Goal: Ask a question: Seek information or help from site administrators or community

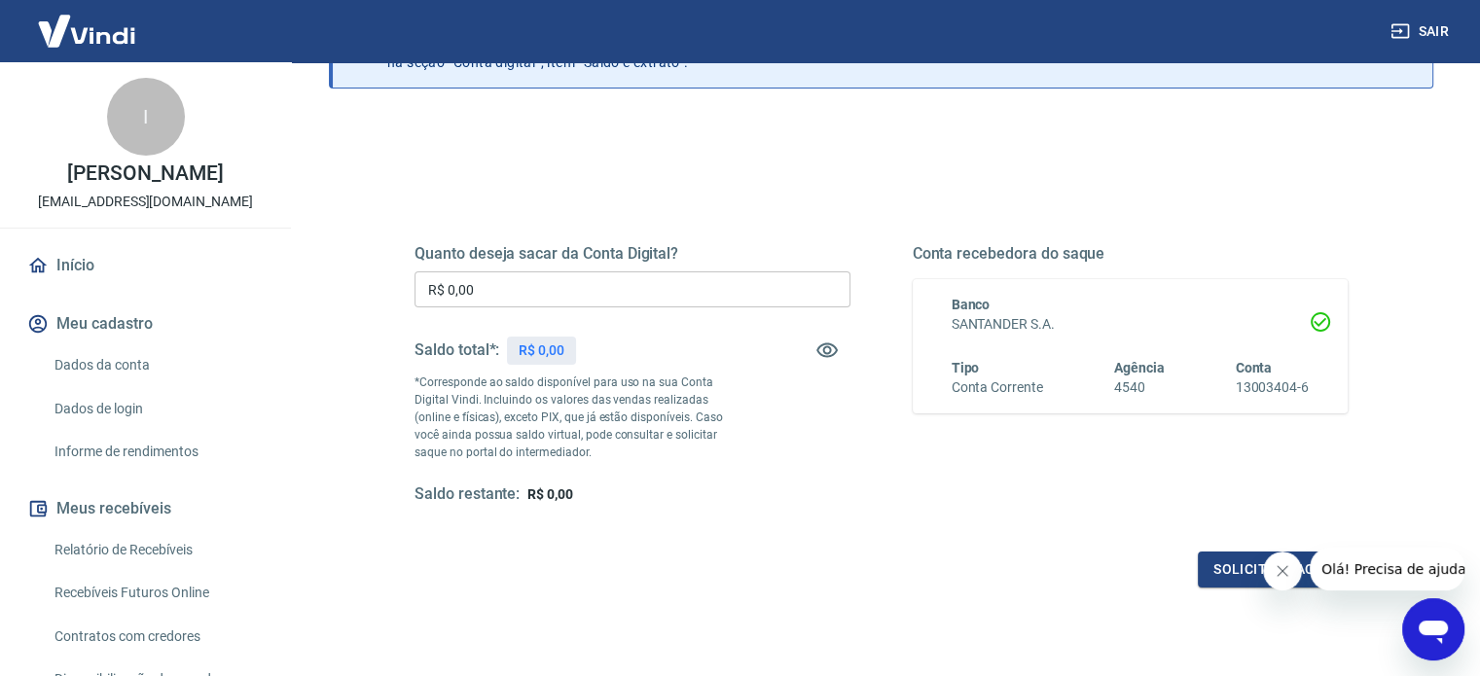
scroll to position [195, 0]
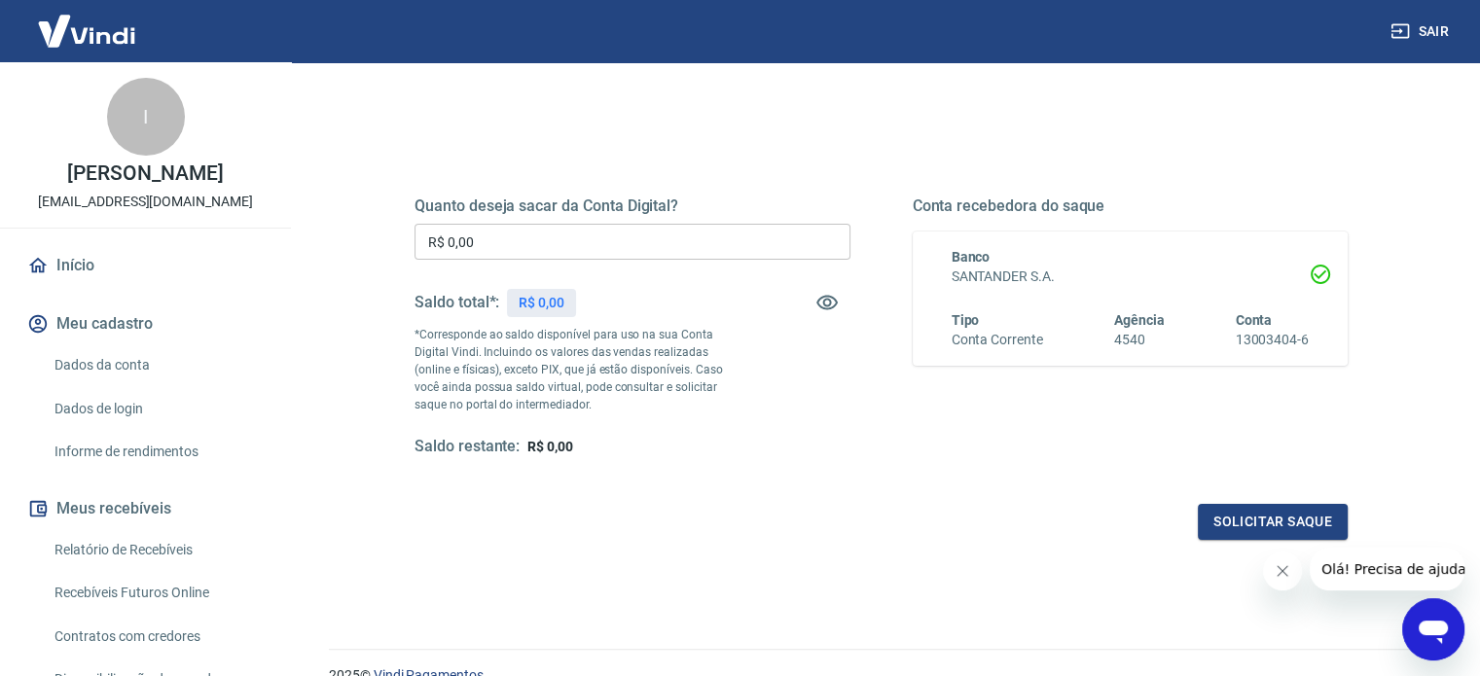
click at [533, 285] on div "Saldo total*: R$ 0,00" at bounding box center [494, 302] width 161 height 47
click at [533, 298] on p "R$ 0,00" at bounding box center [541, 303] width 46 height 20
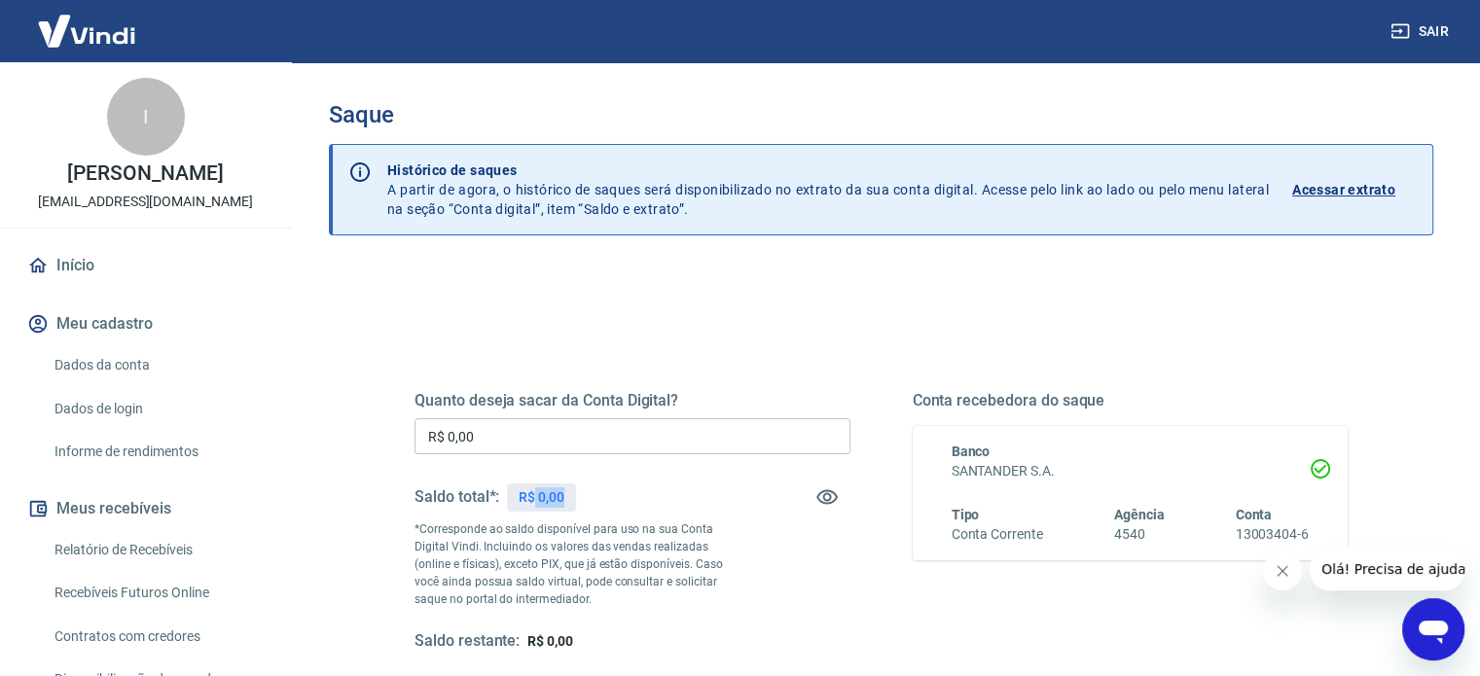
drag, startPoint x: 533, startPoint y: 501, endPoint x: 579, endPoint y: 501, distance: 45.7
click at [579, 501] on div "Saldo total*: R$ 0,00" at bounding box center [632, 497] width 436 height 47
click at [676, 504] on div "Saldo total*: R$ 0,00" at bounding box center [632, 497] width 436 height 47
click at [1420, 637] on icon "Abrir janela de mensagens" at bounding box center [1432, 629] width 35 height 35
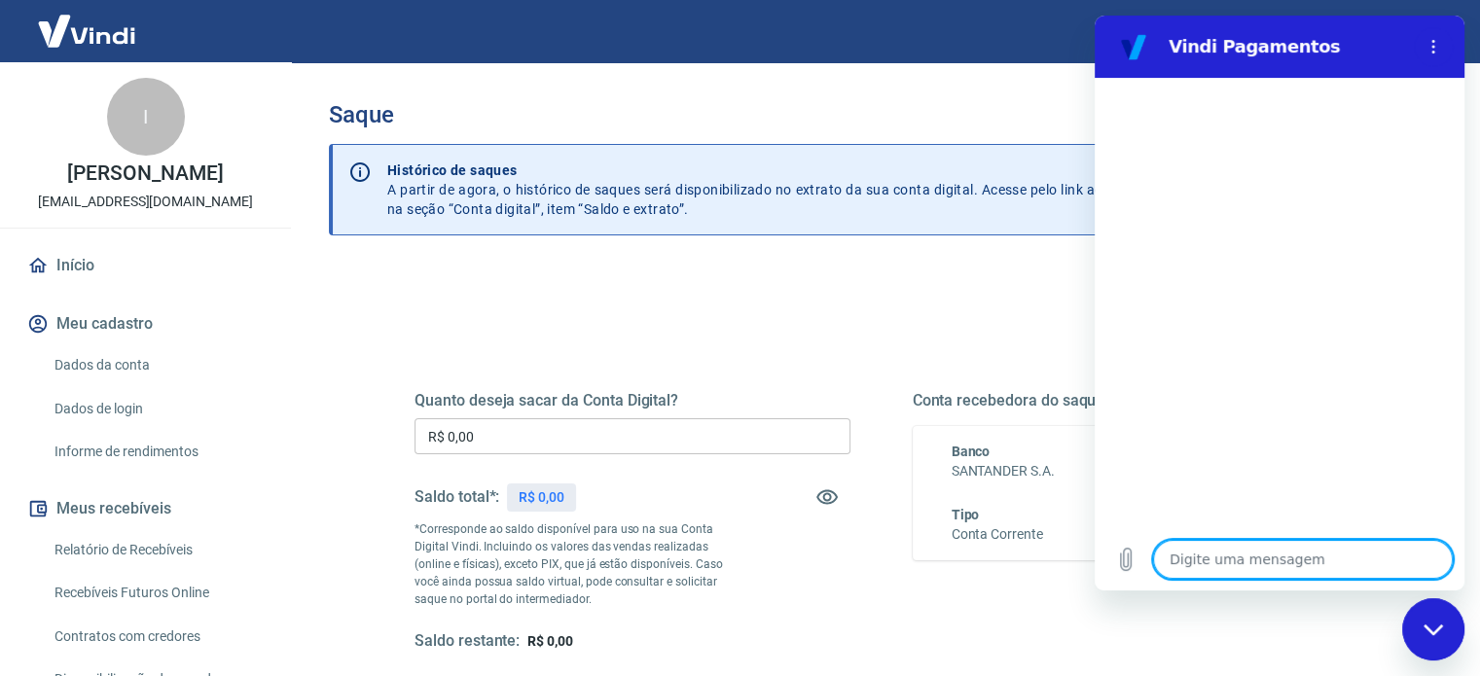
scroll to position [195, 0]
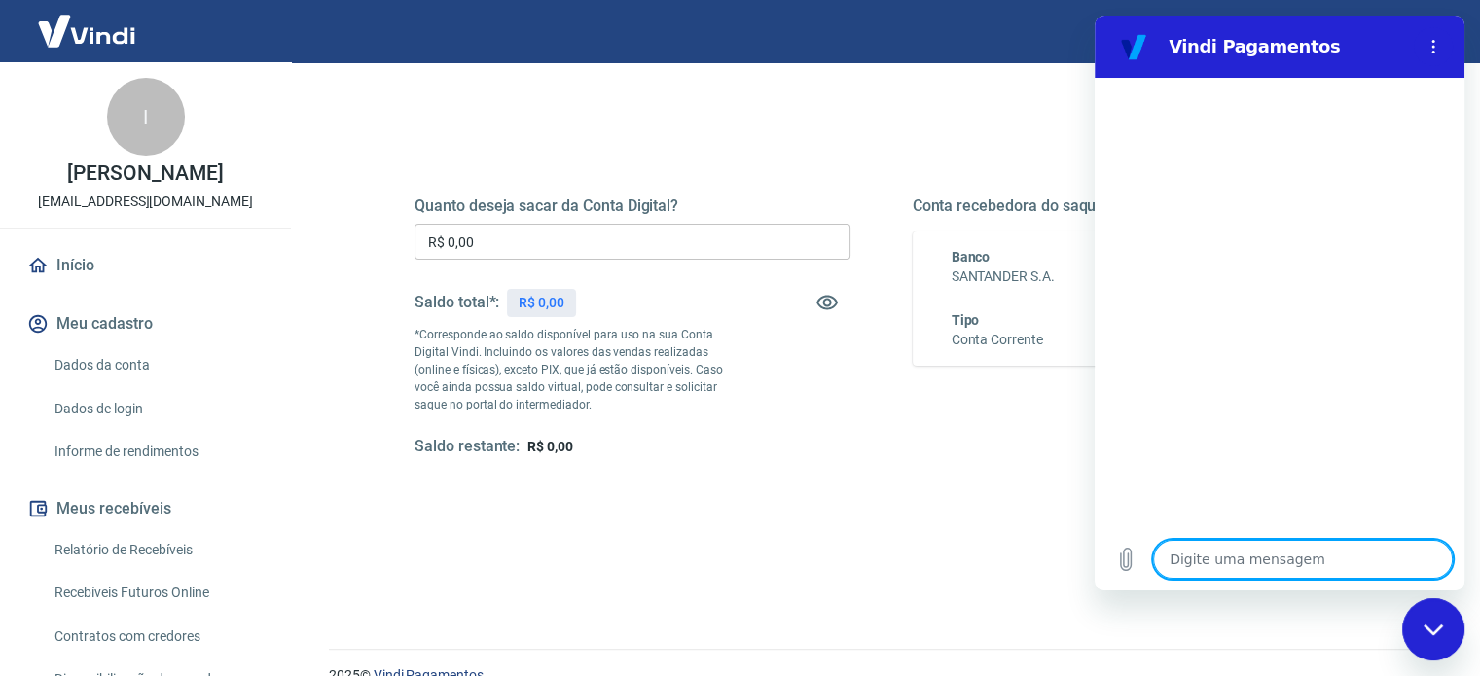
type textarea "o"
type textarea "x"
type textarea "ol"
type textarea "x"
type textarea "ola"
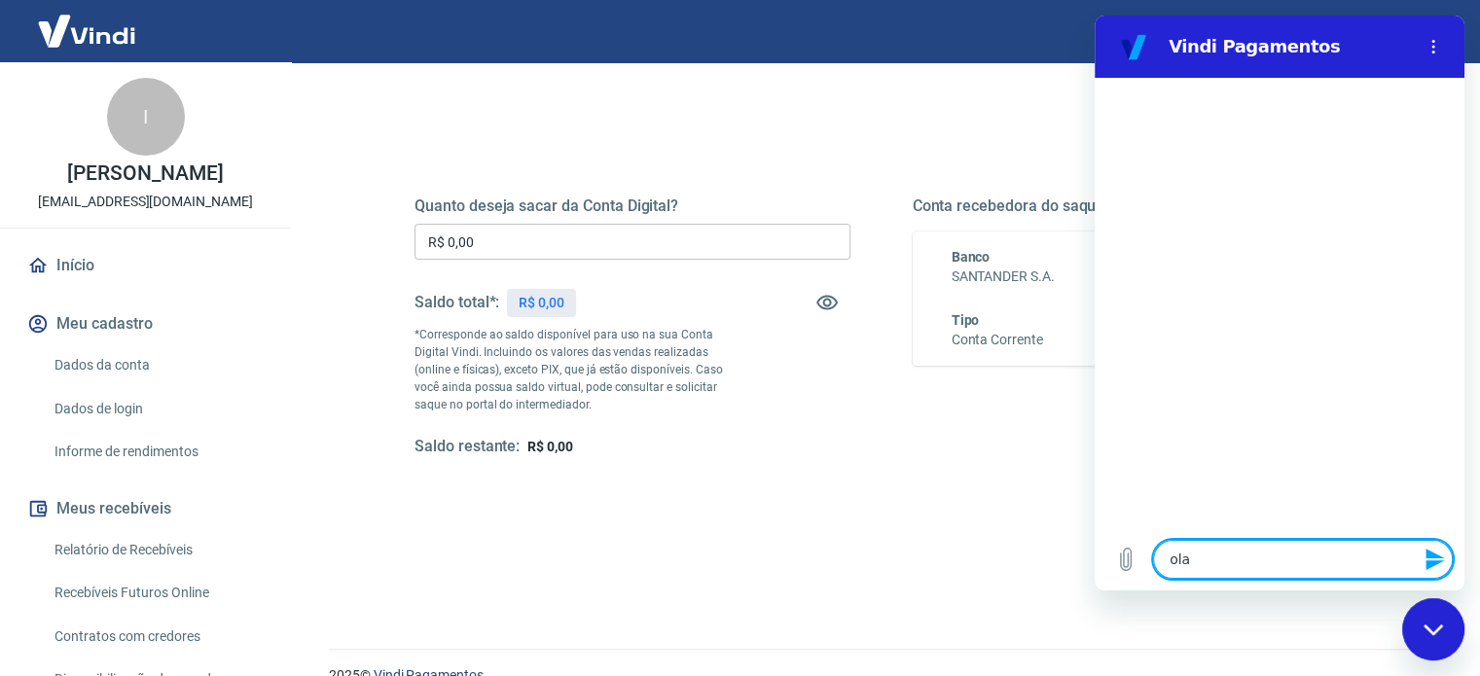
type textarea "x"
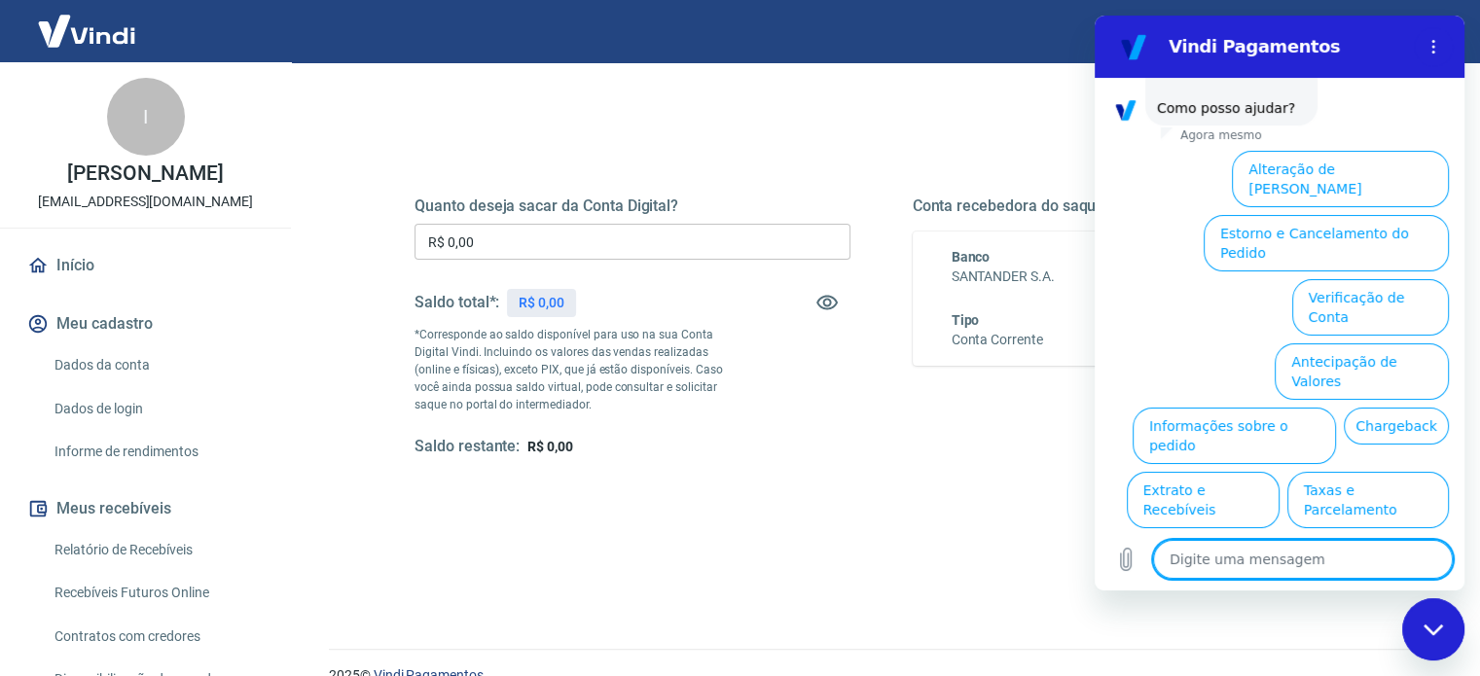
scroll to position [148, 0]
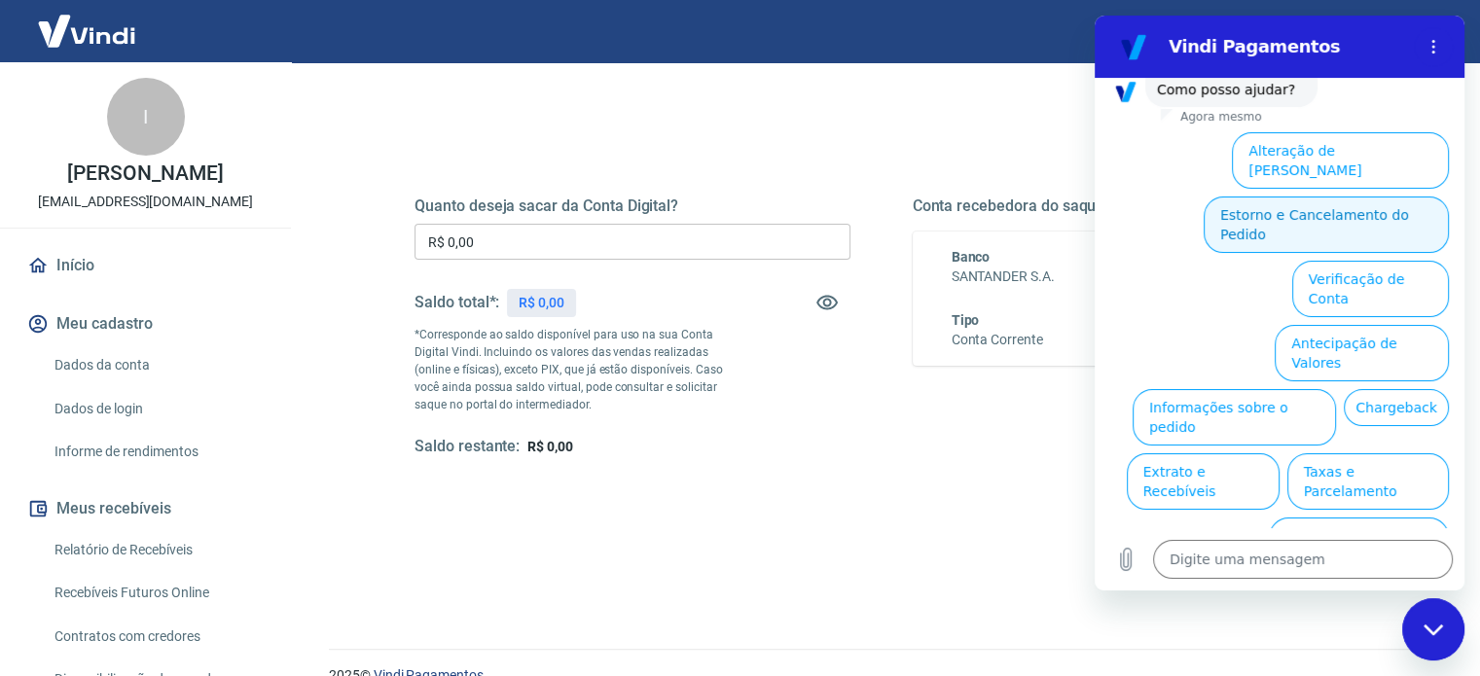
click at [1348, 197] on button "Estorno e Cancelamento do Pedido" at bounding box center [1325, 225] width 245 height 56
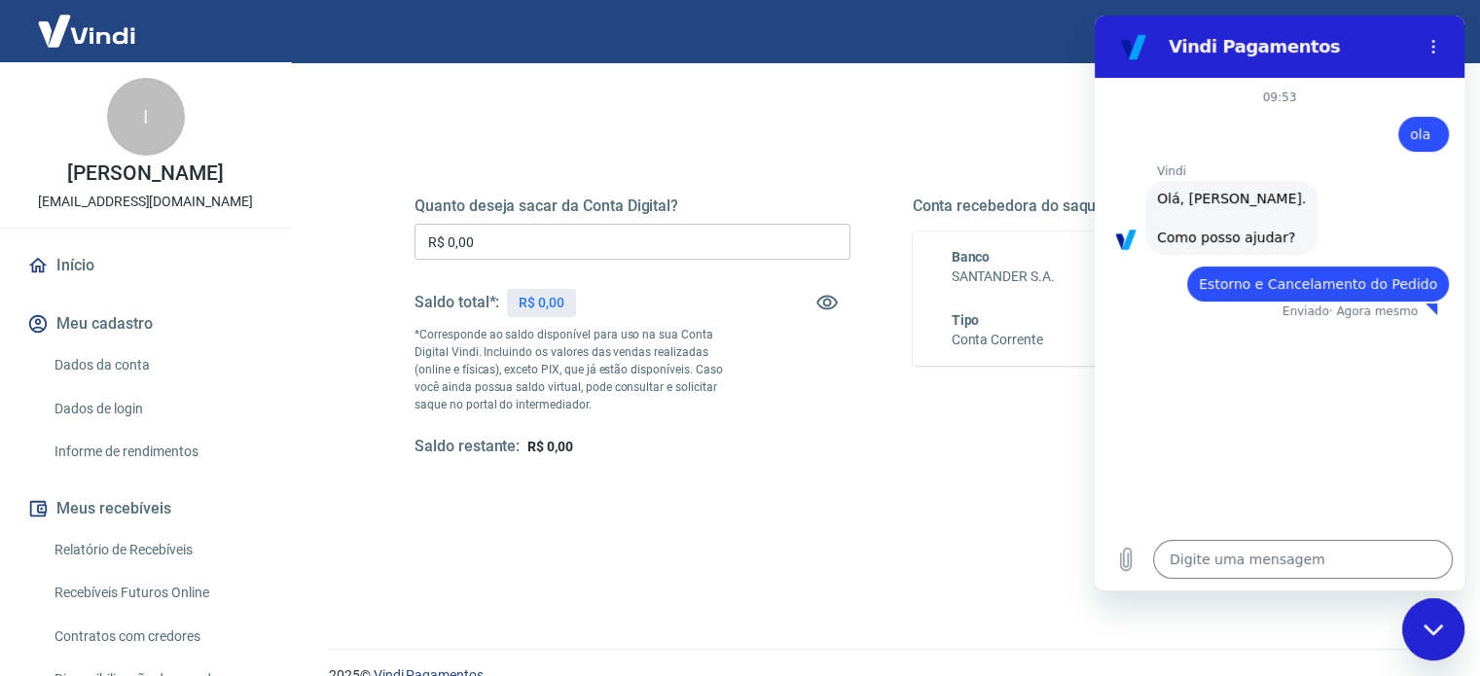
click at [537, 306] on p "R$ 0,00" at bounding box center [541, 303] width 46 height 20
click at [1289, 276] on span "Estorno e Cancelamento do Pedido" at bounding box center [1317, 284] width 238 height 16
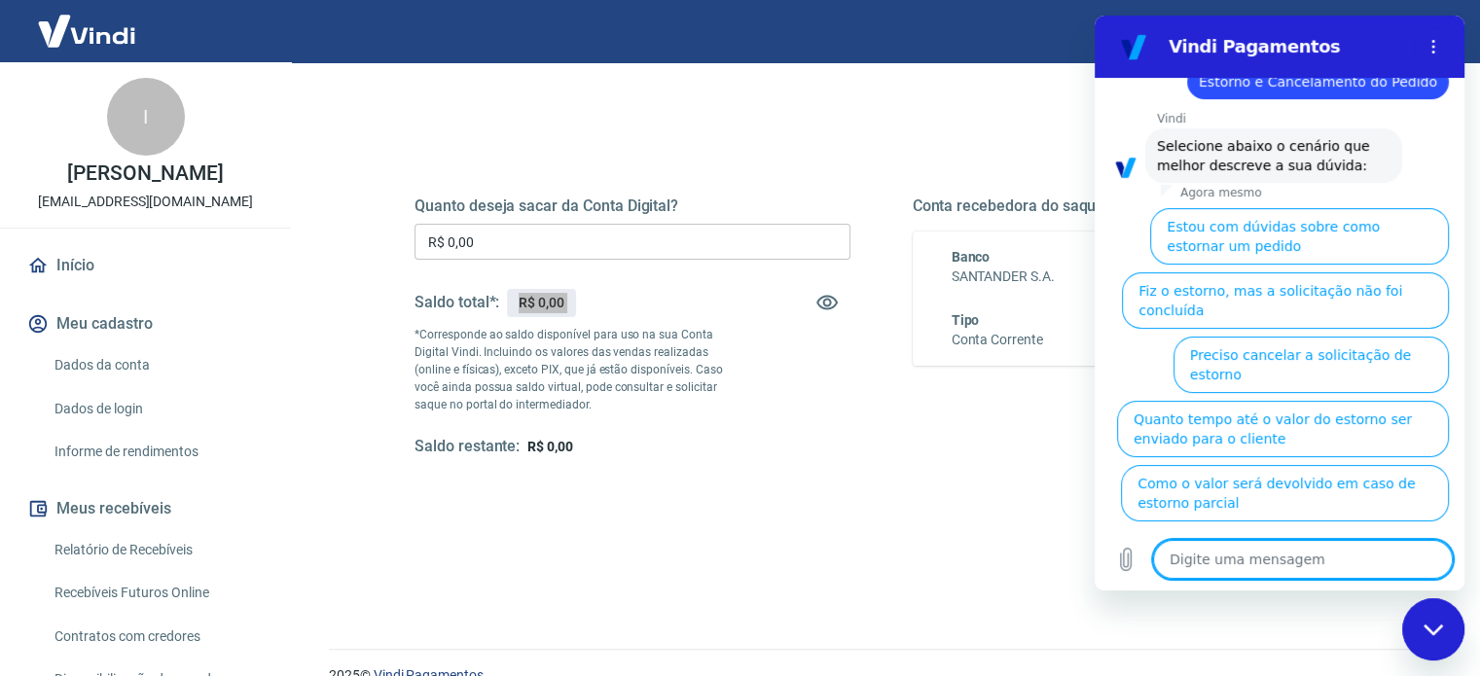
scroll to position [203, 0]
click at [1308, 528] on button "Fiz o estorno, mas a taxa não foi devolvida" at bounding box center [1304, 556] width 289 height 56
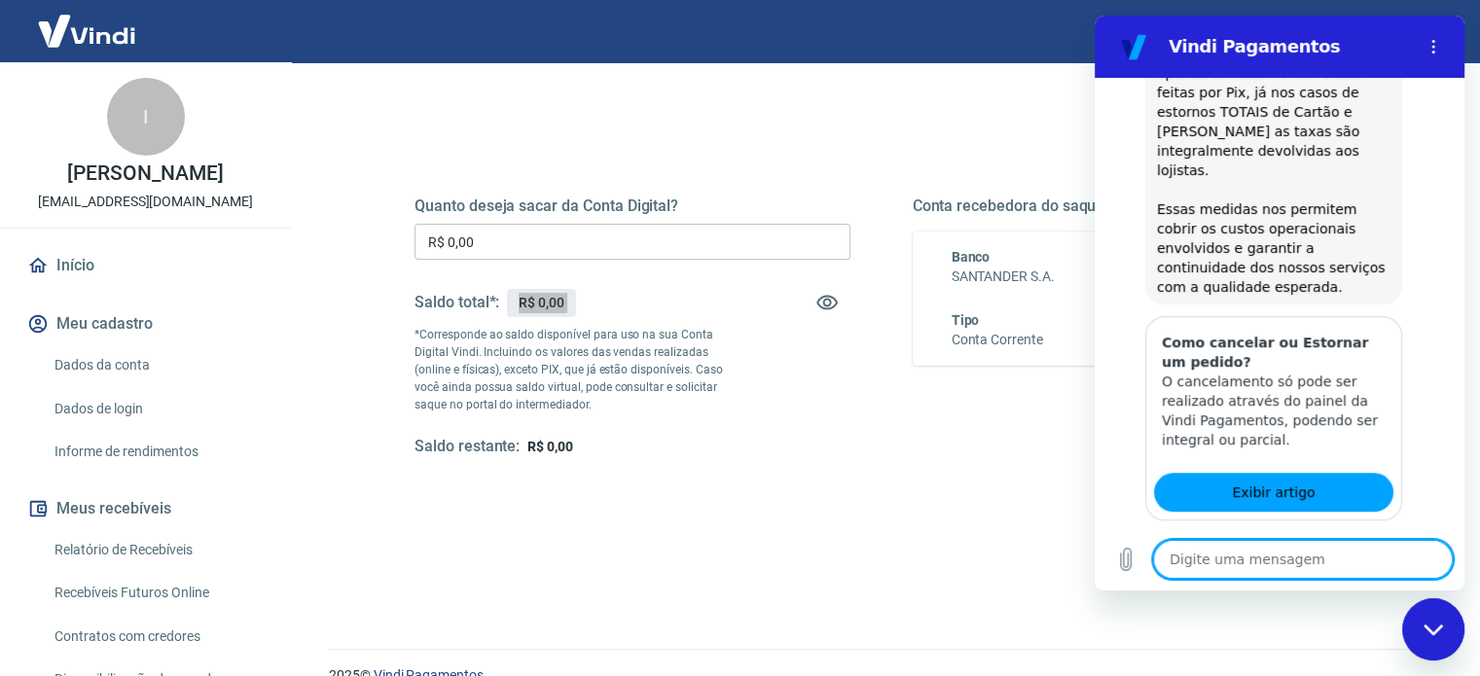
scroll to position [960, 0]
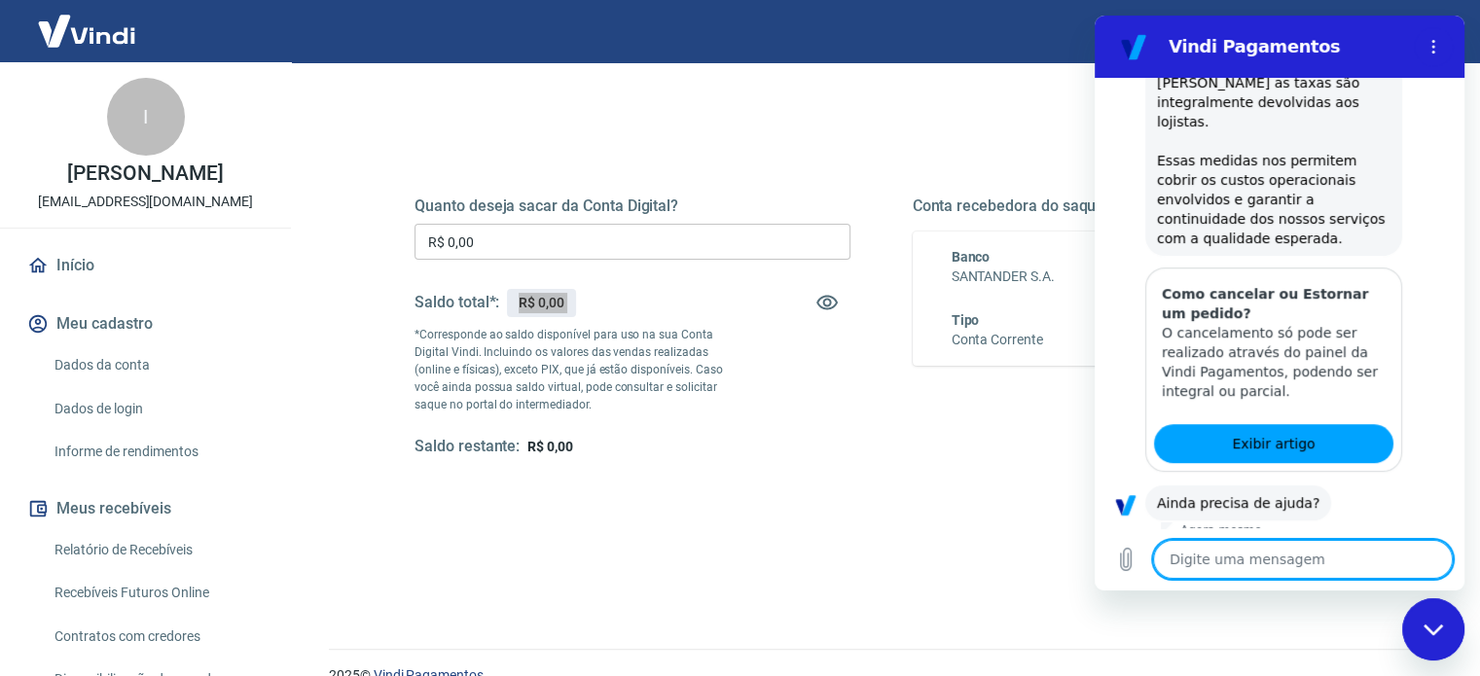
click at [1340, 546] on button "Sim" at bounding box center [1353, 564] width 56 height 37
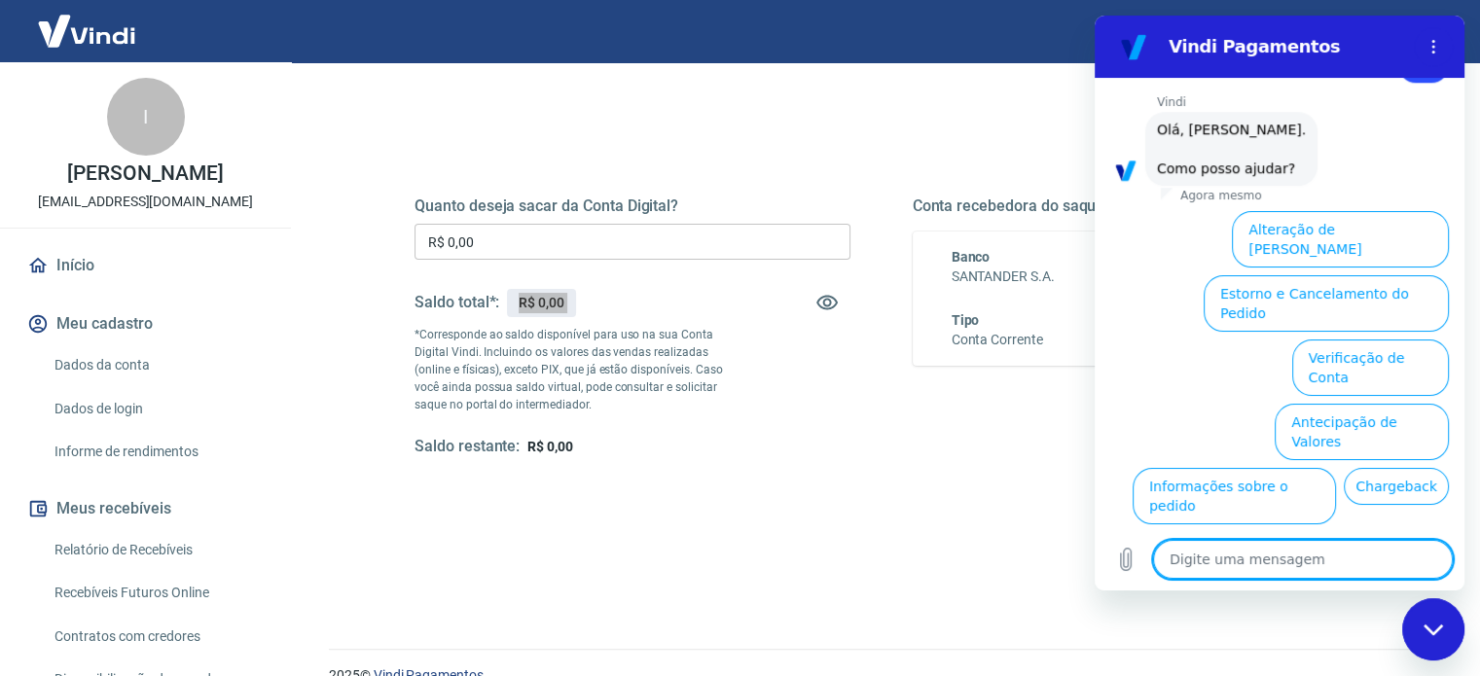
scroll to position [1464, 0]
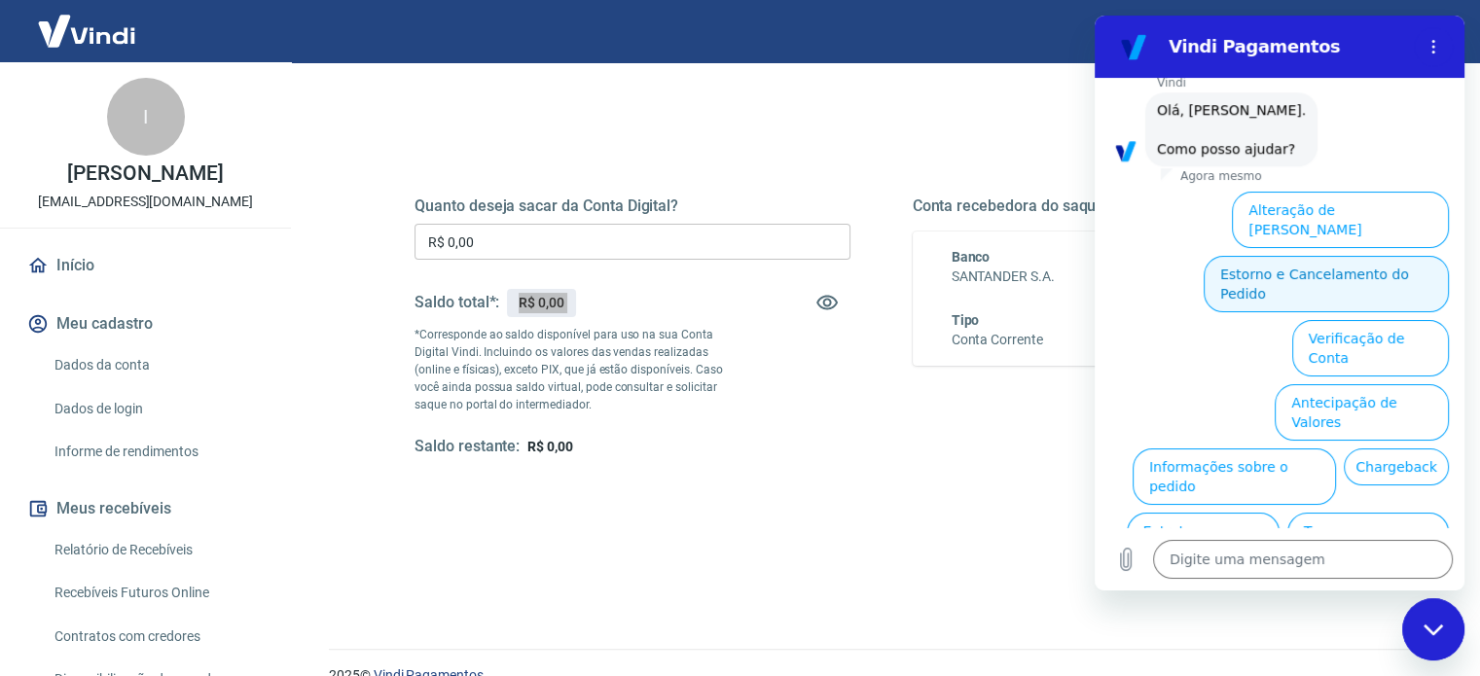
click at [1372, 256] on button "Estorno e Cancelamento do Pedido" at bounding box center [1325, 284] width 245 height 56
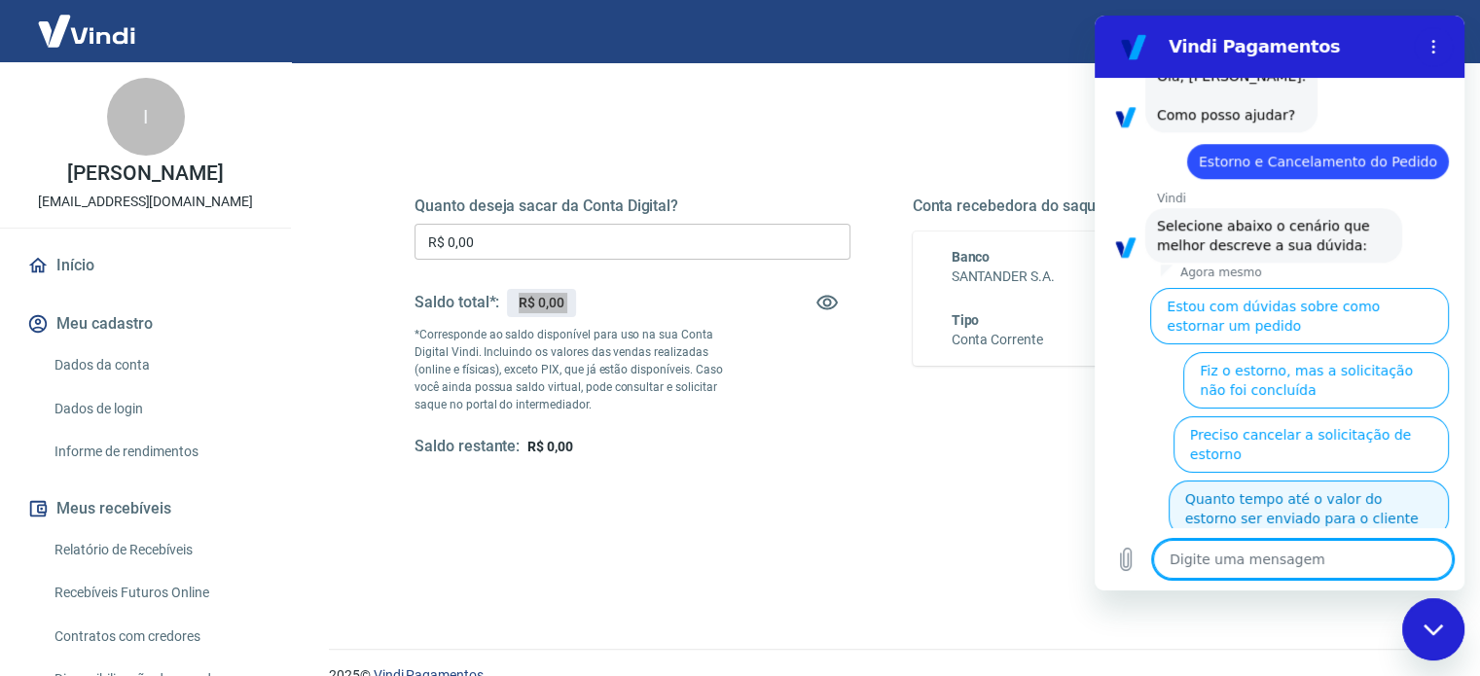
scroll to position [1540, 0]
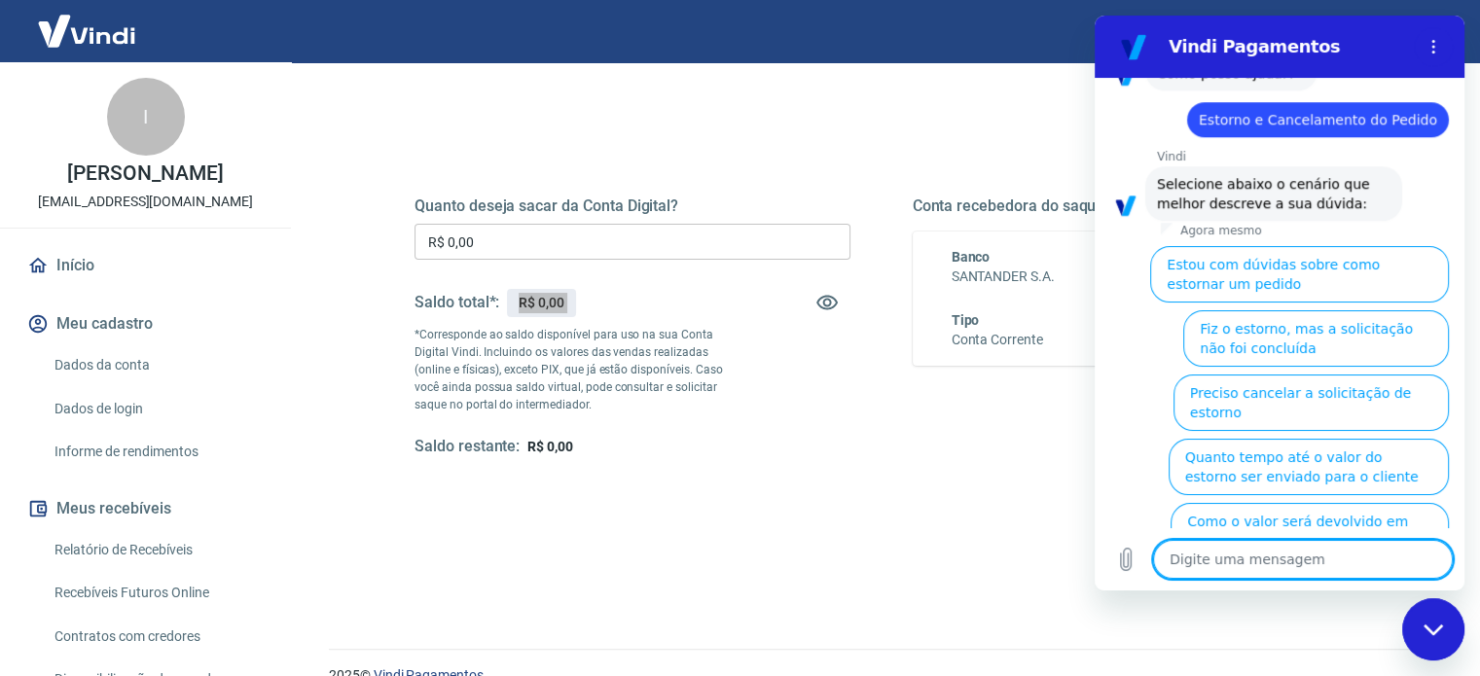
click at [1266, 310] on button "Fiz o estorno, mas a solicitação não foi concluída" at bounding box center [1316, 338] width 266 height 56
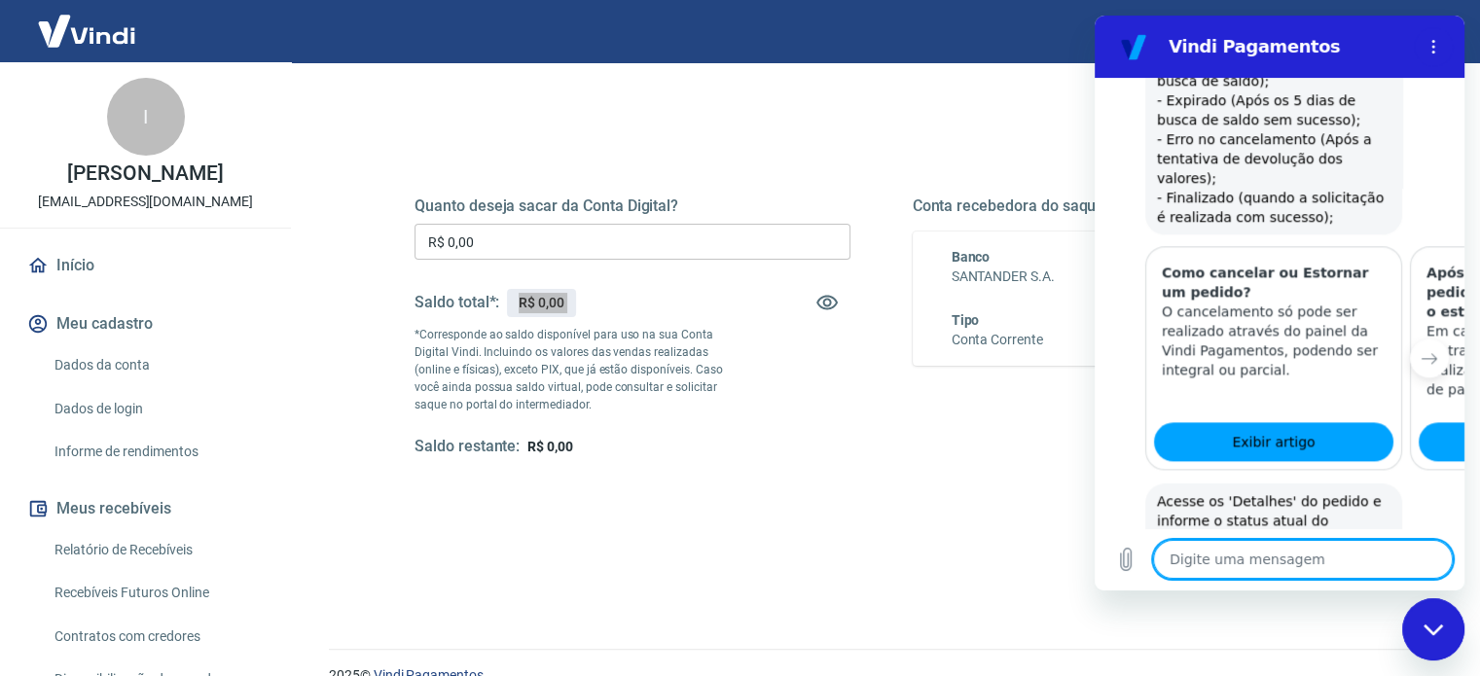
scroll to position [2165, 0]
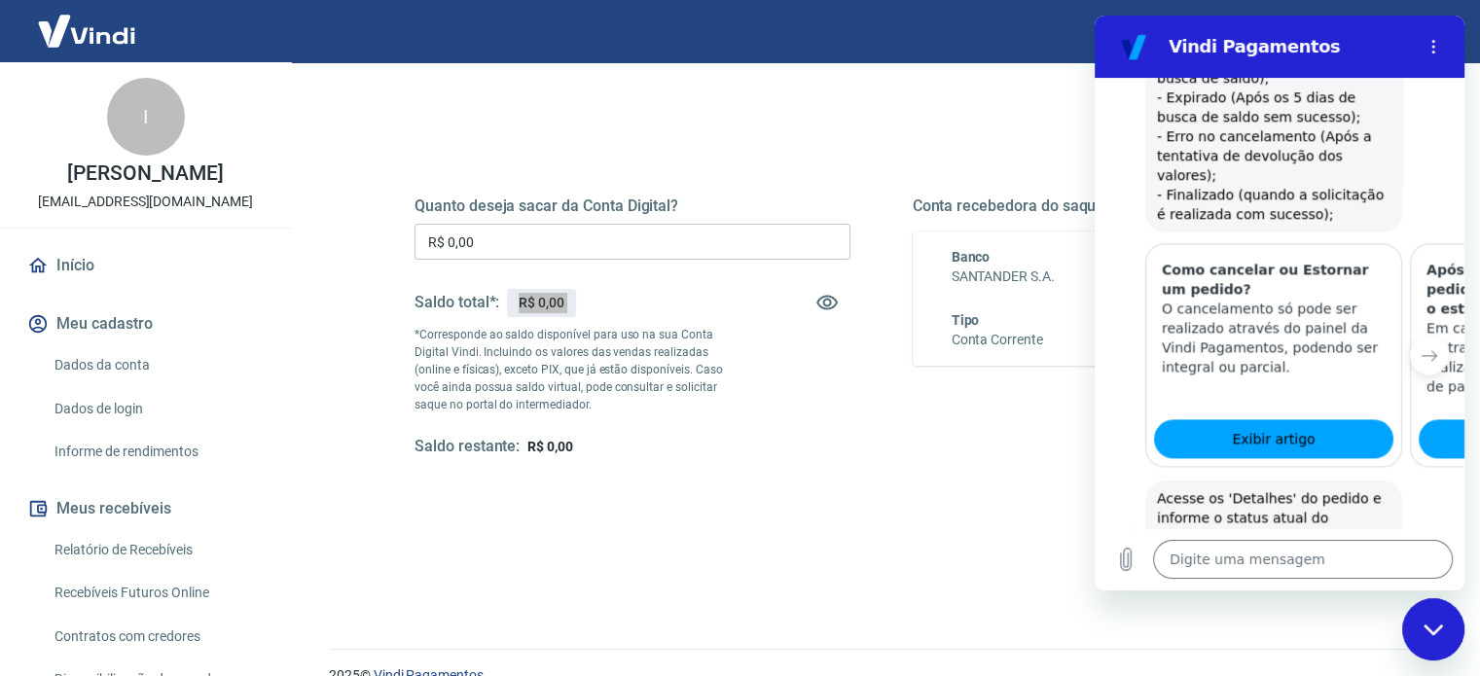
click at [1404, 580] on button "Status Erro no cancelamento" at bounding box center [1345, 608] width 205 height 56
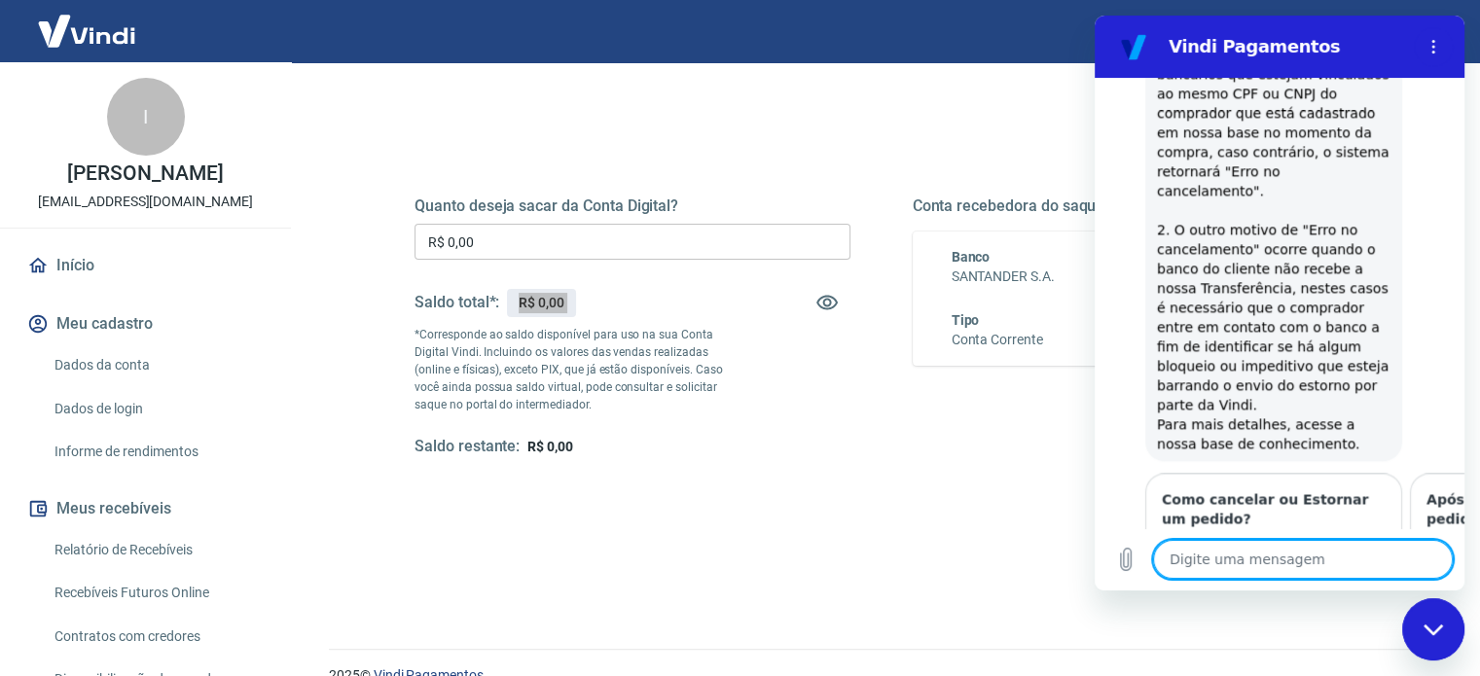
scroll to position [2983, 0]
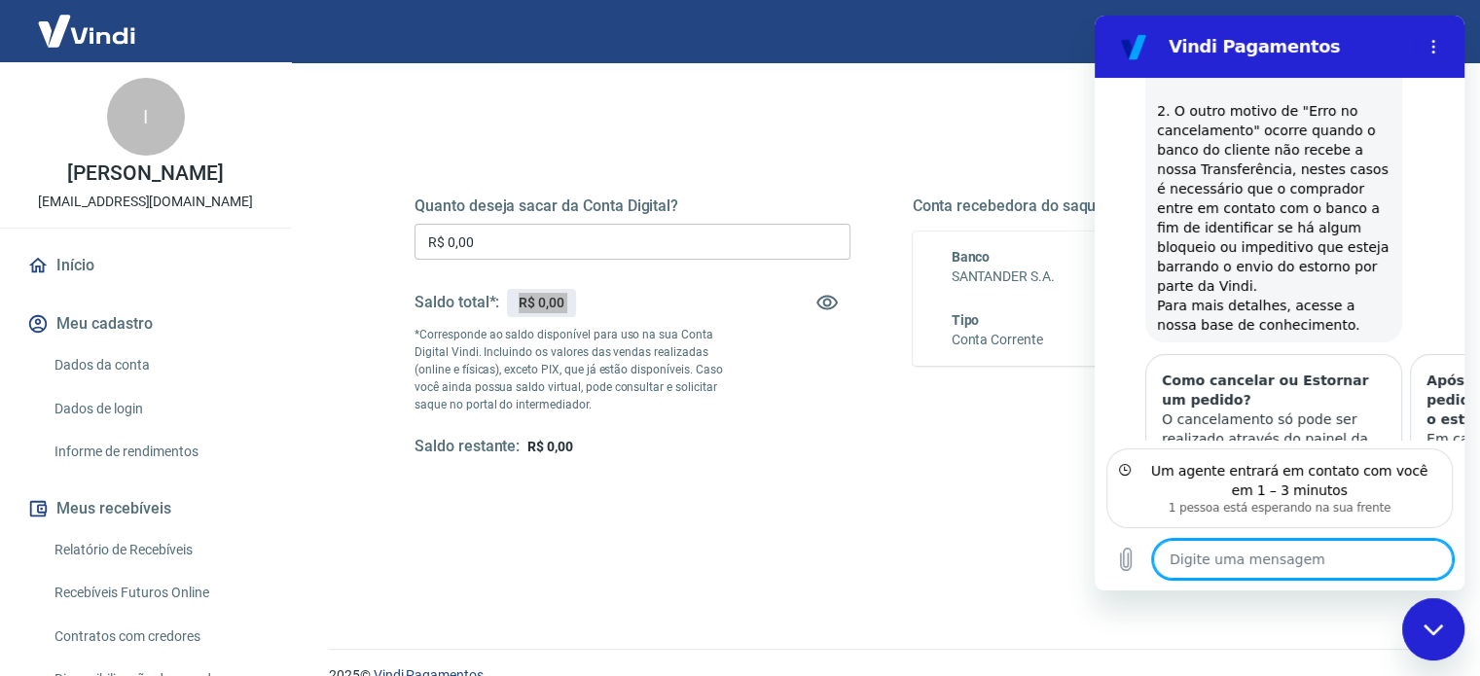
scroll to position [3140, 0]
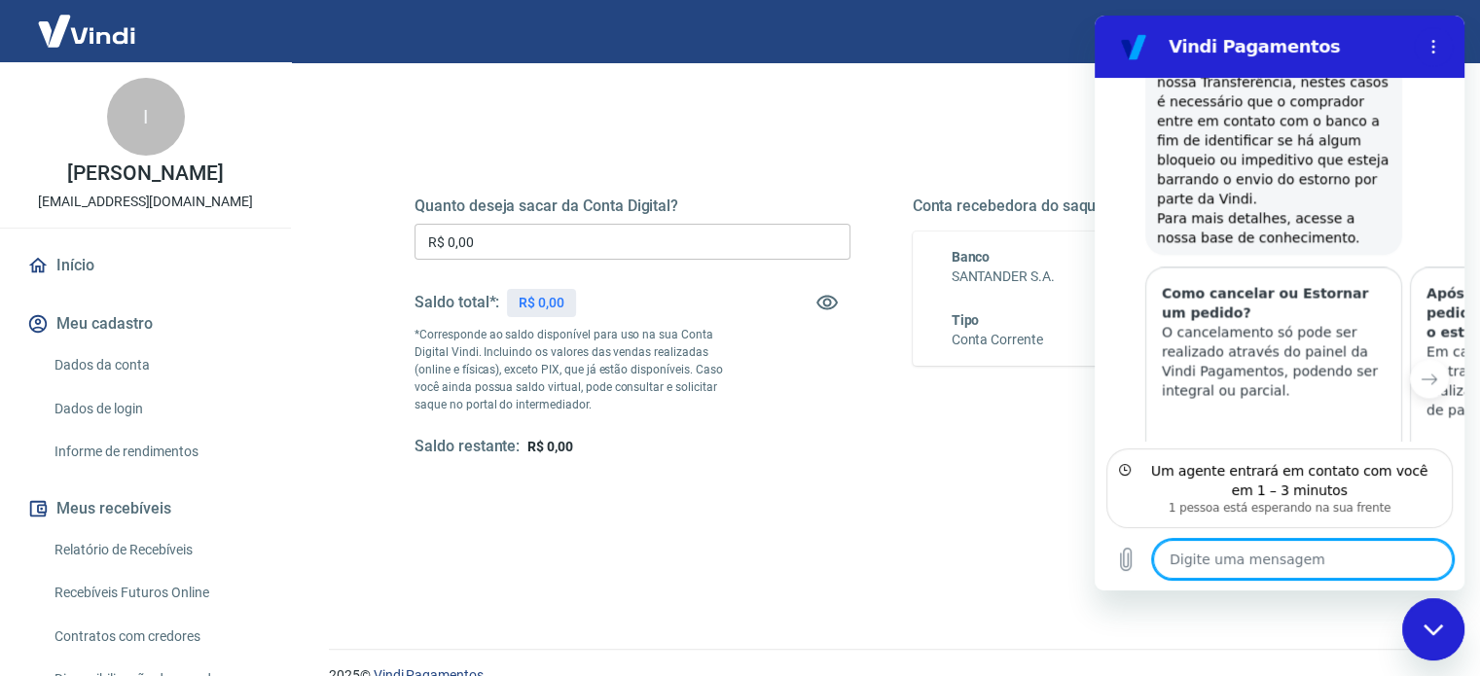
click at [671, 354] on p "*Corresponde ao saldo disponível para uso na sua Conta Digital Vindi. Incluindo…" at bounding box center [577, 370] width 327 height 88
click at [1241, 555] on textarea at bounding box center [1303, 559] width 300 height 39
click at [584, 302] on div "Saldo total*: R$ 0,00" at bounding box center [632, 302] width 436 height 47
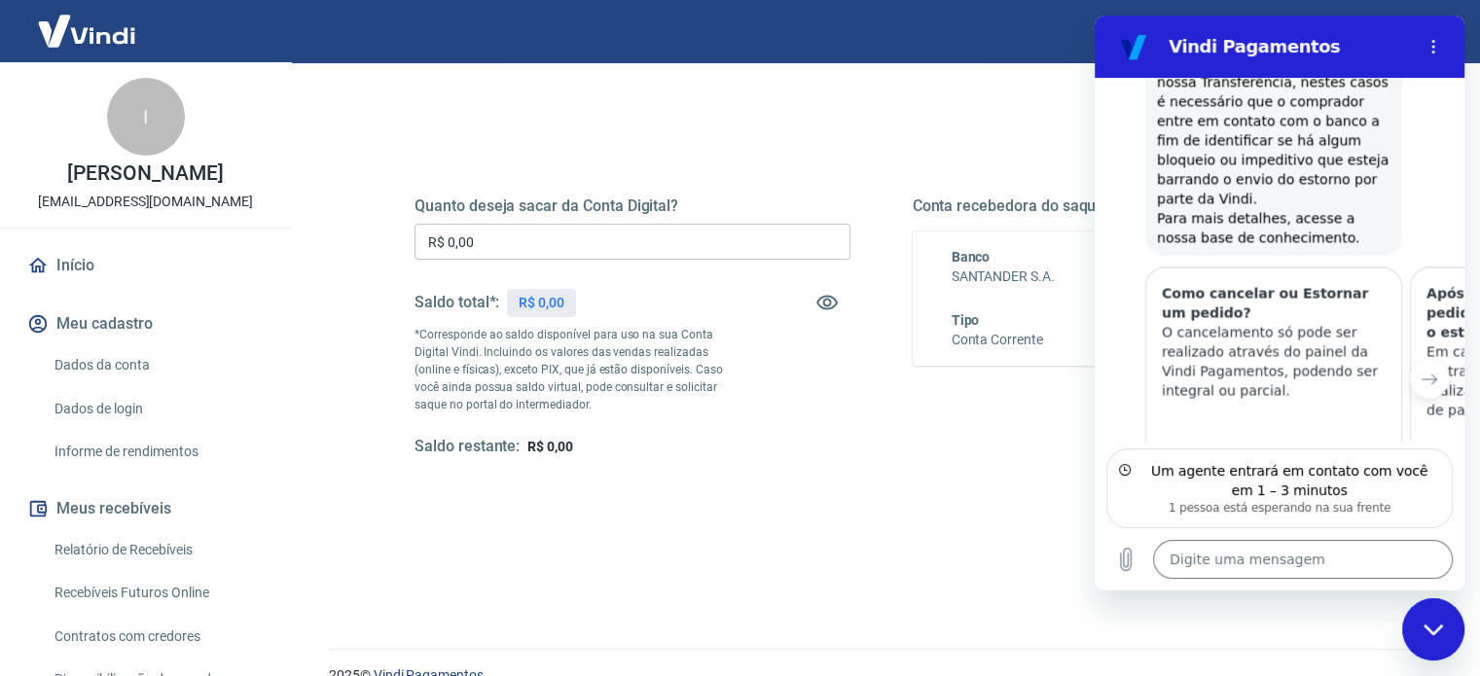
click at [559, 297] on p "R$ 0,00" at bounding box center [541, 303] width 46 height 20
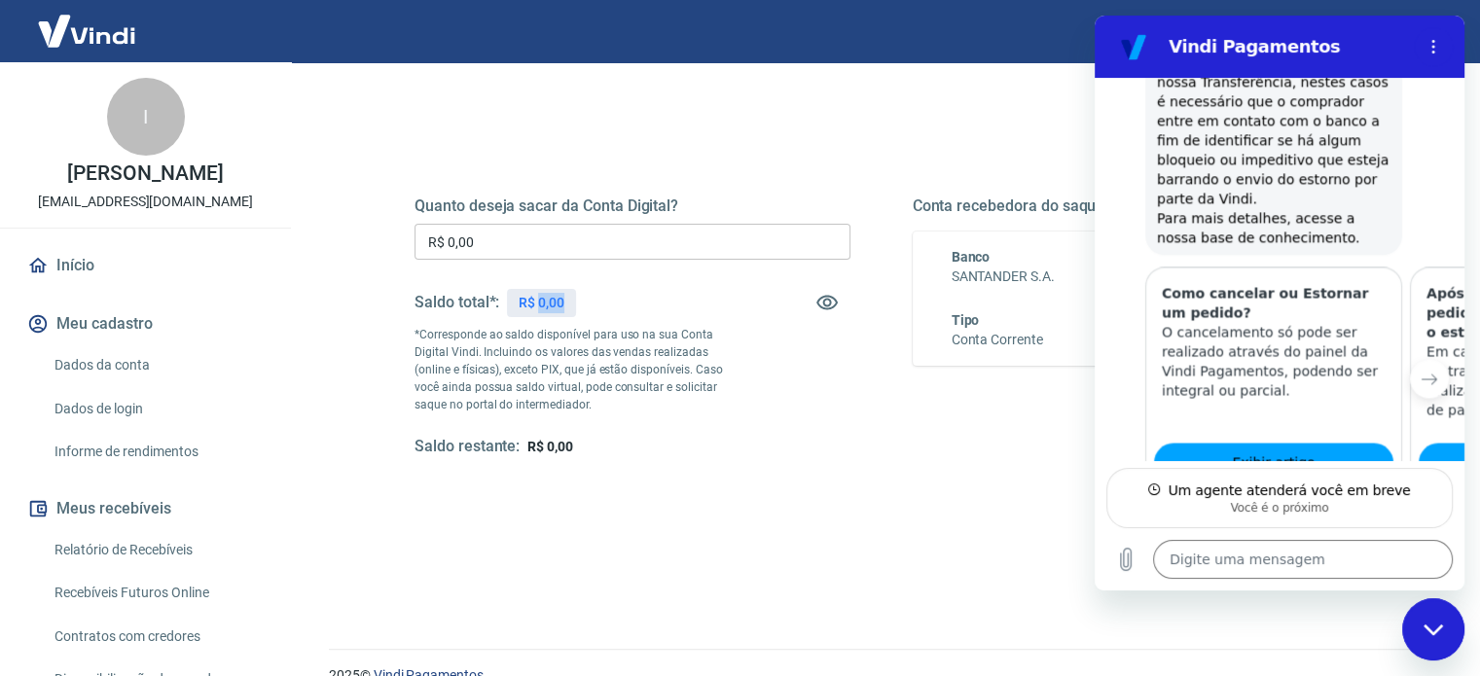
scroll to position [3121, 0]
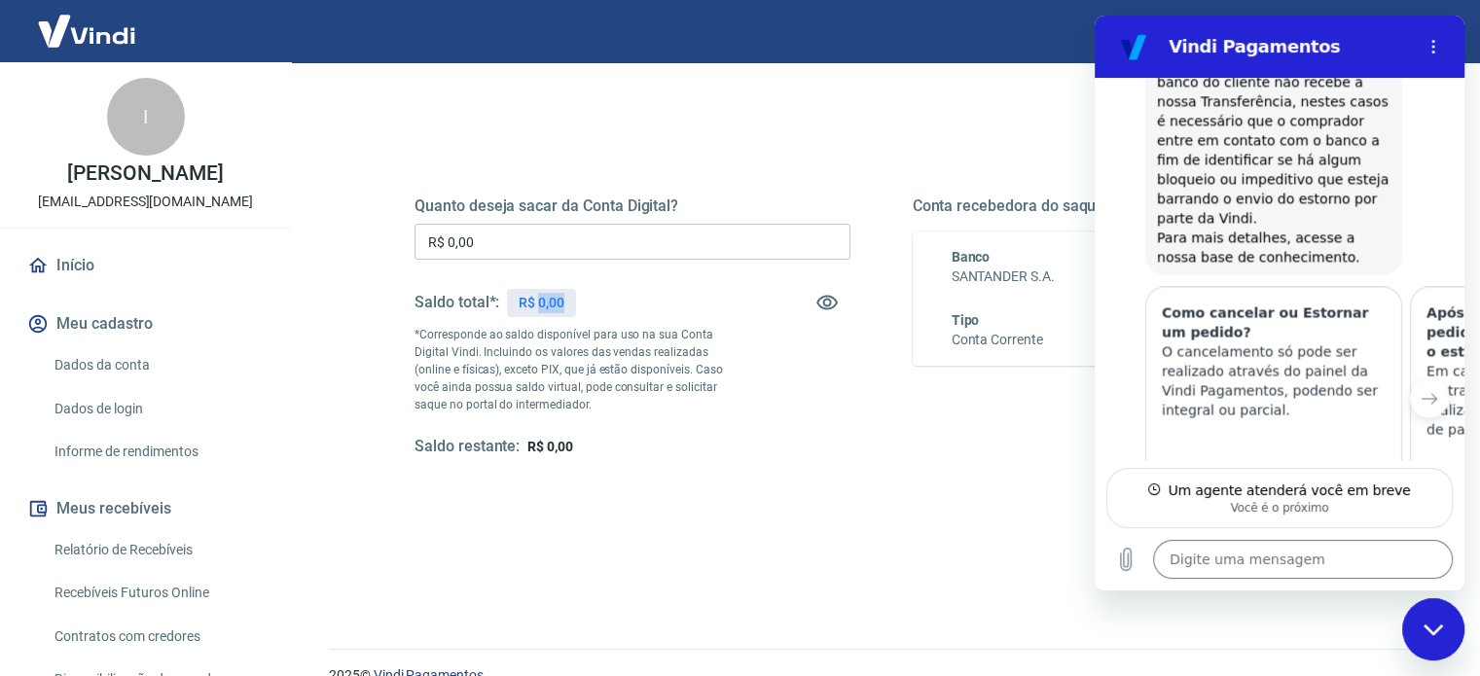
type textarea "x"
click at [1247, 578] on textarea at bounding box center [1303, 559] width 300 height 39
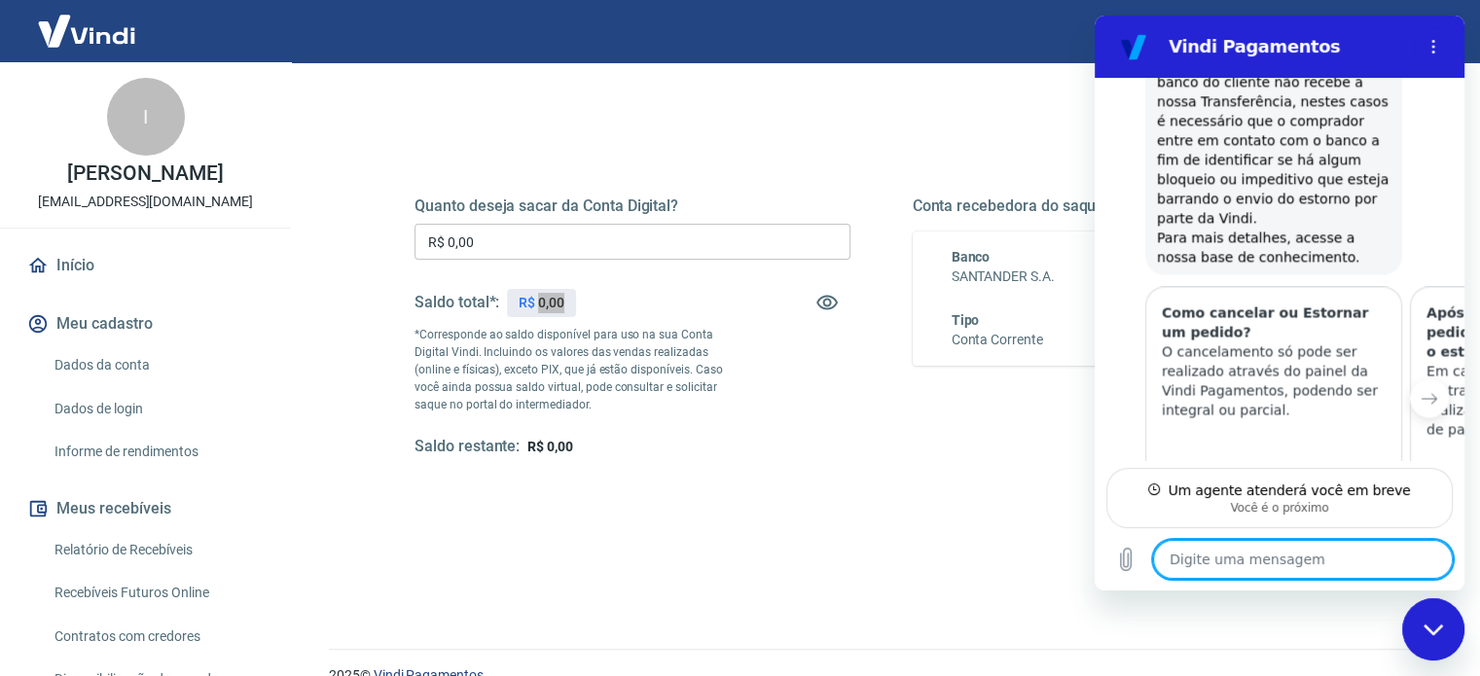
type textarea "e"
type textarea "x"
type textarea "eu"
type textarea "x"
type textarea "eu"
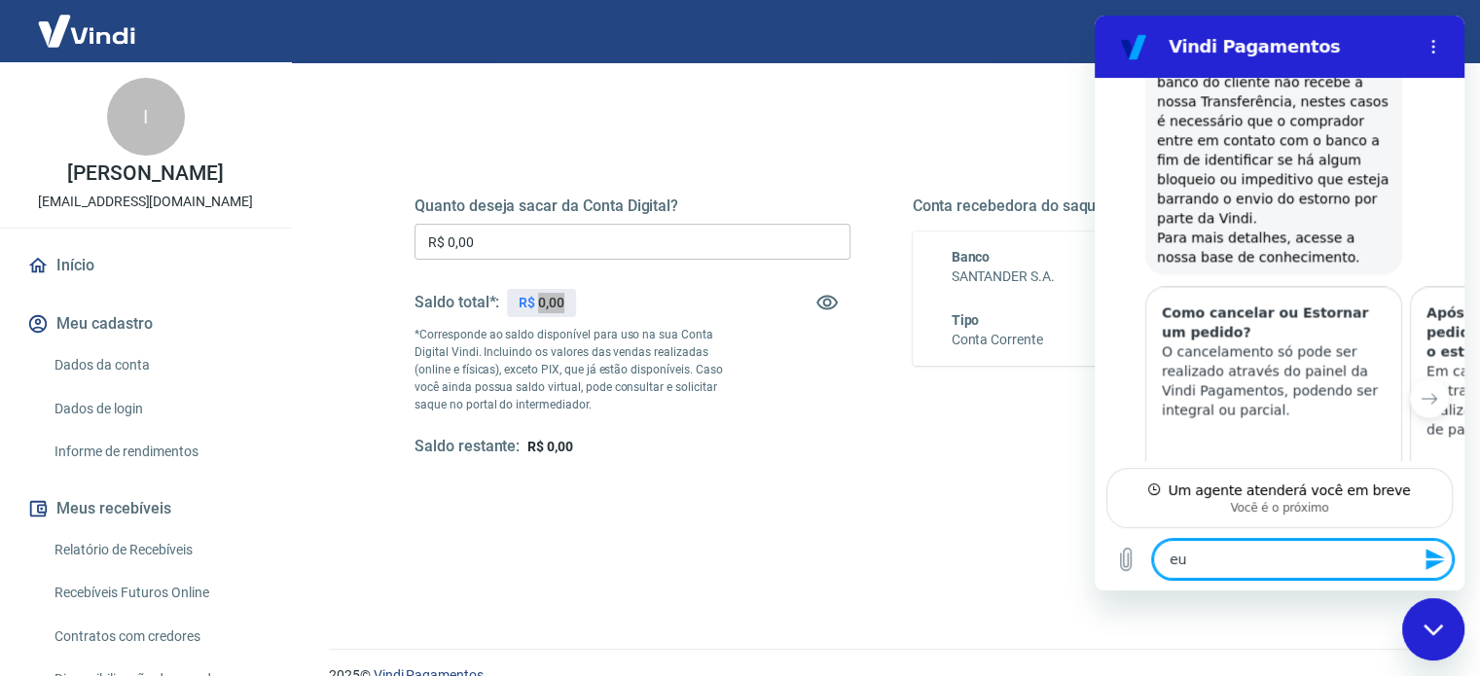
type textarea "x"
type textarea "eu e"
type textarea "x"
type textarea "eu en"
type textarea "x"
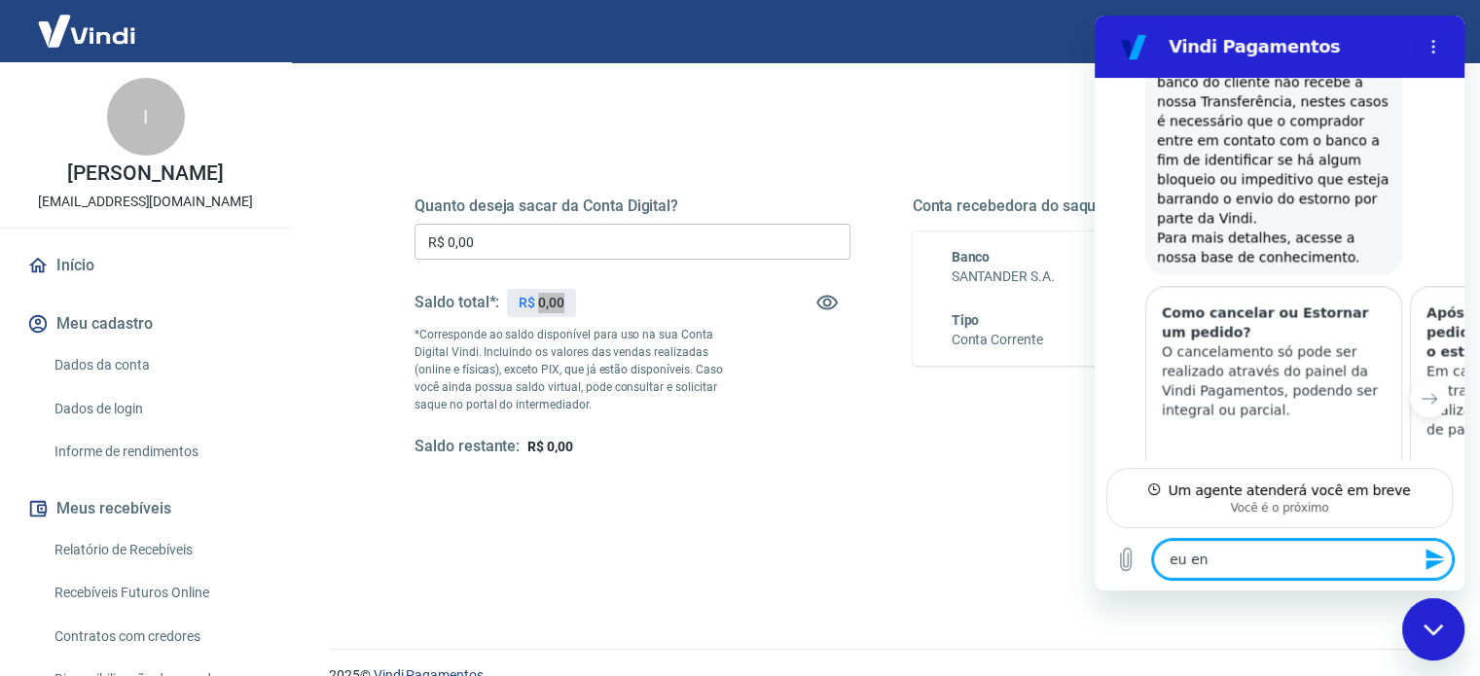
type textarea "eu ent"
type textarea "x"
type textarea "eu ente"
type textarea "x"
type textarea "eu enten"
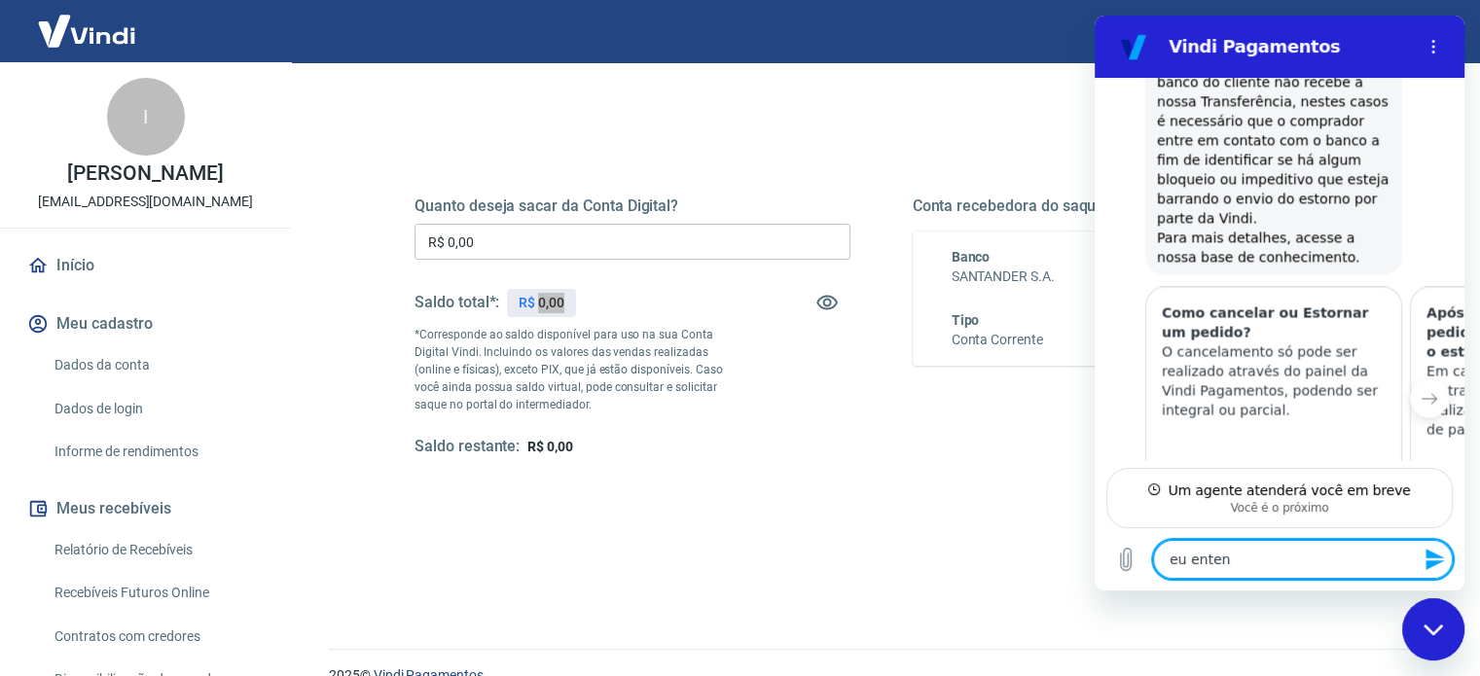
type textarea "x"
type textarea "eu entend"
type textarea "x"
type textarea "eu enten"
type textarea "x"
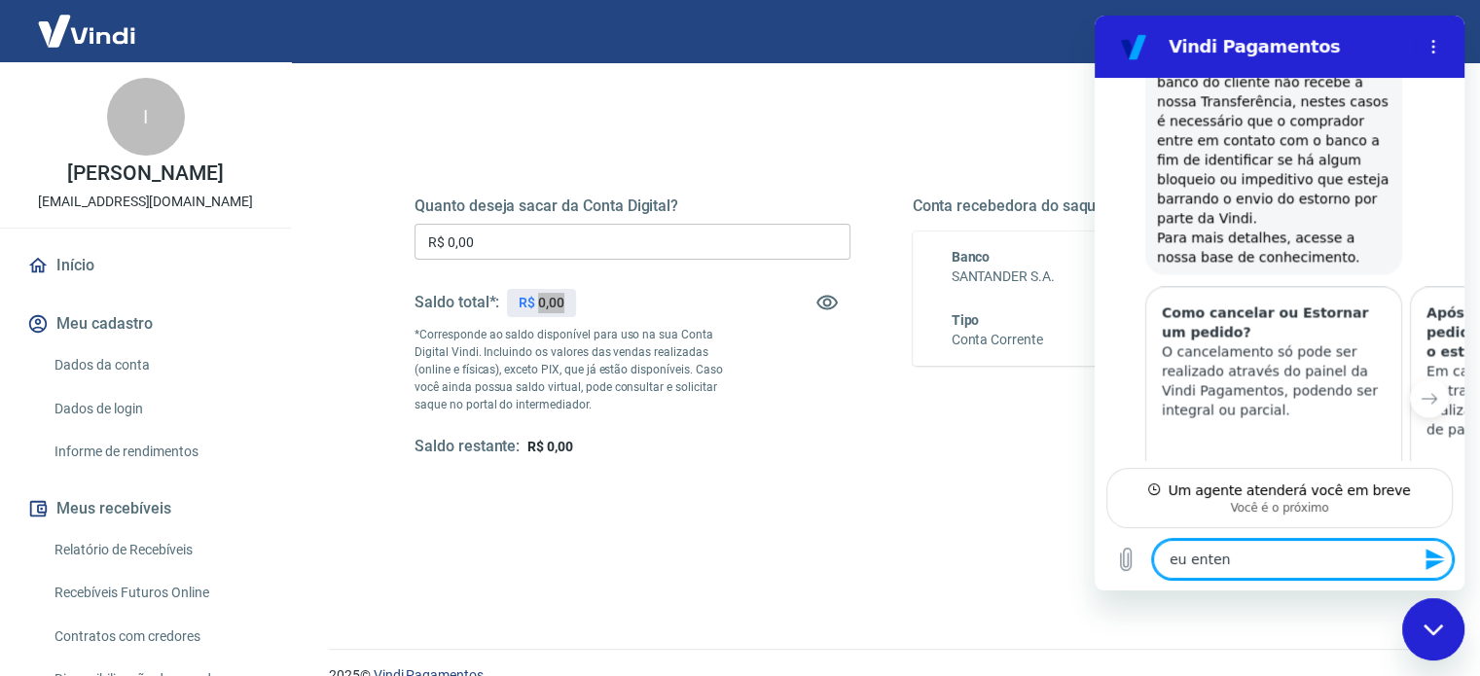
type textarea "eu ente"
type textarea "x"
type textarea "eu enter"
type textarea "x"
type textarea "eu entere"
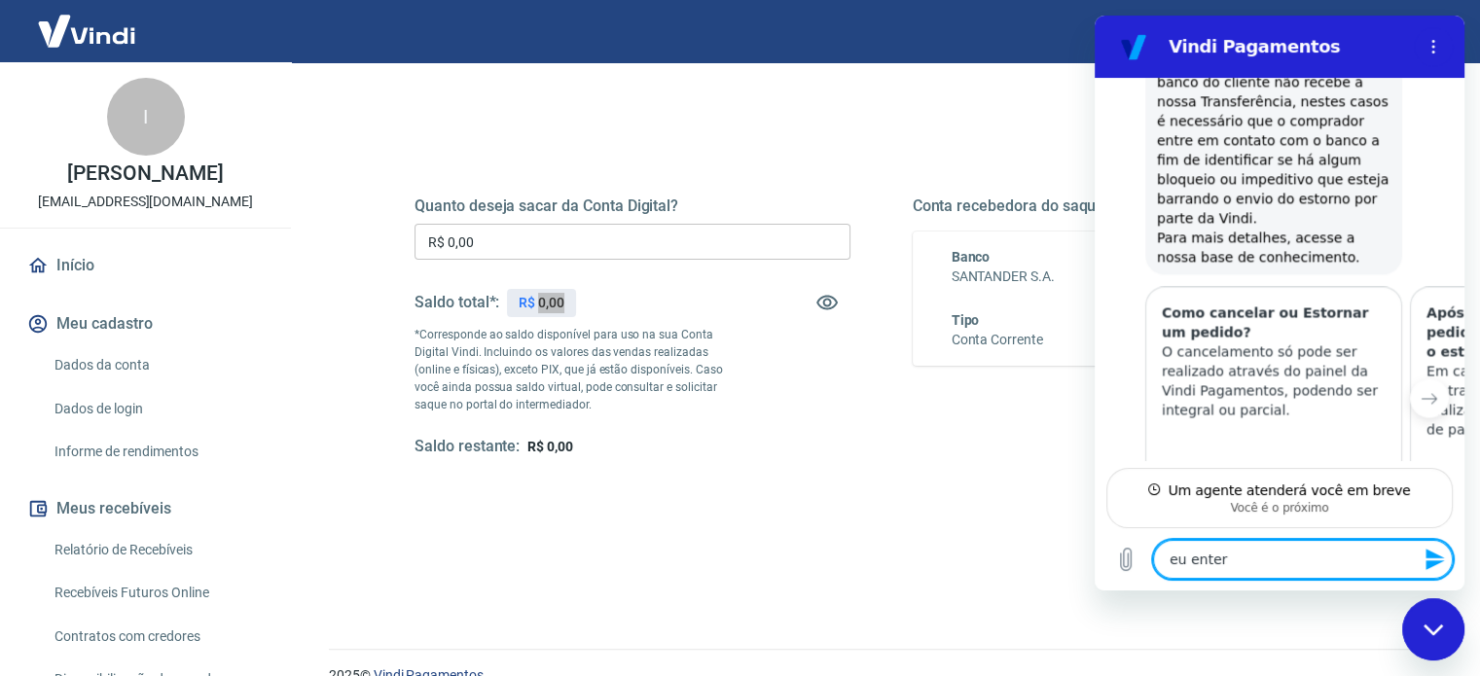
type textarea "x"
type textarea "eu enter"
type textarea "x"
type textarea "eu ente"
type textarea "x"
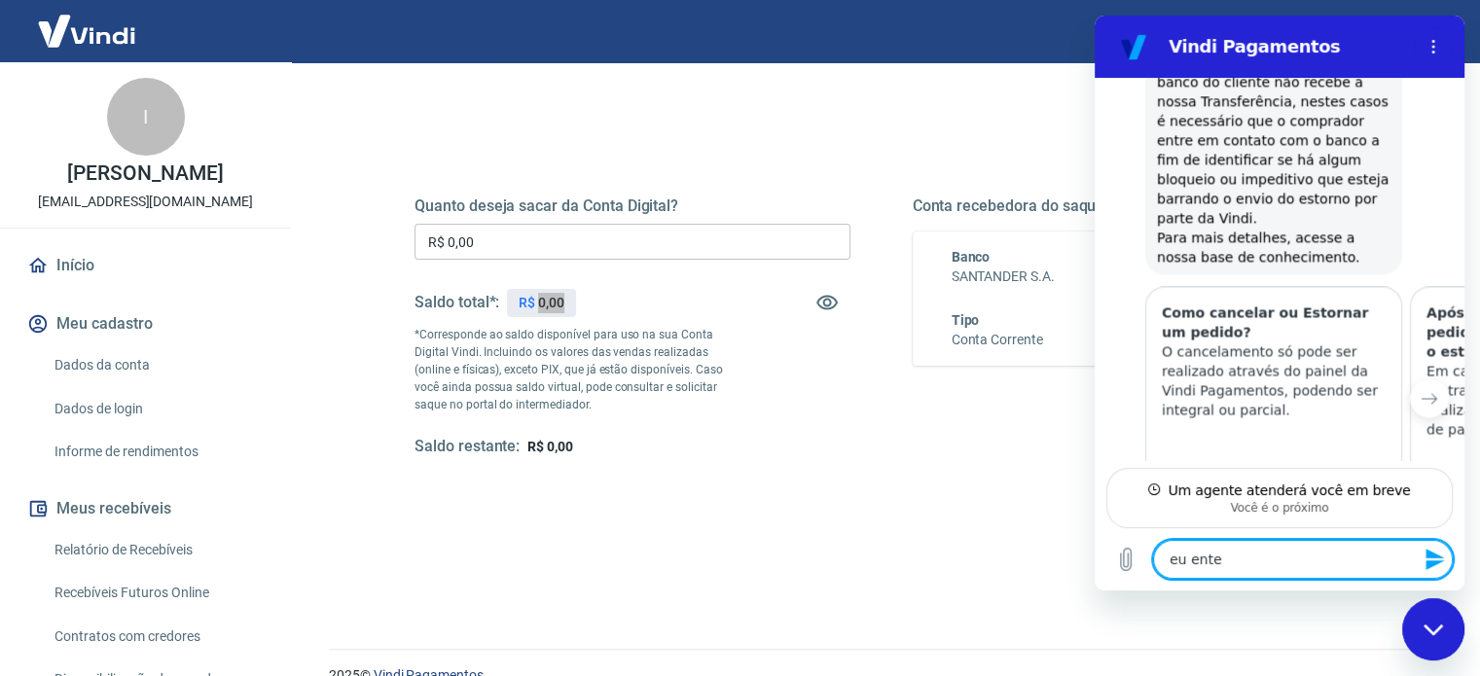
type textarea "eu ent"
type textarea "x"
type textarea "eu en"
type textarea "x"
type textarea "eu e"
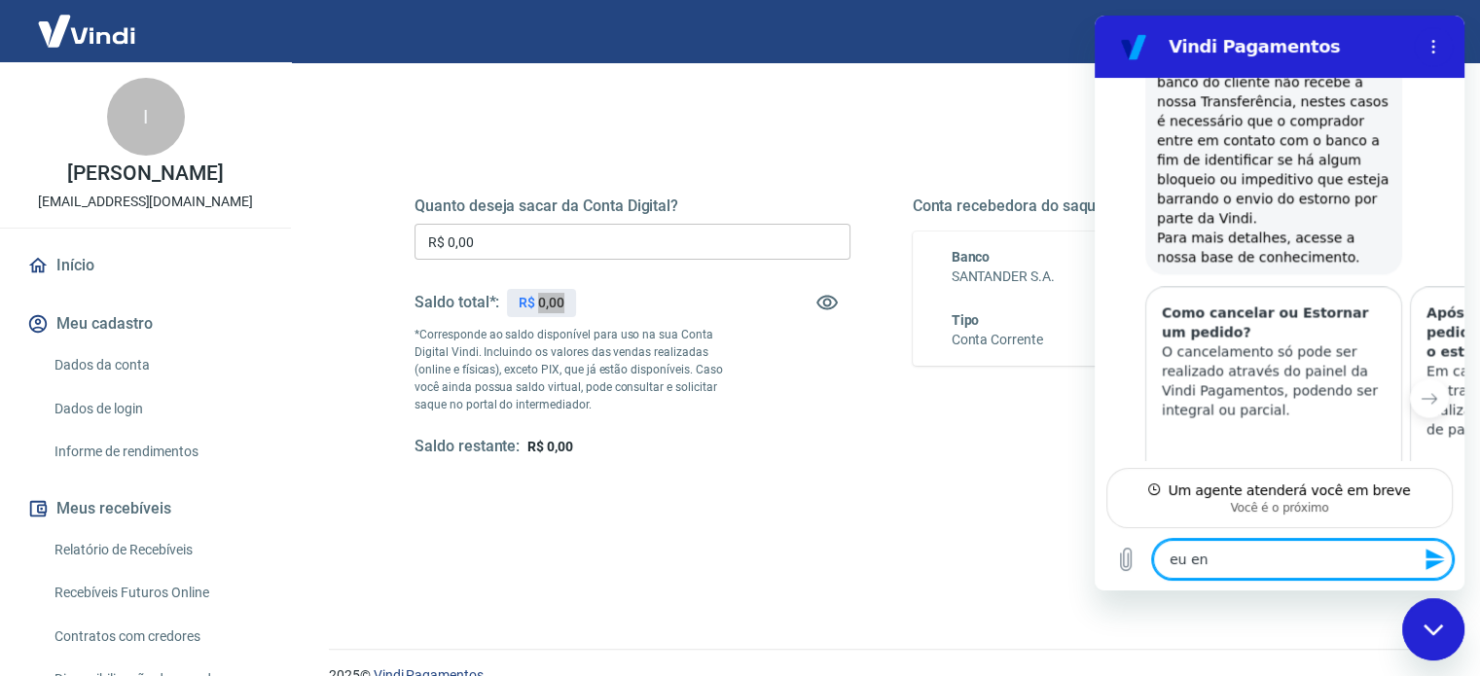
type textarea "x"
type textarea "eu"
type textarea "x"
type textarea "eu"
type textarea "x"
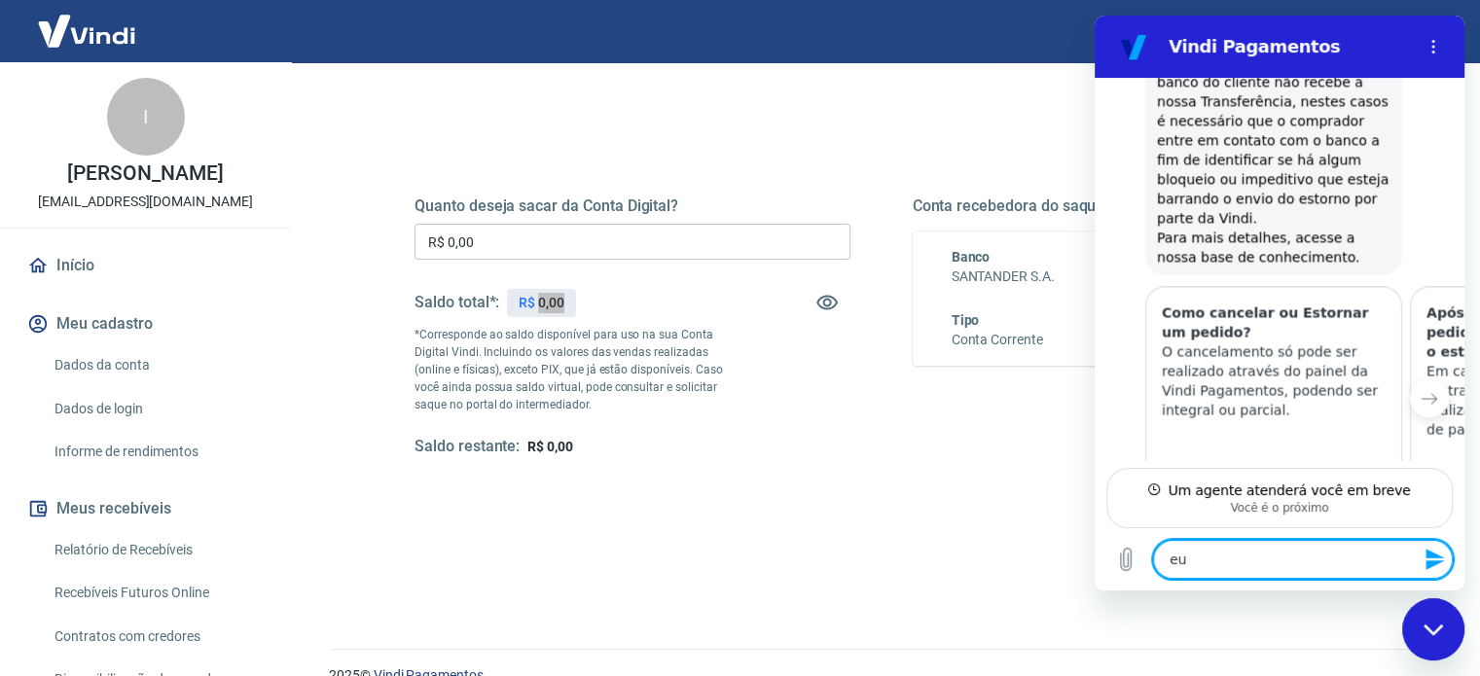
type textarea "e"
type textarea "x"
type textarea "B"
type textarea "x"
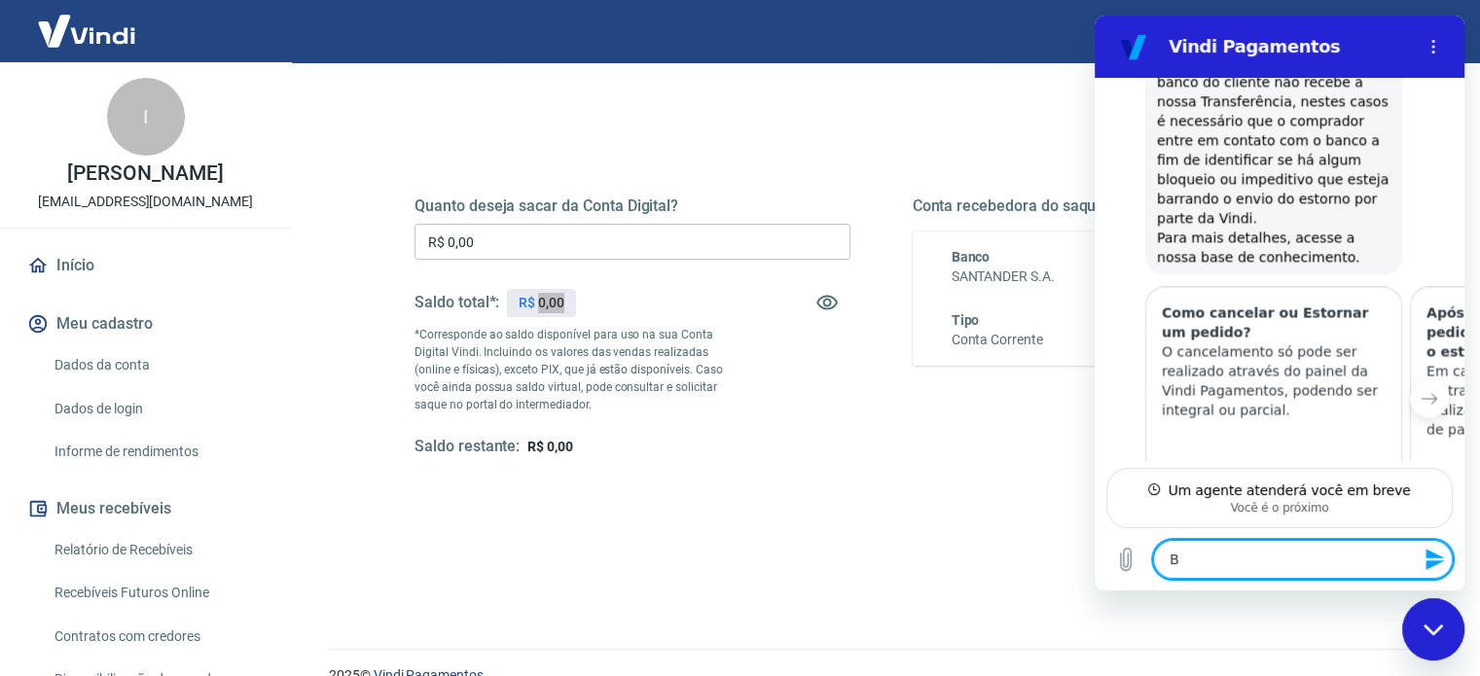
type textarea "Bo"
type textarea "x"
type textarea "Bom"
type textarea "x"
type textarea "Bom"
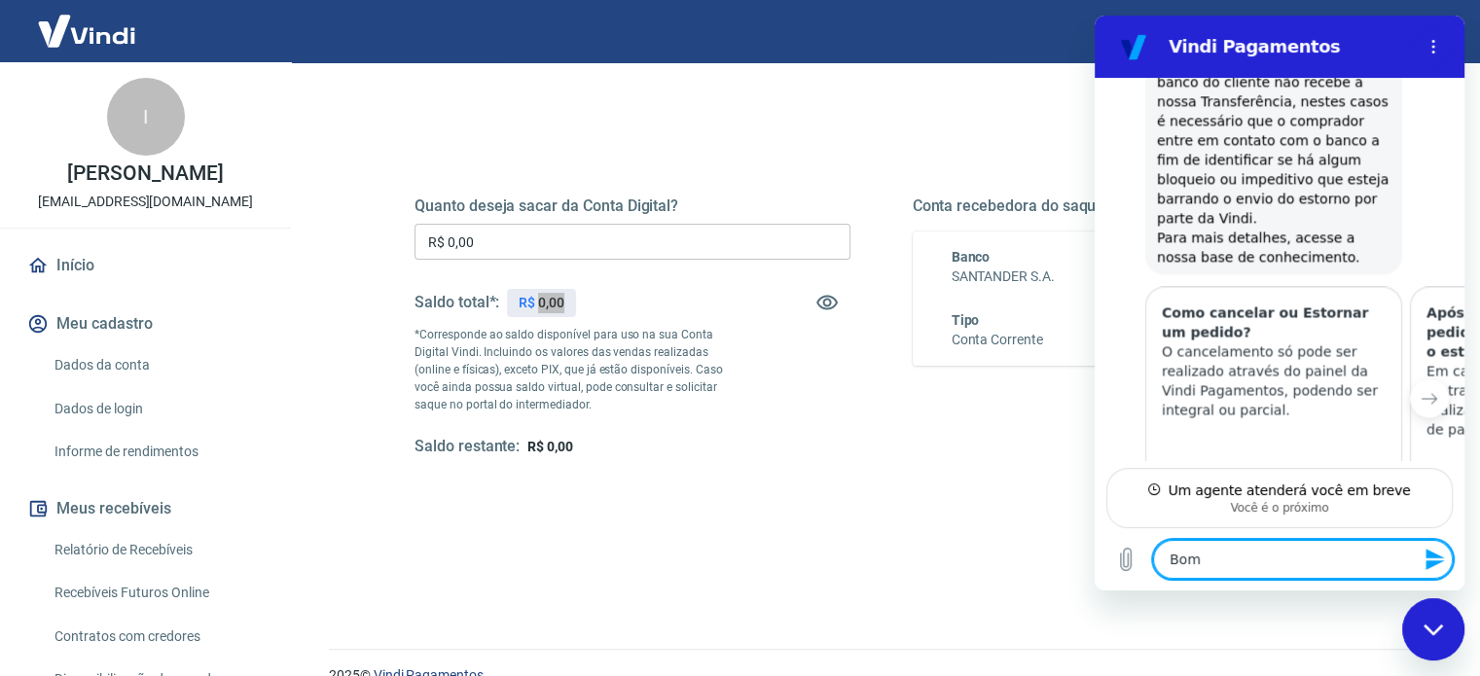
type textarea "x"
type textarea "Bom d"
type textarea "x"
type textarea "Bom di"
type textarea "x"
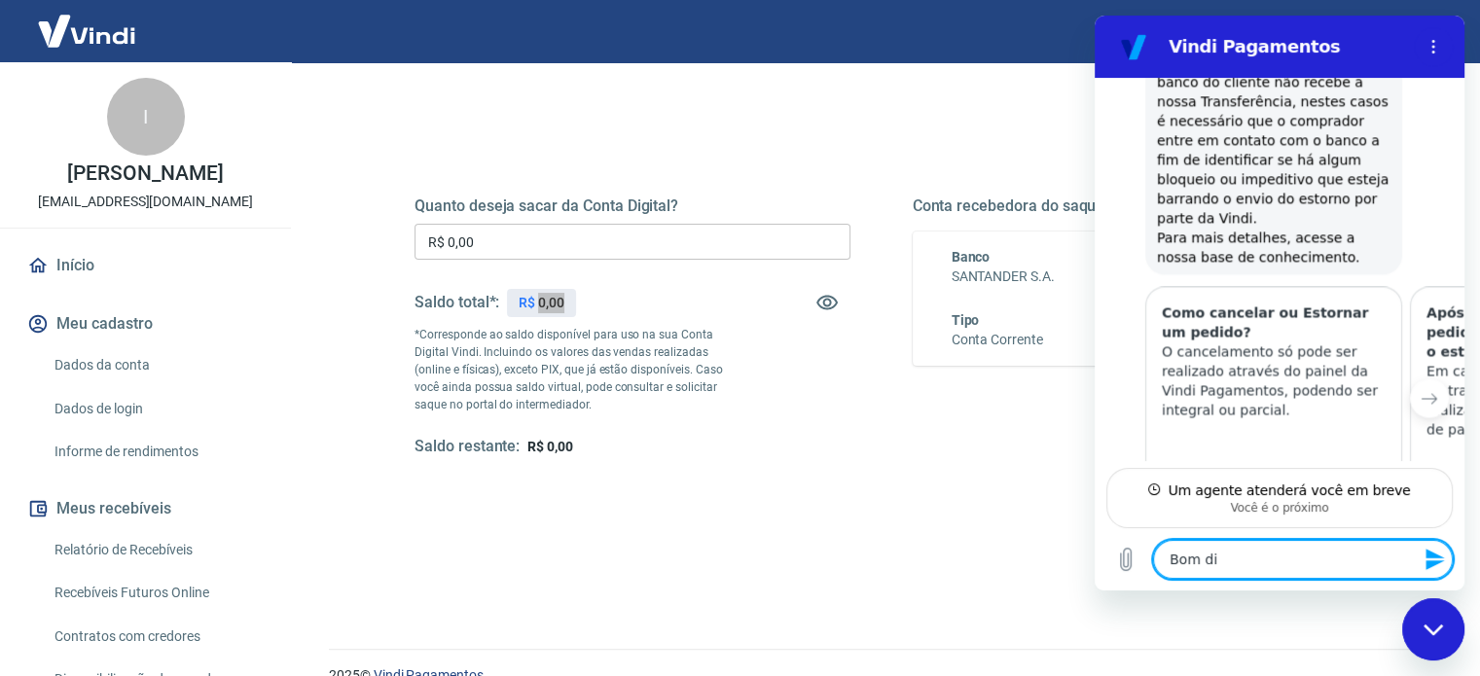
type textarea "Bom dia"
type textarea "x"
type textarea "Bom dia!"
type textarea "x"
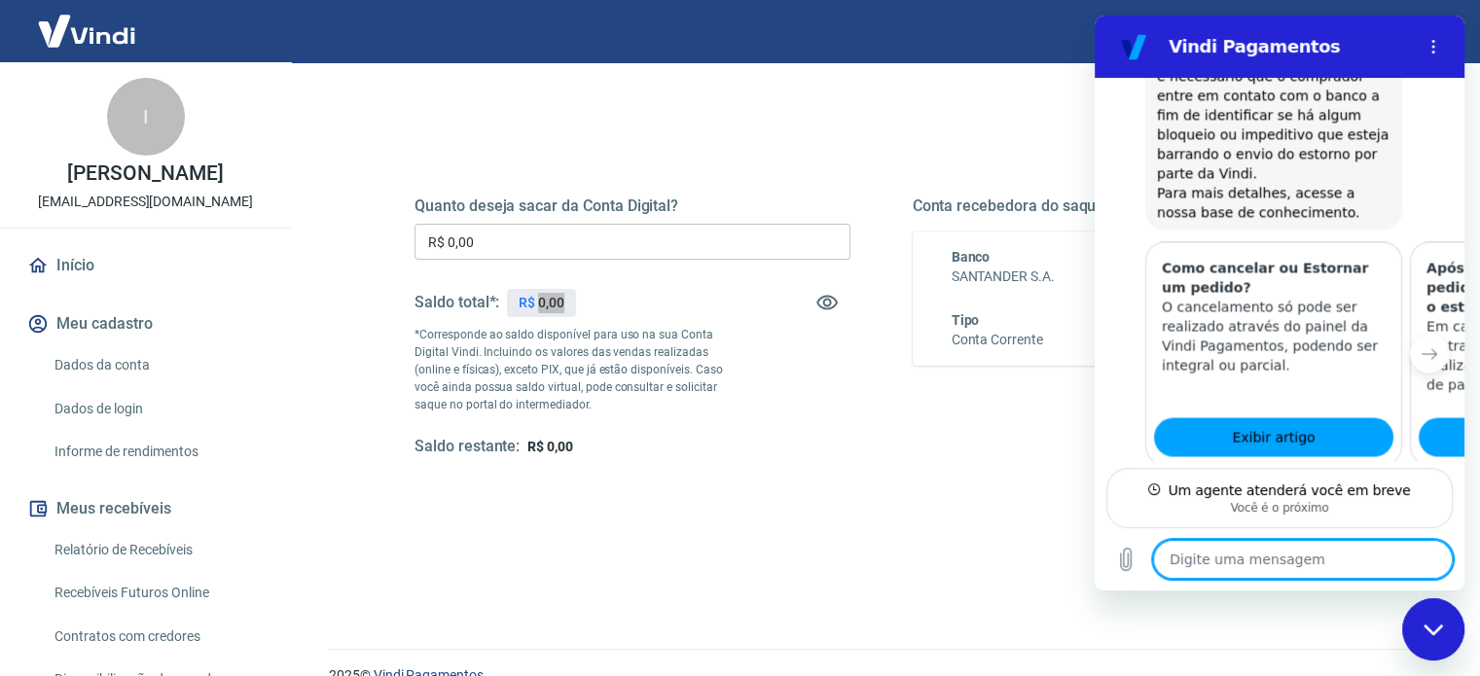
type textarea "x"
type textarea "E"
type textarea "x"
type textarea "Eu"
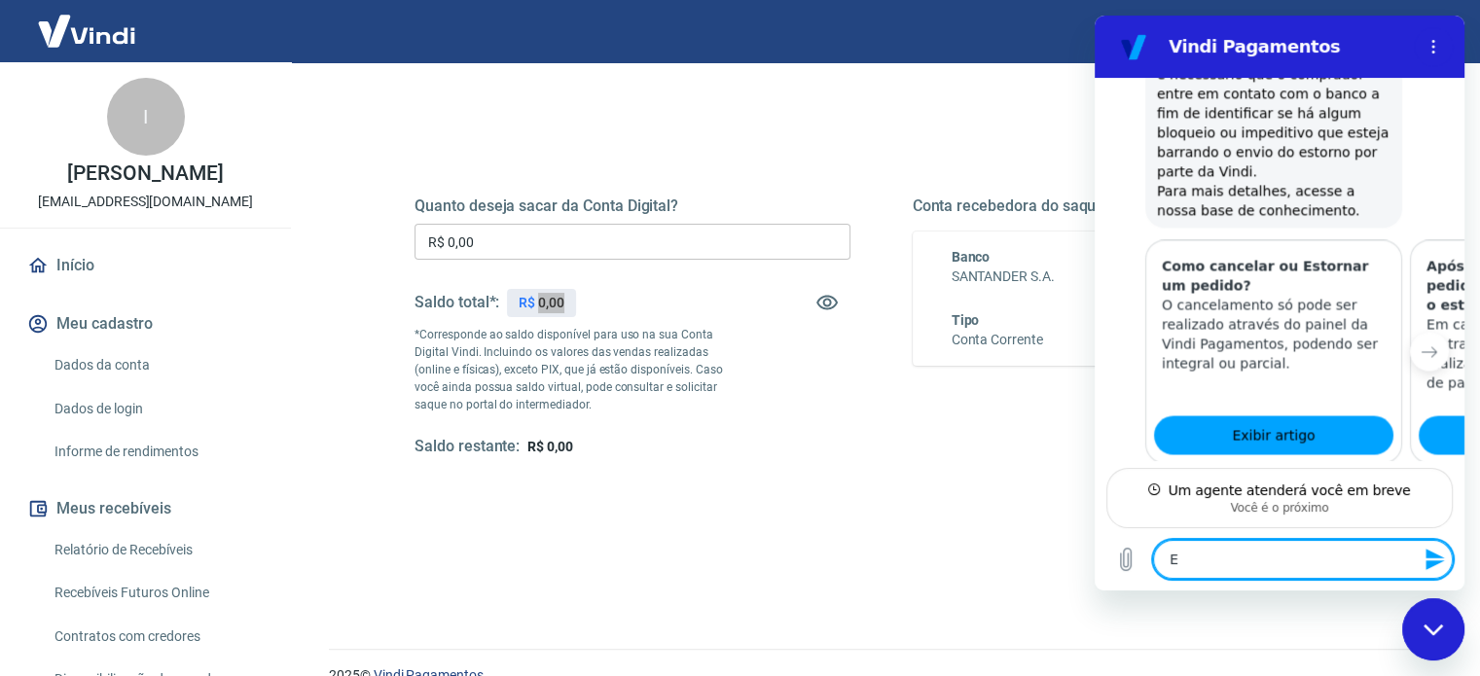
type textarea "x"
type textarea "Eu"
type textarea "x"
type textarea "Eu e"
type textarea "x"
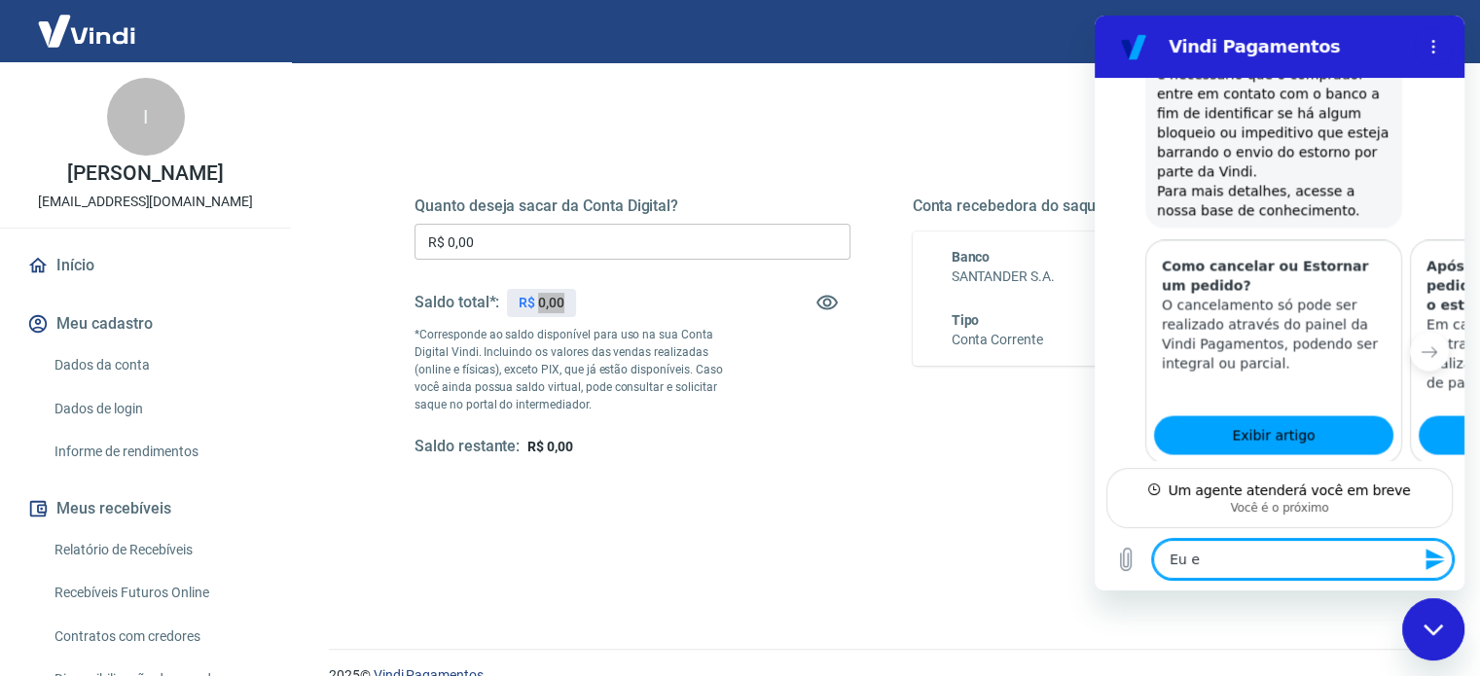
type textarea "Eu en"
type textarea "x"
type textarea "Eu ent"
type textarea "x"
type textarea "Eu entr"
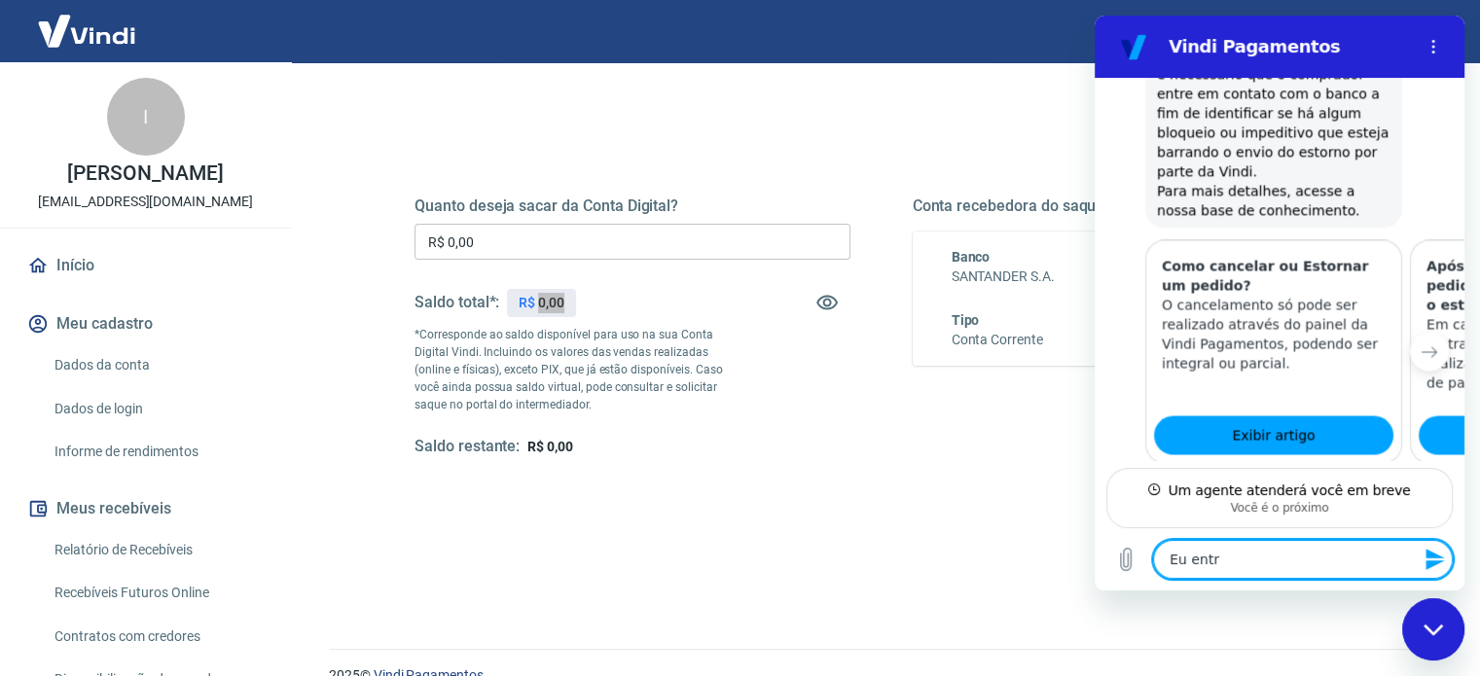
type textarea "x"
type textarea "Eu entre"
type textarea "x"
type textarea "Eu entrei"
type textarea "x"
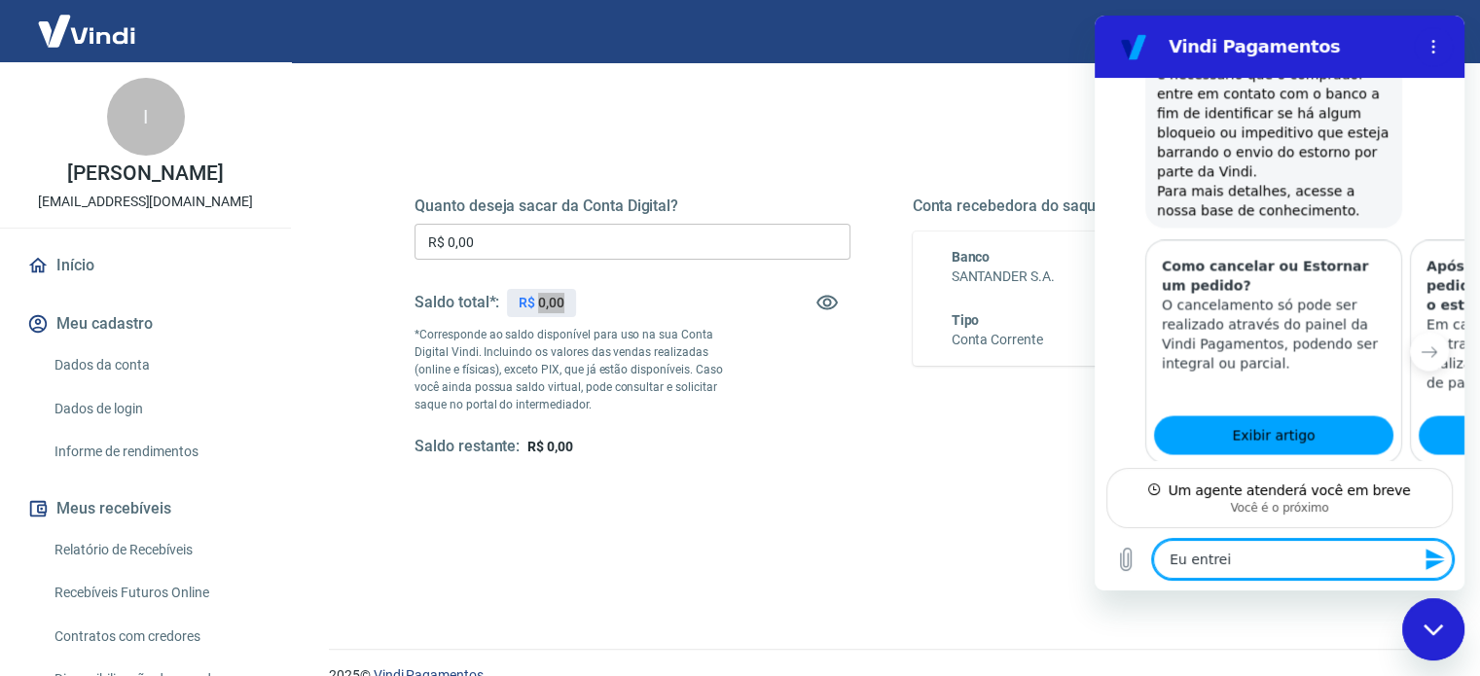
type textarea "Eu entrei"
type textarea "x"
type textarea "Eu entrei o"
type textarea "x"
type textarea "Eu entrei on"
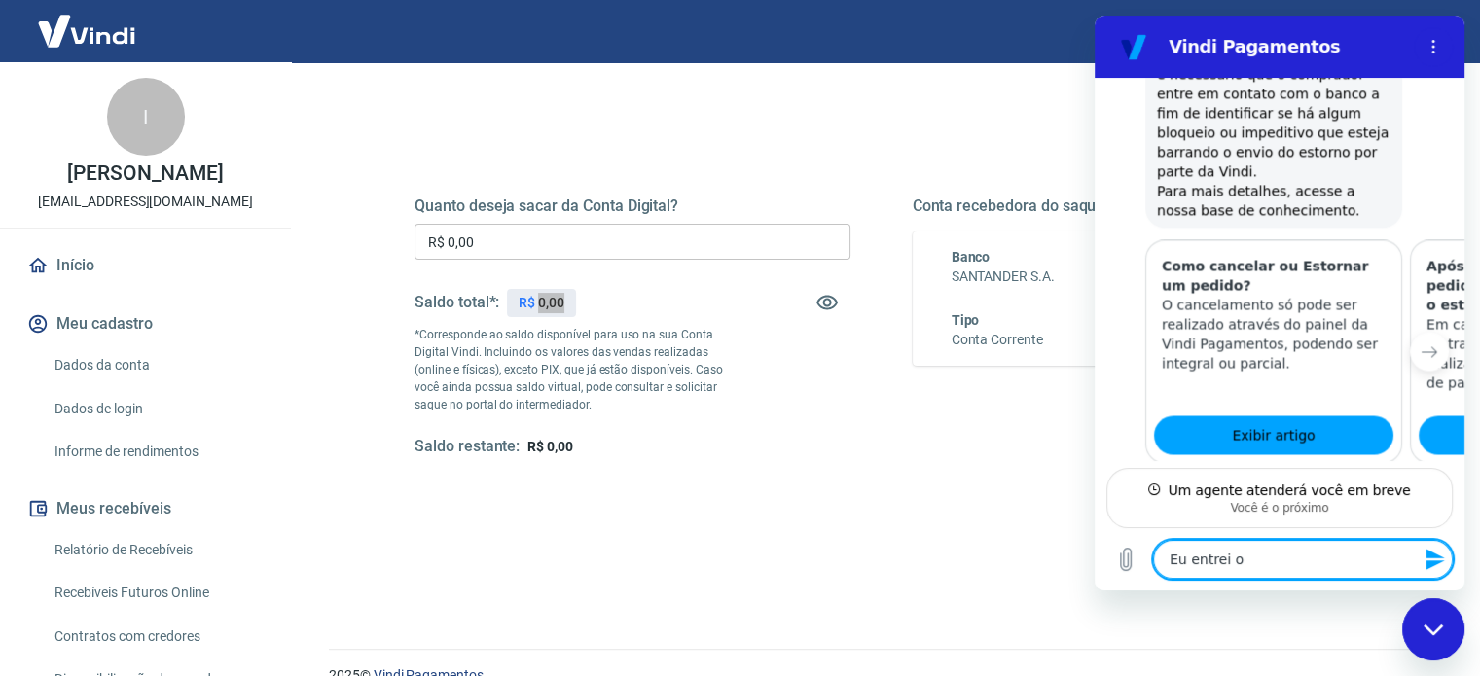
type textarea "x"
type textarea "Eu entrei ont"
type textarea "x"
type textarea "Eu entrei onte"
type textarea "x"
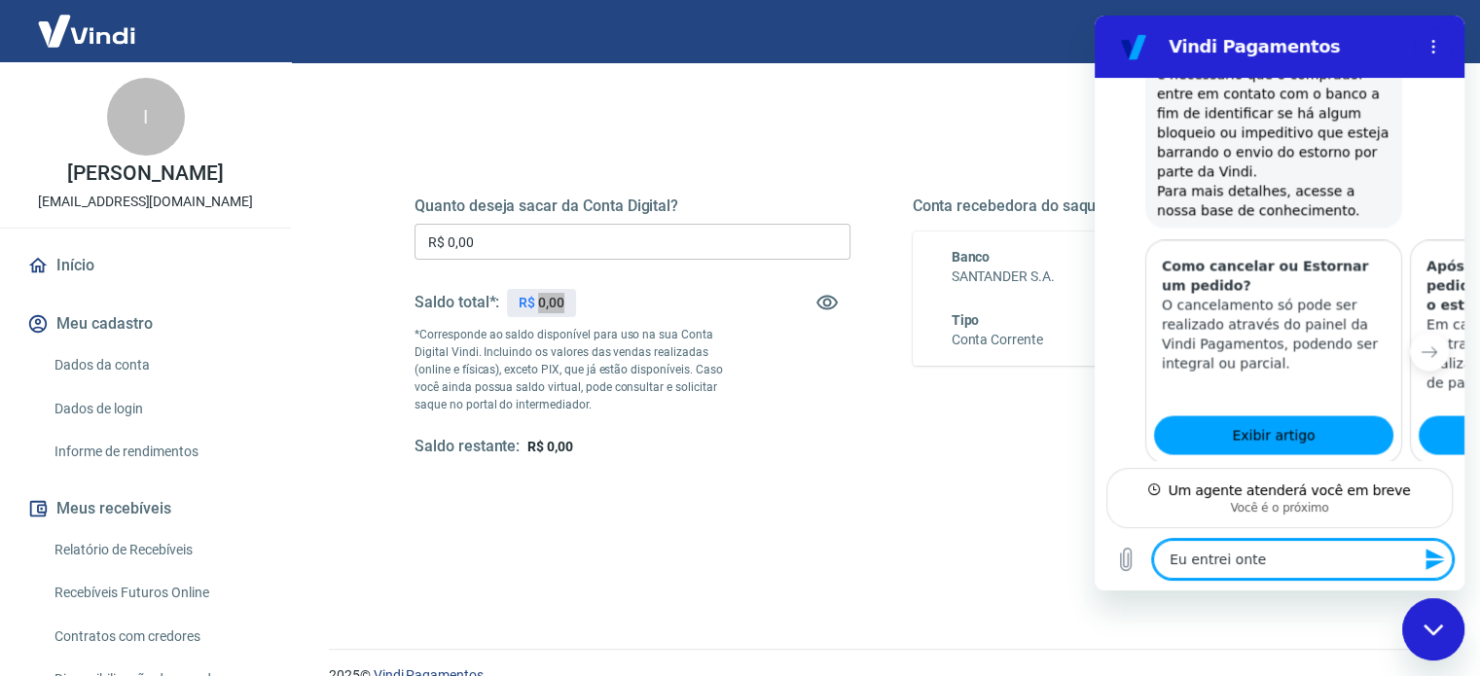
type textarea "Eu entrei ontem"
type textarea "x"
type textarea "Eu entrei ontem"
type textarea "x"
type textarea "Eu entrei ontem e"
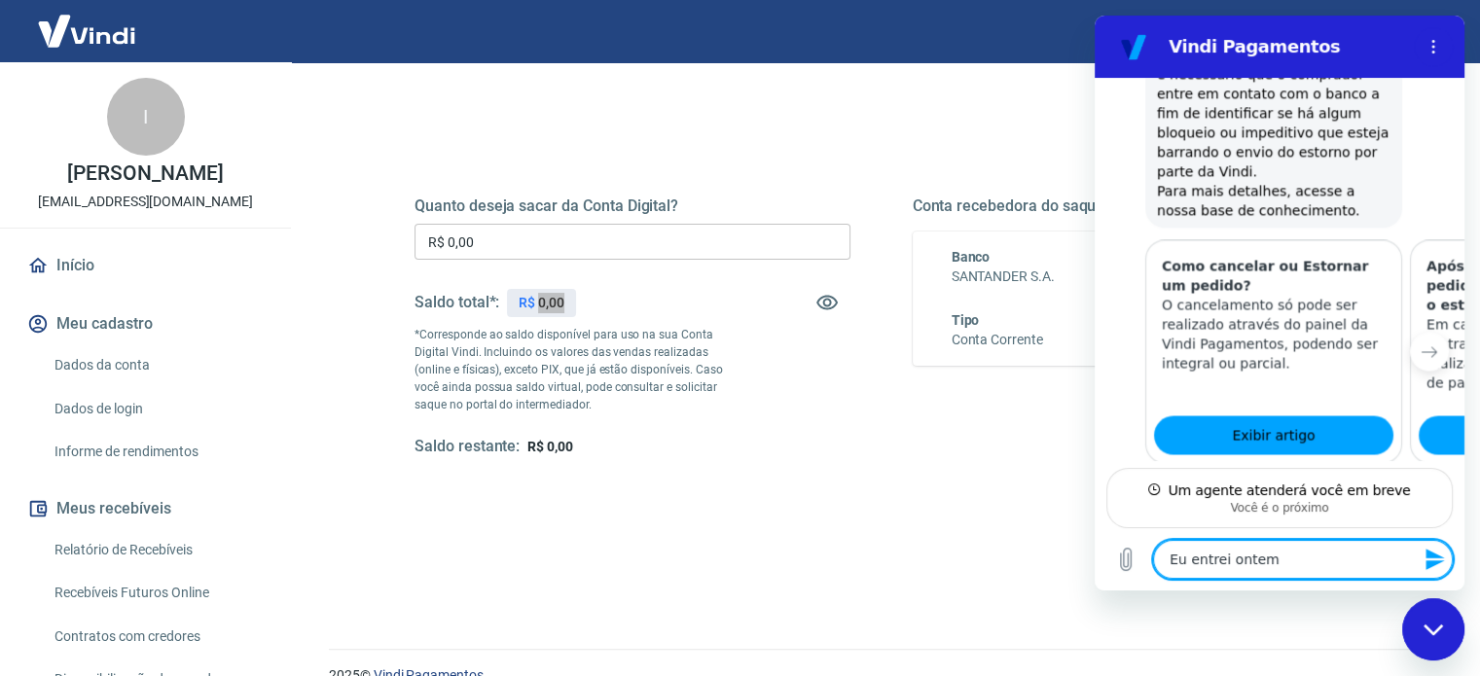
type textarea "x"
type textarea "Eu entrei ontem e"
type textarea "x"
type textarea "Eu entrei ontem e m"
type textarea "x"
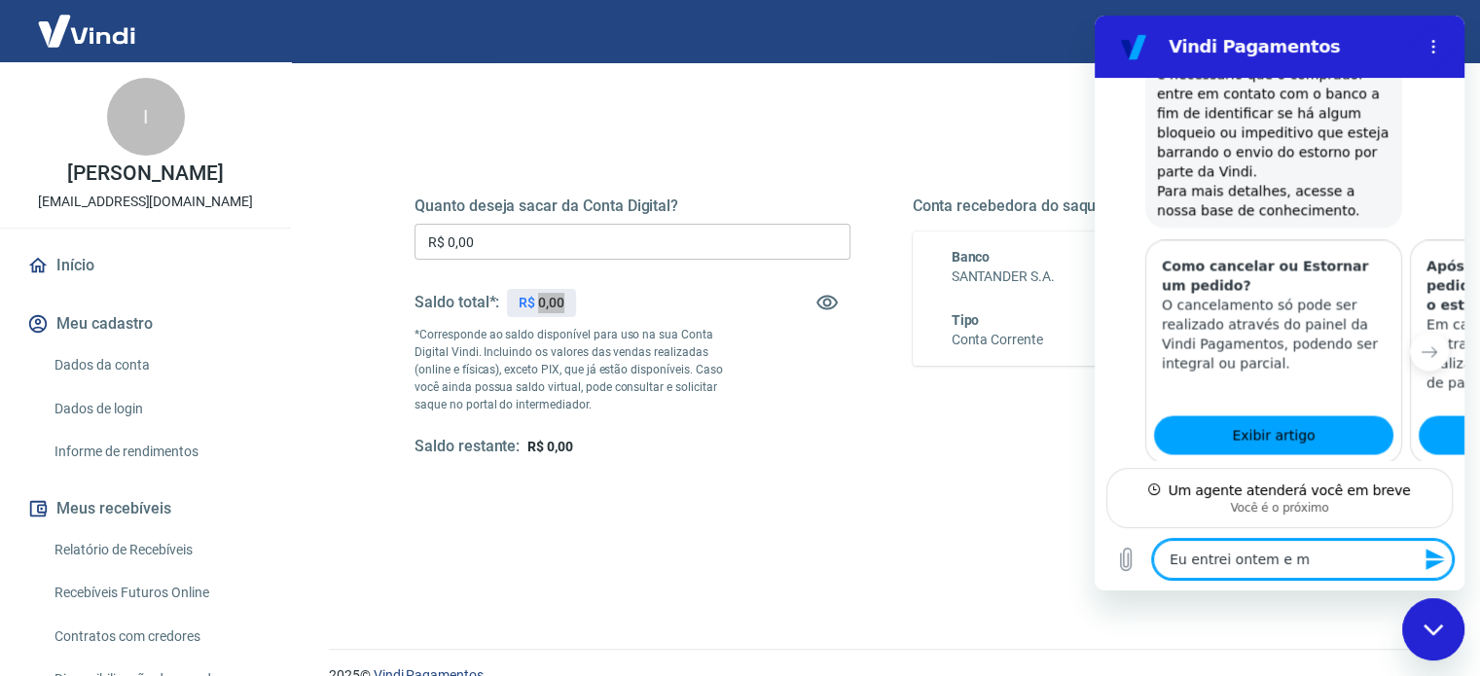
type textarea "Eu entrei ontem e"
type textarea "x"
type textarea "Eu entrei ontem e"
type textarea "x"
type textarea "Eu entrei ontem em"
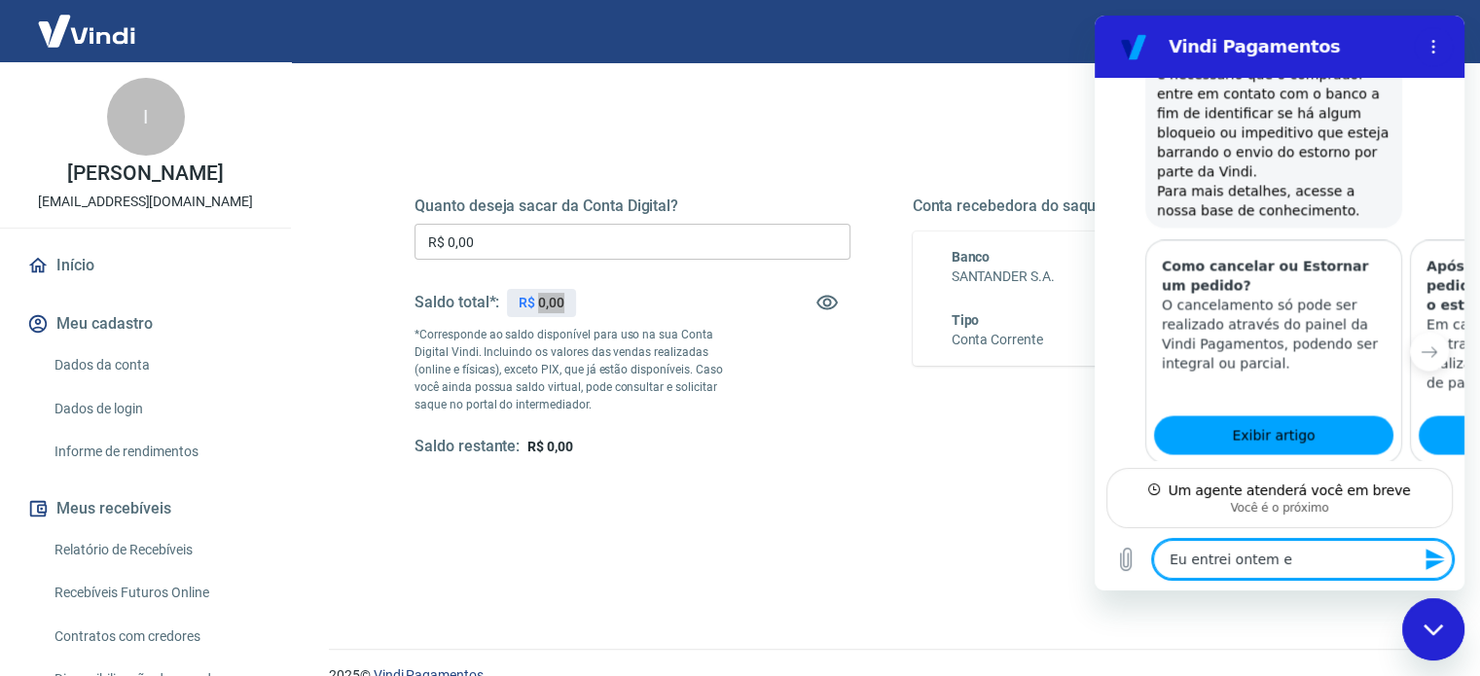
type textarea "x"
type textarea "Eu entrei ontem em"
type textarea "x"
type textarea "Eu entrei ontem em m"
type textarea "x"
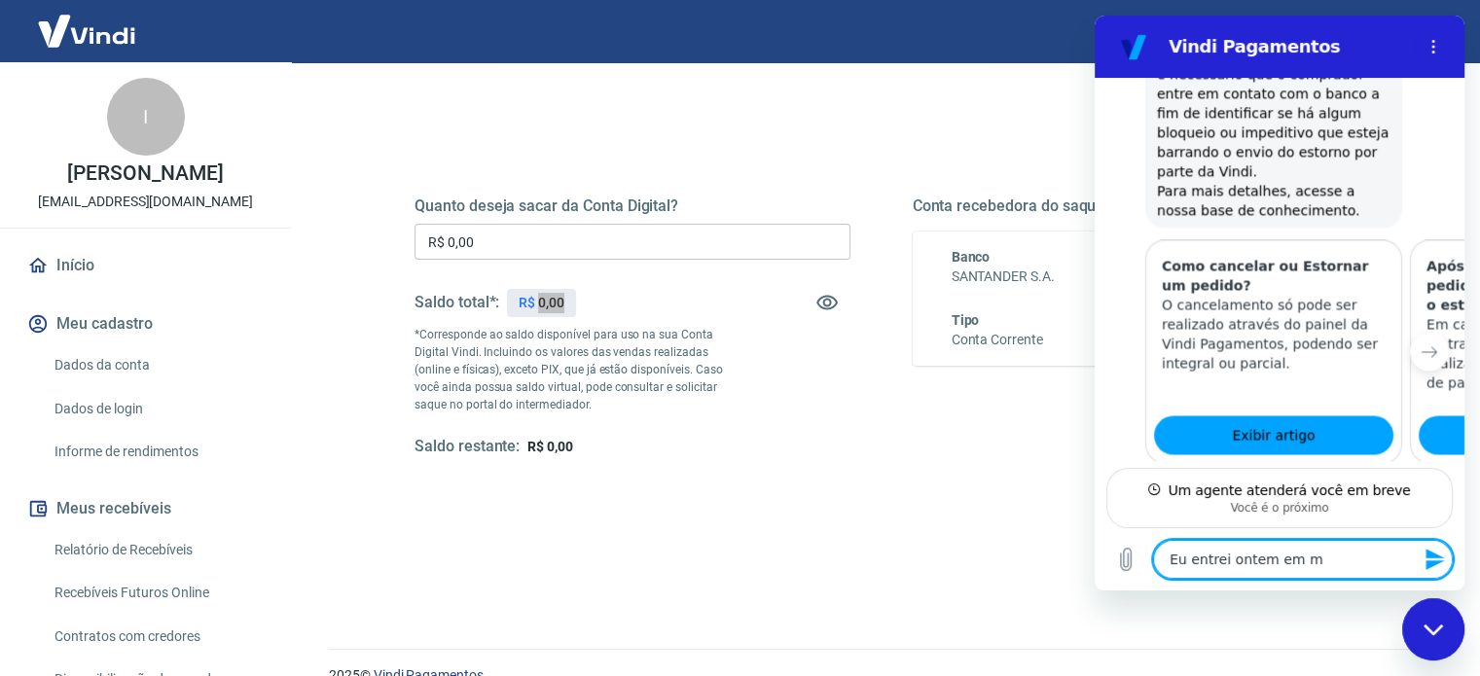
type textarea "Eu entrei ontem em mi"
type textarea "x"
type textarea "Eu entrei ontem em min"
type textarea "x"
type textarea "Eu entrei ontem em minh"
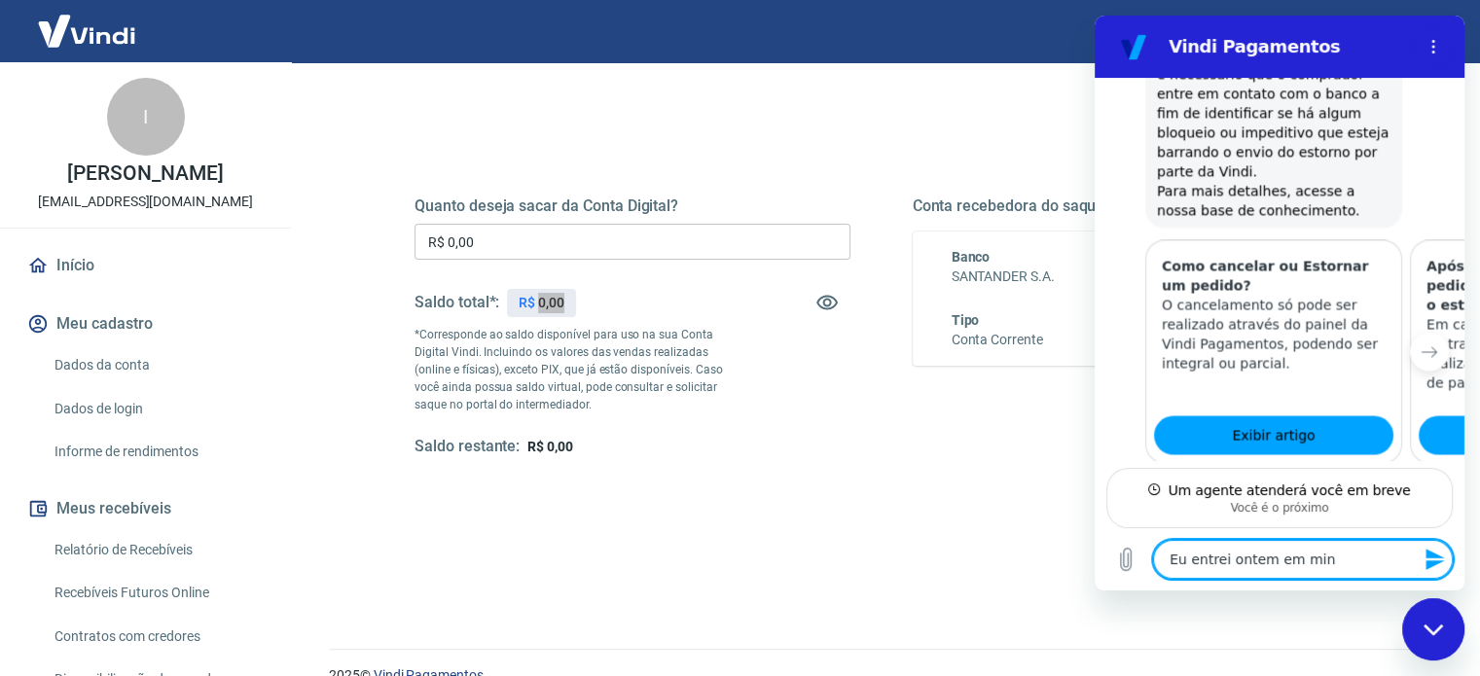
type textarea "x"
type textarea "Eu entrei ontem em minha"
type textarea "x"
type textarea "Eu entrei ontem em minha"
type textarea "x"
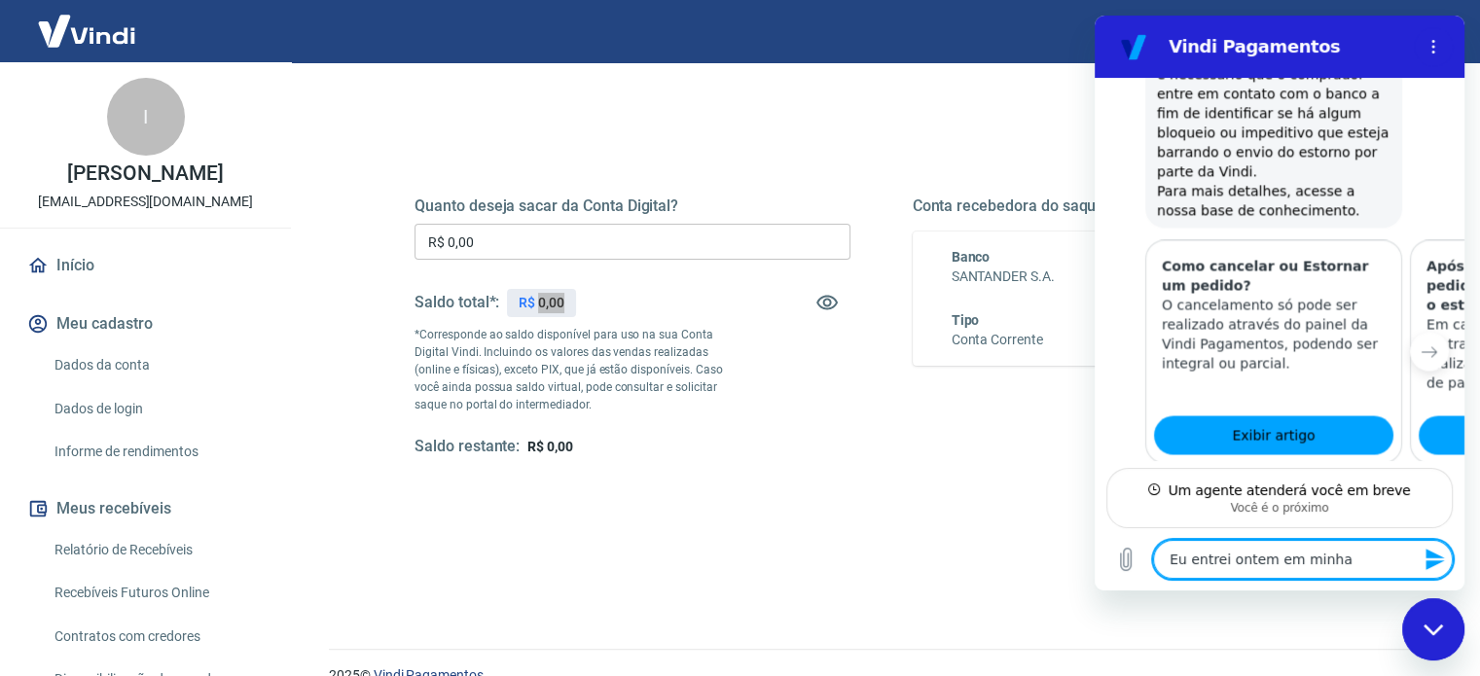
type textarea "Eu entrei ontem em minha c"
type textarea "x"
type textarea "Eu entrei ontem em minha co"
type textarea "x"
type textarea "Eu entrei ontem em minha con"
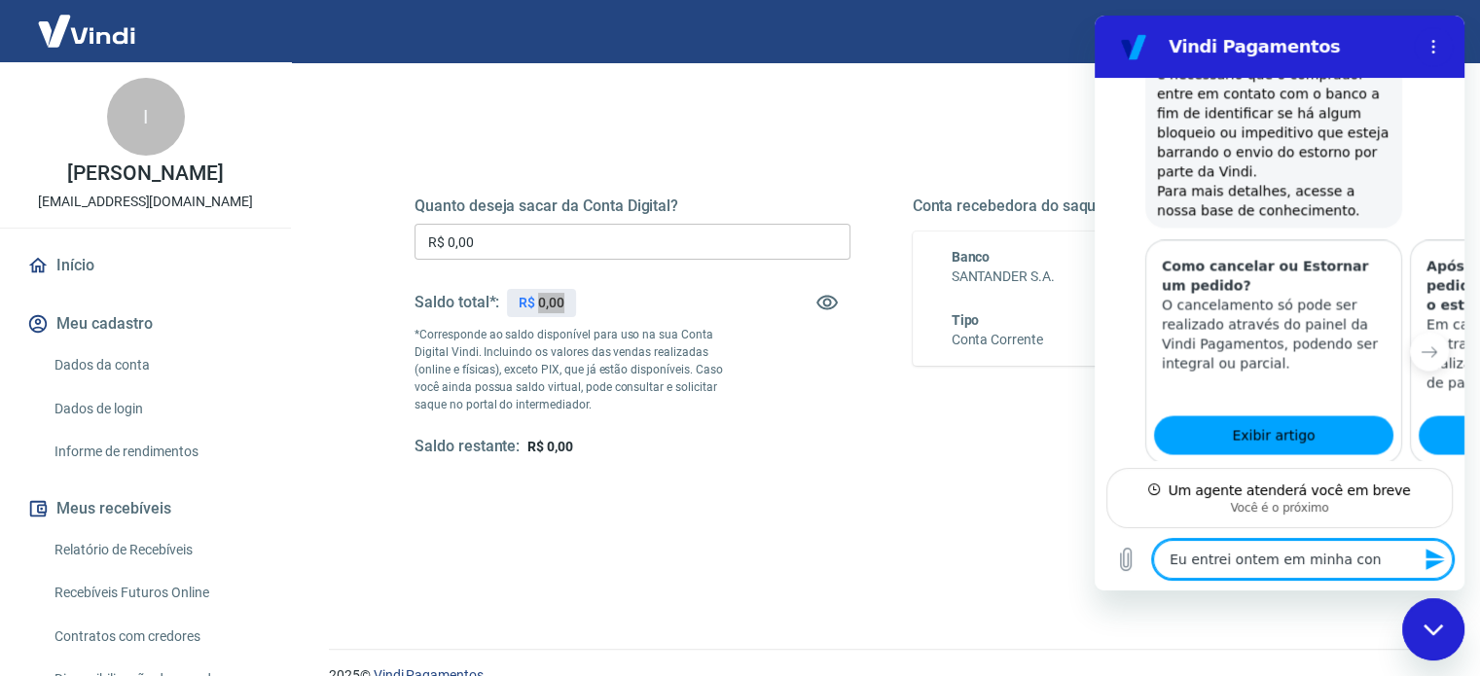
type textarea "x"
type textarea "Eu entrei ontem em minha cont"
type textarea "x"
type textarea "Eu entrei ontem em minha conta"
type textarea "x"
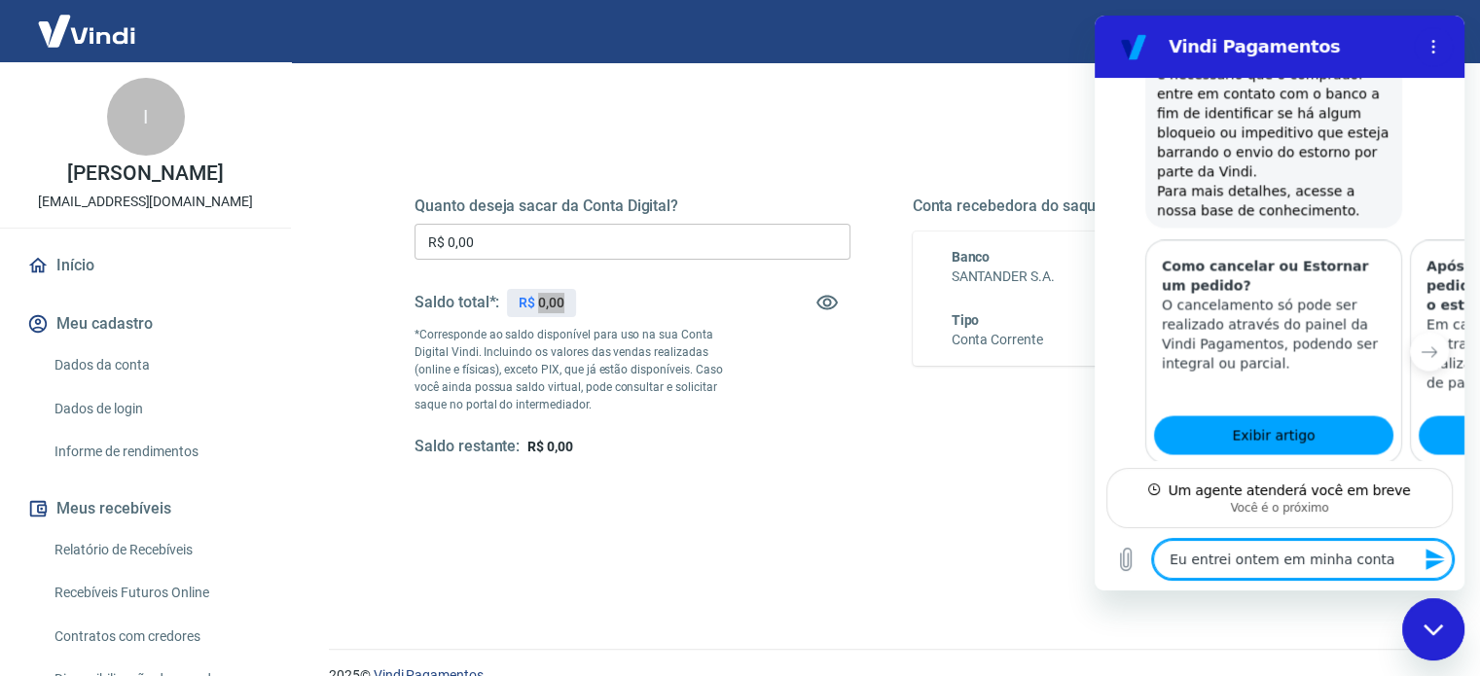
type textarea "Eu entrei ontem em minha conta"
type textarea "x"
type textarea "Eu entrei ontem em minha conta e"
type textarea "x"
type textarea "Eu entrei ontem em minha conta e"
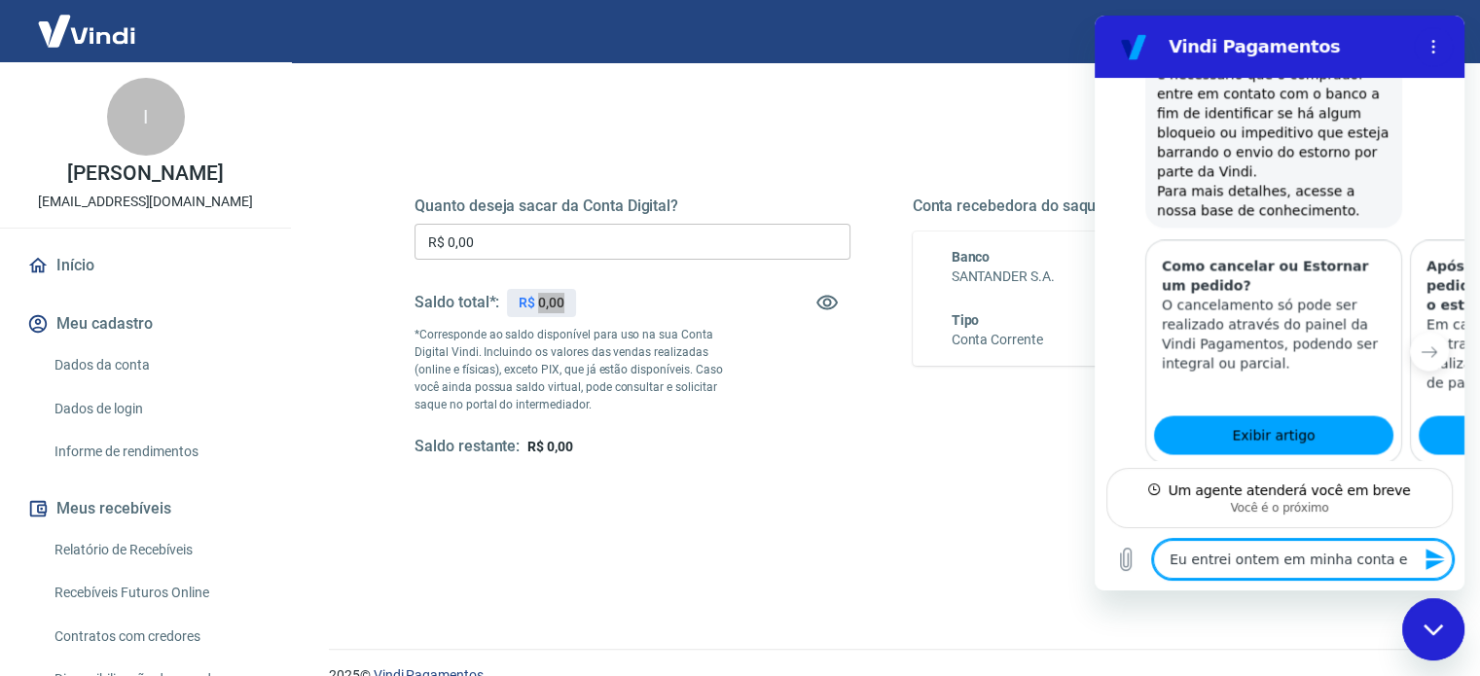
type textarea "x"
type textarea "Eu entrei ontem em minha conta e t"
type textarea "x"
type textarea "Eu entrei ontem em minha conta e ti"
type textarea "x"
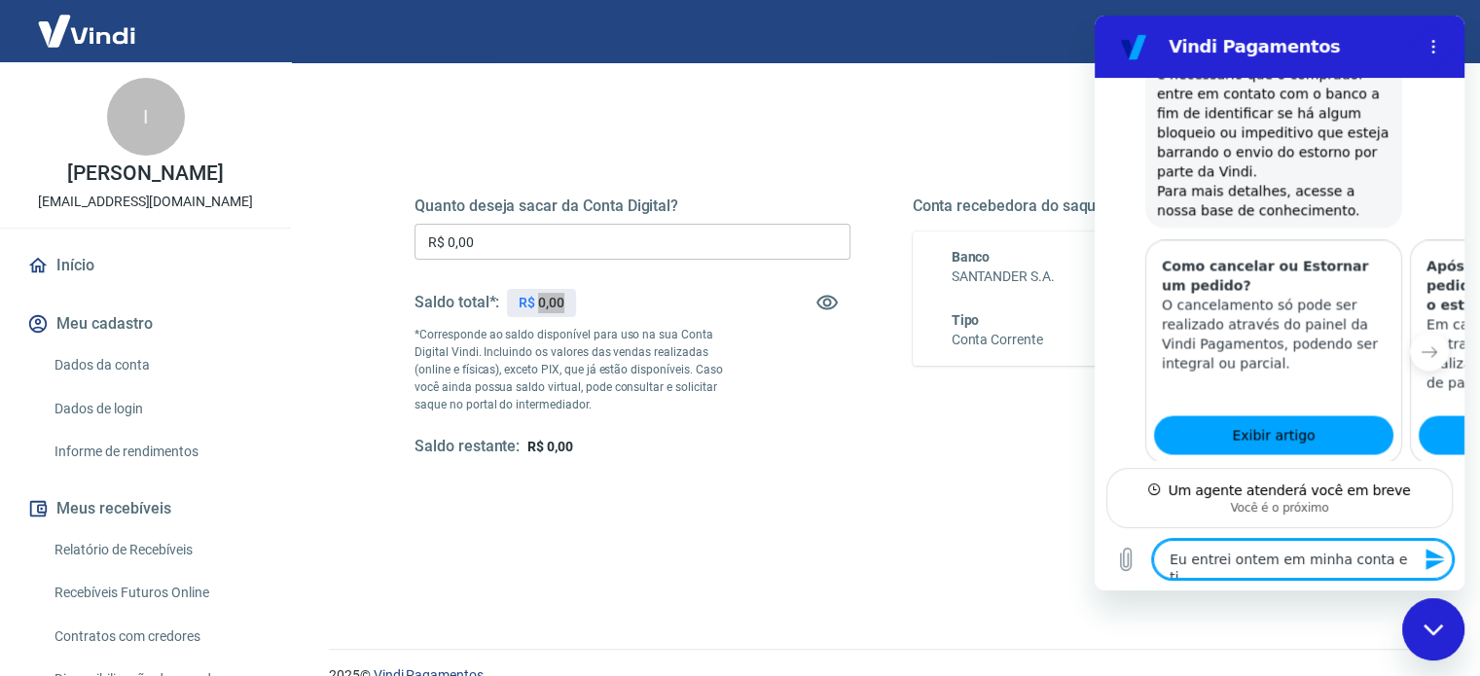
type textarea "Eu entrei ontem em minha conta e tin"
type textarea "x"
type textarea "Eu entrei ontem em minha conta e tinh"
type textarea "x"
type textarea "Eu entrei ontem em minha conta e tinha"
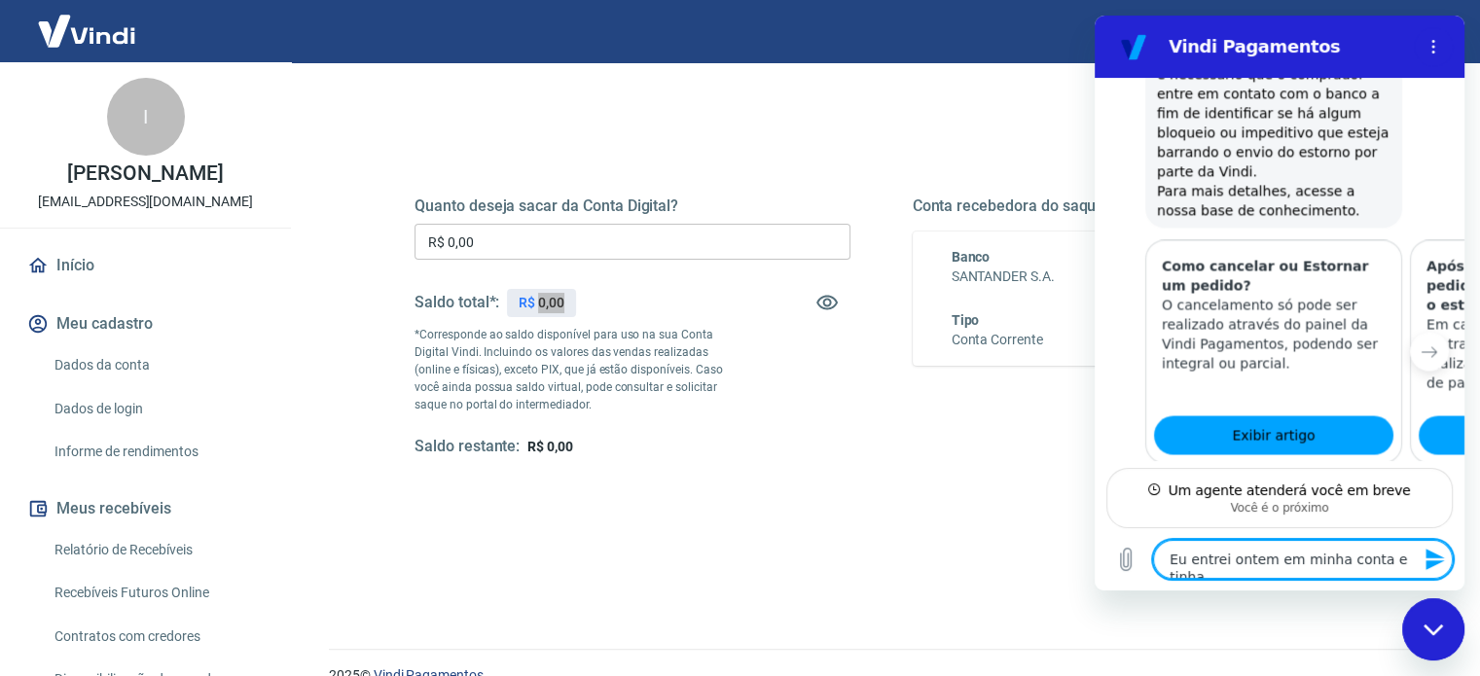
type textarea "x"
type textarea "Eu entrei ontem em minha conta e tinha"
type textarea "x"
type textarea "Eu entrei ontem em minha conta e tinha 2"
type textarea "x"
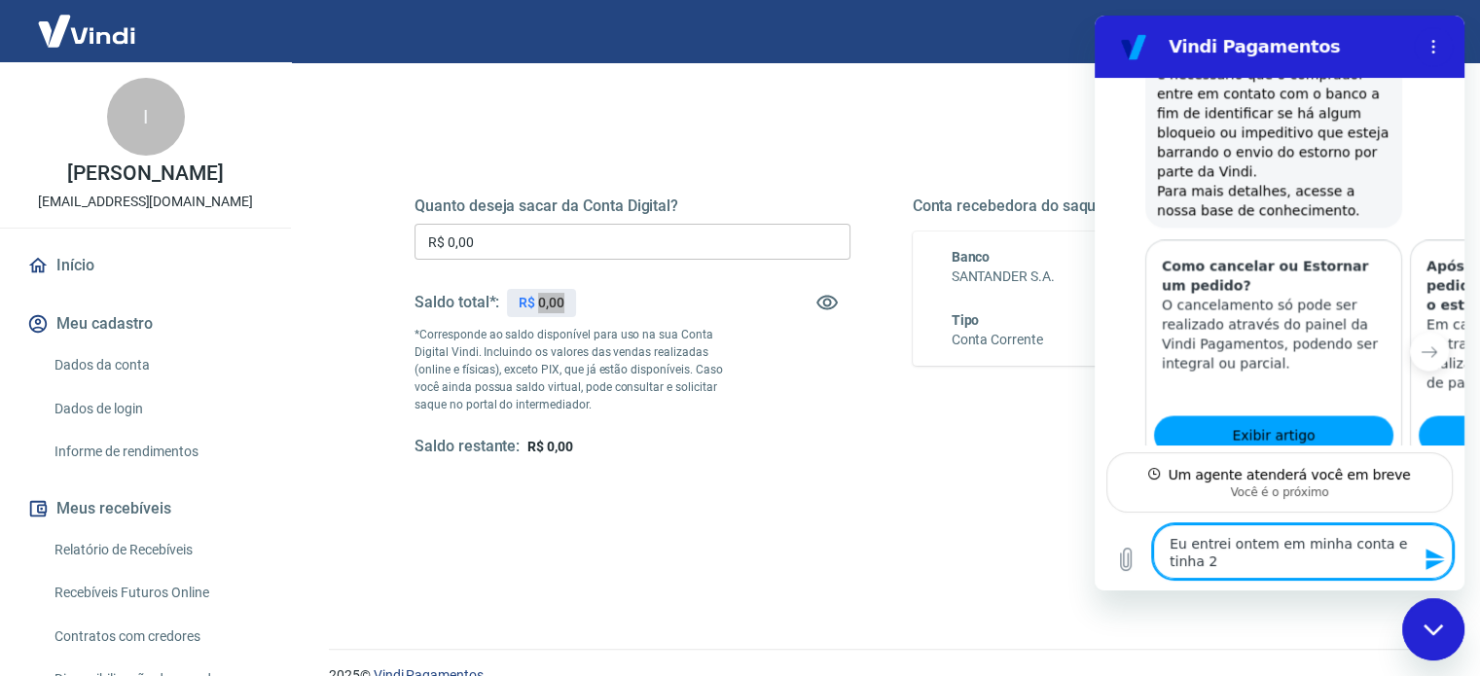
type textarea "Eu entrei ontem em minha conta e tinha 20"
type textarea "x"
type textarea "Eu entrei ontem em minha conta e tinha 200"
type textarea "x"
type textarea "Eu entrei ontem em minha conta e tinha 2000"
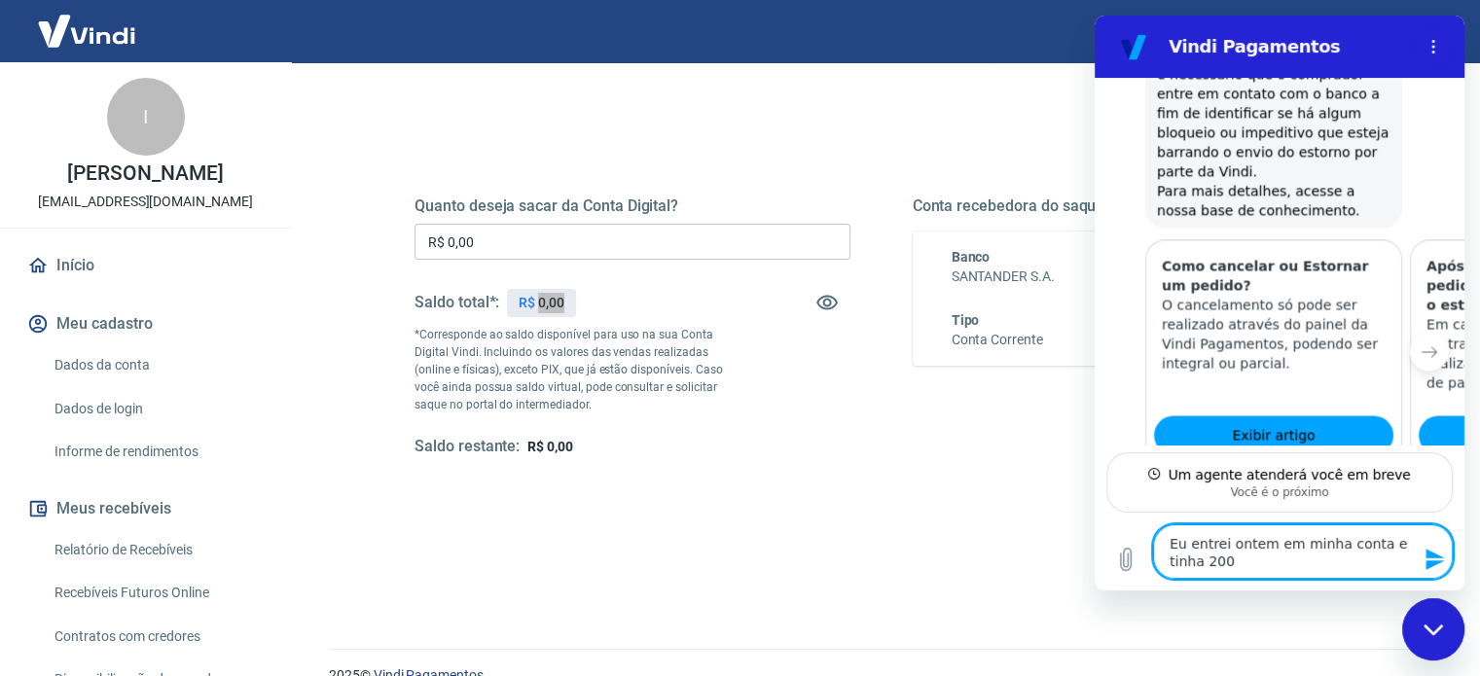
type textarea "x"
type textarea "Eu entrei ontem em minha conta e tinha 2000"
type textarea "x"
type textarea "Eu entrei ontem em minha conta e tinha 2000 à"
type textarea "x"
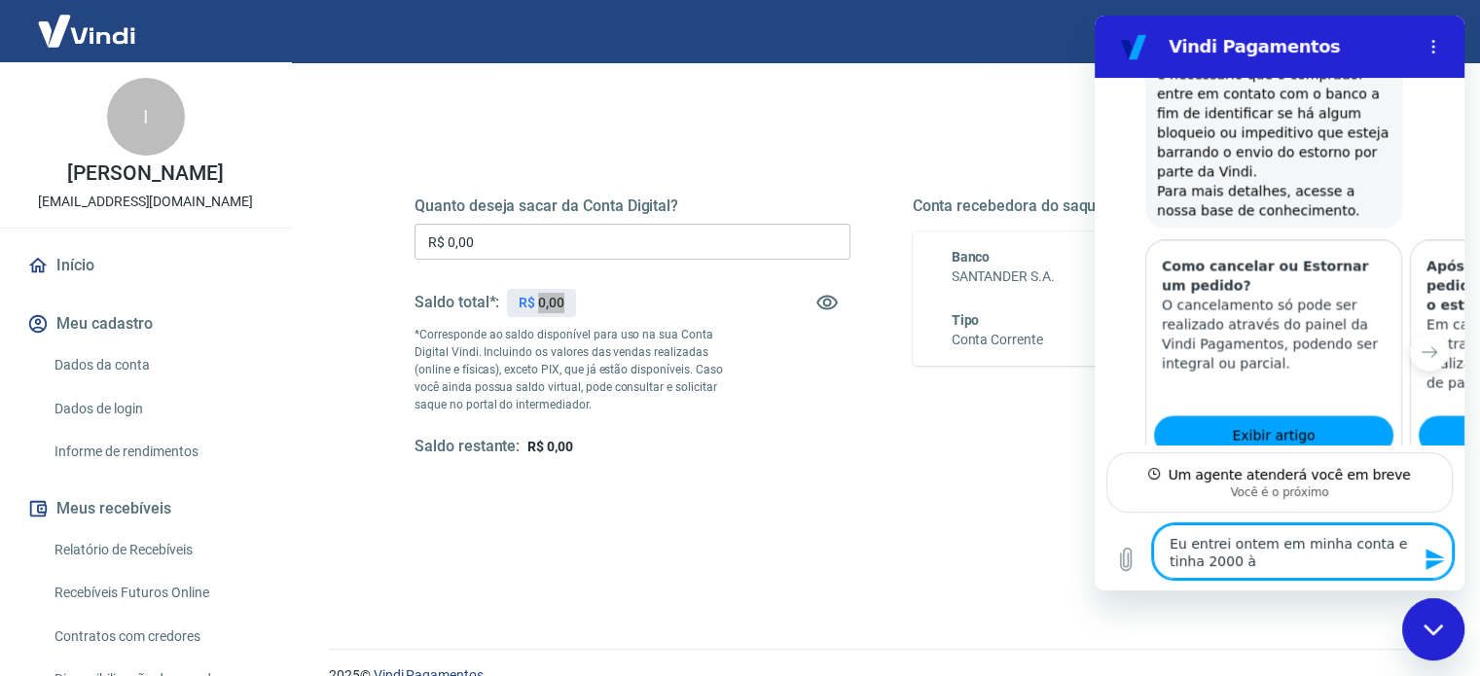
type textarea "Eu entrei ontem em minha conta e tinha 2000 à"
type textarea "x"
type textarea "Eu entrei ontem em minha conta e tinha 2000 à r"
type textarea "x"
type textarea "Eu entrei ontem em minha conta e tinha 2000 à re"
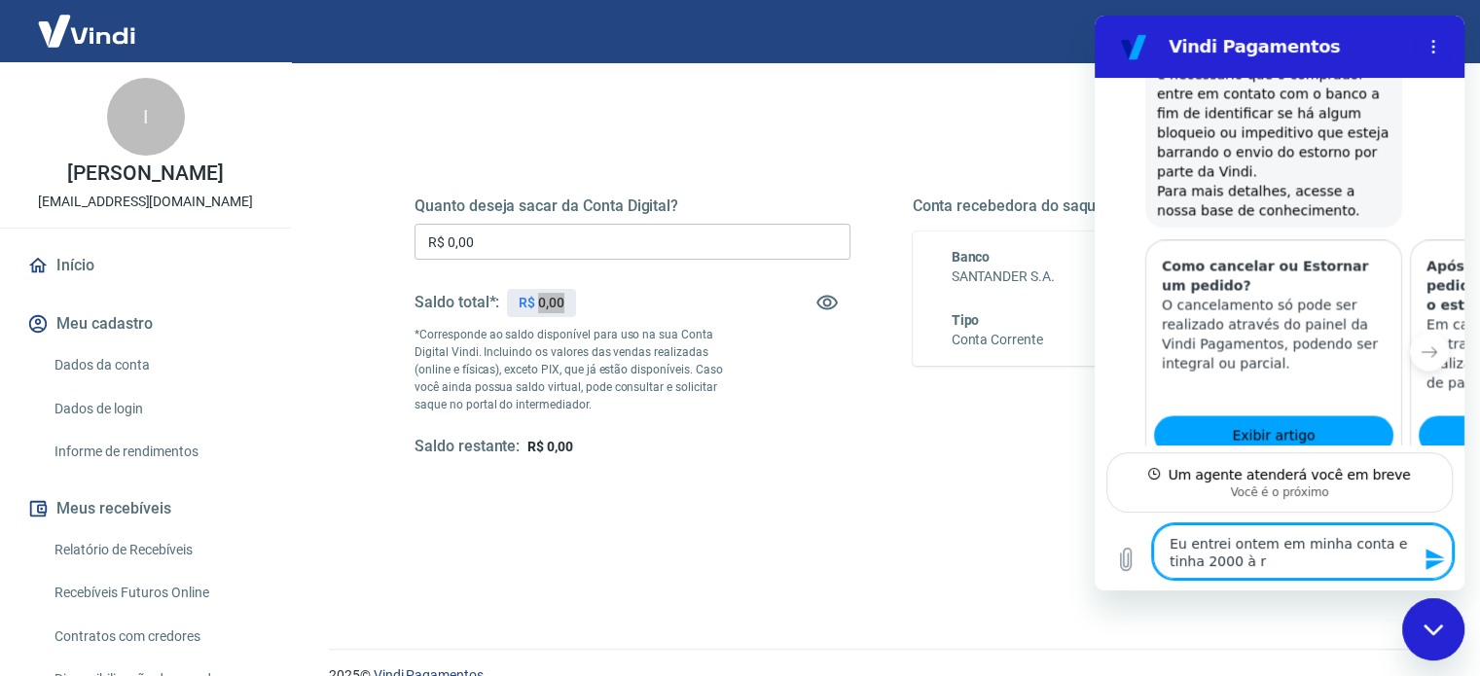
type textarea "x"
type textarea "Eu entrei ontem em minha conta e tinha 2000 à rec"
type textarea "x"
type textarea "Eu entrei ontem em minha conta e tinha 2000 à rece"
type textarea "x"
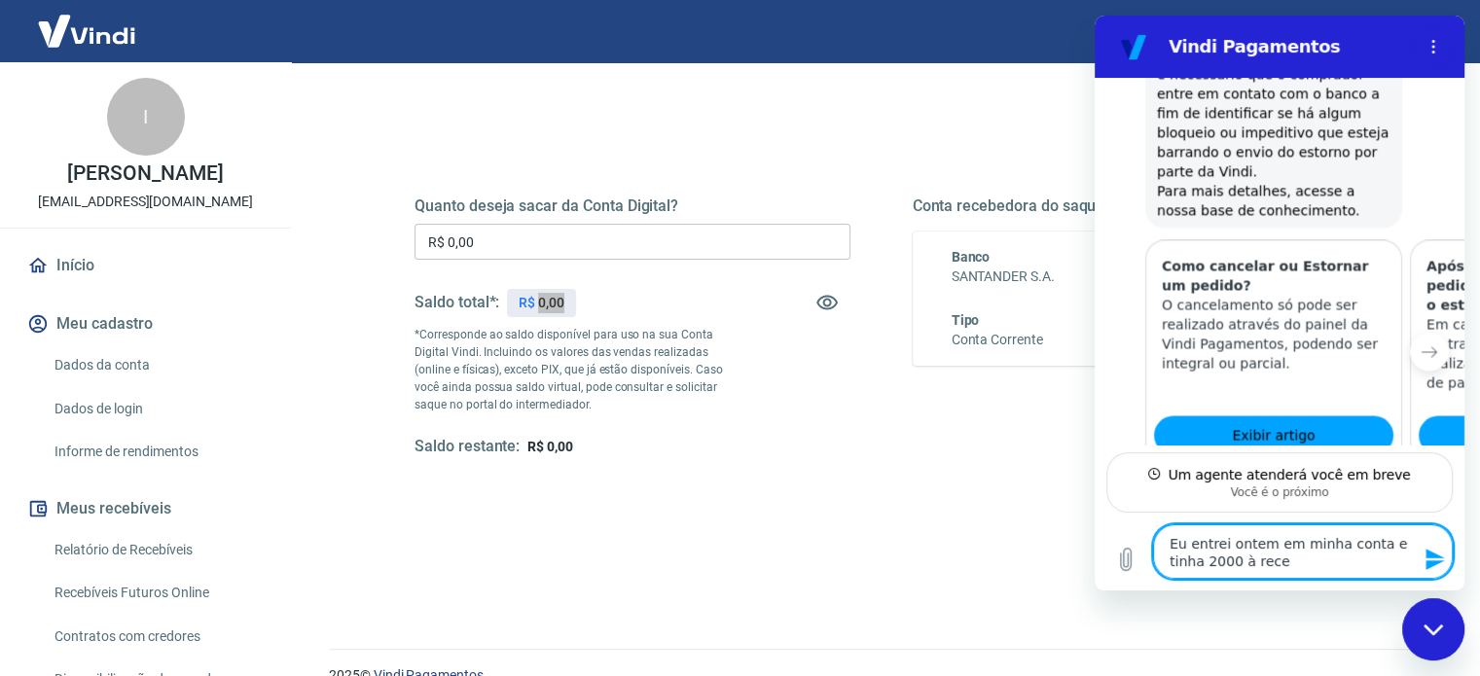
type textarea "Eu entrei ontem em minha conta e tinha 2000 à receb"
type textarea "x"
type textarea "Eu entrei ontem em minha conta e tinha 2000 à recebe"
type textarea "x"
type textarea "Eu entrei ontem em minha conta e tinha 2000 à receber"
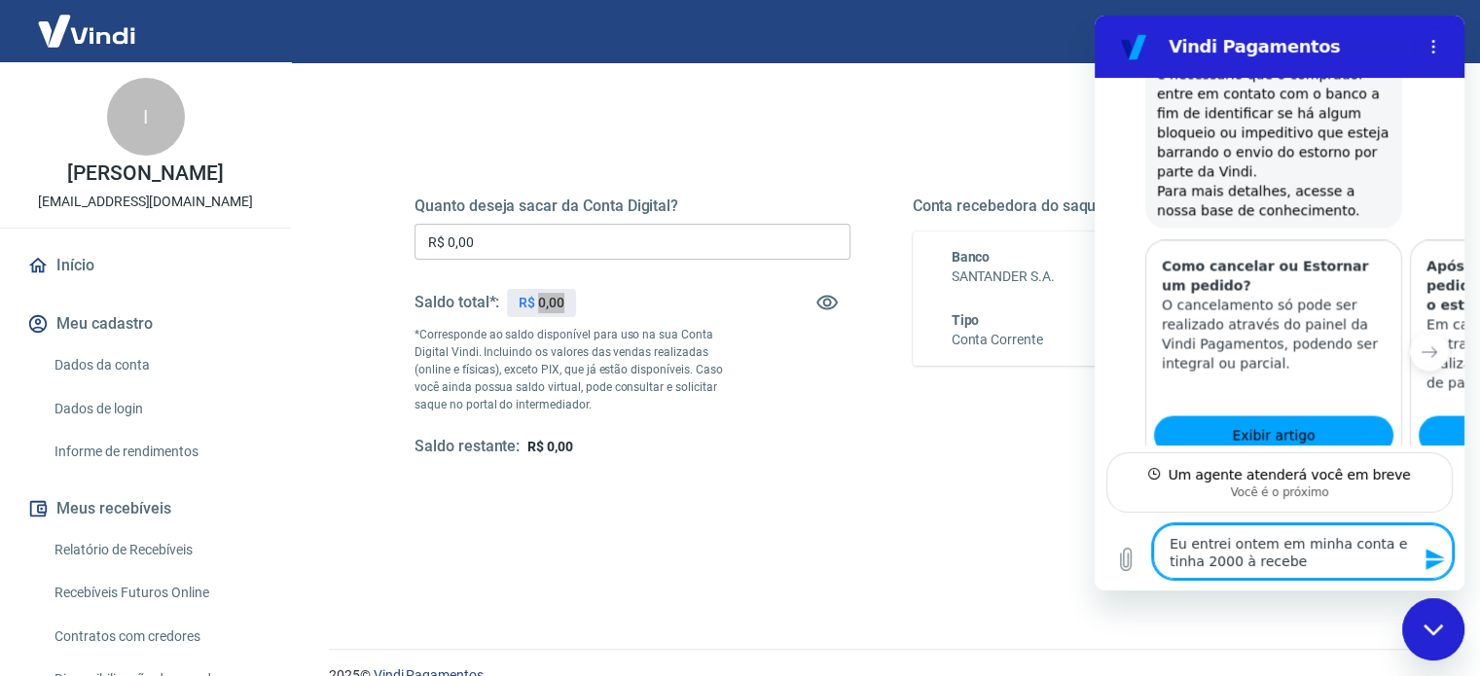
type textarea "x"
type textarea "Eu entrei ontem em minha conta e tinha 2000 à receber"
type textarea "x"
type textarea "Eu entrei ontem em minha conta e tinha 2000 à receber h"
type textarea "x"
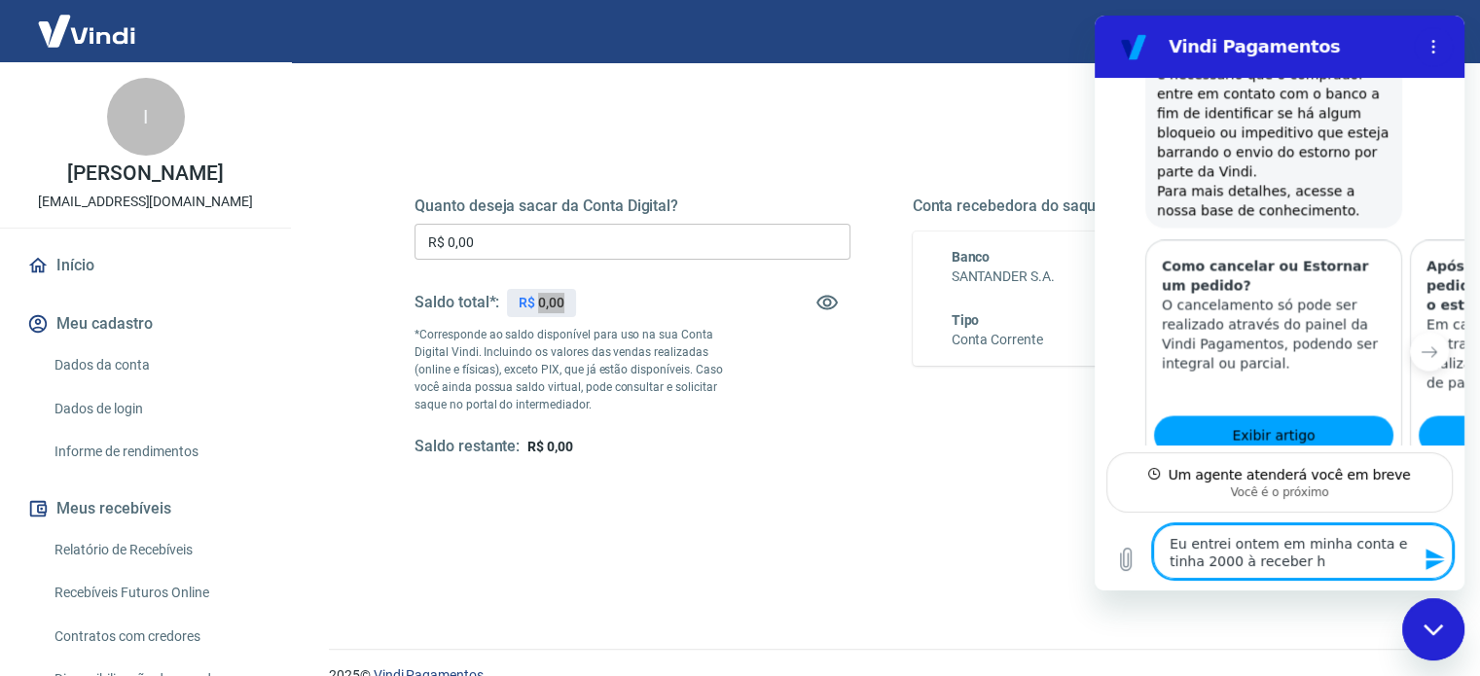
type textarea "Eu entrei ontem em minha conta e tinha 2000 à receber ho"
type textarea "x"
type textarea "Eu entrei ontem em minha conta e tinha 2000 à receber hoj"
type textarea "x"
type textarea "Eu entrei ontem em minha conta e tinha 2000 à receber hoje"
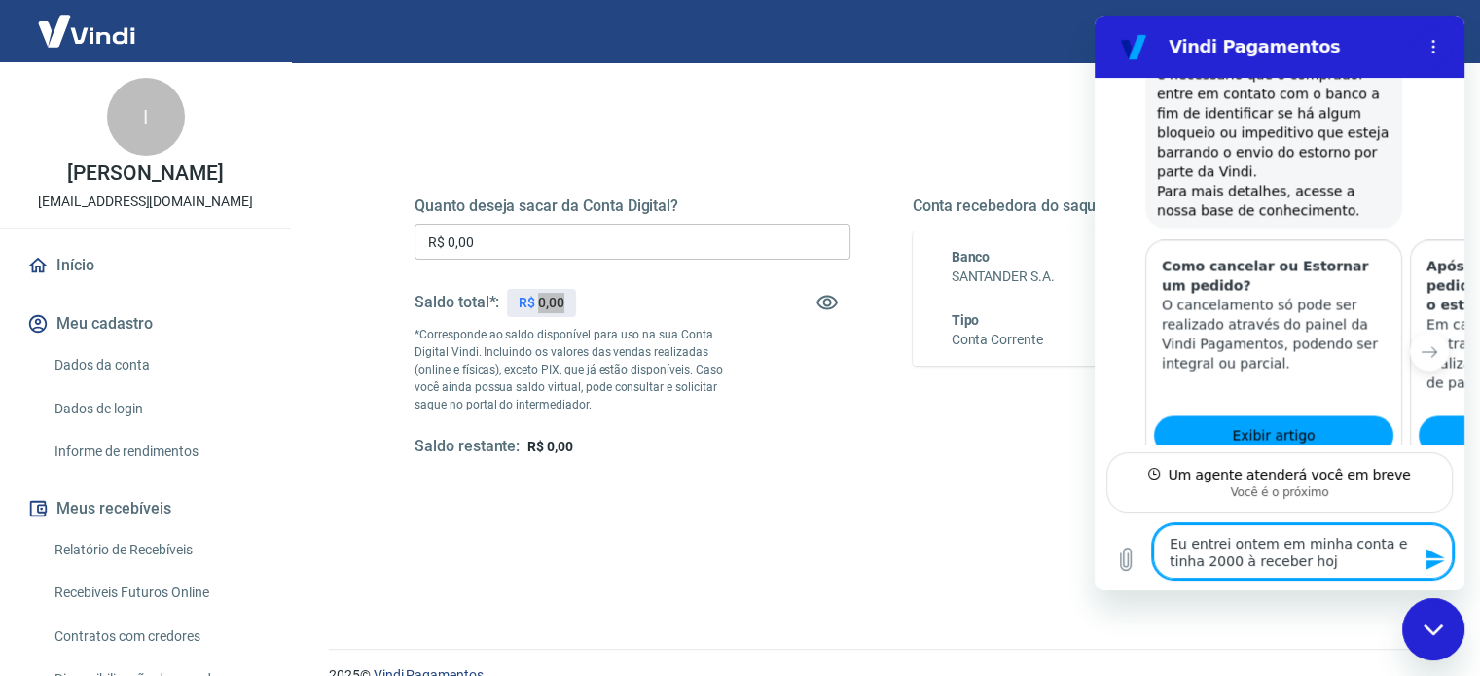
type textarea "x"
type textarea "Eu entrei ontem em minha conta e tinha 2000 à receber hoje"
type textarea "x"
type textarea "Eu entrei ontem em minha conta e tinha 2000 à receber hoje t"
type textarea "x"
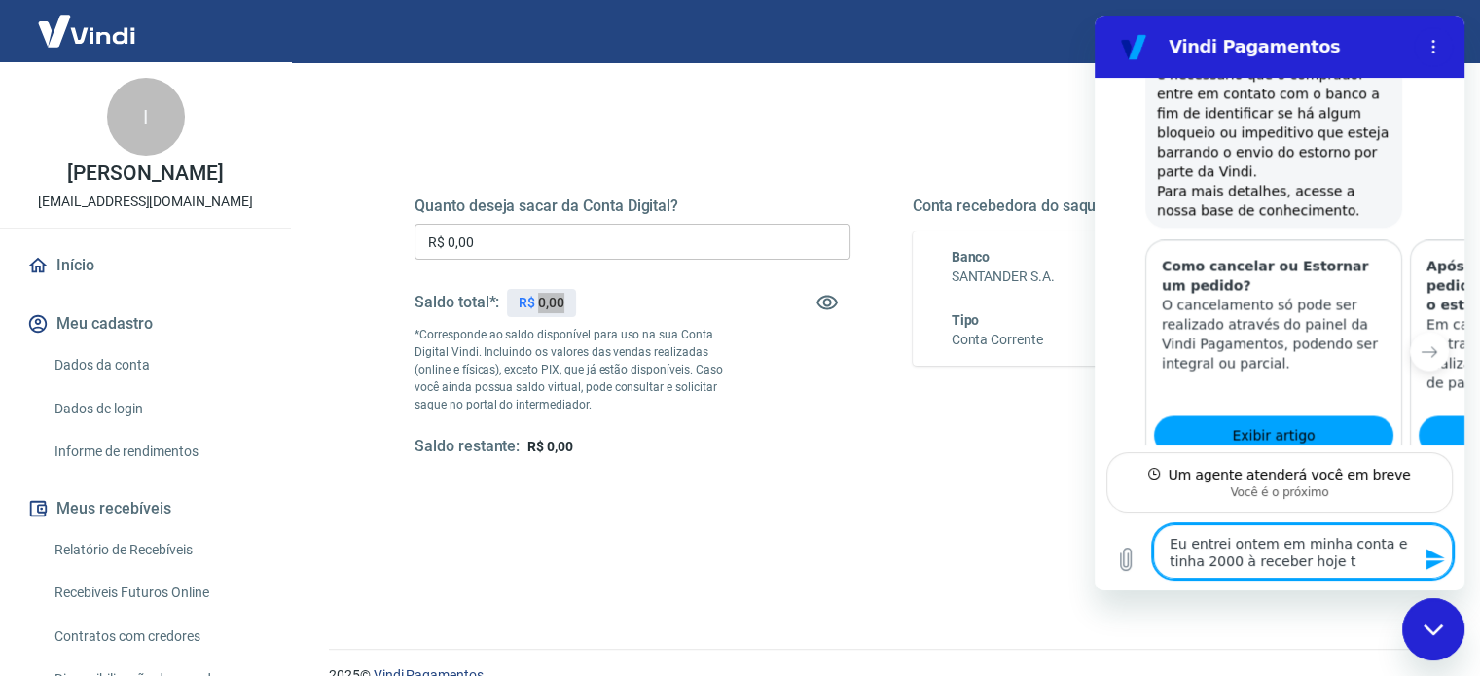
type textarea "Eu entrei ontem em minha conta e tinha 2000 à receber hoje te"
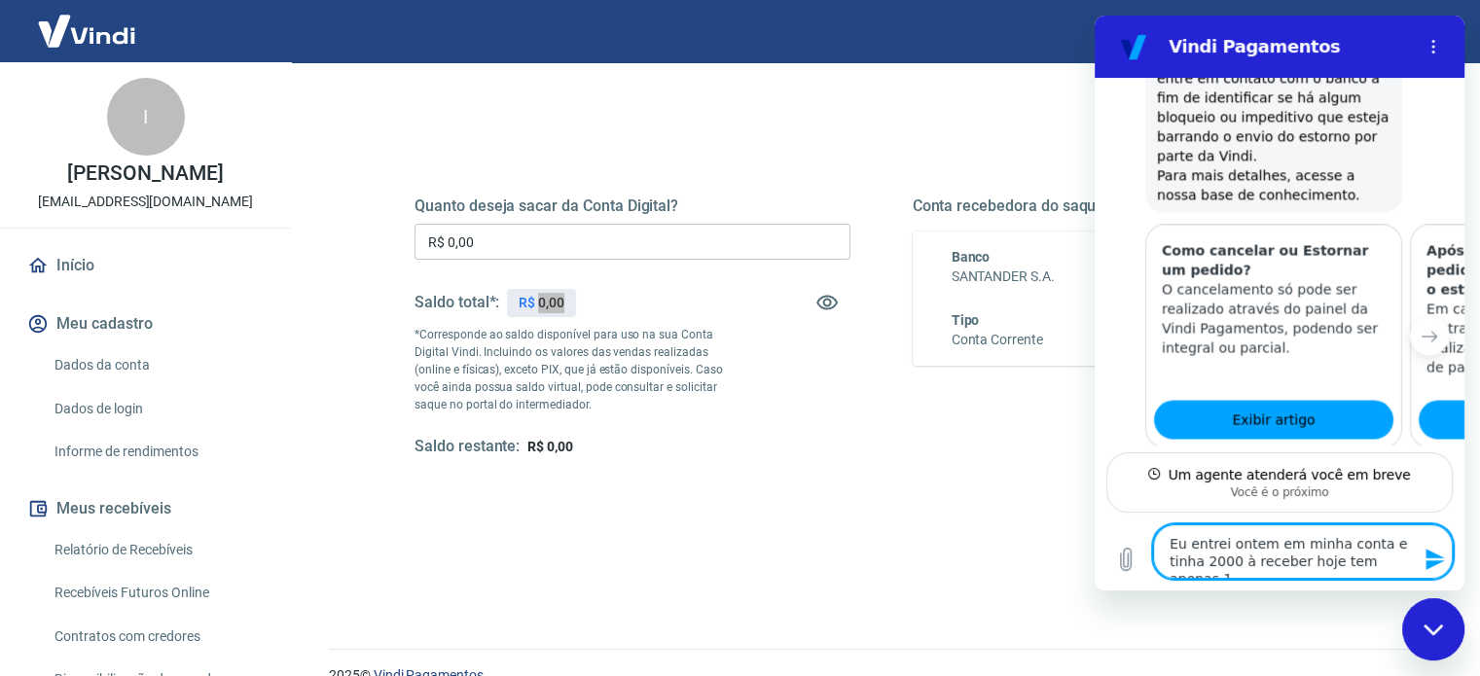
drag, startPoint x: 1364, startPoint y: 567, endPoint x: 1378, endPoint y: 565, distance: 14.7
click at [1378, 565] on textarea "Eu entrei ontem em minha conta e tinha 2000 à receber hoje tem apenas 1" at bounding box center [1303, 551] width 300 height 54
paste textarea "R$1.037,35"
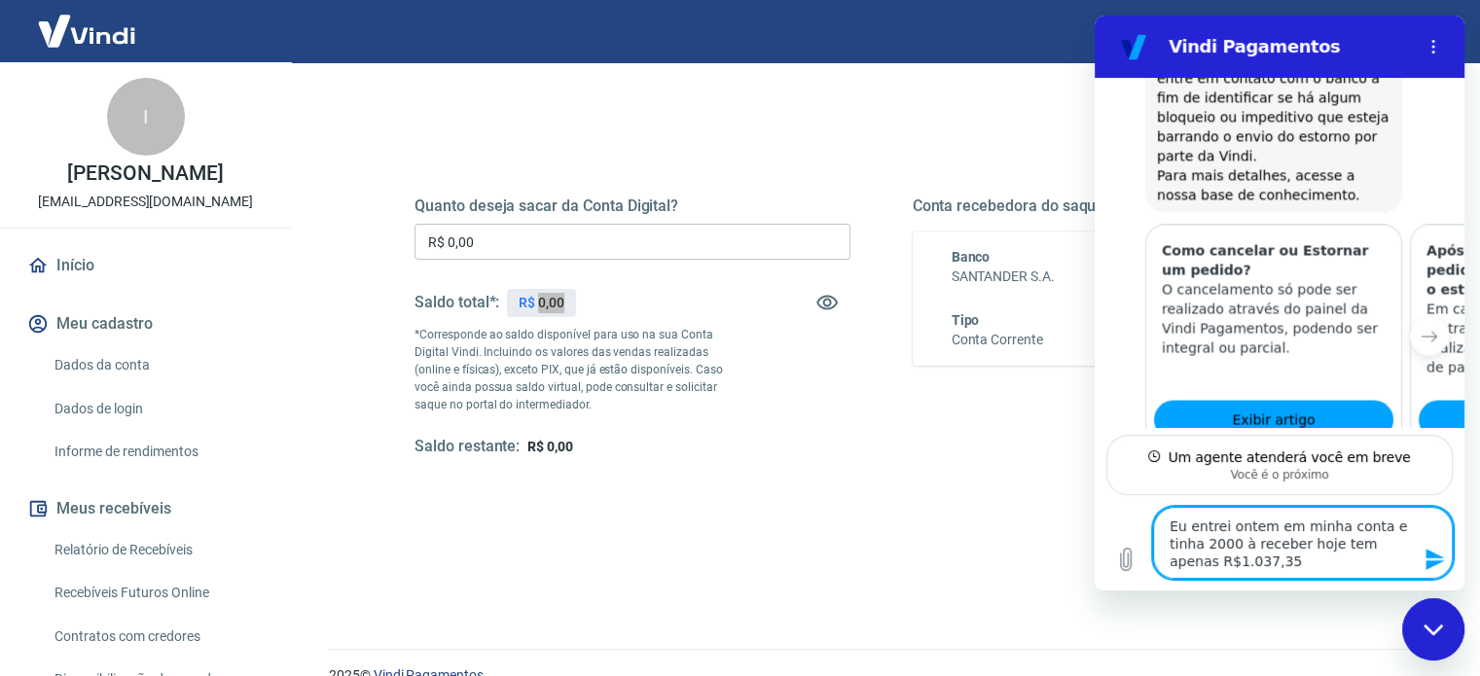
click at [1170, 543] on textarea "Eu entrei ontem em minha conta e tinha 2000 à receber hoje tem apenas R$1.037,35" at bounding box center [1303, 543] width 300 height 72
click at [1176, 546] on textarea "Eu entrei ontem em minha conta e tinha 2000 à receber hoje tem apenas R$1.037,35" at bounding box center [1303, 543] width 300 height 72
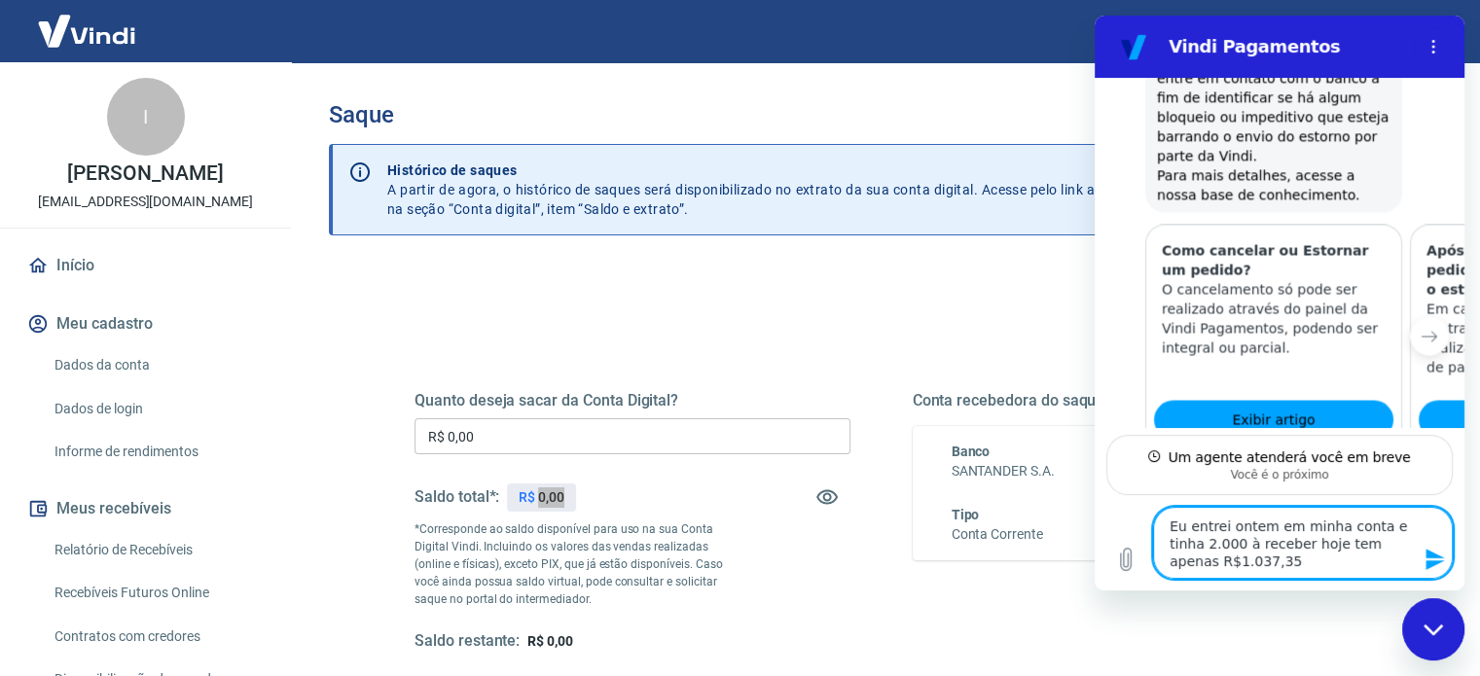
scroll to position [0, 0]
click at [1164, 539] on textarea "Eu entrei ontem em minha conta e tinha 2.000 à receber hoje tem apenas R$1.037,…" at bounding box center [1303, 543] width 300 height 72
click at [1284, 571] on textarea "Eu entrei ontem em minha conta e tinha +- 2.000 à receber hoje tem apenas R$1.0…" at bounding box center [1303, 543] width 300 height 72
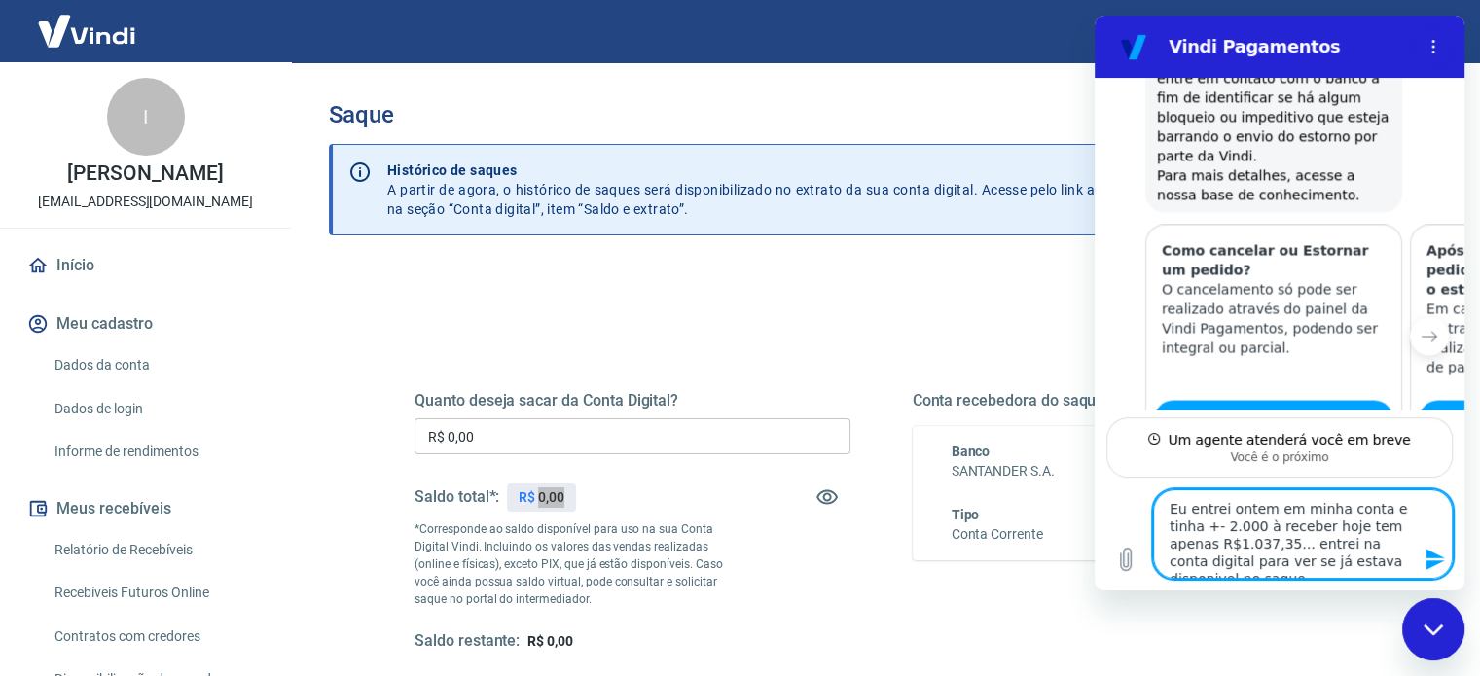
drag, startPoint x: 1308, startPoint y: 559, endPoint x: 1293, endPoint y: 559, distance: 15.6
click at [1394, 567] on textarea "Eu entrei ontem em minha conta e tinha +- 2.000 à receber hoje tem apenas R$1.0…" at bounding box center [1303, 533] width 300 height 89
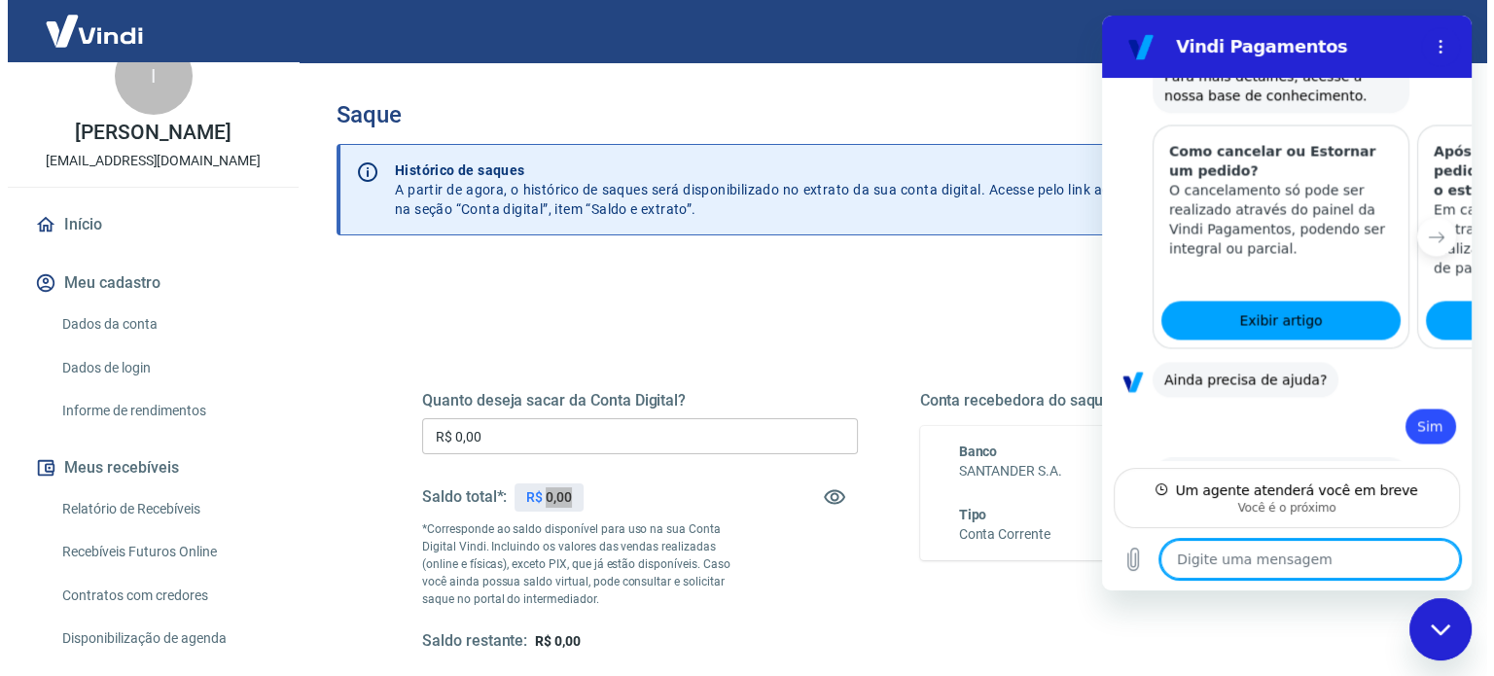
scroll to position [97, 0]
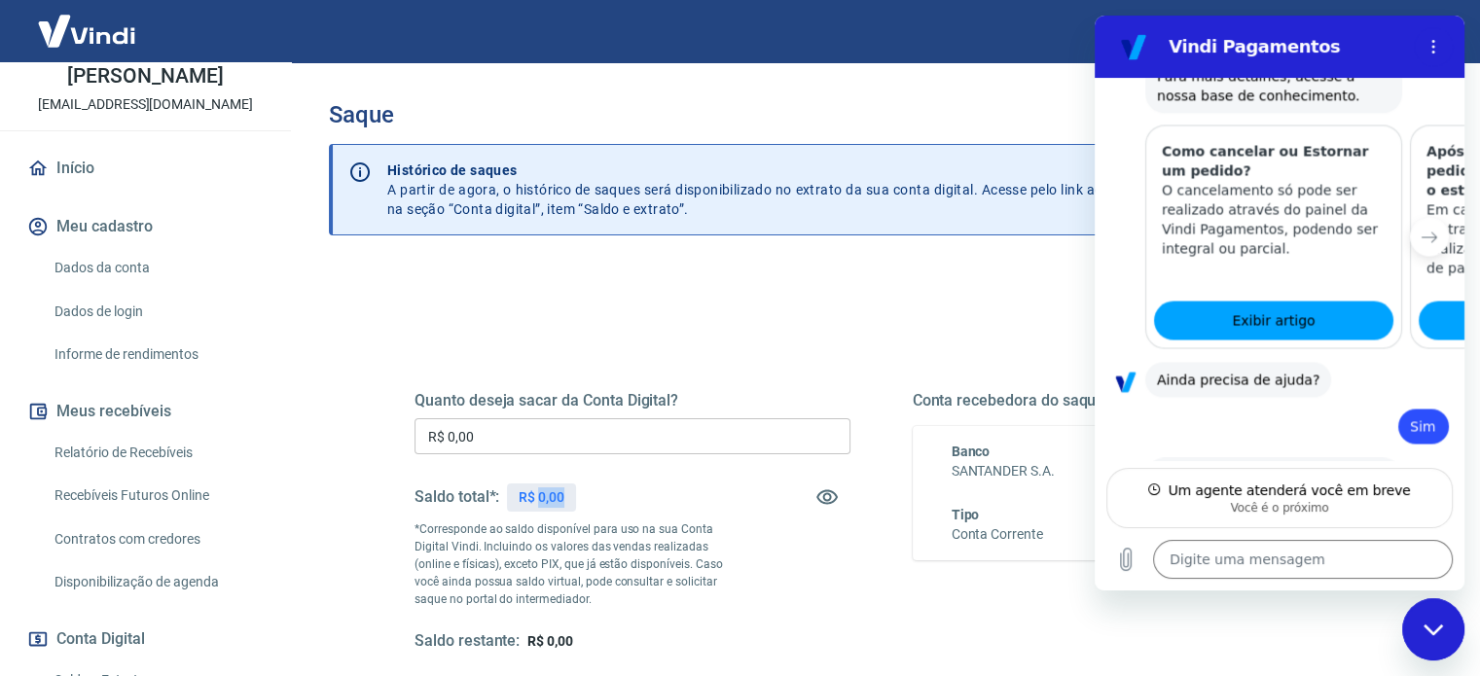
click at [187, 447] on link "Relatório de Recebíveis" at bounding box center [157, 453] width 221 height 40
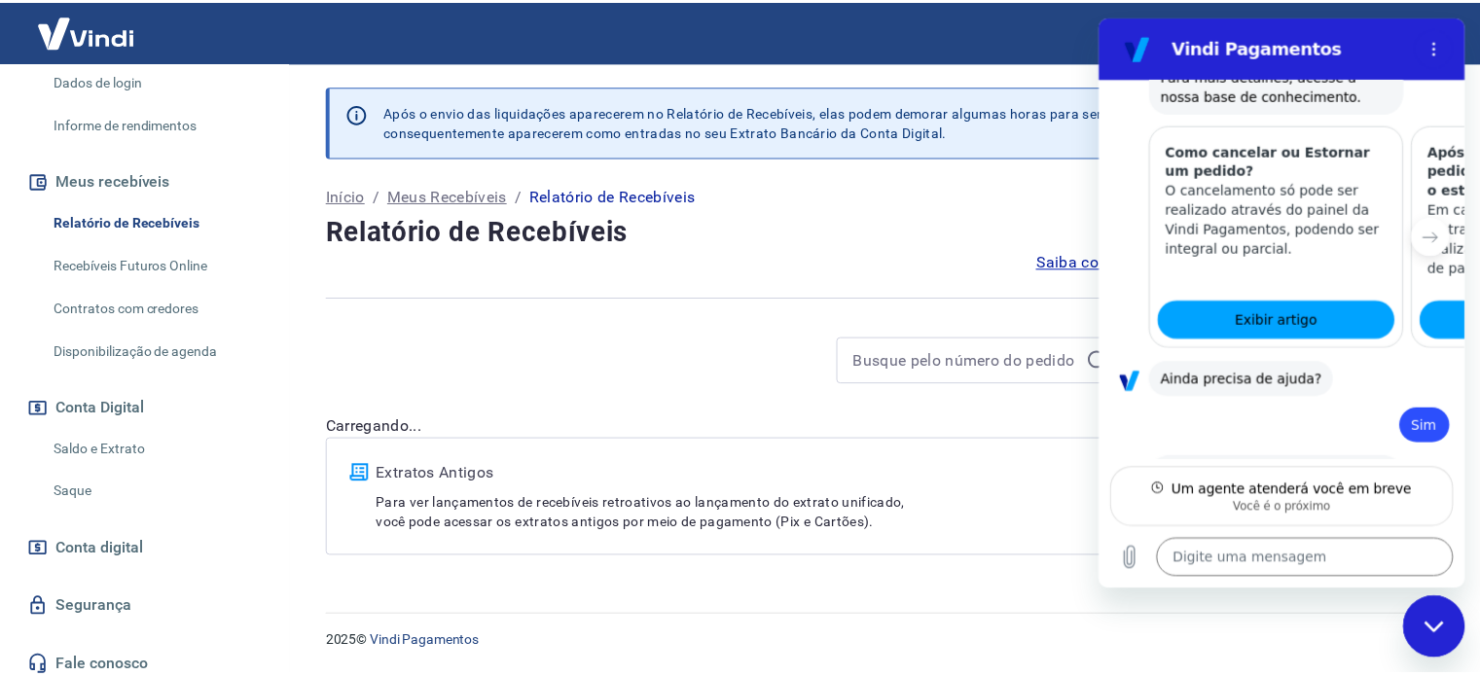
scroll to position [339, 0]
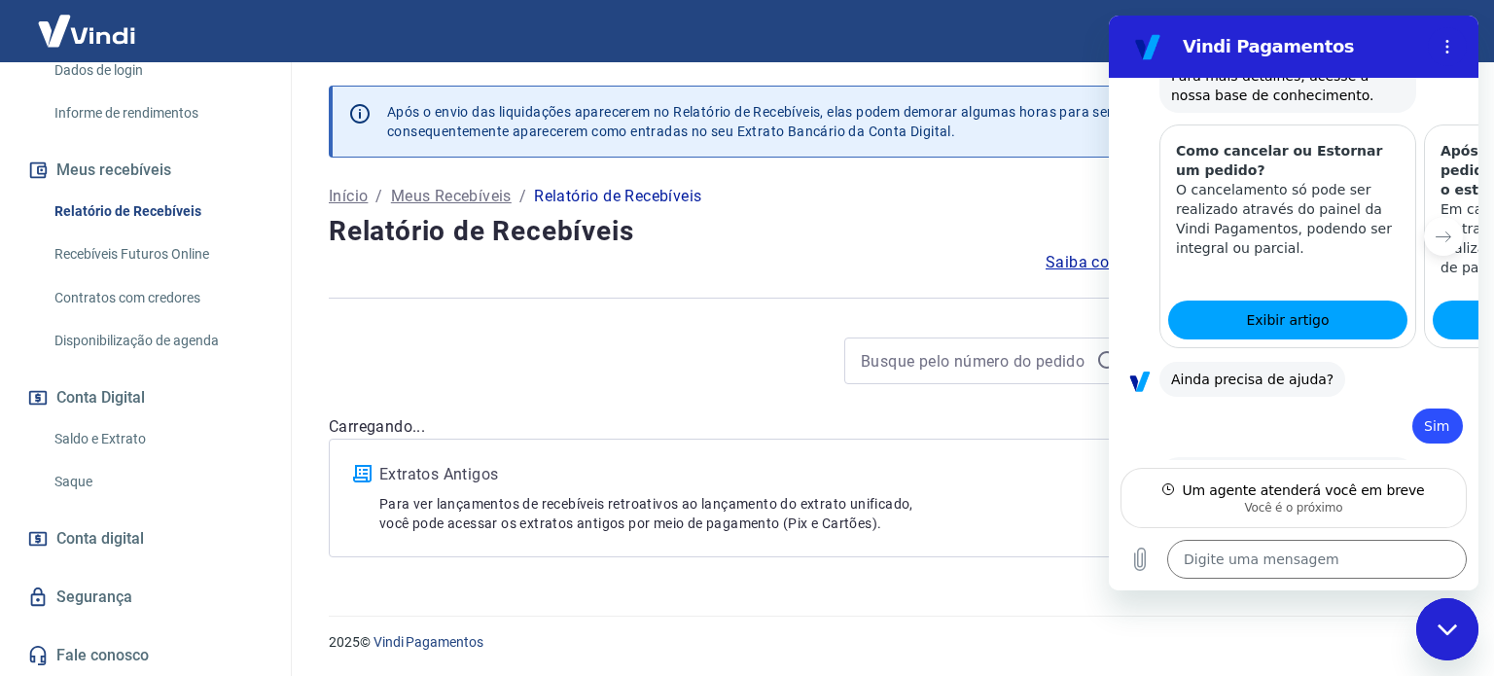
click at [110, 444] on link "Saldo e Extrato" at bounding box center [157, 439] width 221 height 40
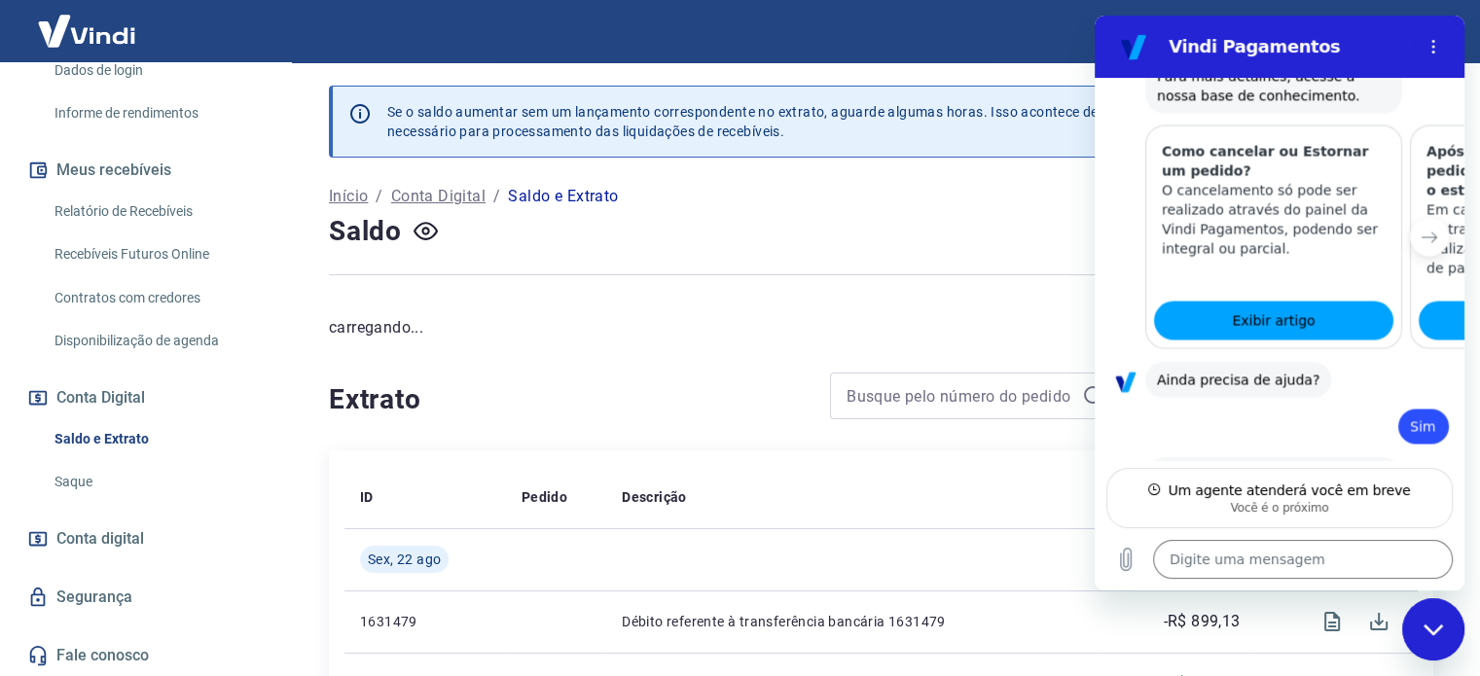
click at [423, 246] on div at bounding box center [425, 232] width 31 height 32
click at [423, 232] on icon "button" at bounding box center [425, 232] width 8 height 8
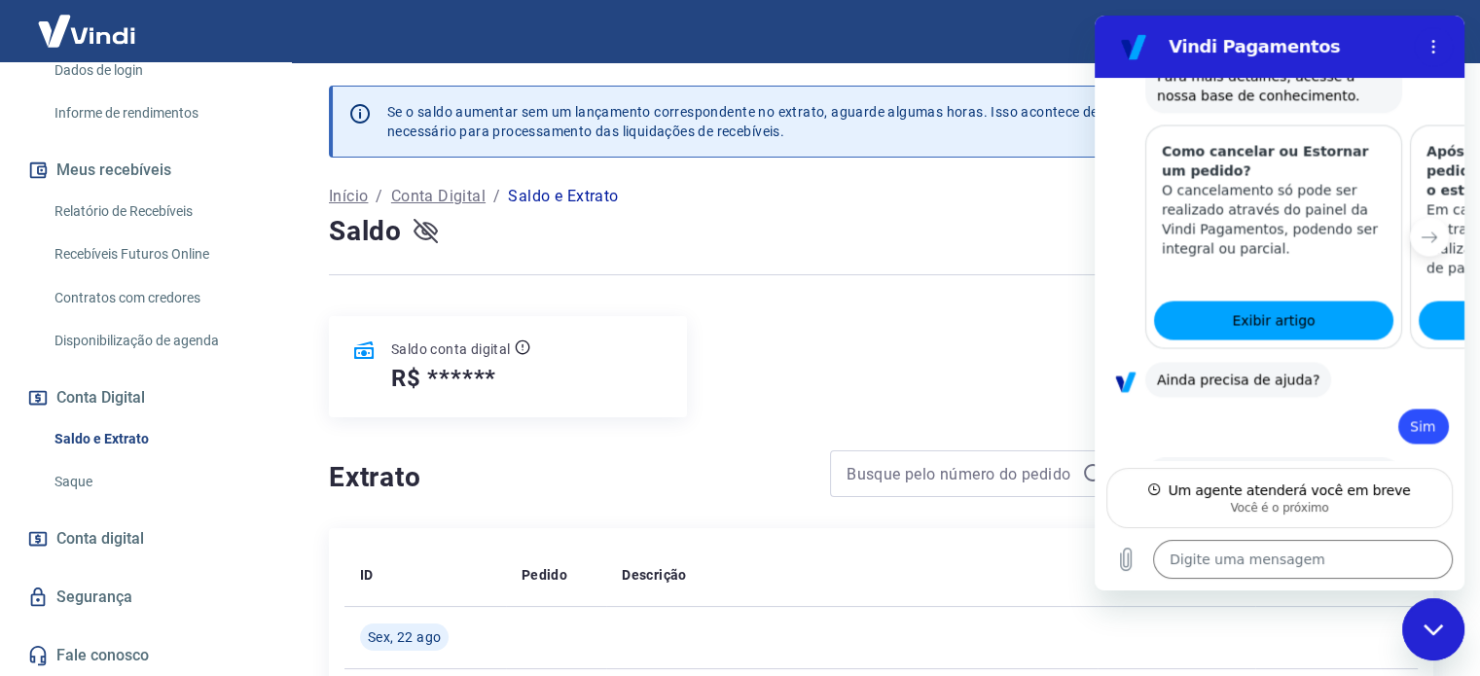
drag, startPoint x: 460, startPoint y: 386, endPoint x: 469, endPoint y: 380, distance: 10.5
click at [460, 385] on h5 "R$ ******" at bounding box center [443, 378] width 105 height 31
click at [548, 369] on div "Saldo conta digital R$ ******" at bounding box center [508, 366] width 358 height 101
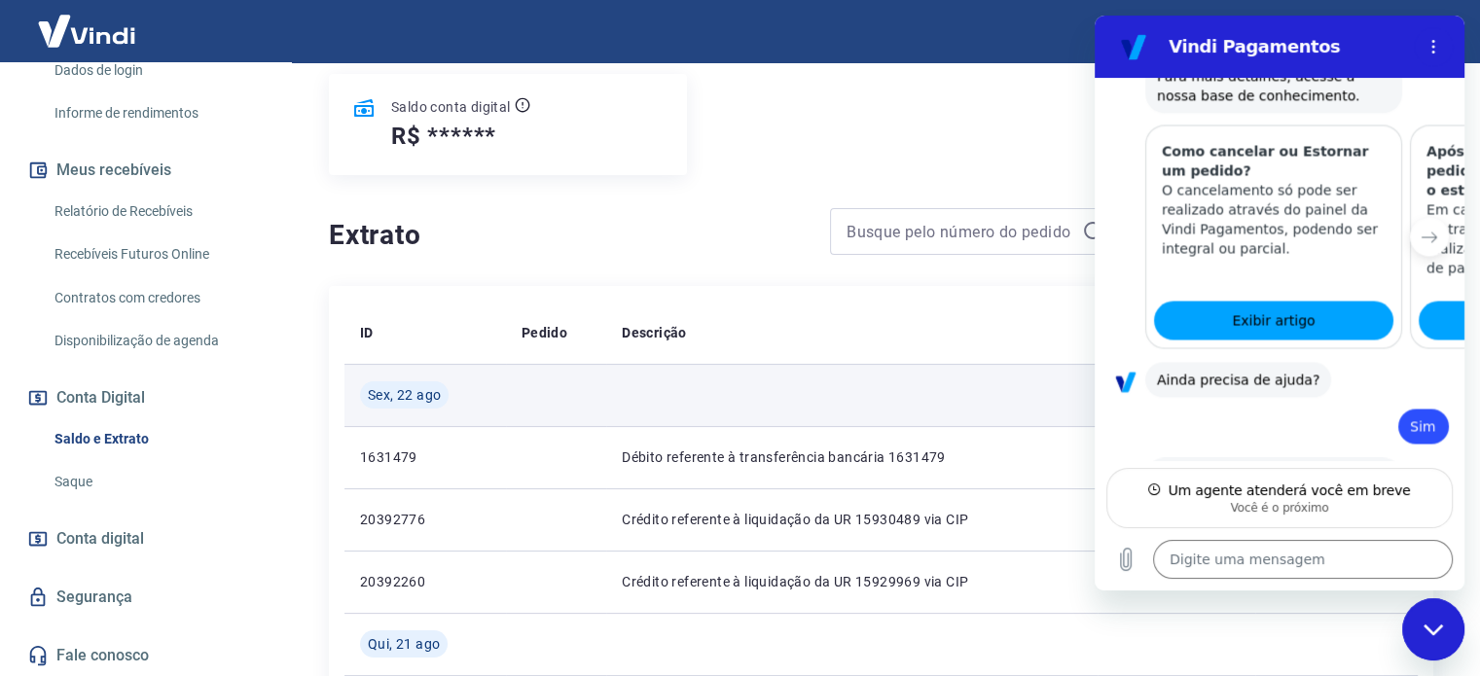
scroll to position [292, 0]
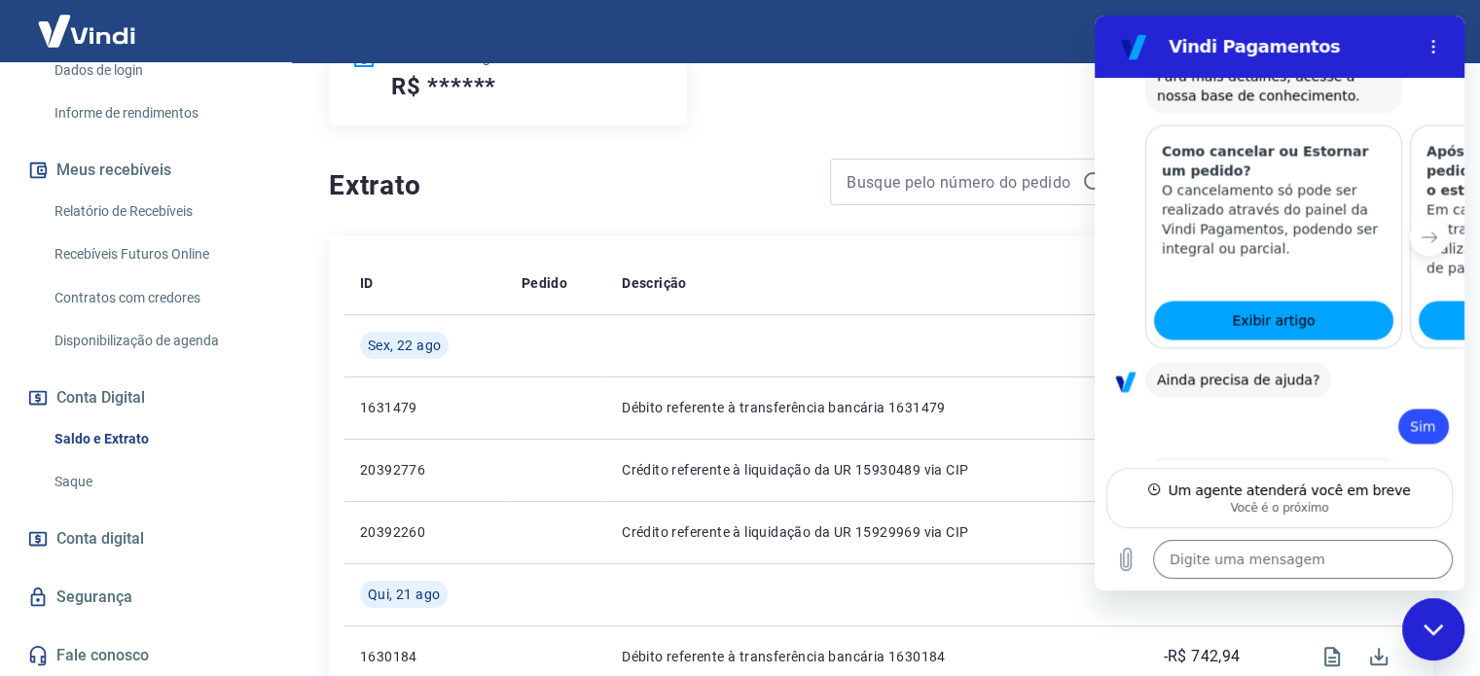
click at [55, 473] on link "Saque" at bounding box center [157, 482] width 221 height 40
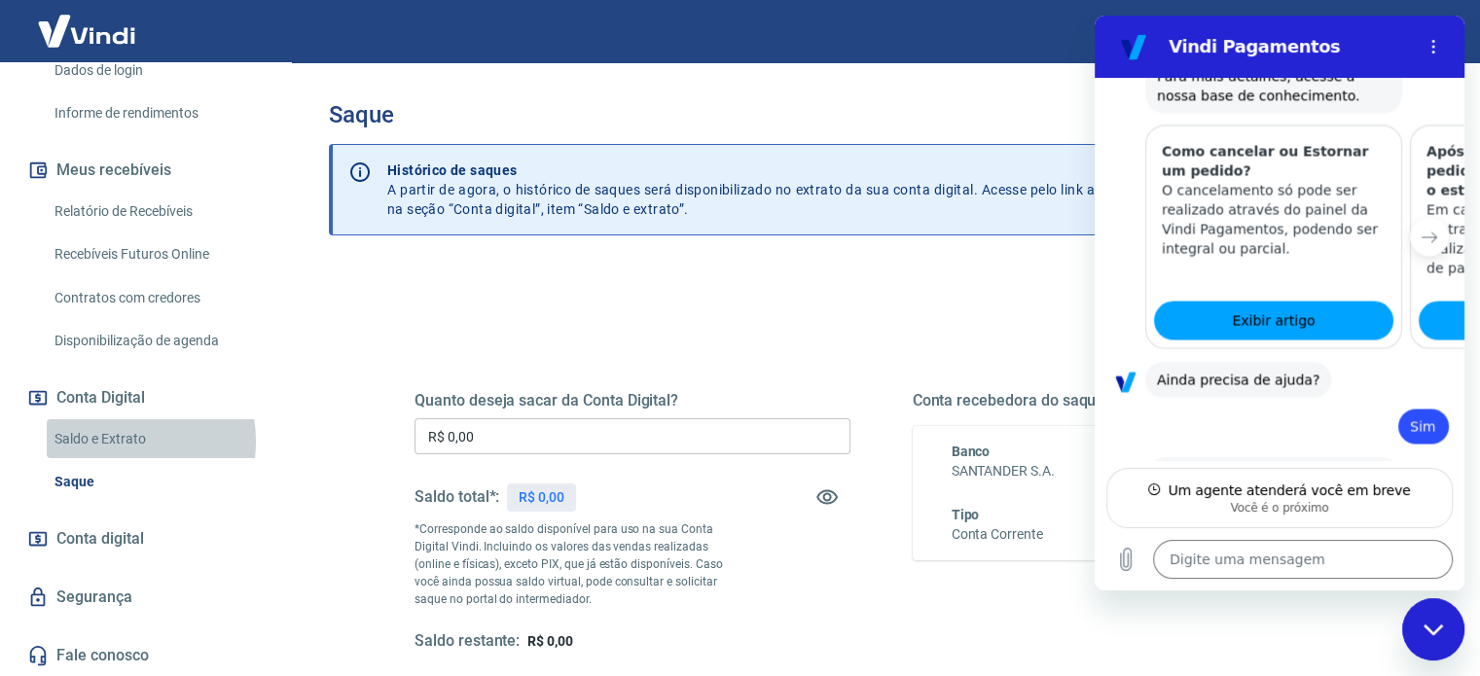
click at [118, 441] on link "Saldo e Extrato" at bounding box center [157, 439] width 221 height 40
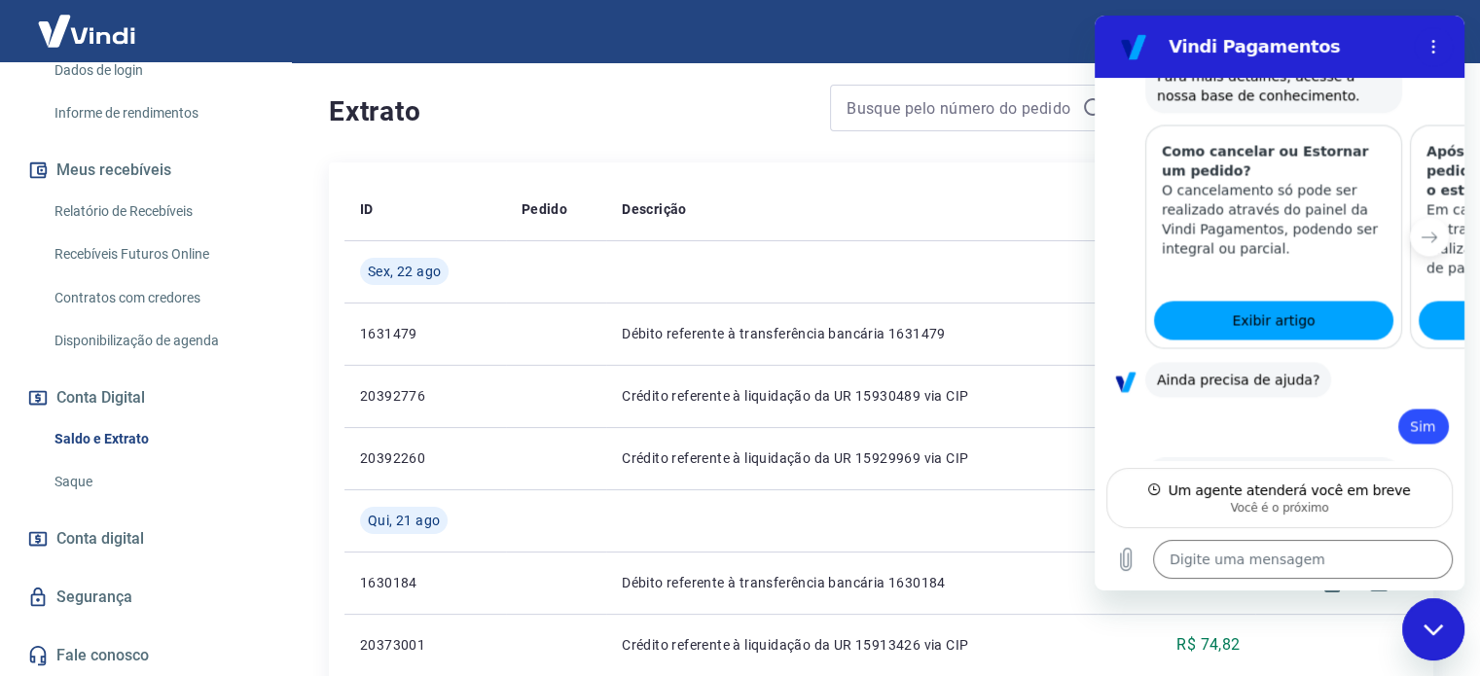
scroll to position [292, 0]
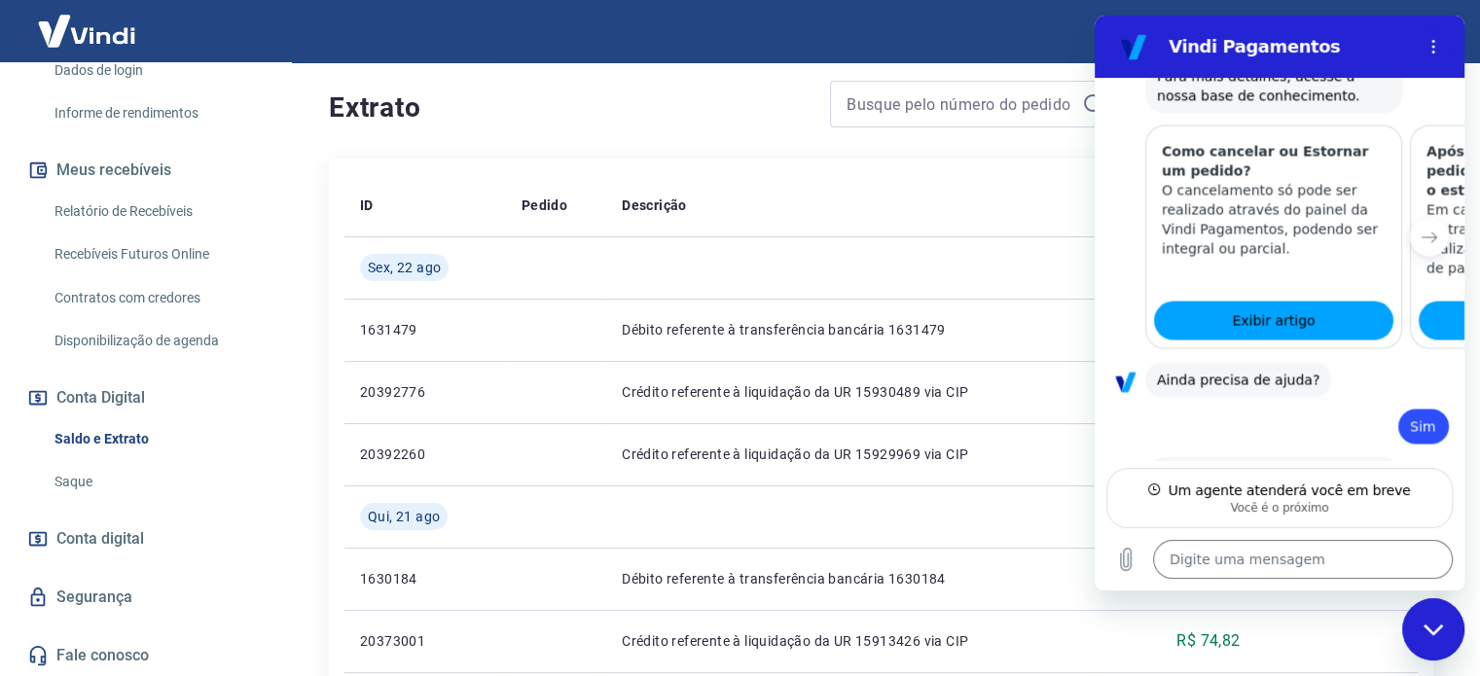
click at [1432, 629] on icon "Fechar janela de mensagens" at bounding box center [1433, 630] width 20 height 13
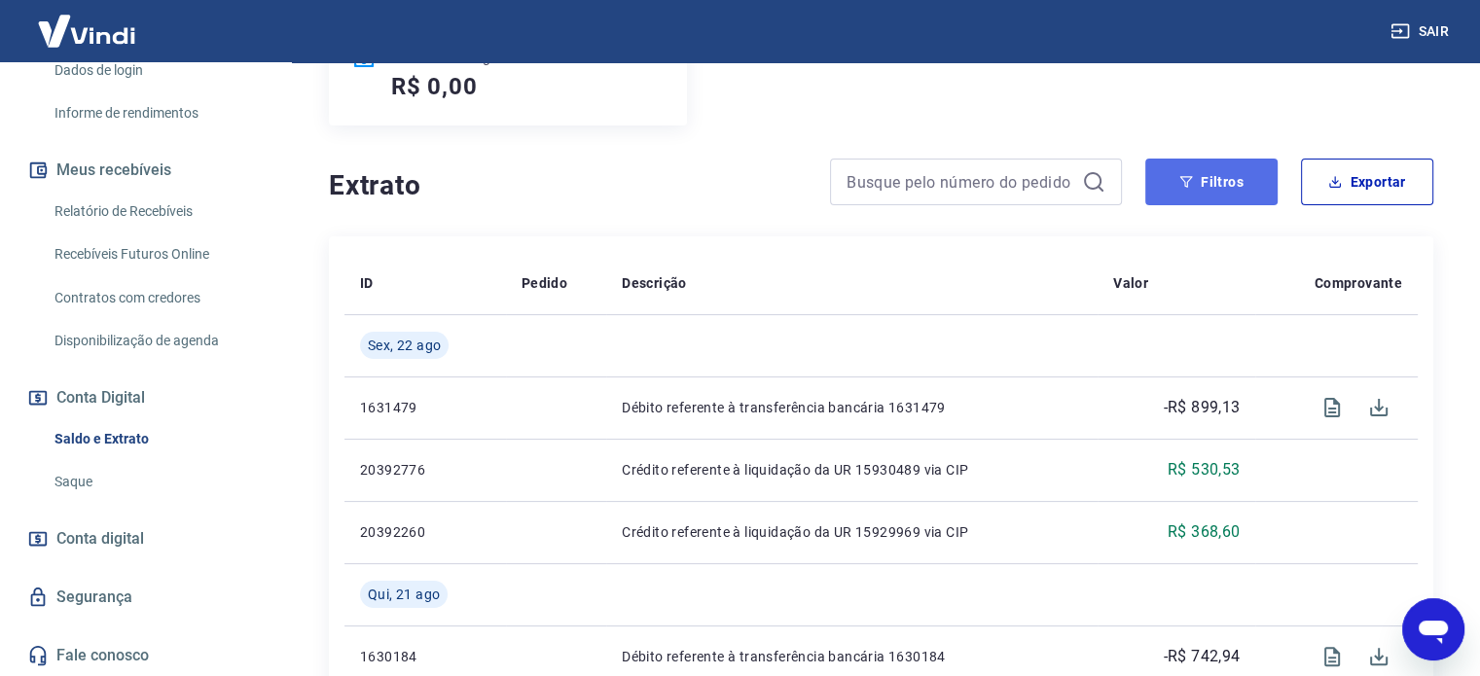
click at [1187, 171] on button "Filtros" at bounding box center [1211, 182] width 132 height 47
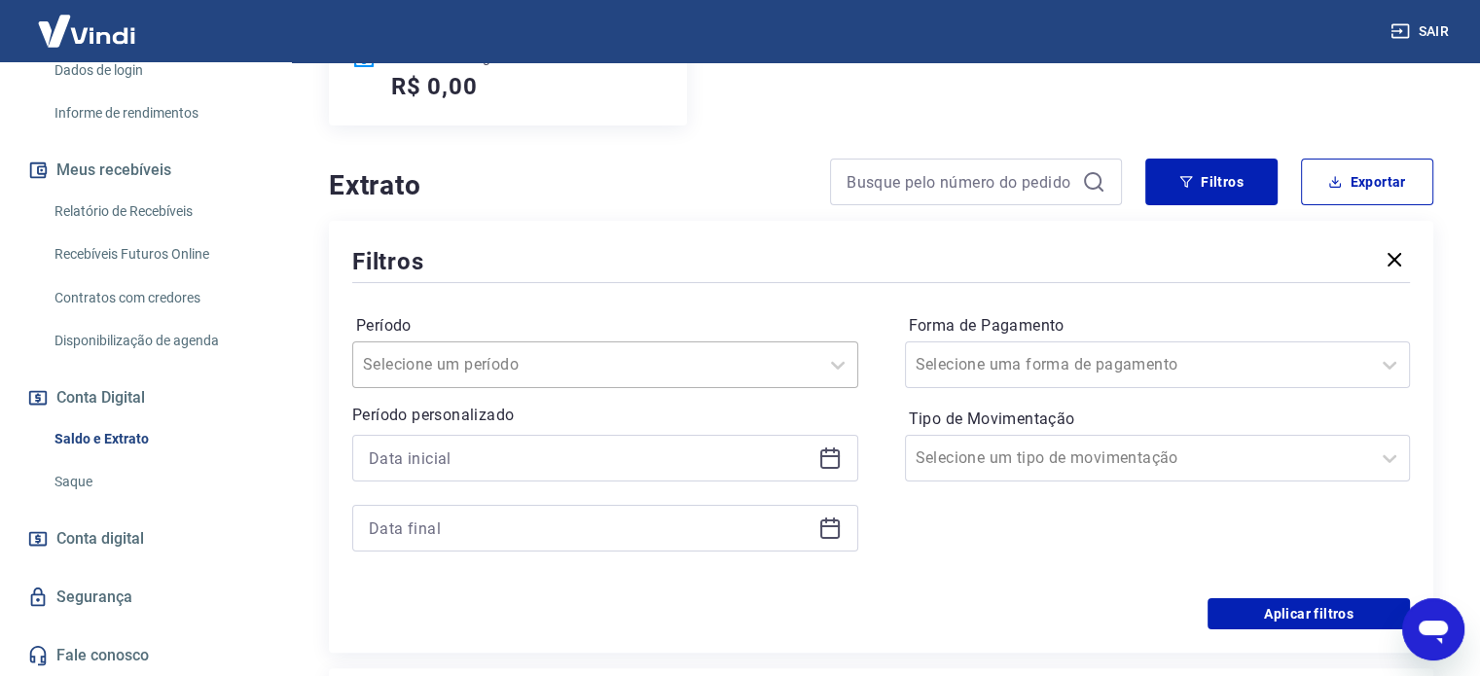
scroll to position [293, 0]
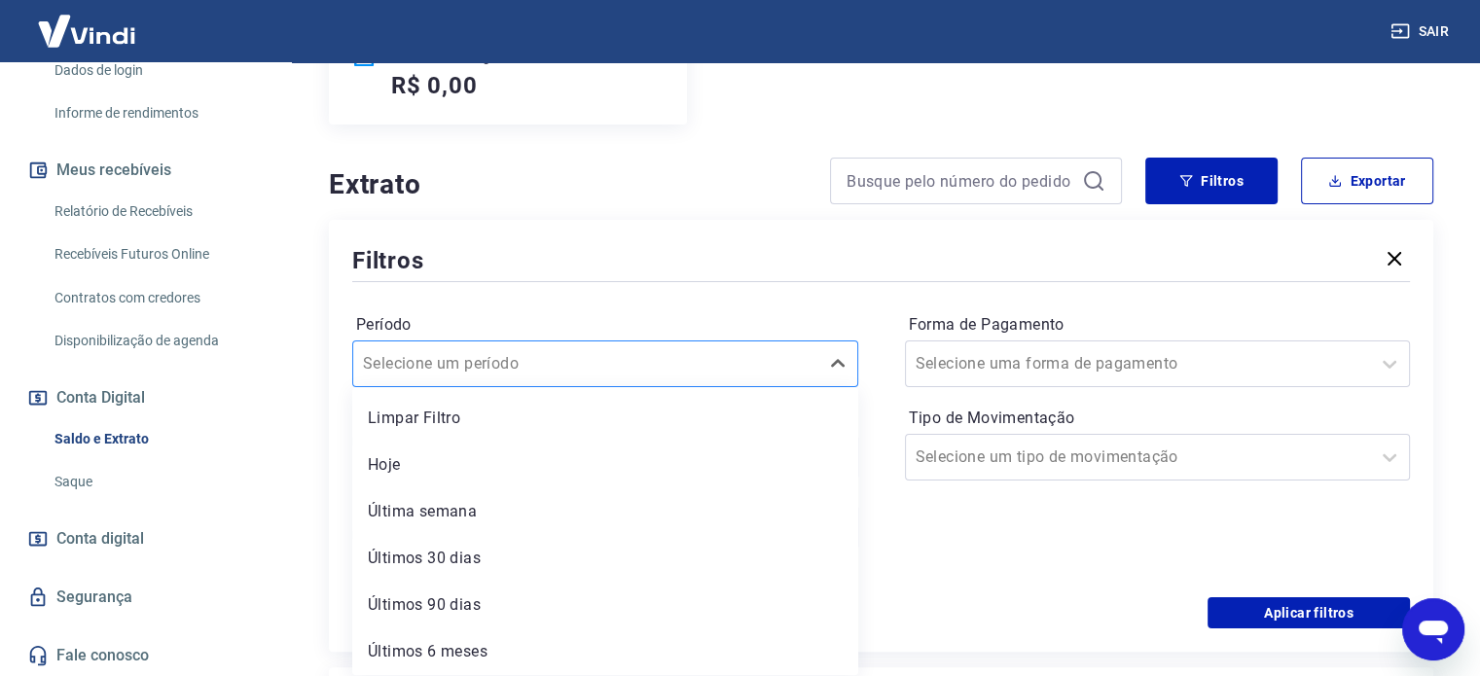
click at [534, 369] on input "Período" at bounding box center [461, 363] width 197 height 23
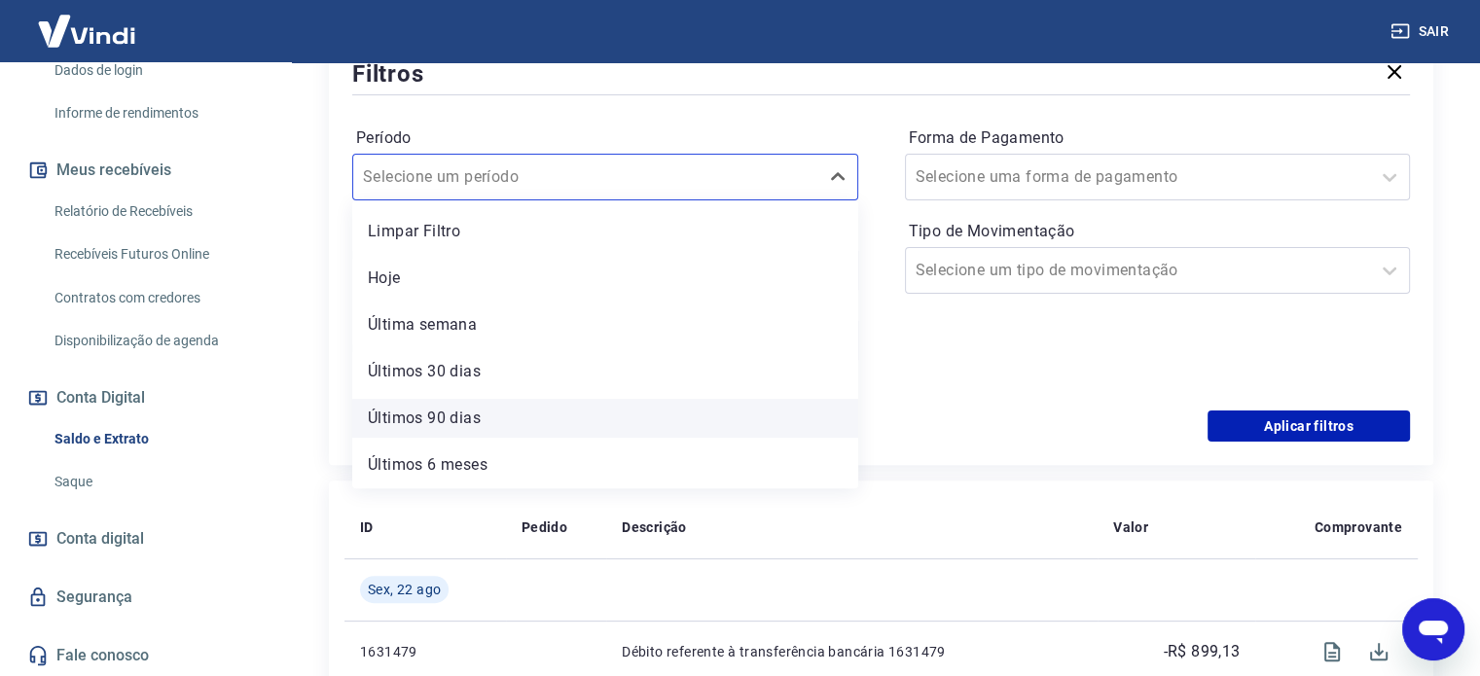
scroll to position [487, 0]
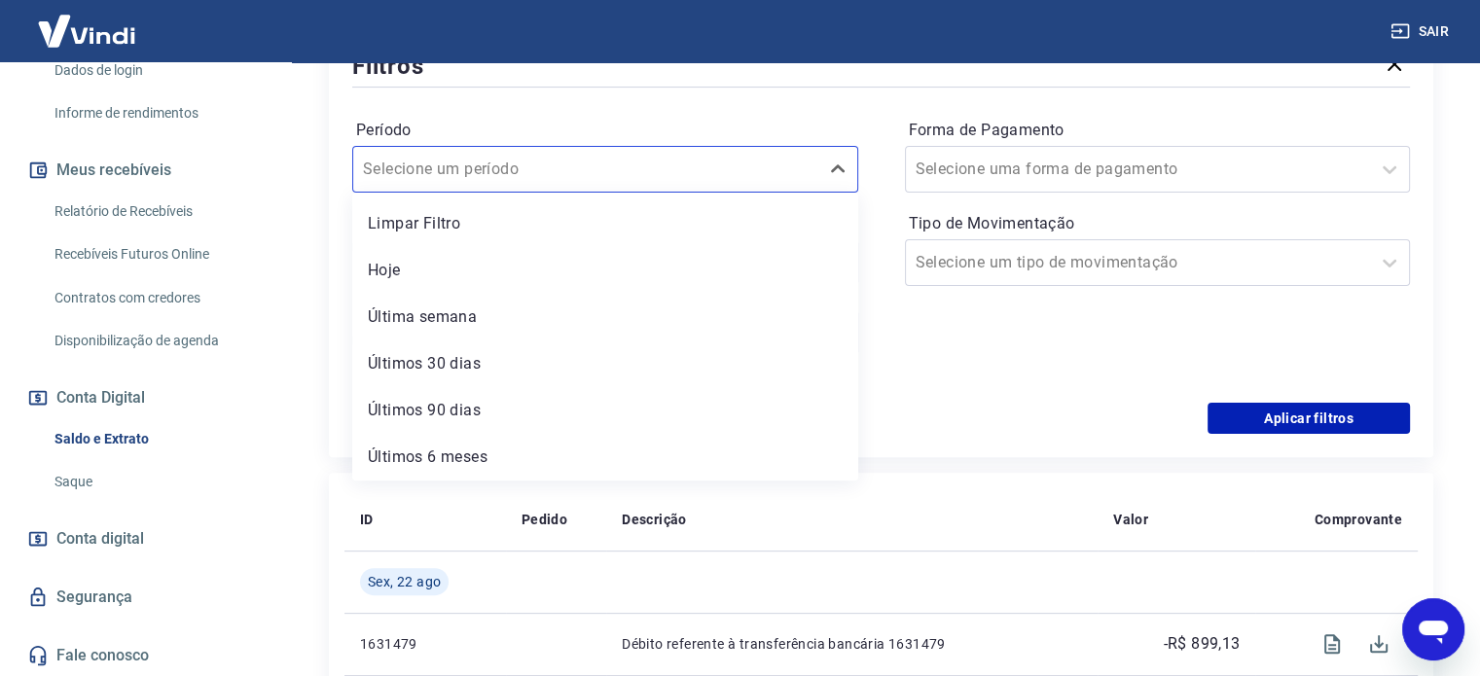
click at [916, 435] on div "Filtros Período option Últimos 6 meses focused, 6 of 6. 6 results available. Us…" at bounding box center [881, 241] width 1104 height 432
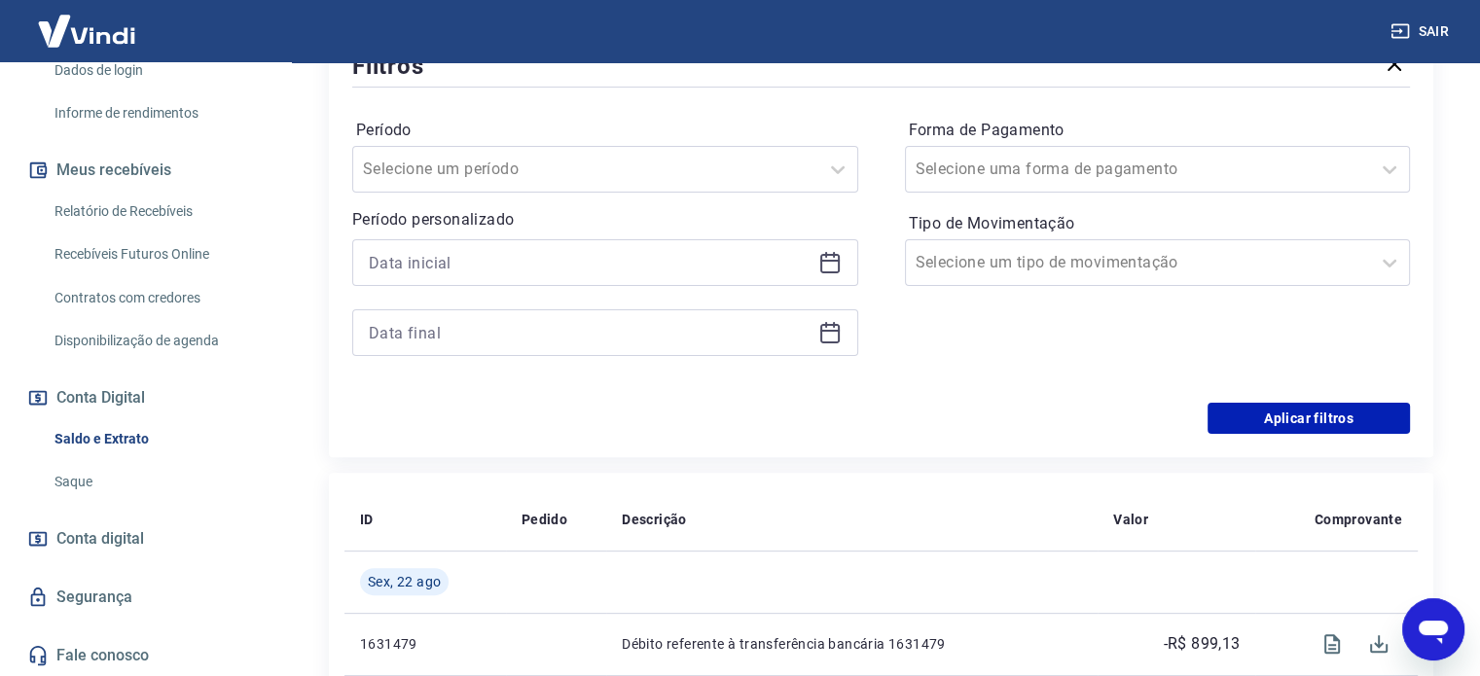
click at [490, 246] on div at bounding box center [605, 262] width 506 height 47
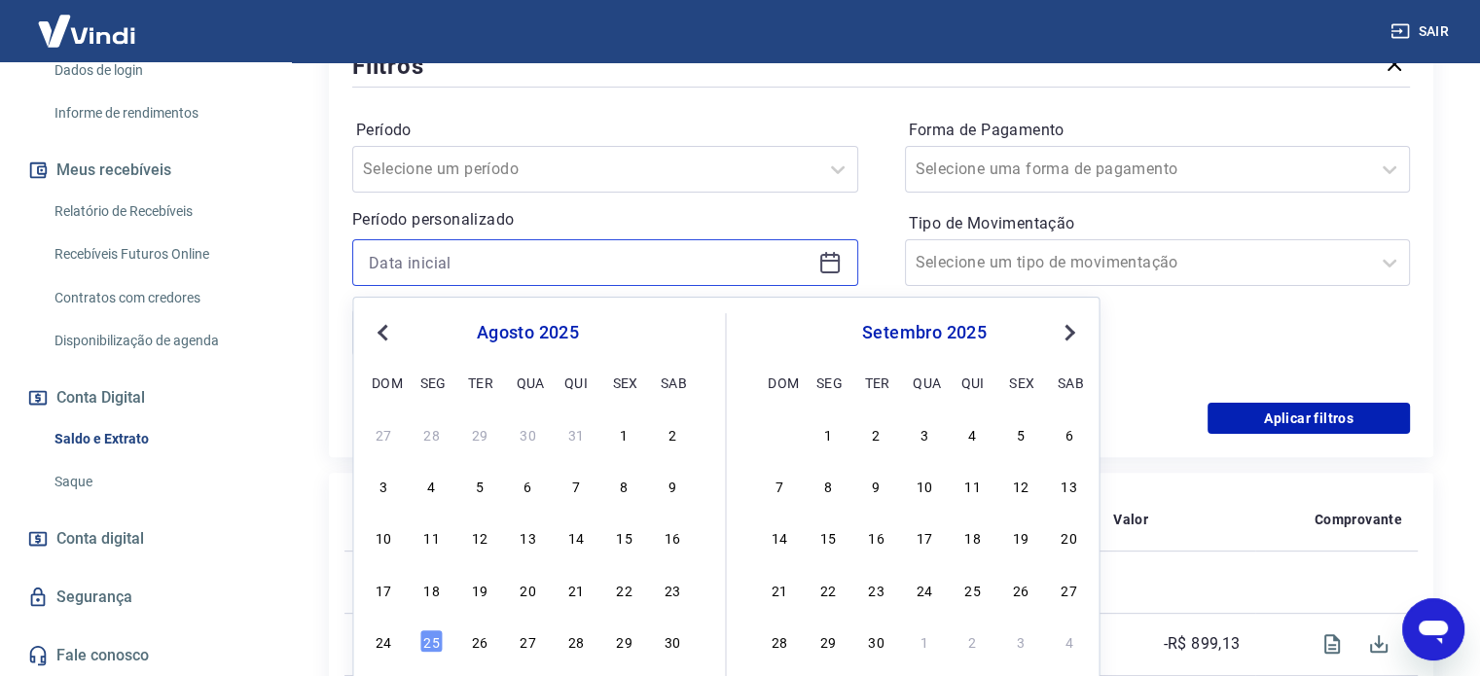
click at [631, 260] on input at bounding box center [590, 262] width 442 height 29
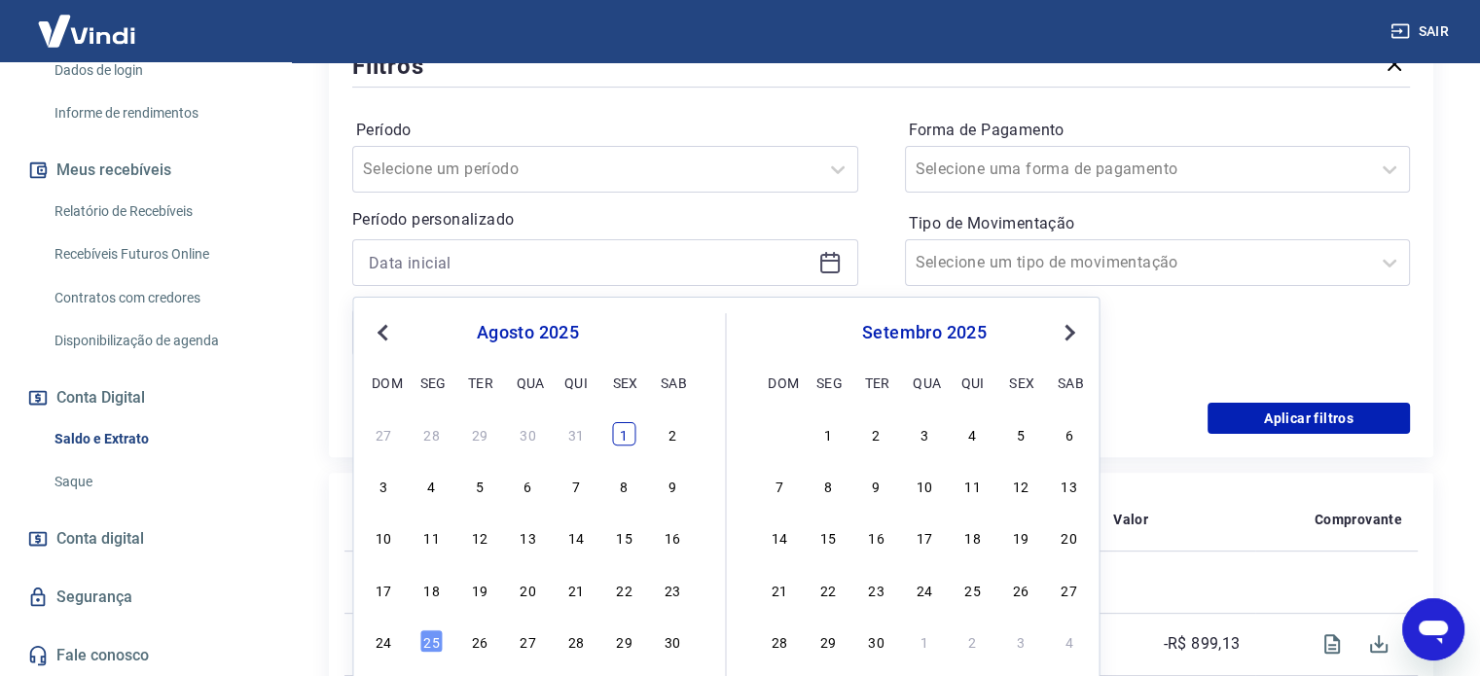
click at [624, 441] on div "1" at bounding box center [623, 433] width 23 height 23
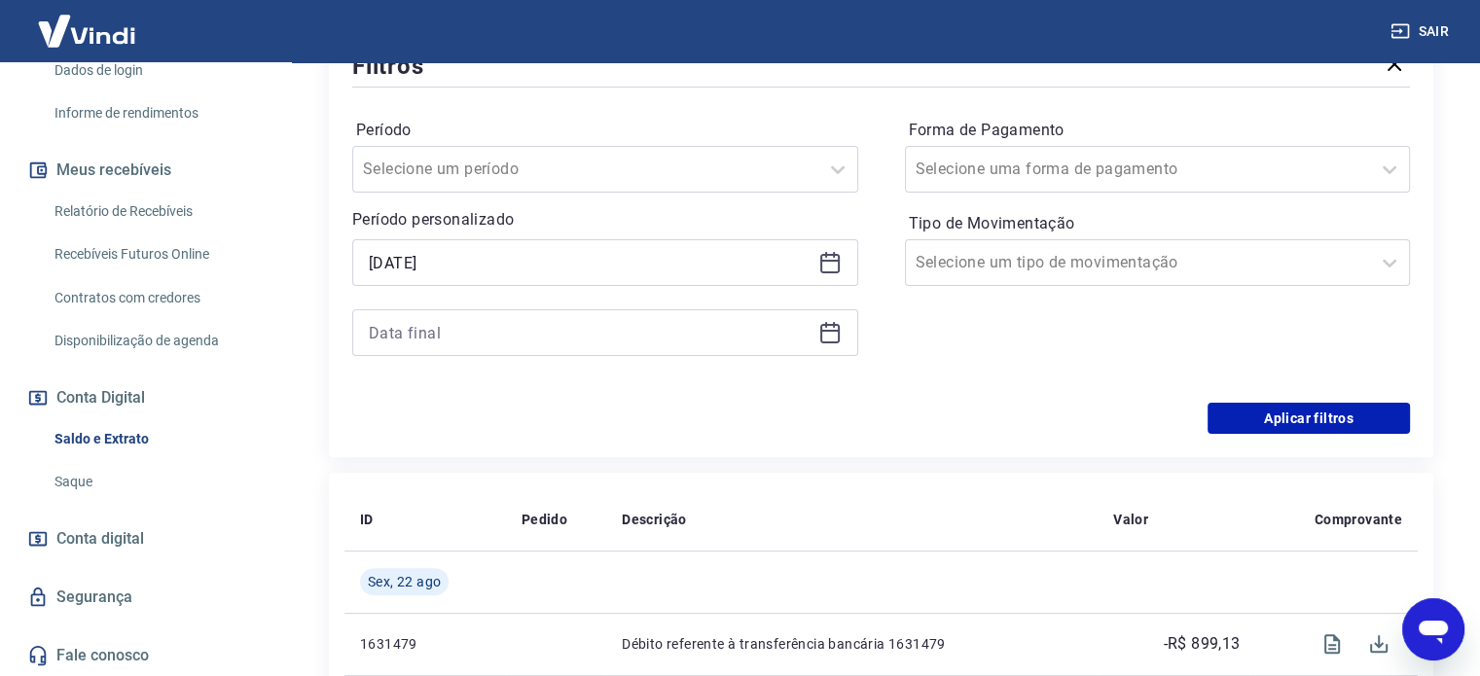
click at [829, 329] on icon at bounding box center [829, 332] width 23 height 23
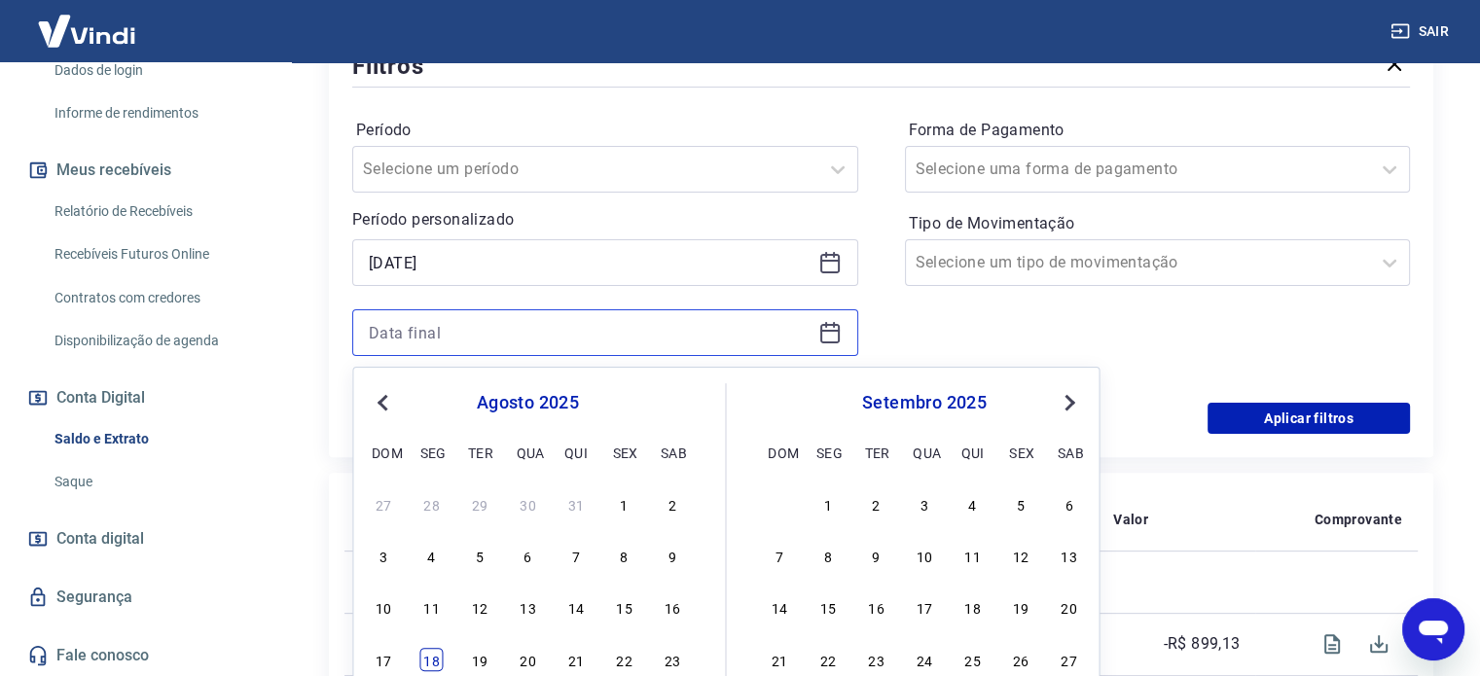
scroll to position [682, 0]
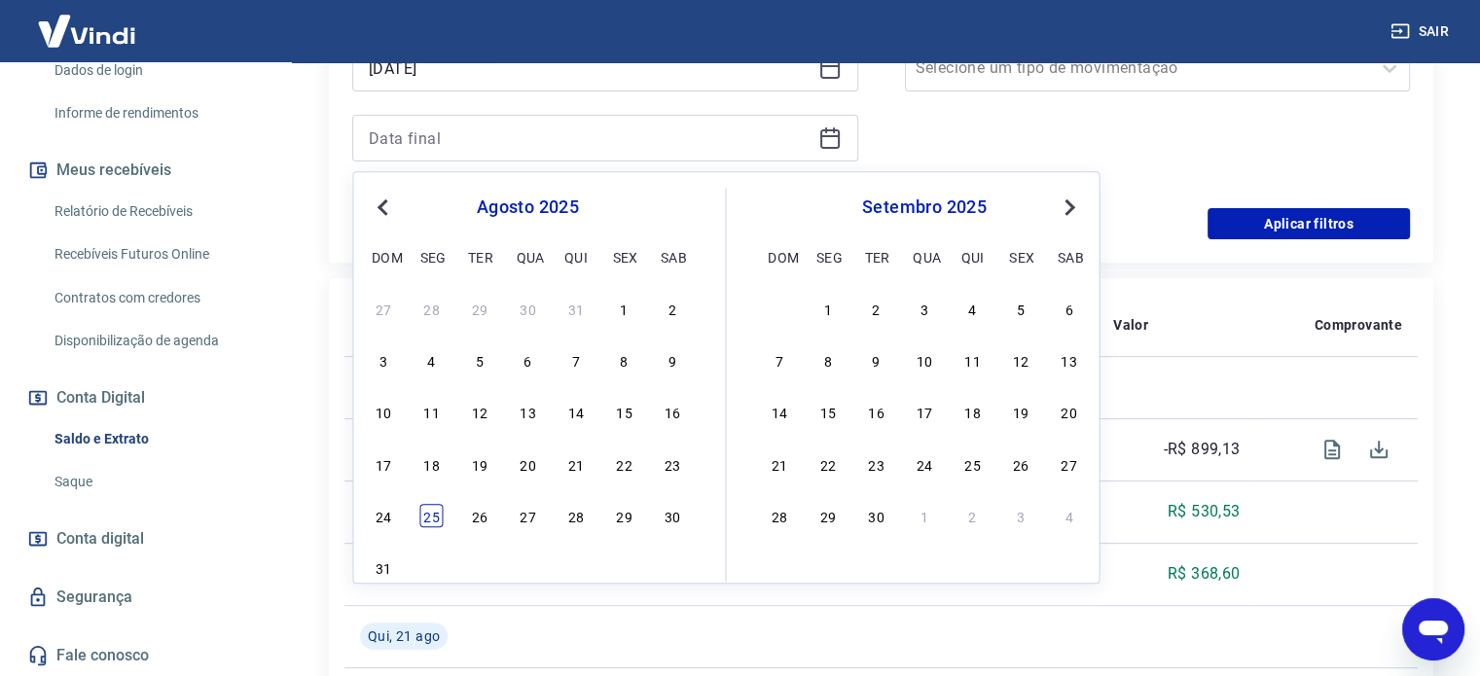
click at [432, 520] on div "25" at bounding box center [431, 515] width 23 height 23
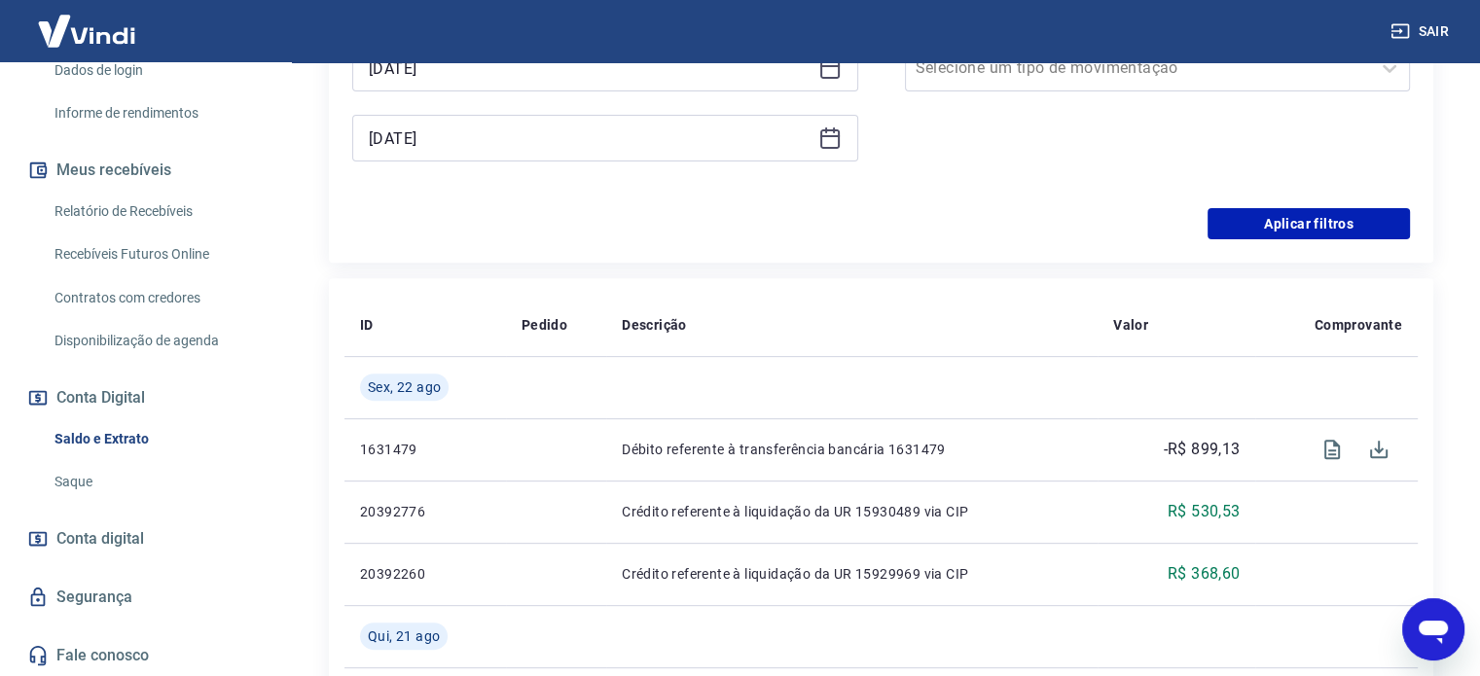
click at [958, 174] on div "Forma de Pagamento Selecione uma forma de pagamento Tipo de Movimentação Seleci…" at bounding box center [1158, 52] width 506 height 265
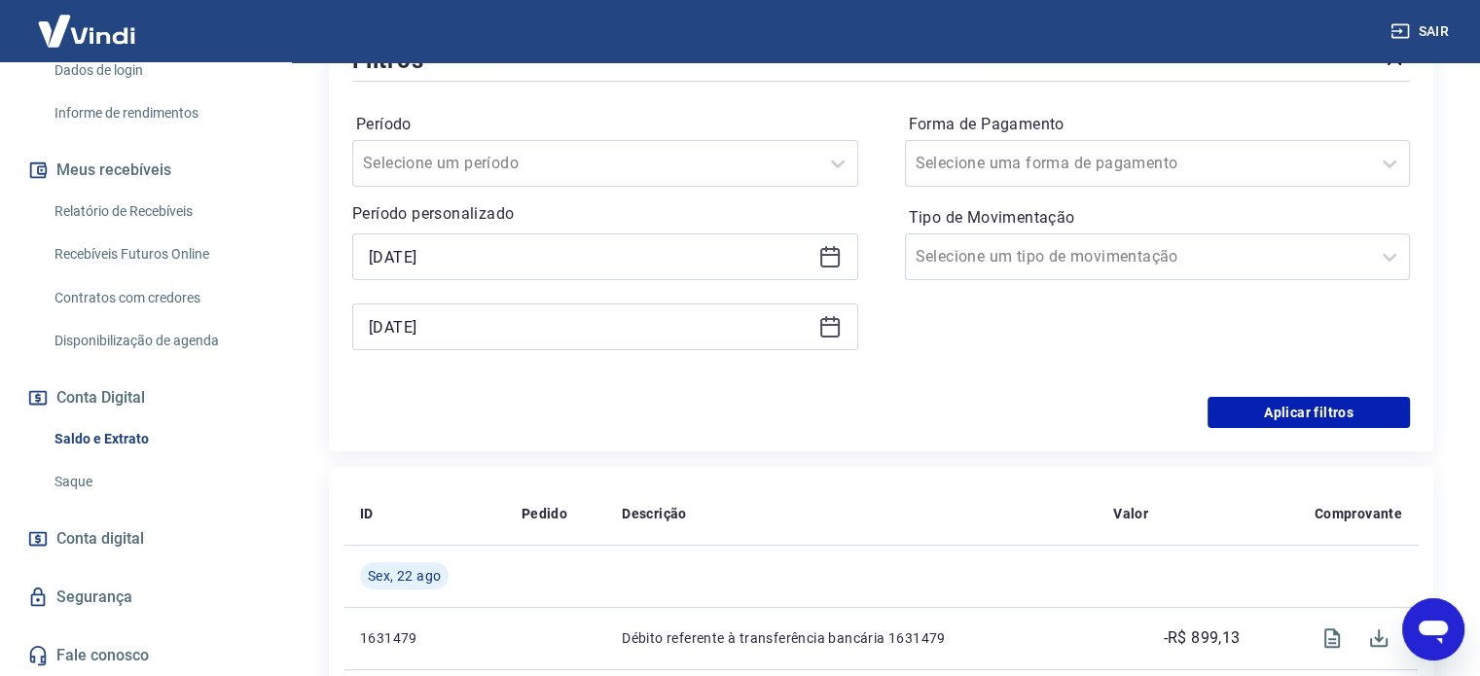
scroll to position [487, 0]
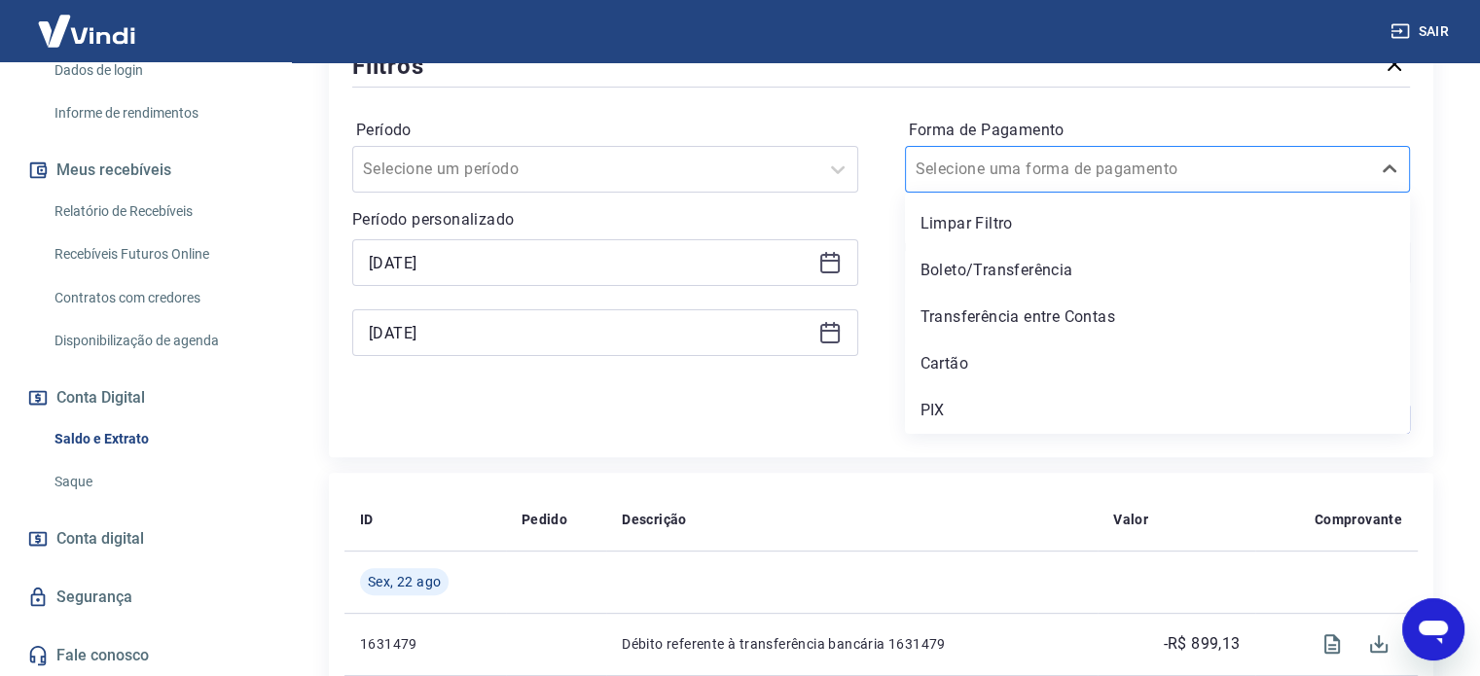
click at [1004, 174] on input "Forma de Pagamento" at bounding box center [1013, 169] width 197 height 23
click at [875, 221] on div "Período Selecione um período Período personalizado Selected date: sexta-feira, …" at bounding box center [880, 246] width 1057 height 311
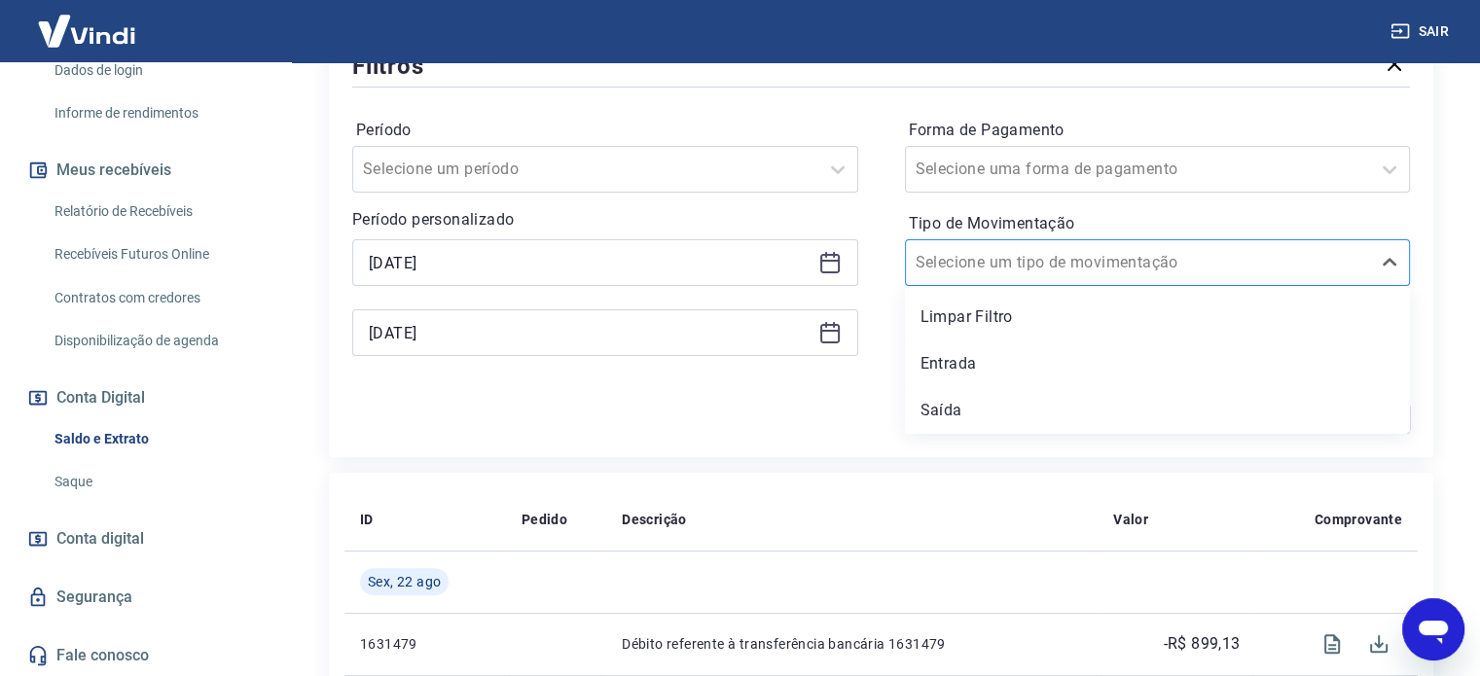
click at [1000, 267] on input "Tipo de Movimentação" at bounding box center [1013, 262] width 197 height 23
click at [981, 365] on div "Entrada" at bounding box center [1158, 363] width 506 height 39
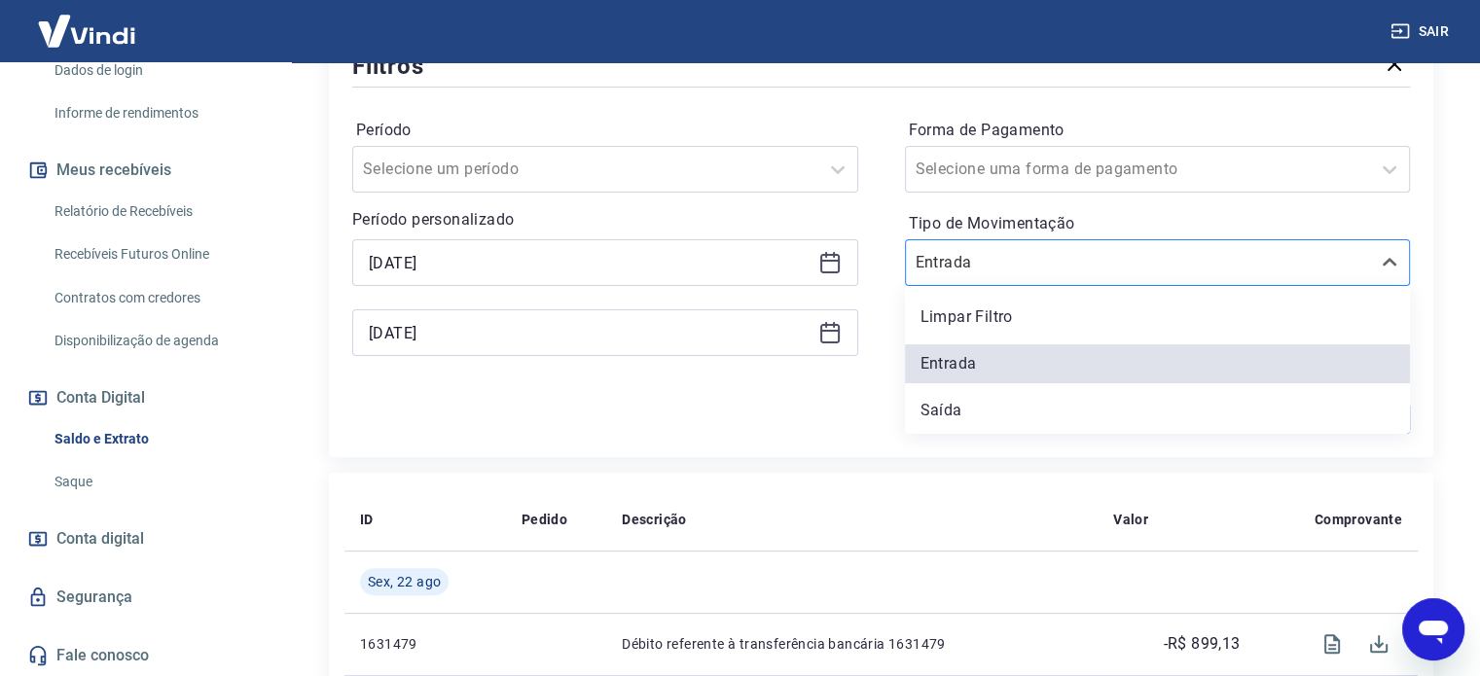
click at [958, 242] on div "Entrada" at bounding box center [1158, 262] width 506 height 47
click at [960, 419] on div "Saída" at bounding box center [1158, 410] width 506 height 39
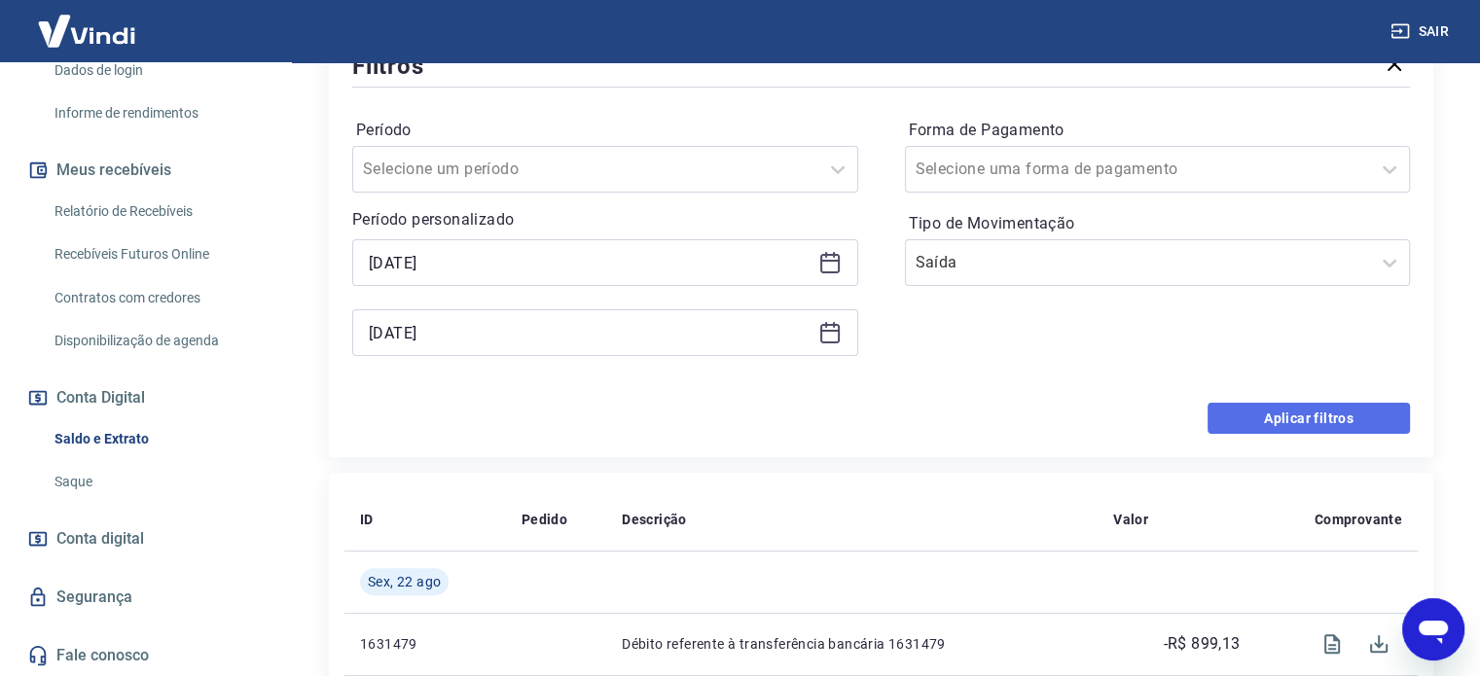
click at [1280, 413] on button "Aplicar filtros" at bounding box center [1308, 418] width 202 height 31
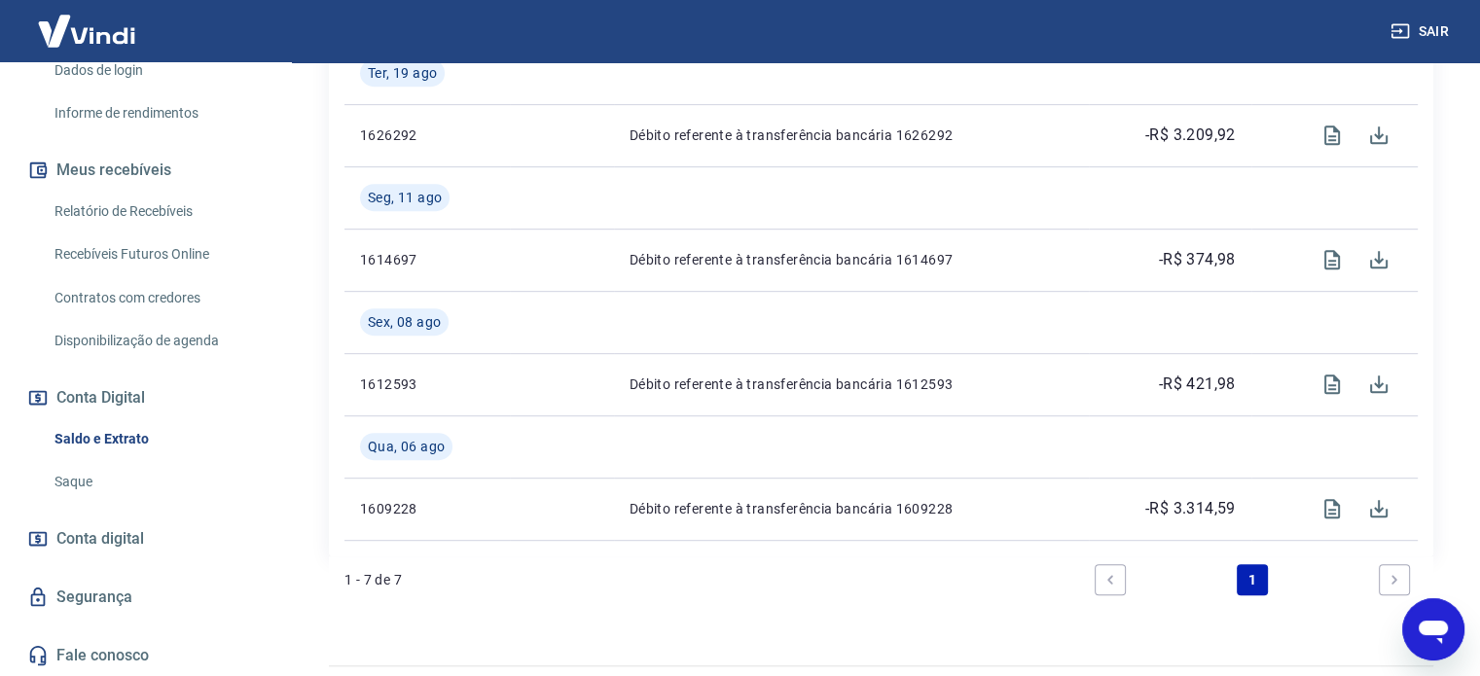
scroll to position [986, 0]
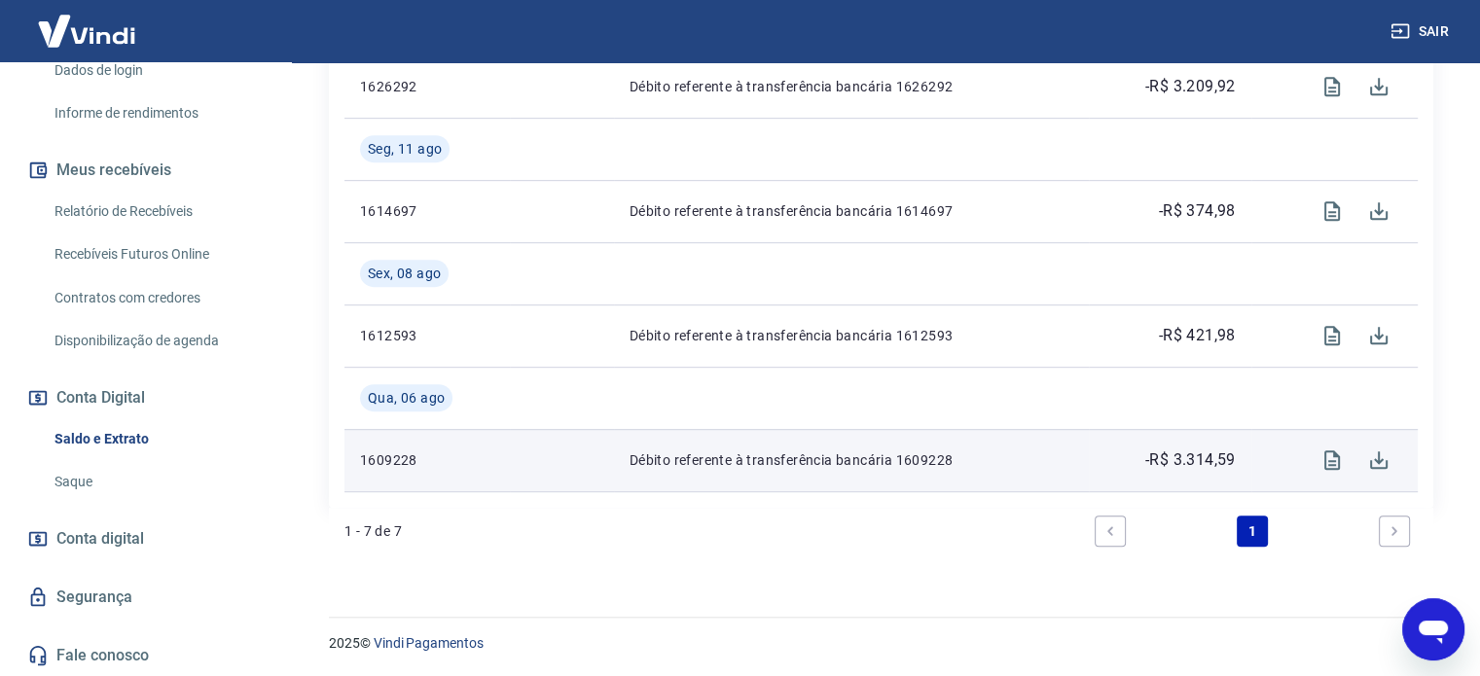
click at [1181, 462] on p "-R$ 3.314,59" at bounding box center [1190, 459] width 90 height 23
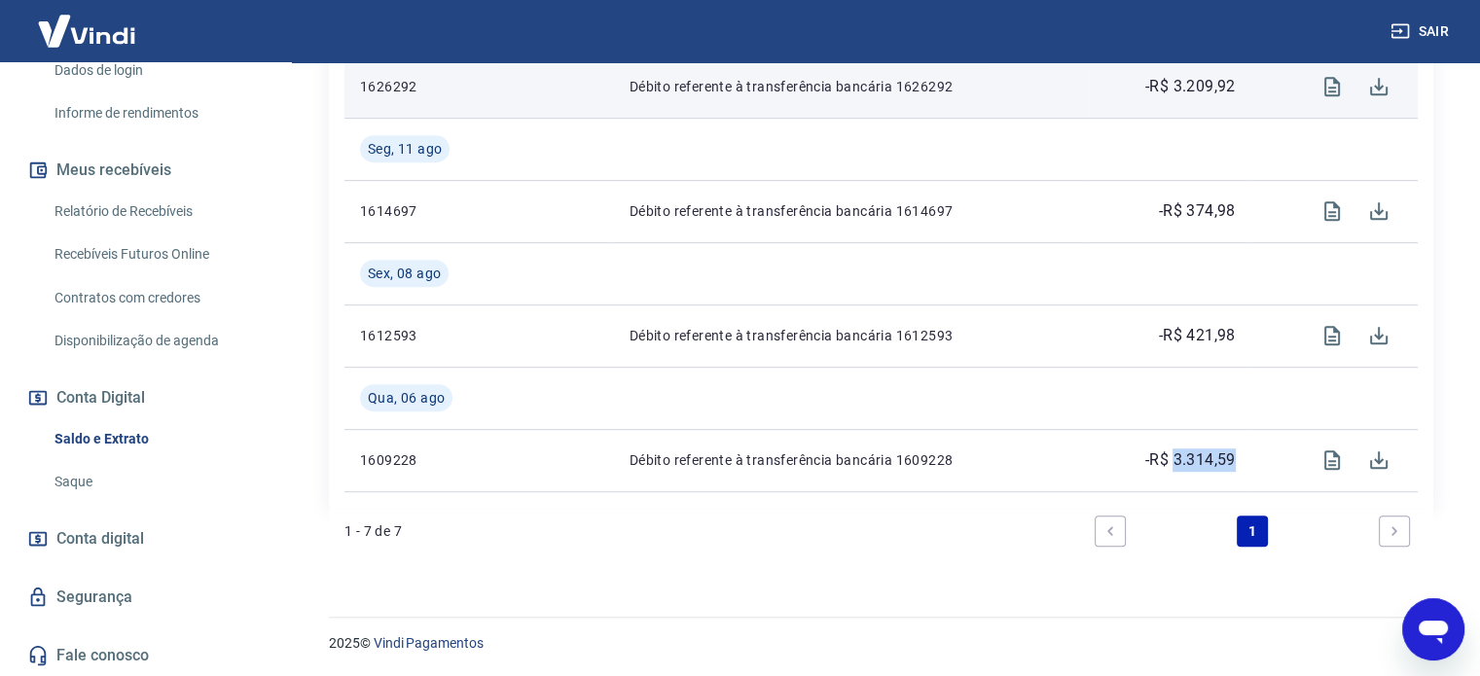
copy p "3.314,59"
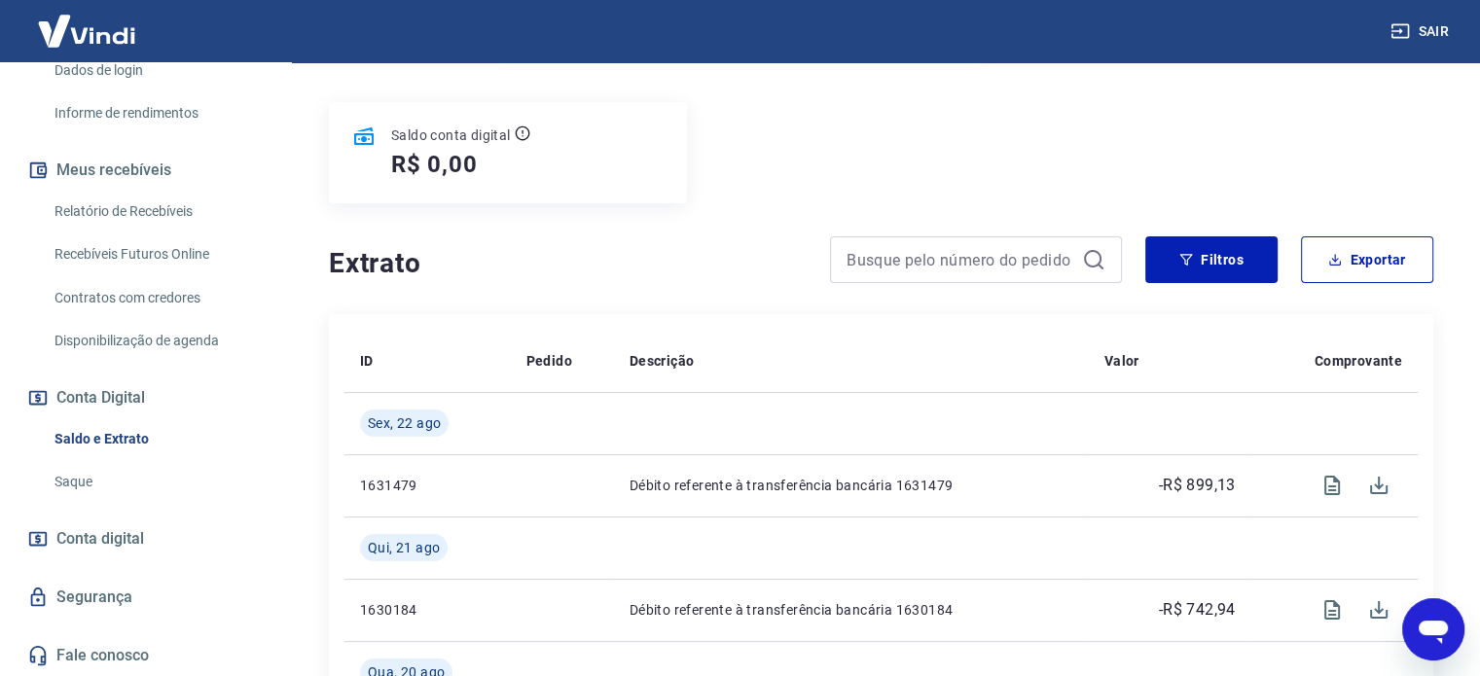
scroll to position [208, 0]
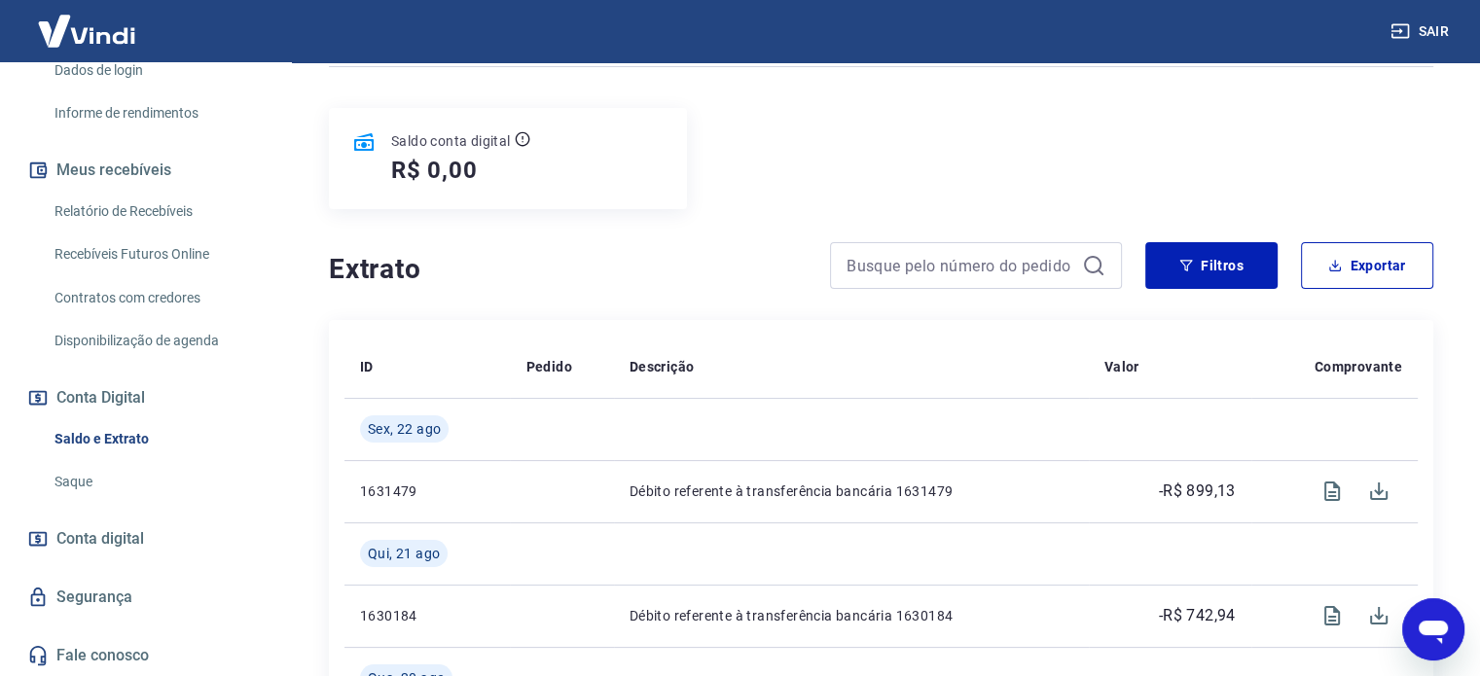
click at [1433, 632] on icon "Abrir janela de mensagens" at bounding box center [1432, 632] width 29 height 23
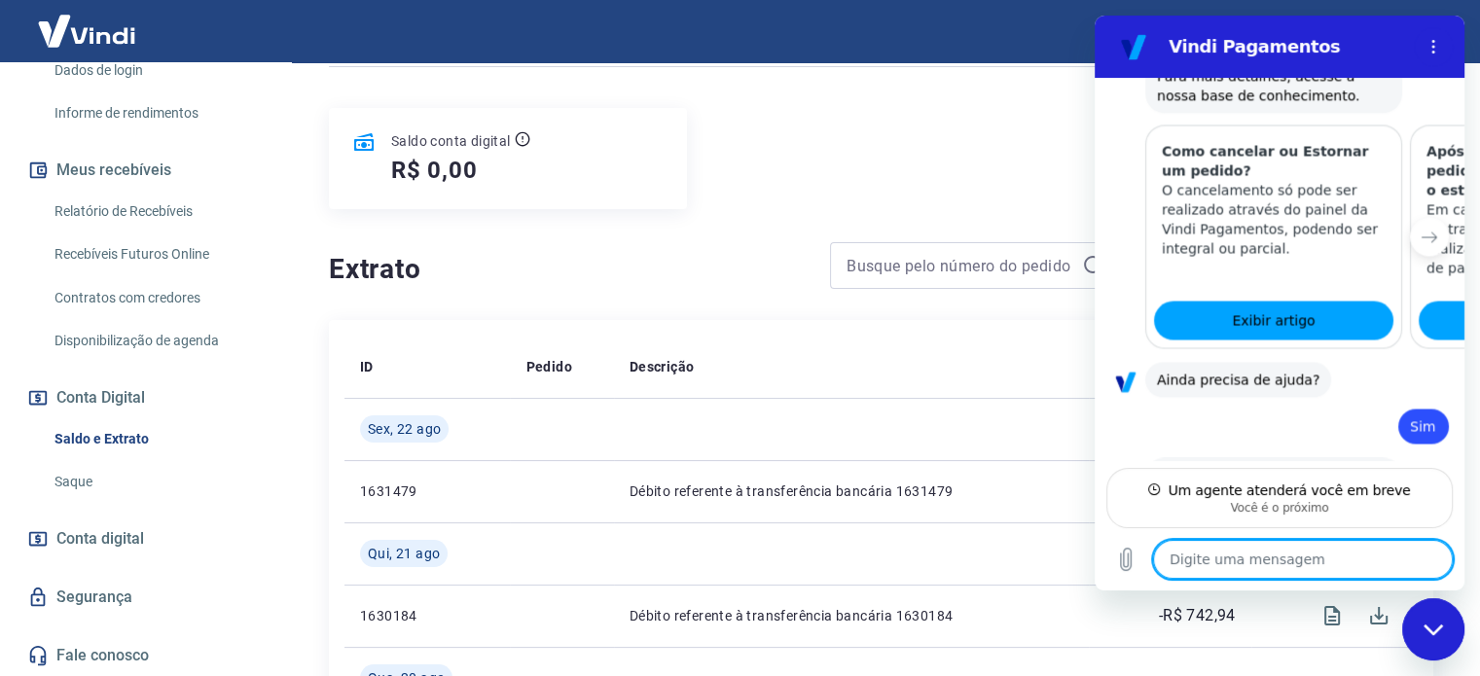
click at [1106, 397] on div "diz: Sim" at bounding box center [1271, 420] width 354 height 47
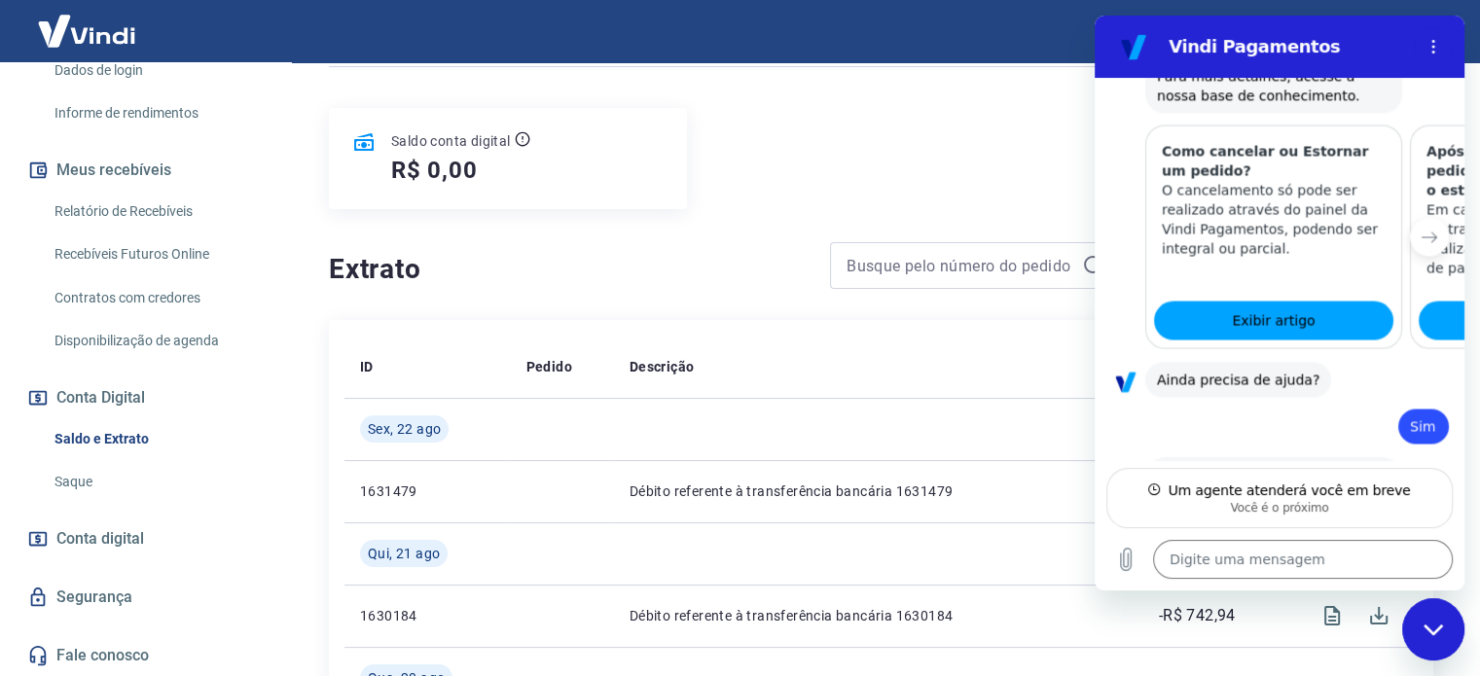
click at [851, 204] on div "Saldo conta digital R$ 0,00" at bounding box center [881, 158] width 1104 height 101
click at [1433, 625] on icon "Fechar janela de mensagens" at bounding box center [1433, 630] width 20 height 13
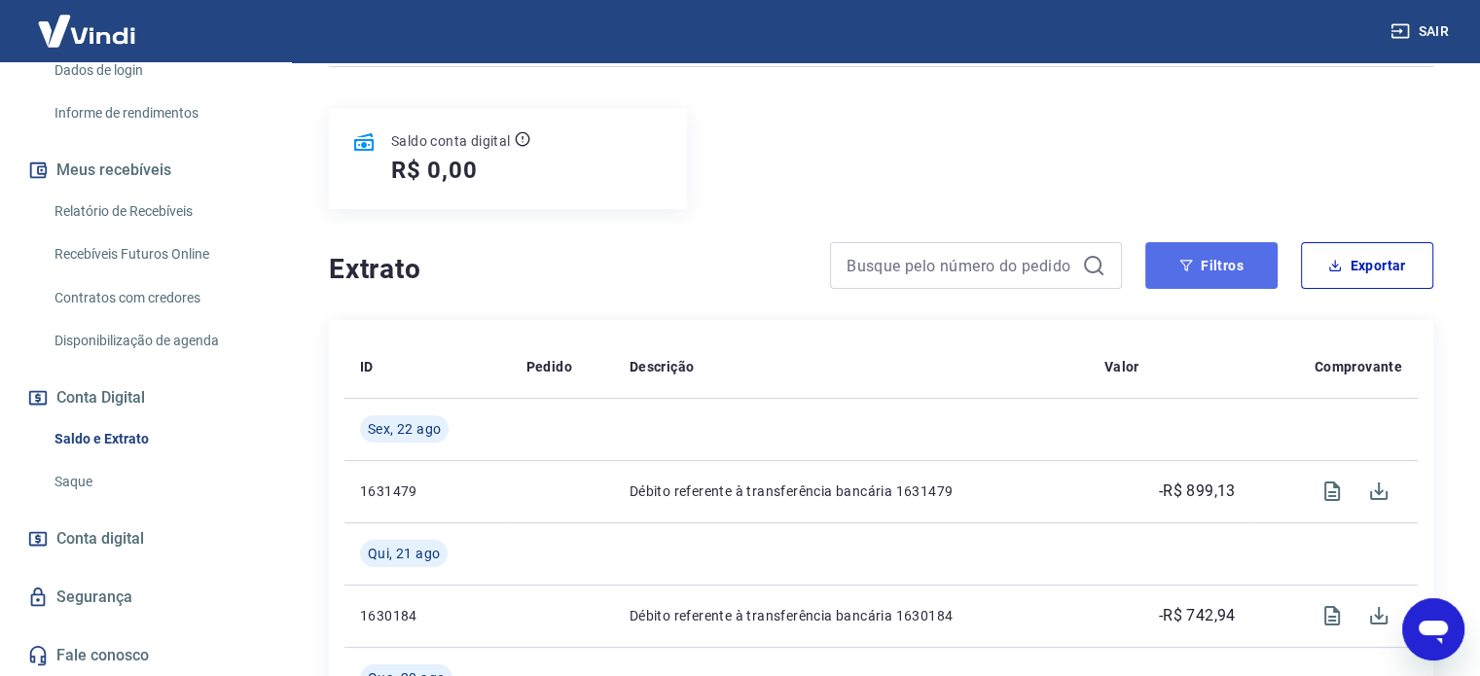
click at [1233, 283] on button "Filtros" at bounding box center [1211, 265] width 132 height 47
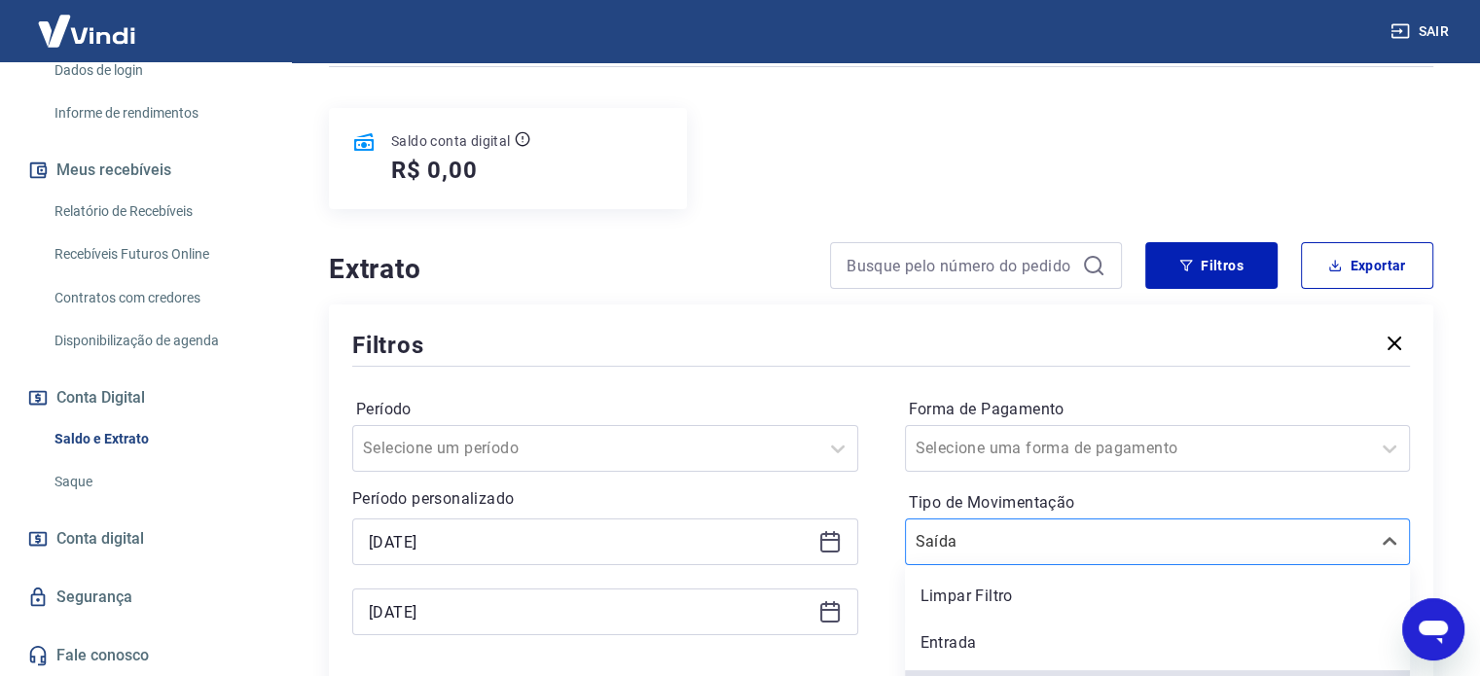
scroll to position [246, 0]
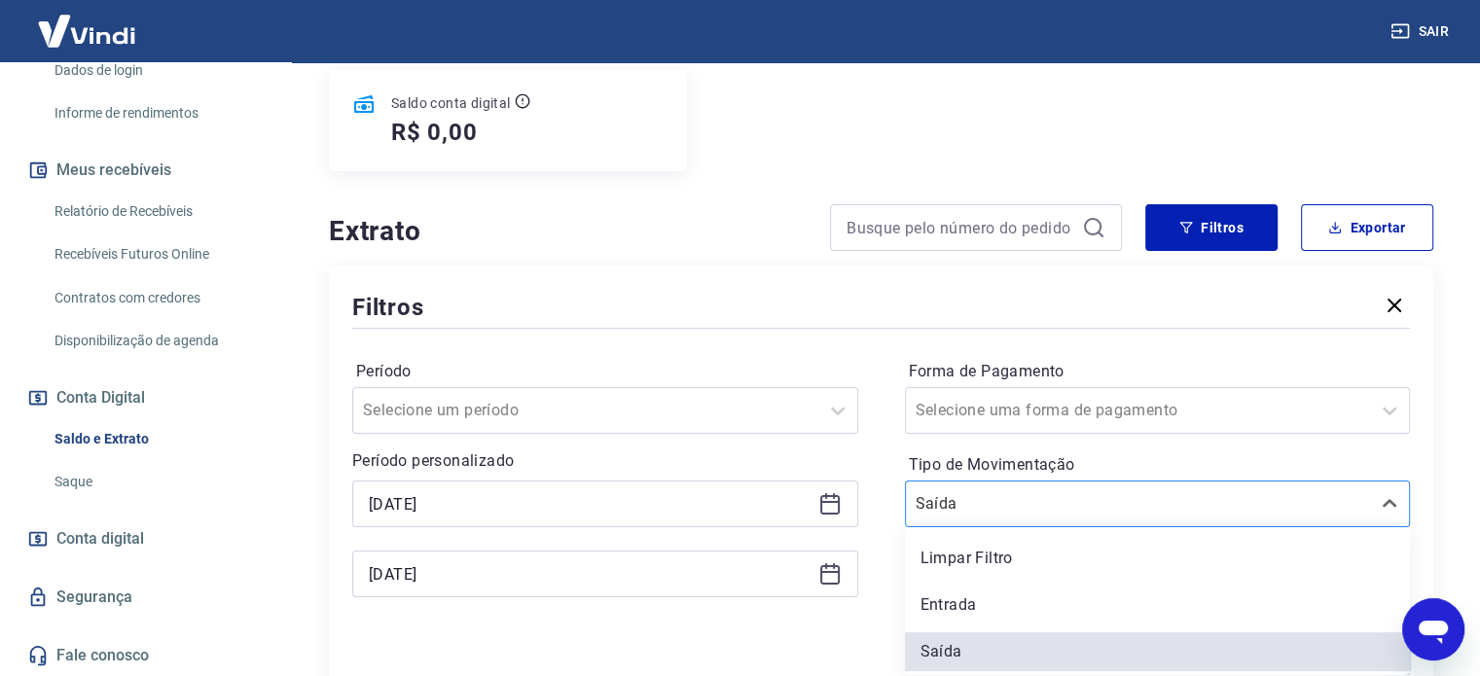
click at [947, 527] on div "option Limpar Filtro focused, 1 of 3. 3 results available. Use Up and Down to c…" at bounding box center [1158, 504] width 506 height 47
click at [951, 594] on div "Entrada" at bounding box center [1158, 605] width 506 height 39
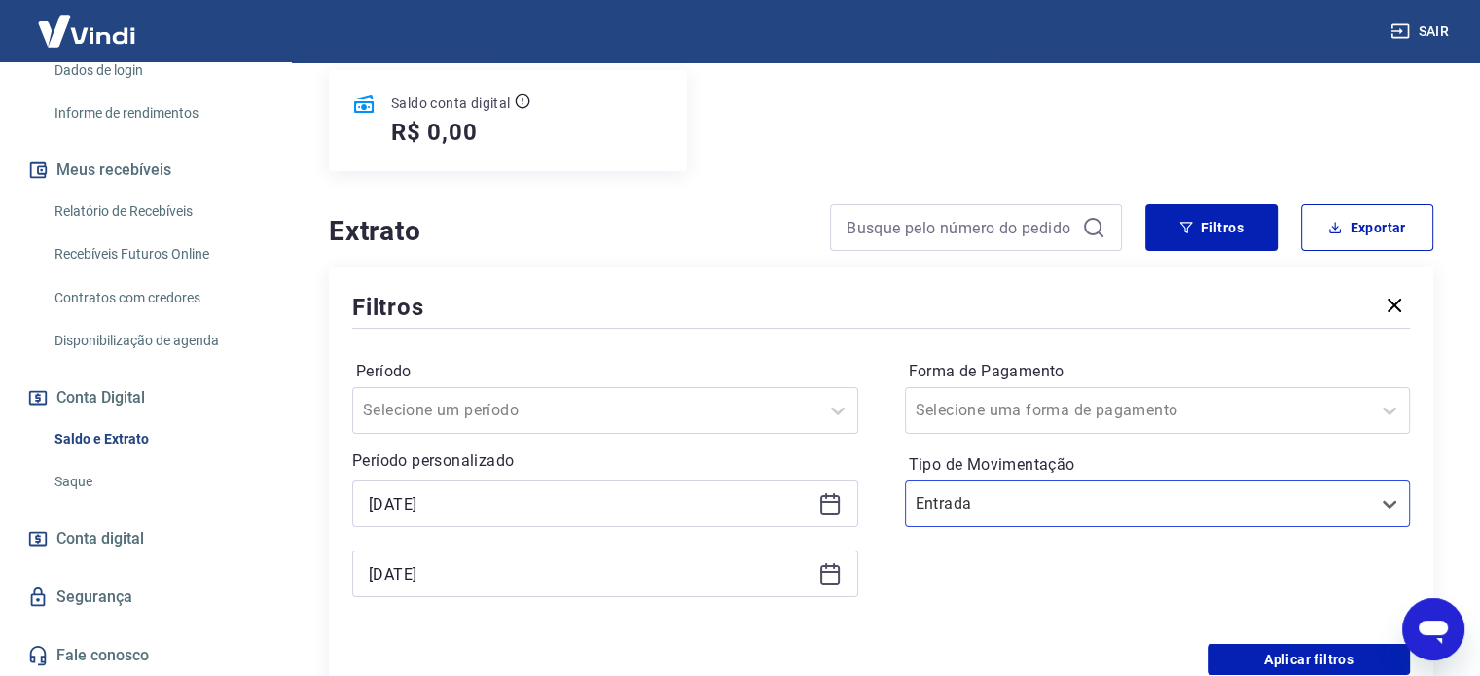
scroll to position [441, 0]
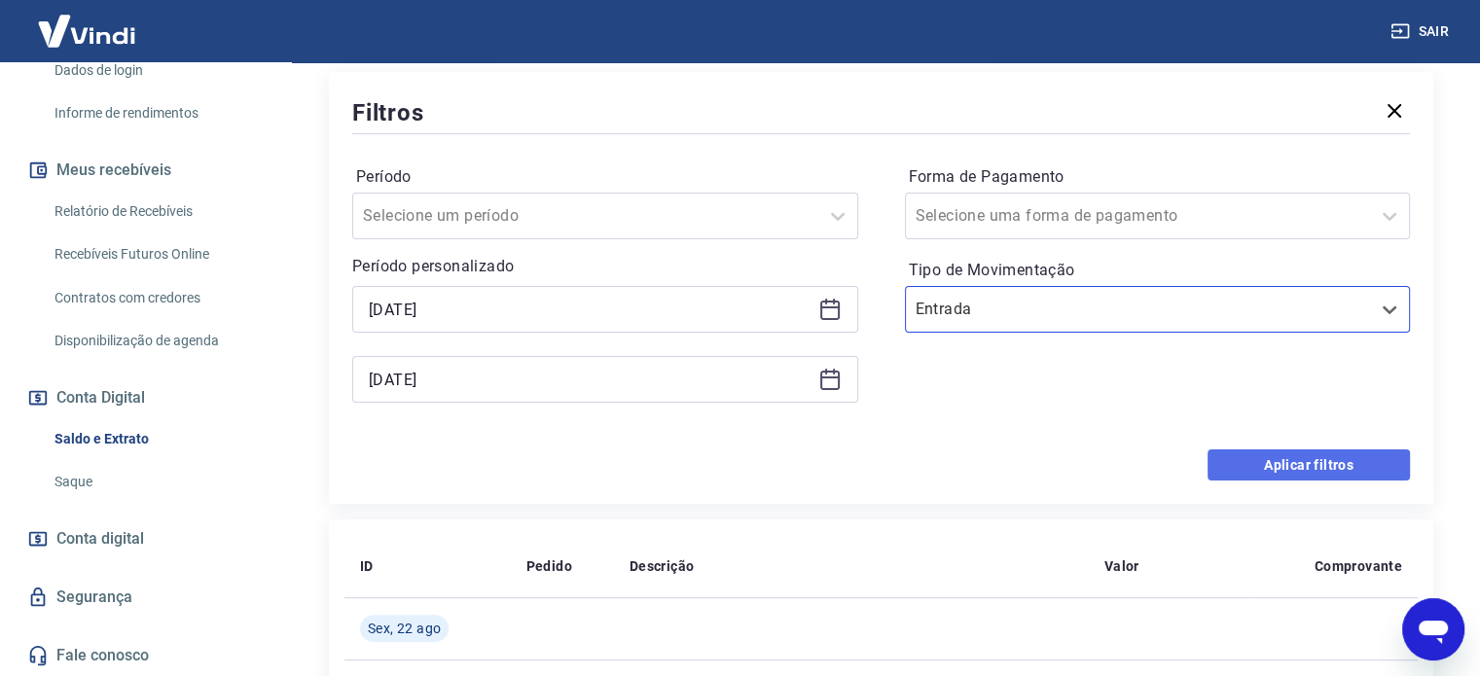
click at [1354, 451] on button "Aplicar filtros" at bounding box center [1308, 464] width 202 height 31
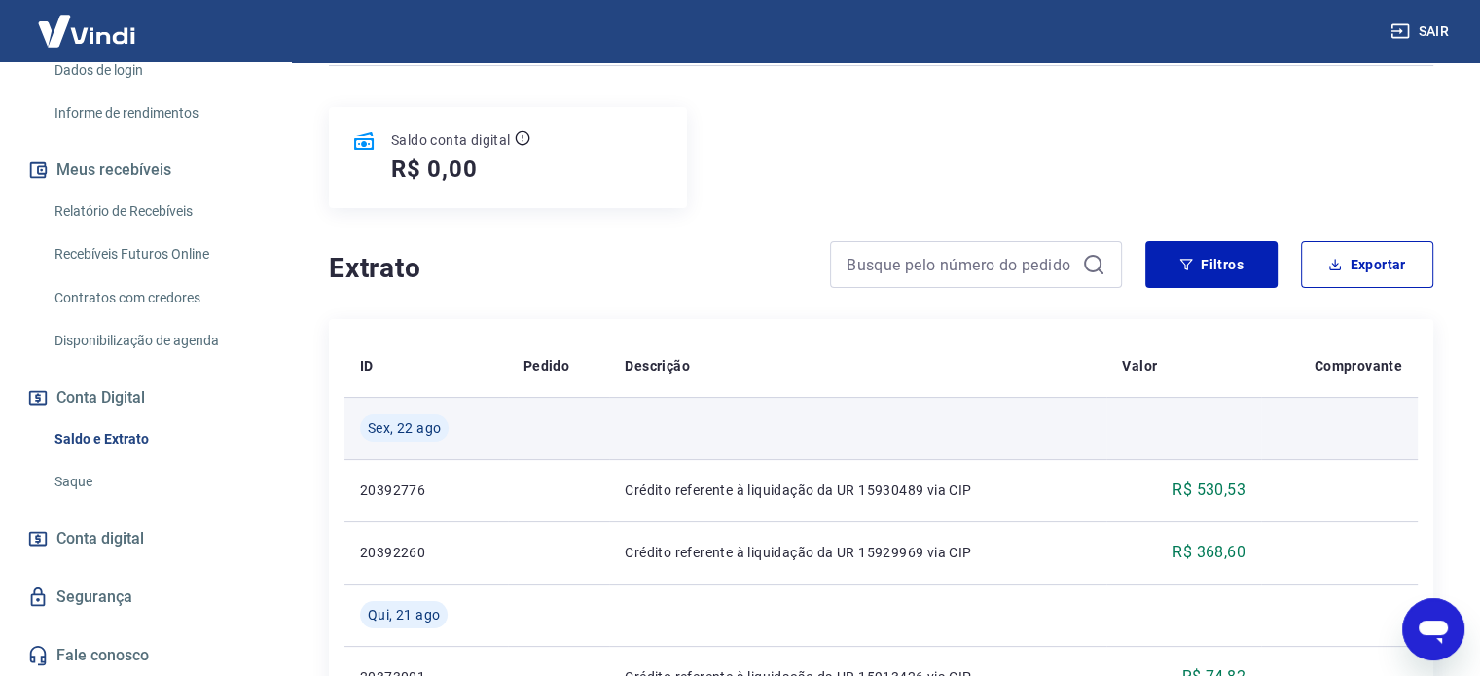
scroll to position [185, 0]
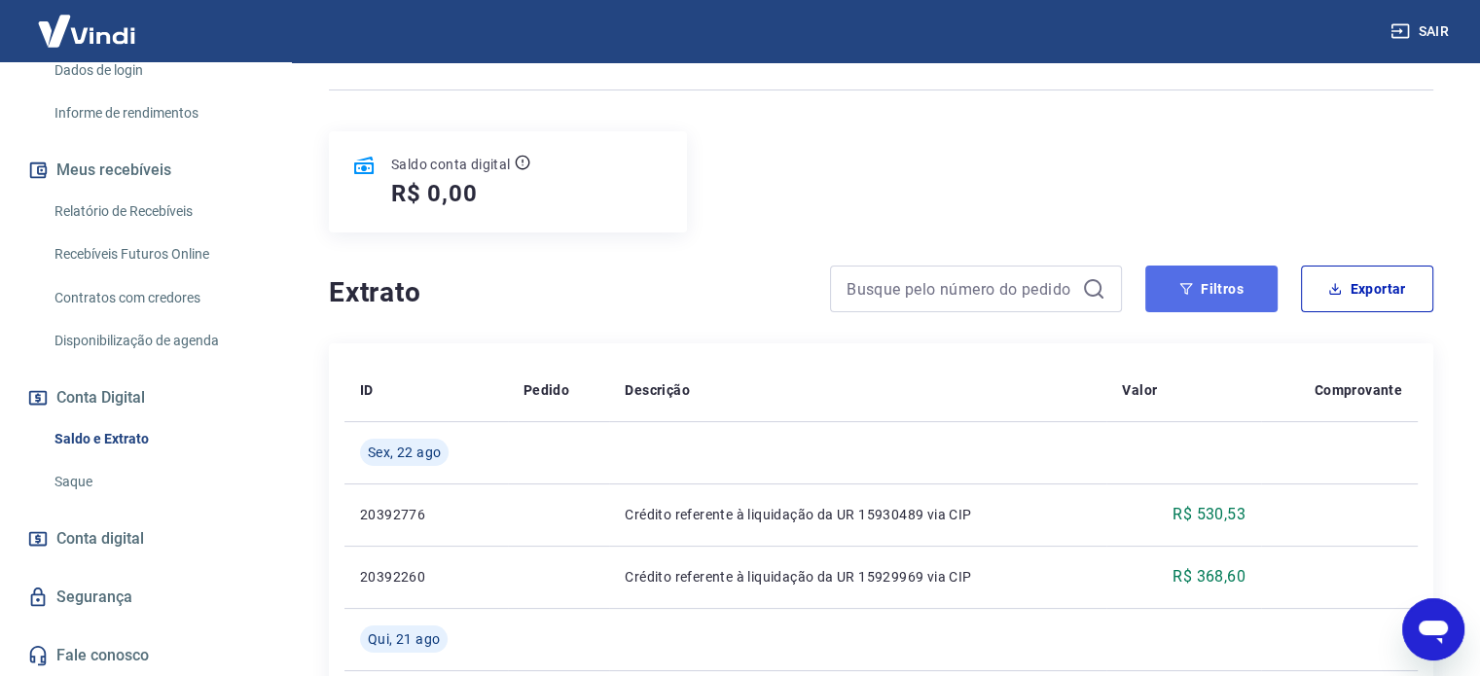
click at [1222, 287] on button "Filtros" at bounding box center [1211, 289] width 132 height 47
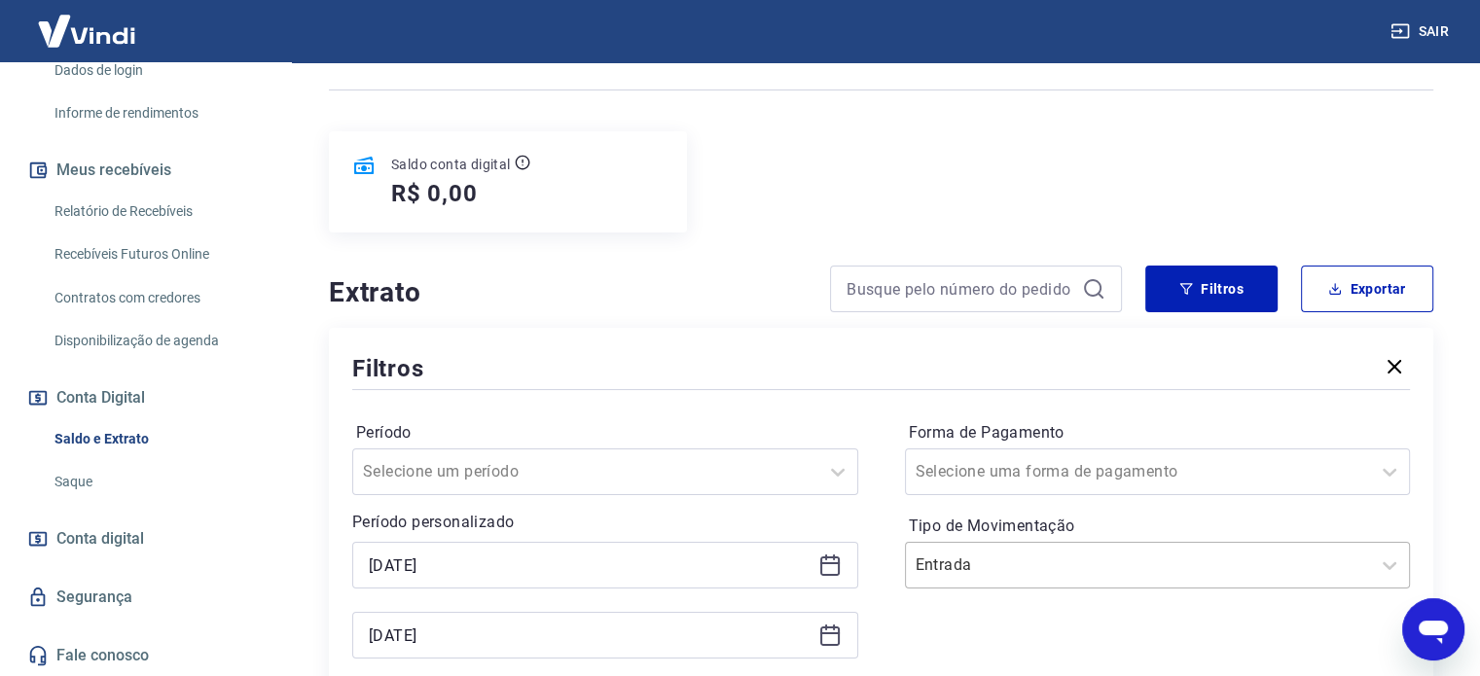
click at [996, 580] on div "Entrada" at bounding box center [1158, 565] width 506 height 47
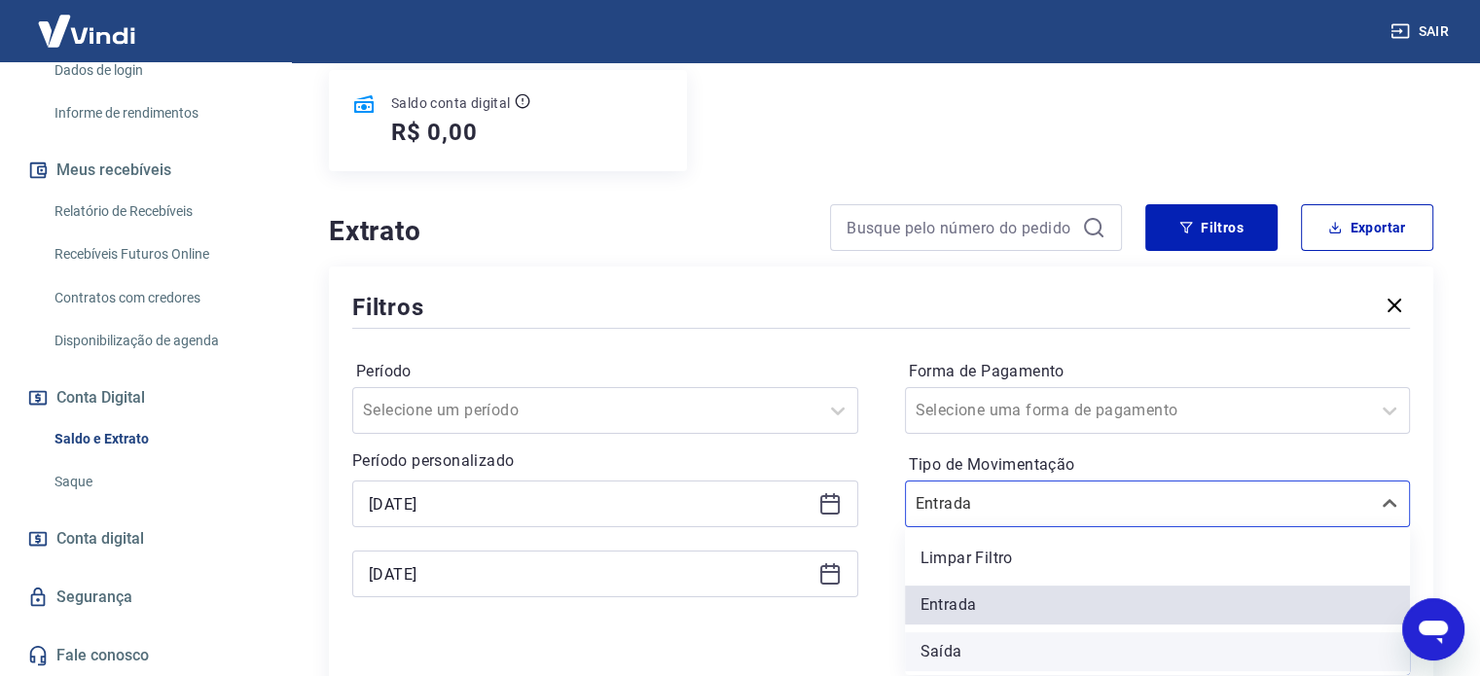
click at [945, 645] on div "Saída" at bounding box center [1158, 651] width 506 height 39
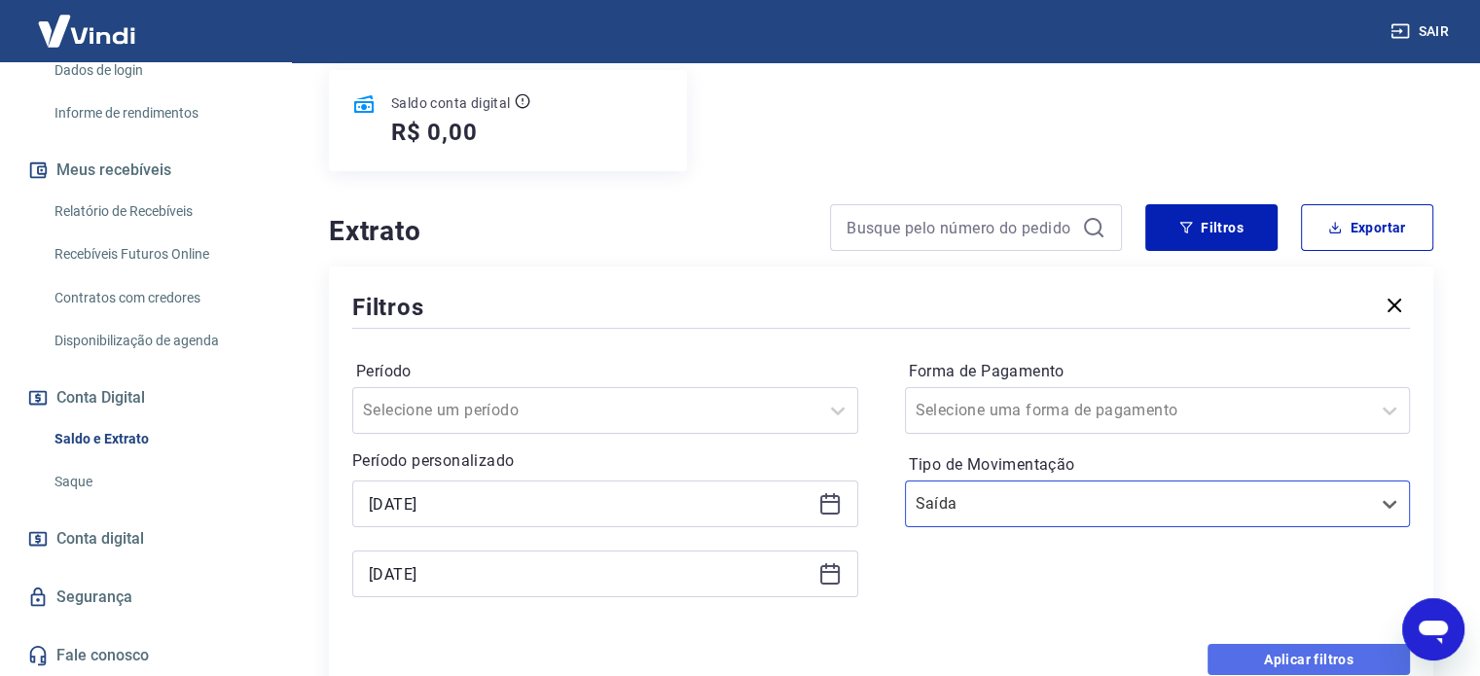
click at [1261, 664] on button "Aplicar filtros" at bounding box center [1308, 659] width 202 height 31
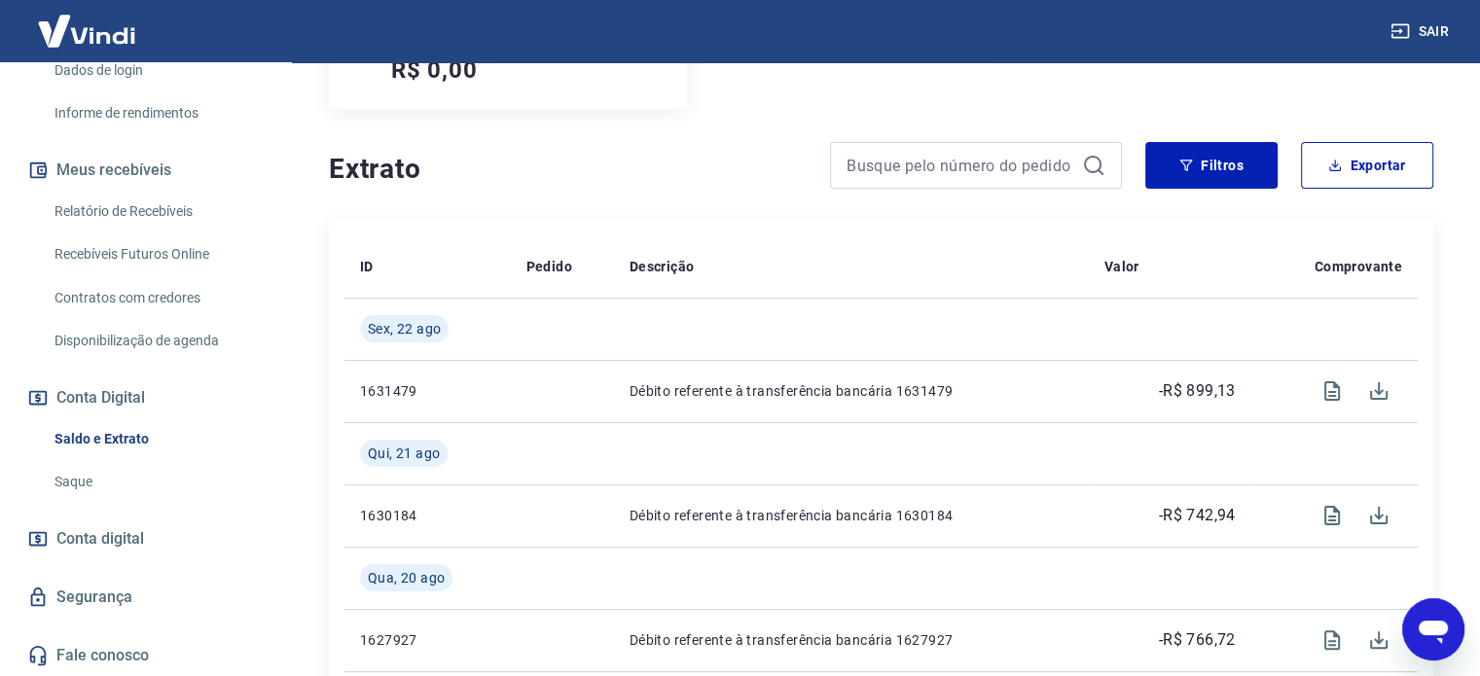
scroll to position [389, 0]
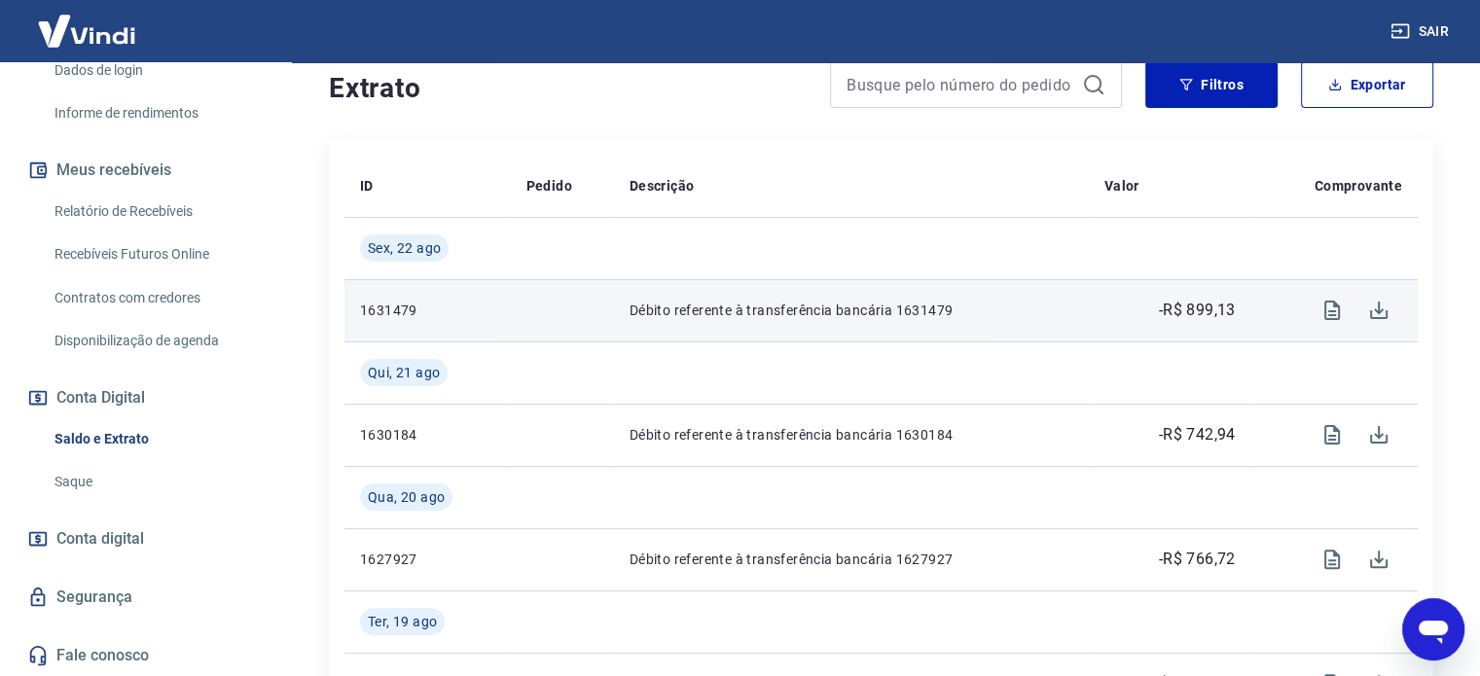
click at [1209, 311] on p "-R$ 899,13" at bounding box center [1197, 310] width 77 height 23
copy p "899,13"
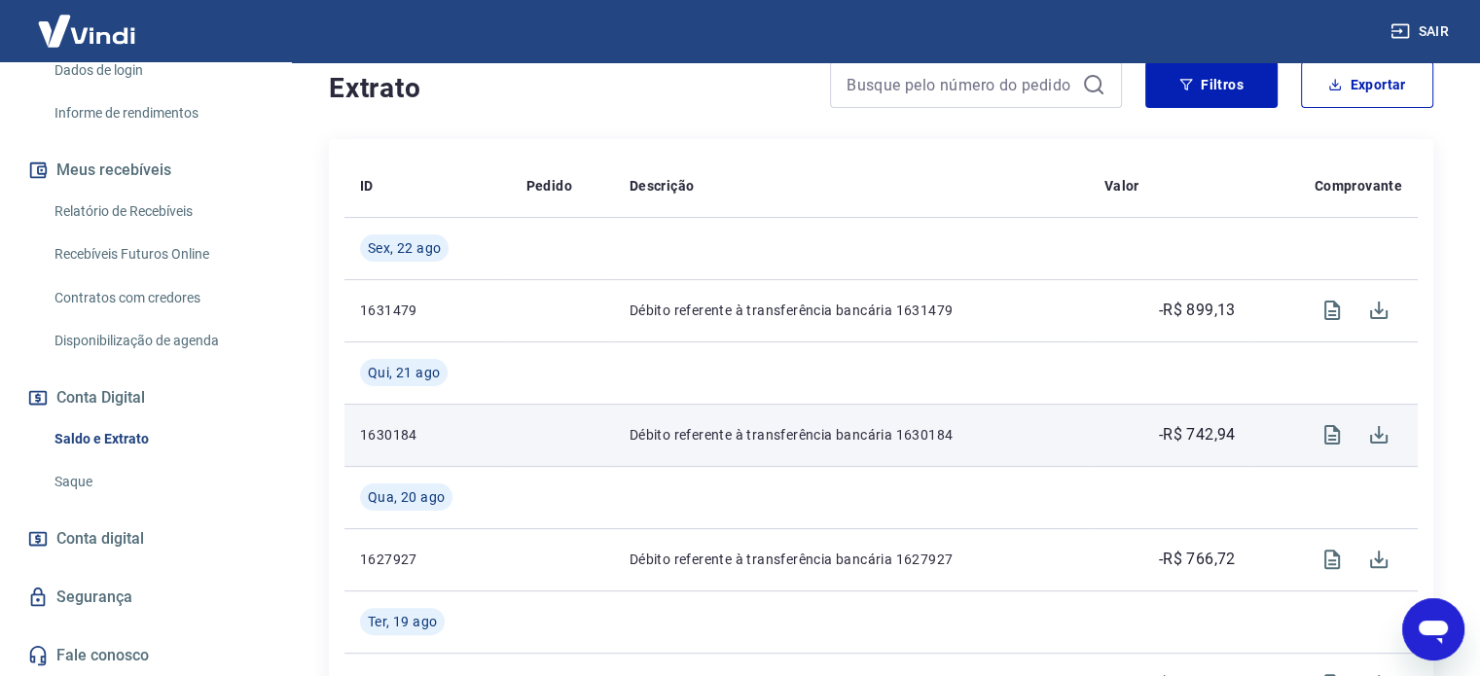
click at [1193, 433] on p "-R$ 742,94" at bounding box center [1197, 434] width 77 height 23
click at [1194, 433] on p "-R$ 742,94" at bounding box center [1197, 434] width 77 height 23
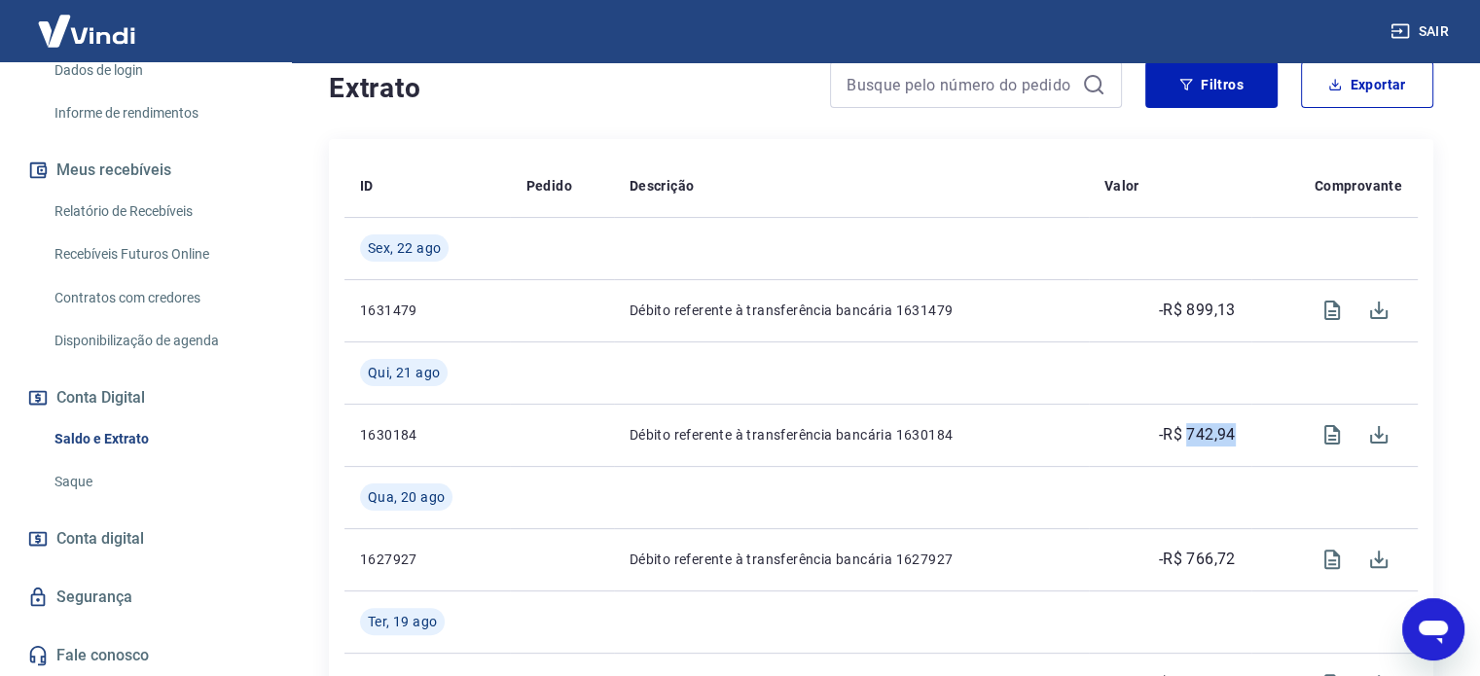
copy p "742,94"
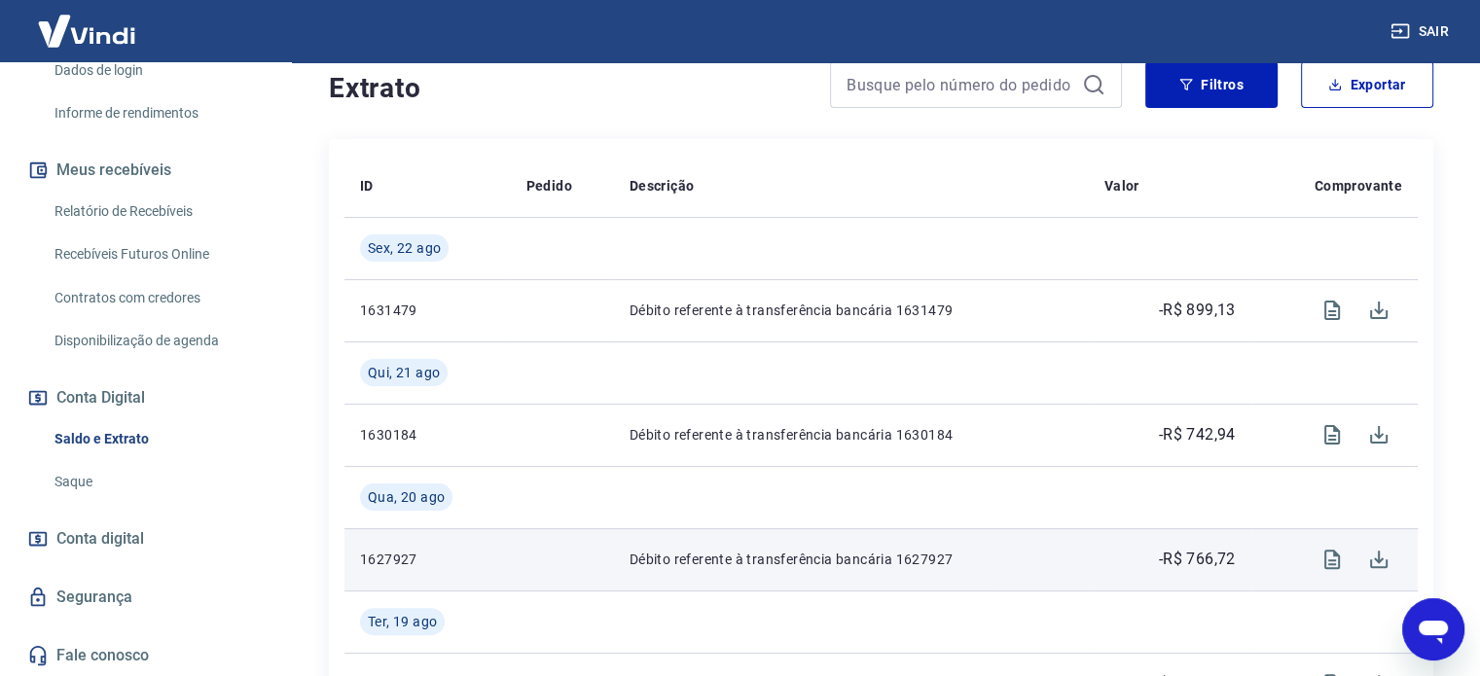
click at [1197, 551] on p "-R$ 766,72" at bounding box center [1197, 559] width 77 height 23
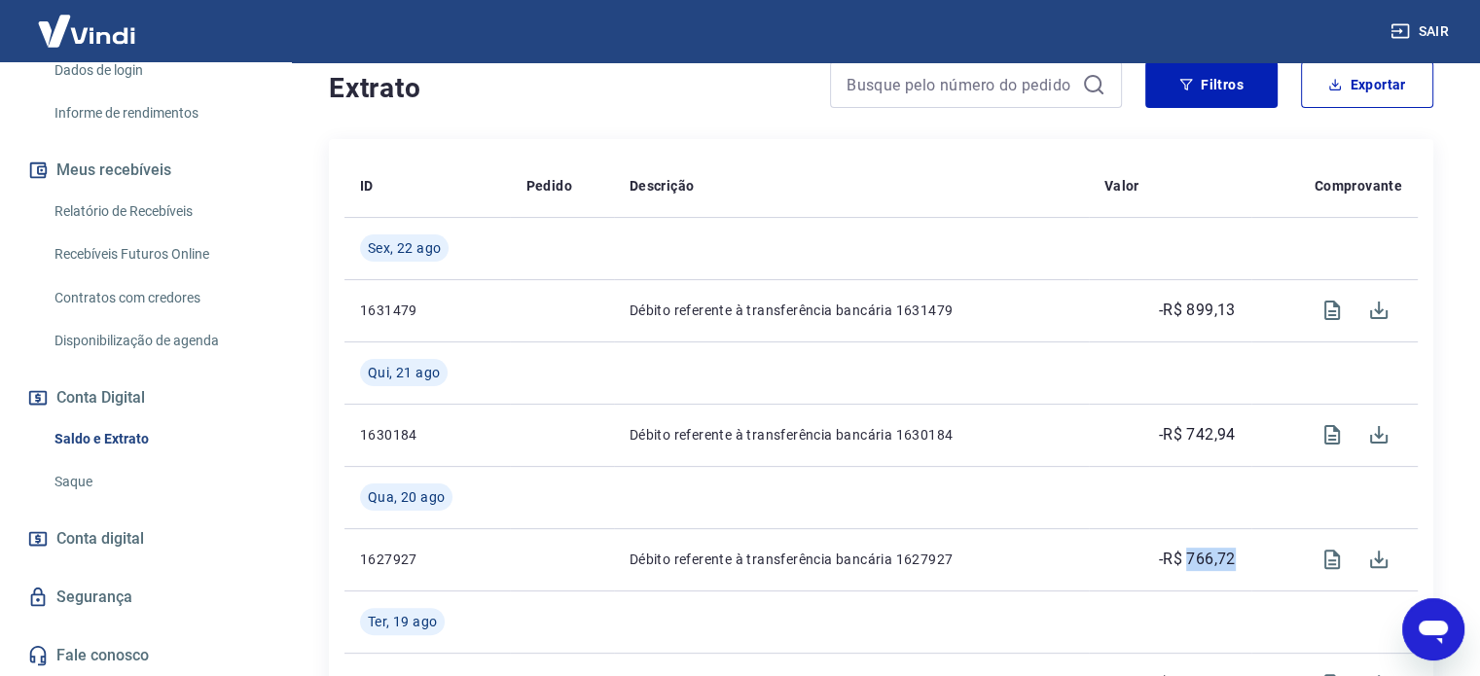
copy p "766,72"
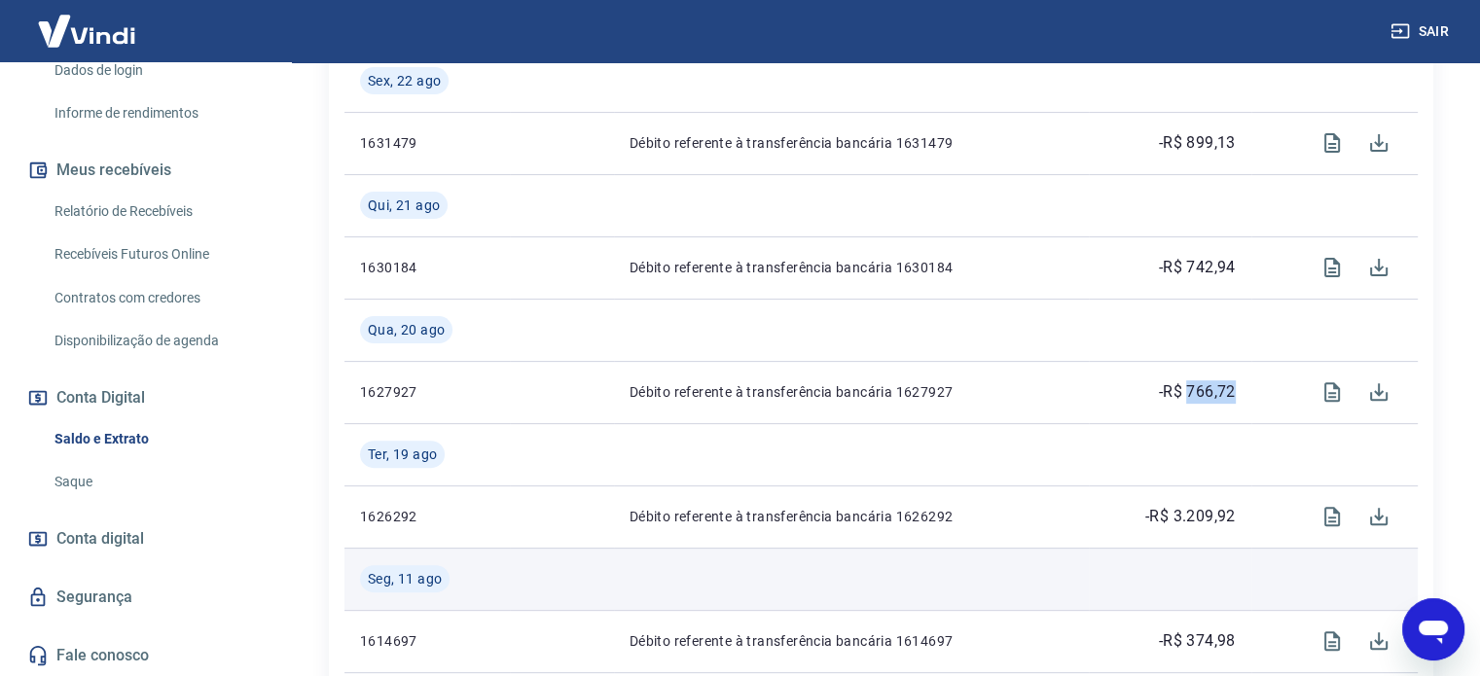
scroll to position [584, 0]
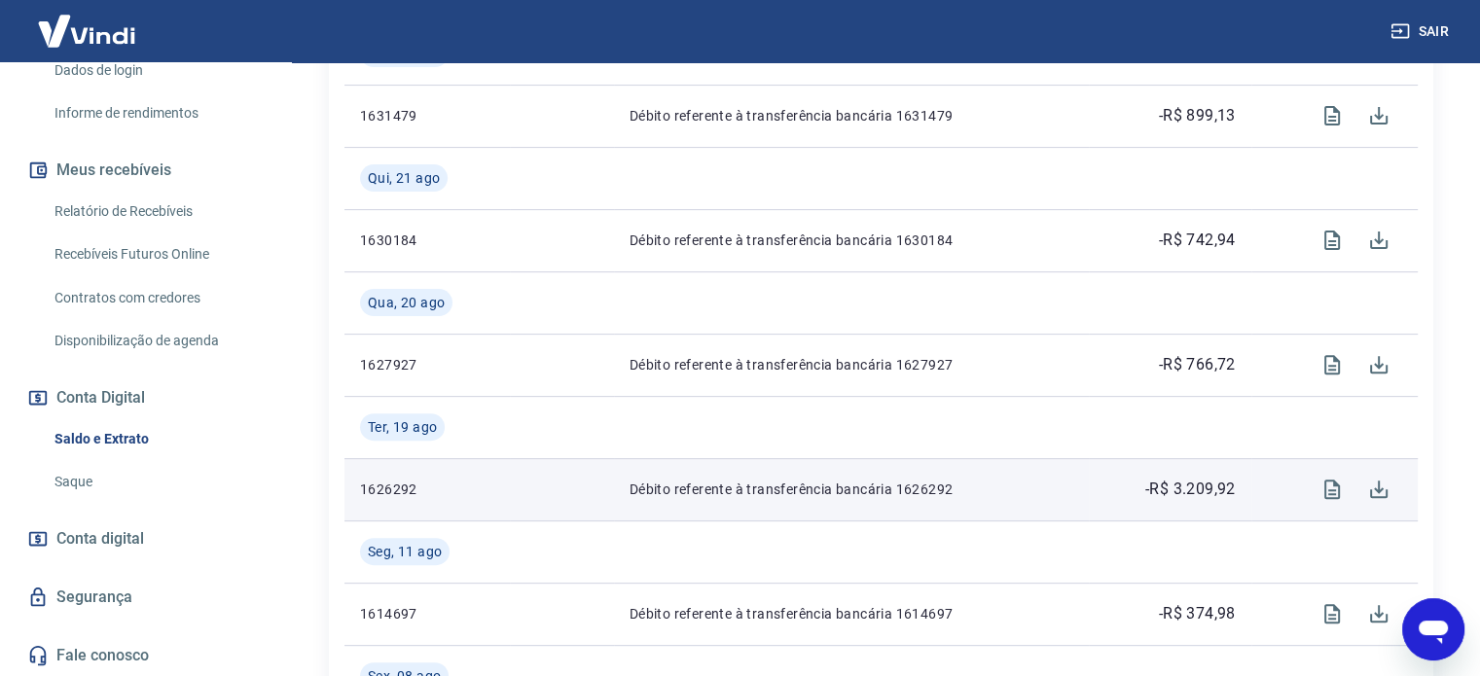
click at [1188, 482] on p "-R$ 3.209,92" at bounding box center [1190, 489] width 90 height 23
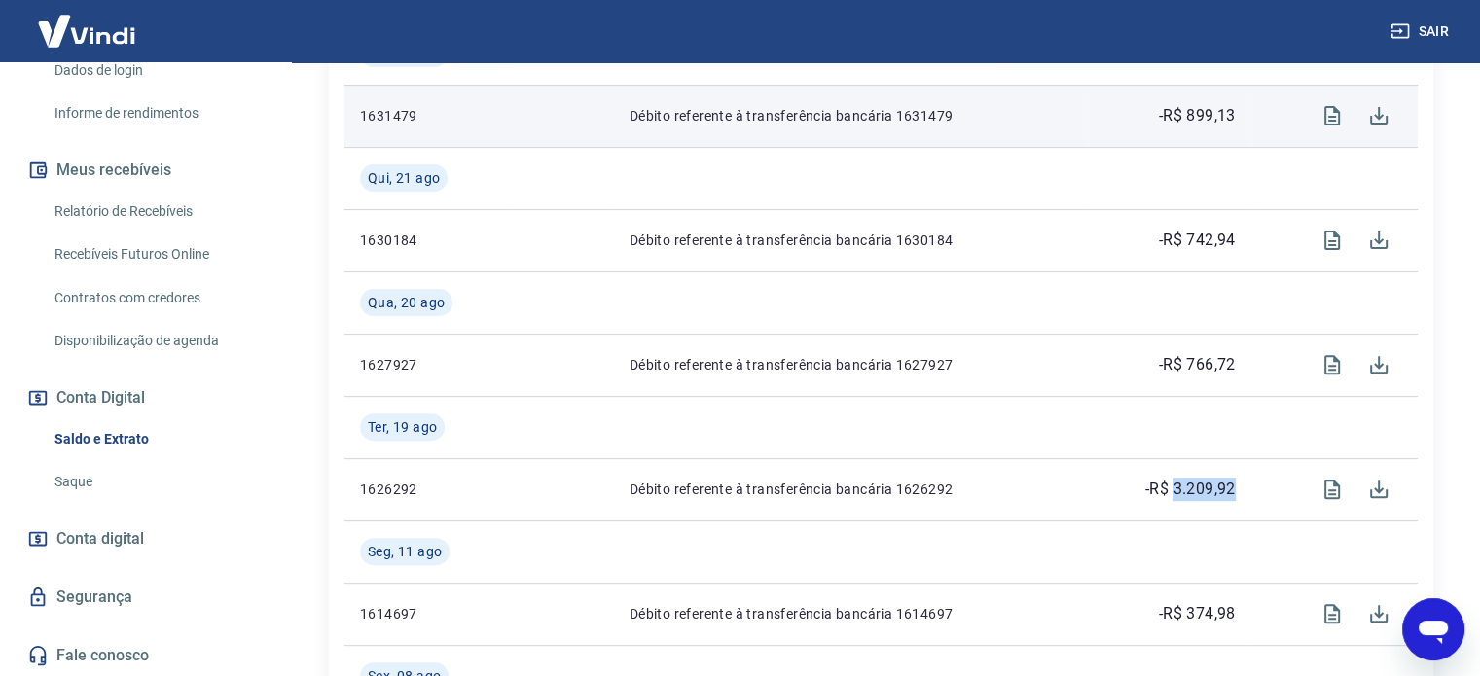
copy p "3.209,92"
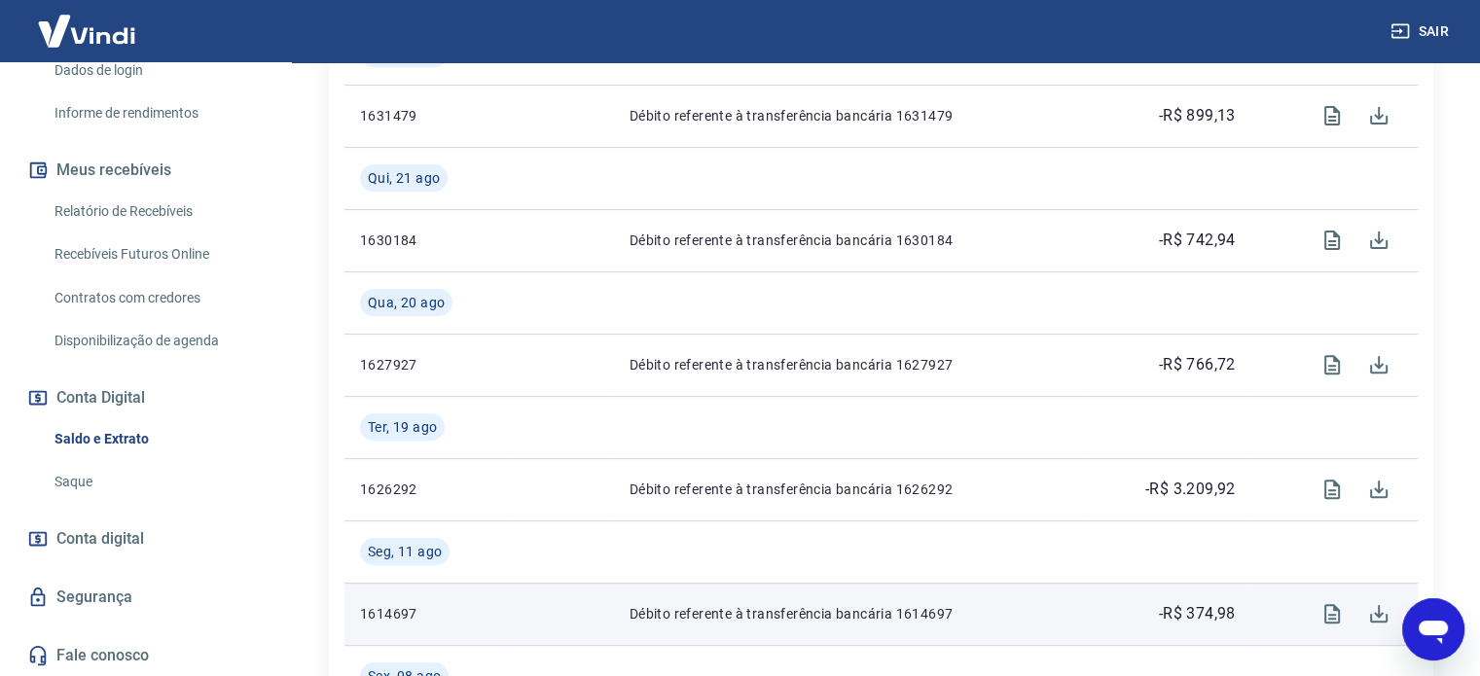
click at [1204, 611] on p "-R$ 374,98" at bounding box center [1197, 613] width 77 height 23
click at [1204, 610] on p "-R$ 374,98" at bounding box center [1197, 613] width 77 height 23
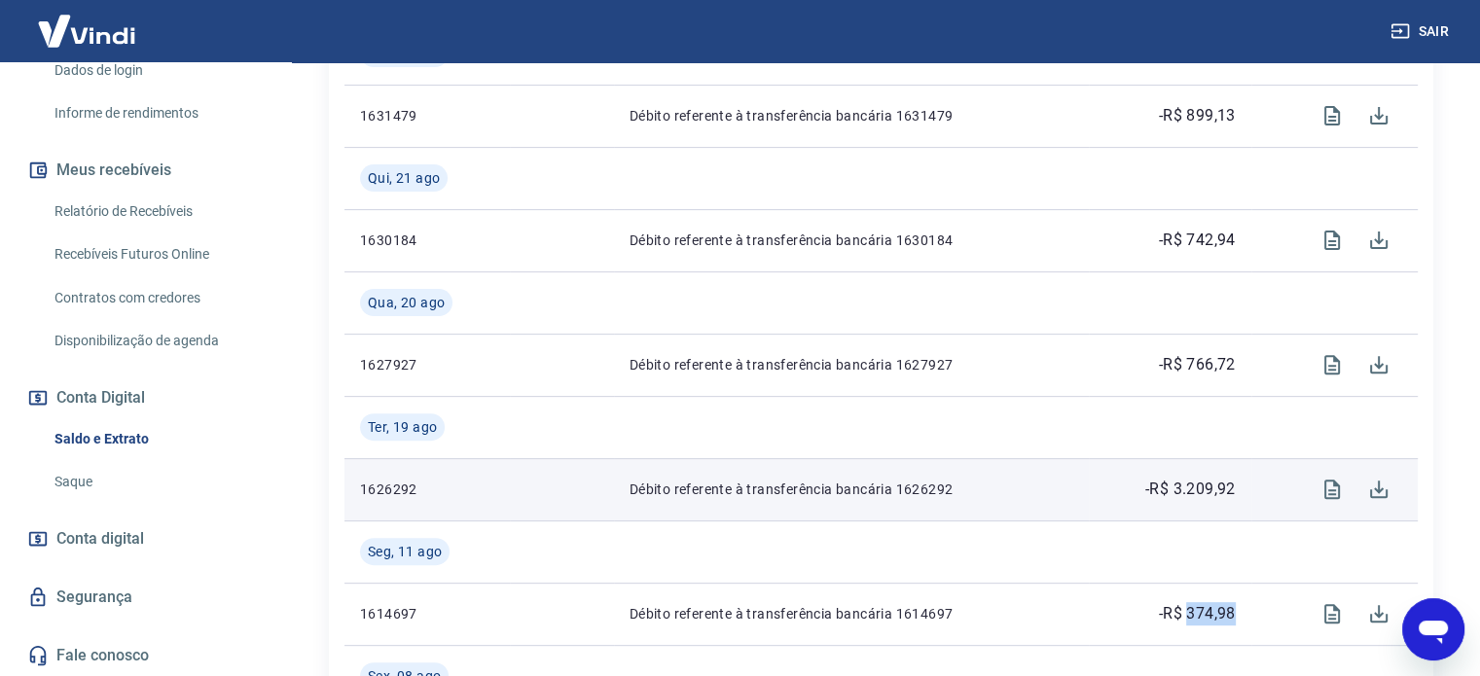
copy p "374,98"
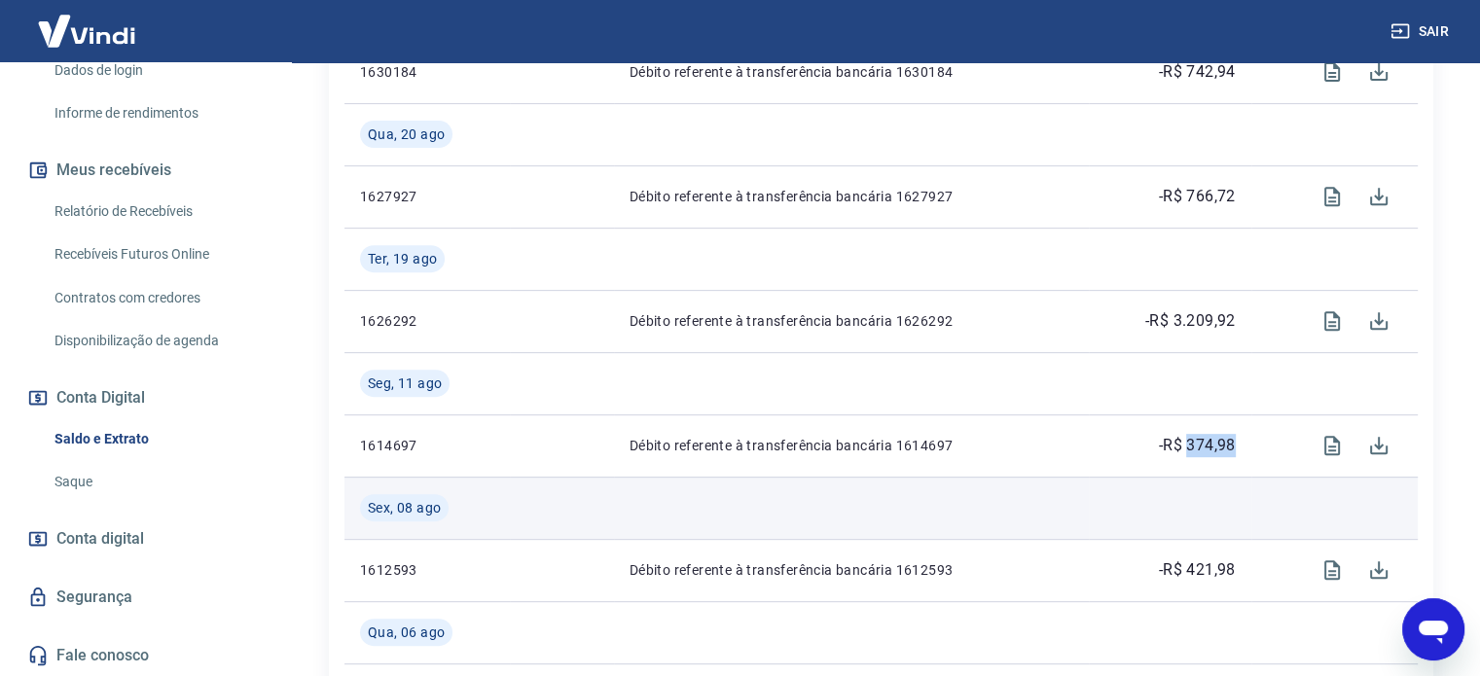
scroll to position [778, 0]
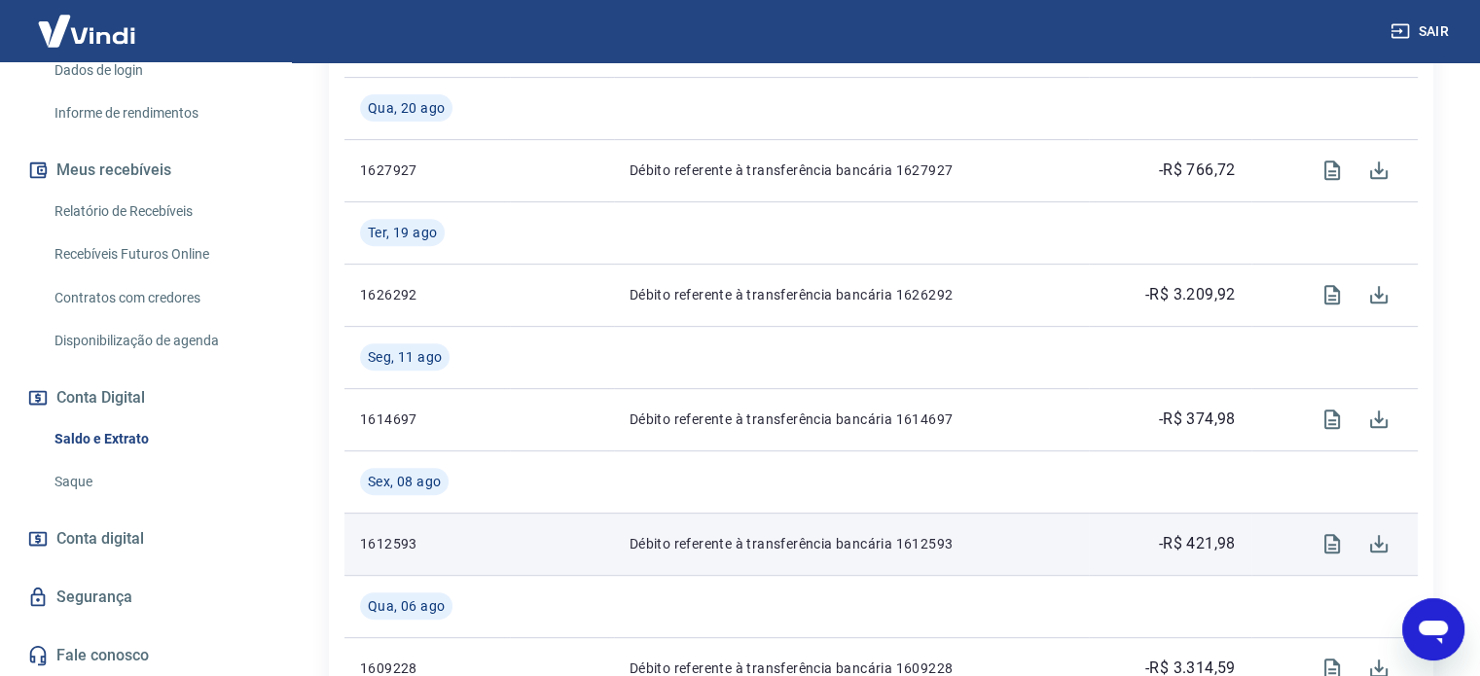
click at [1198, 545] on p "-R$ 421,98" at bounding box center [1197, 543] width 77 height 23
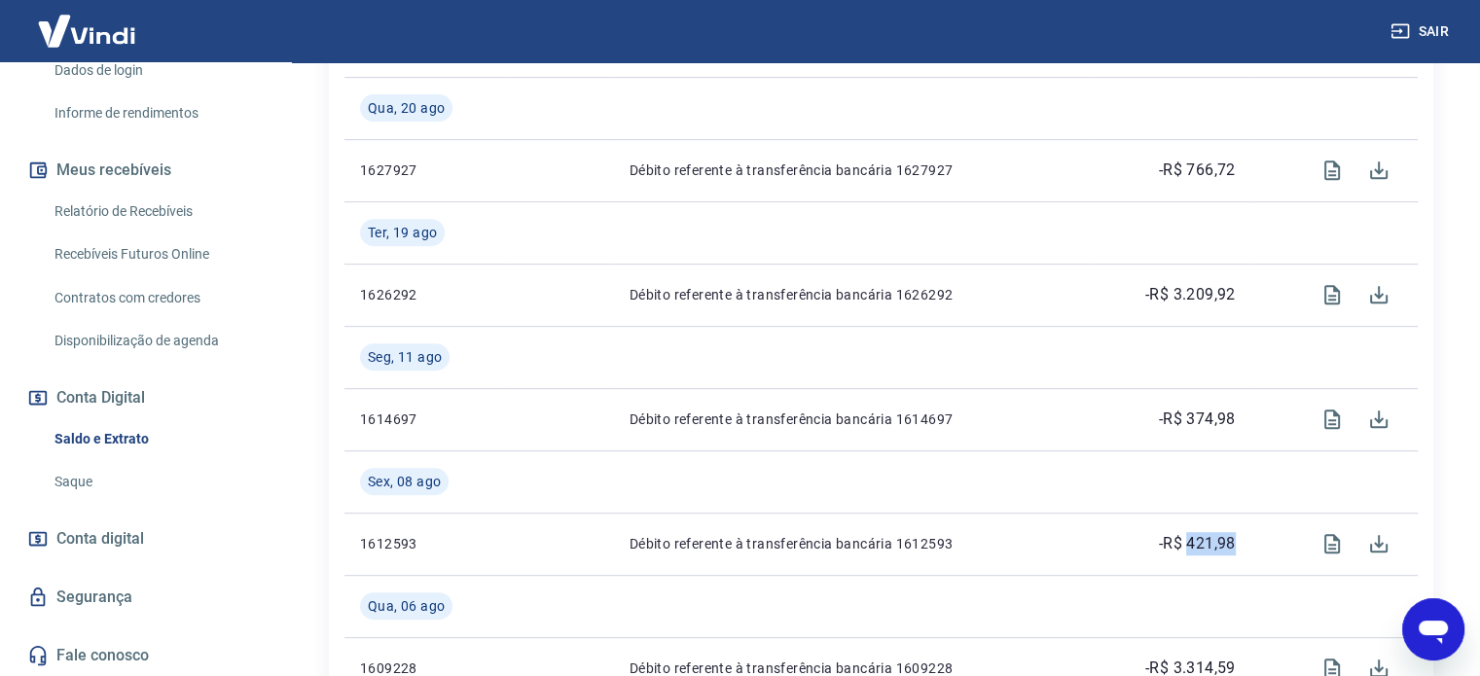
copy p "421,98"
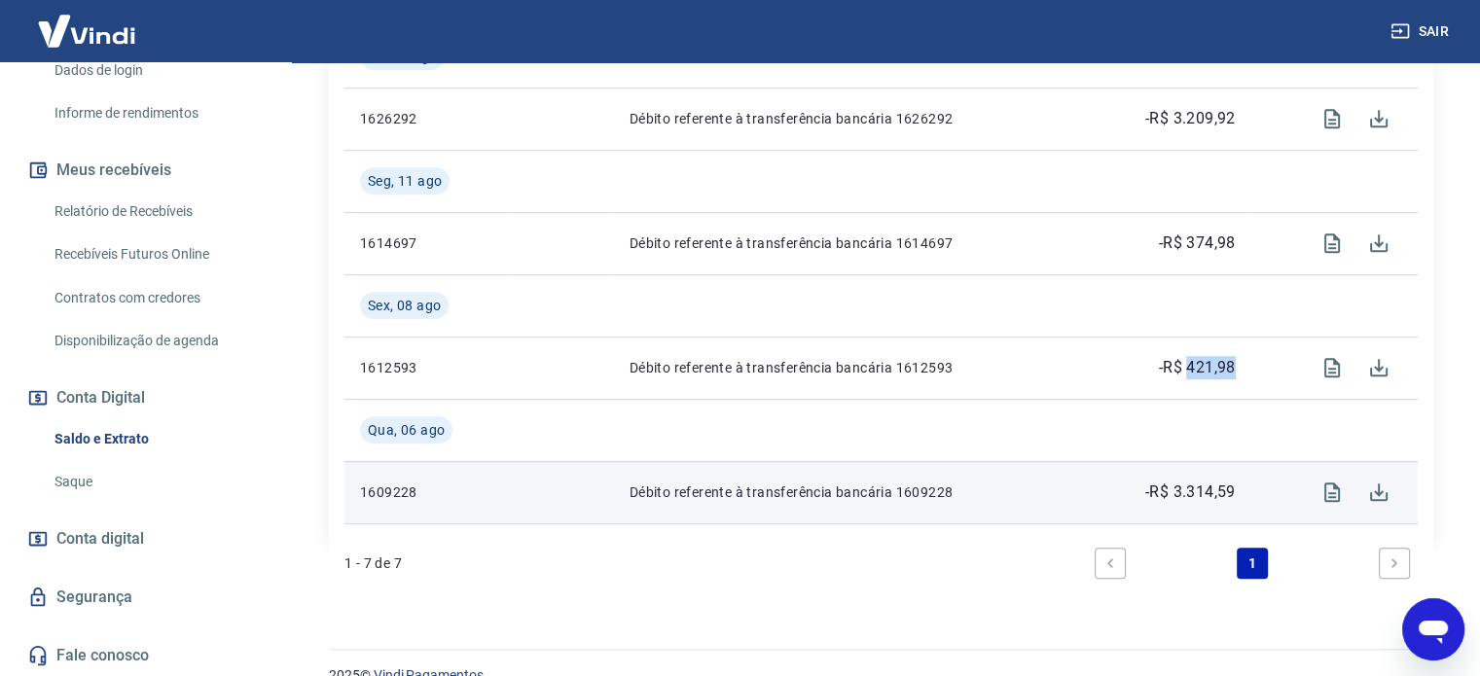
scroll to position [973, 0]
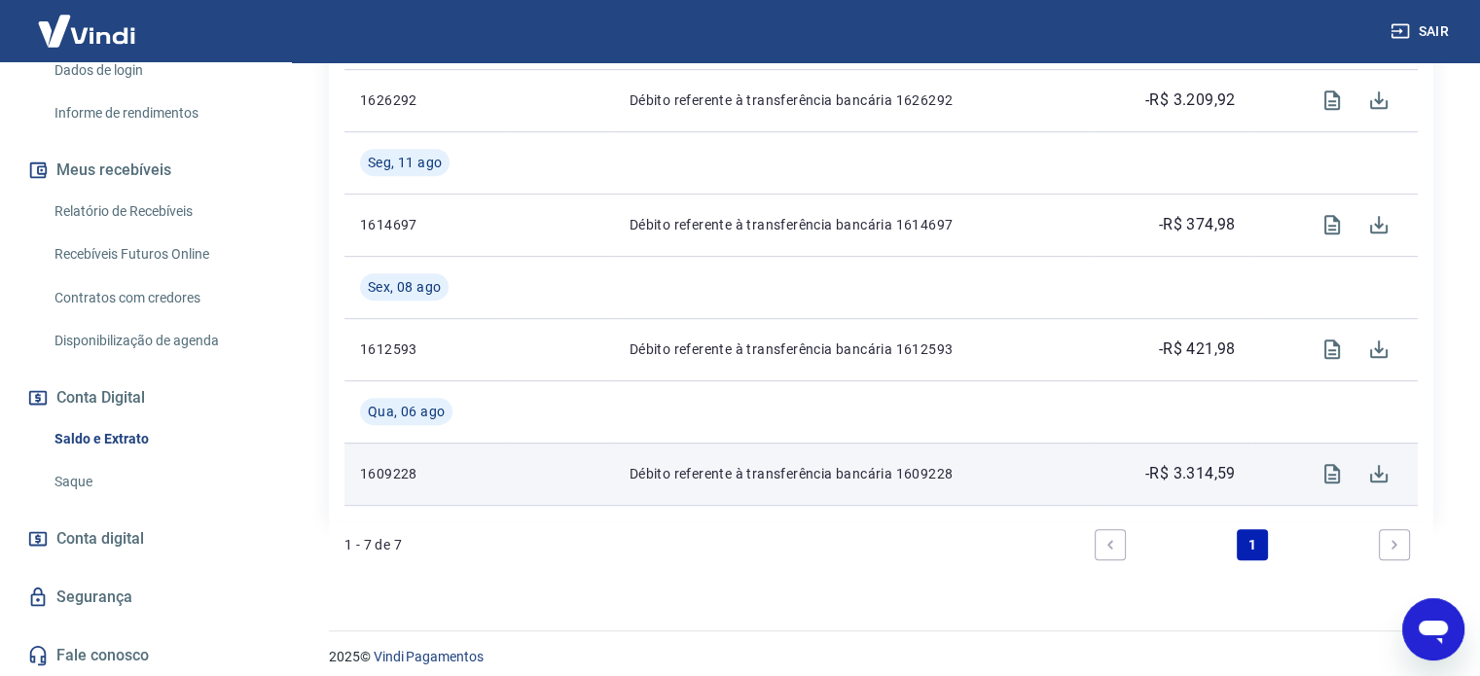
click at [1206, 476] on p "-R$ 3.314,59" at bounding box center [1190, 473] width 90 height 23
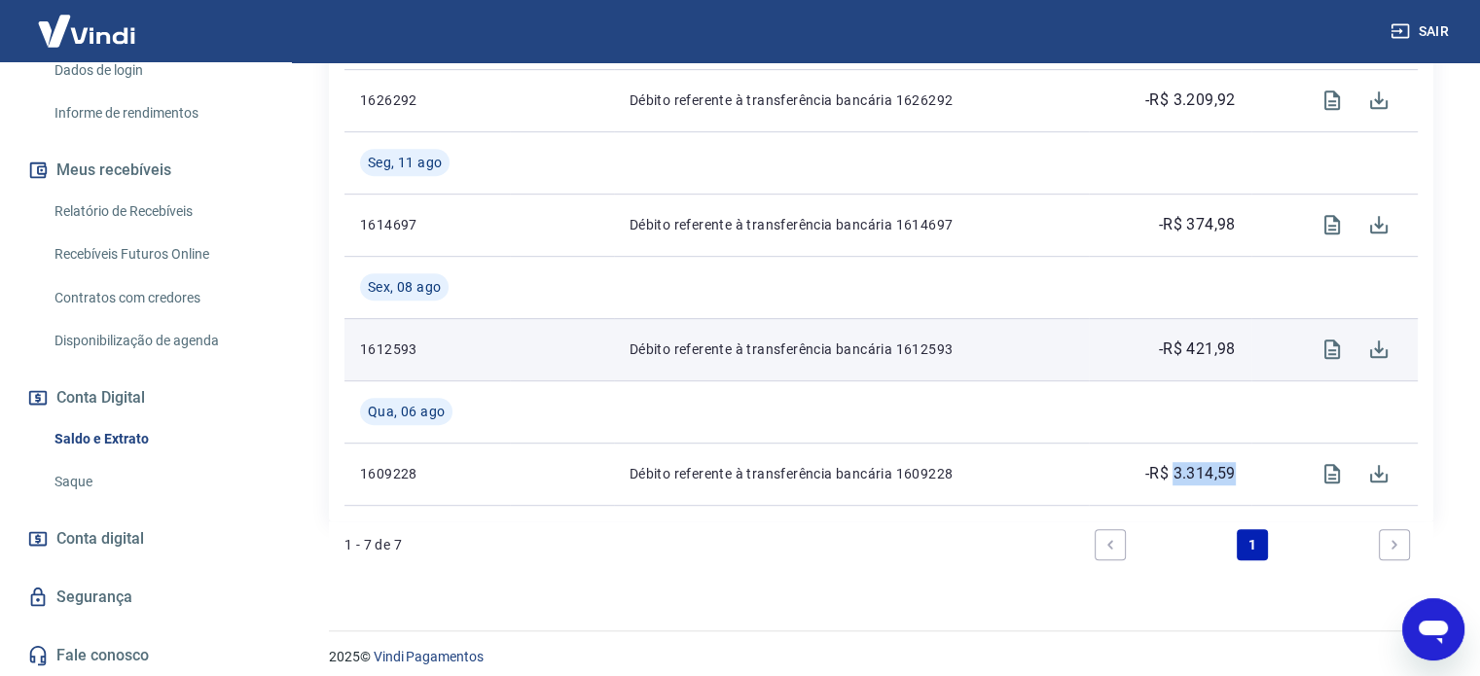
copy p "3.314,59"
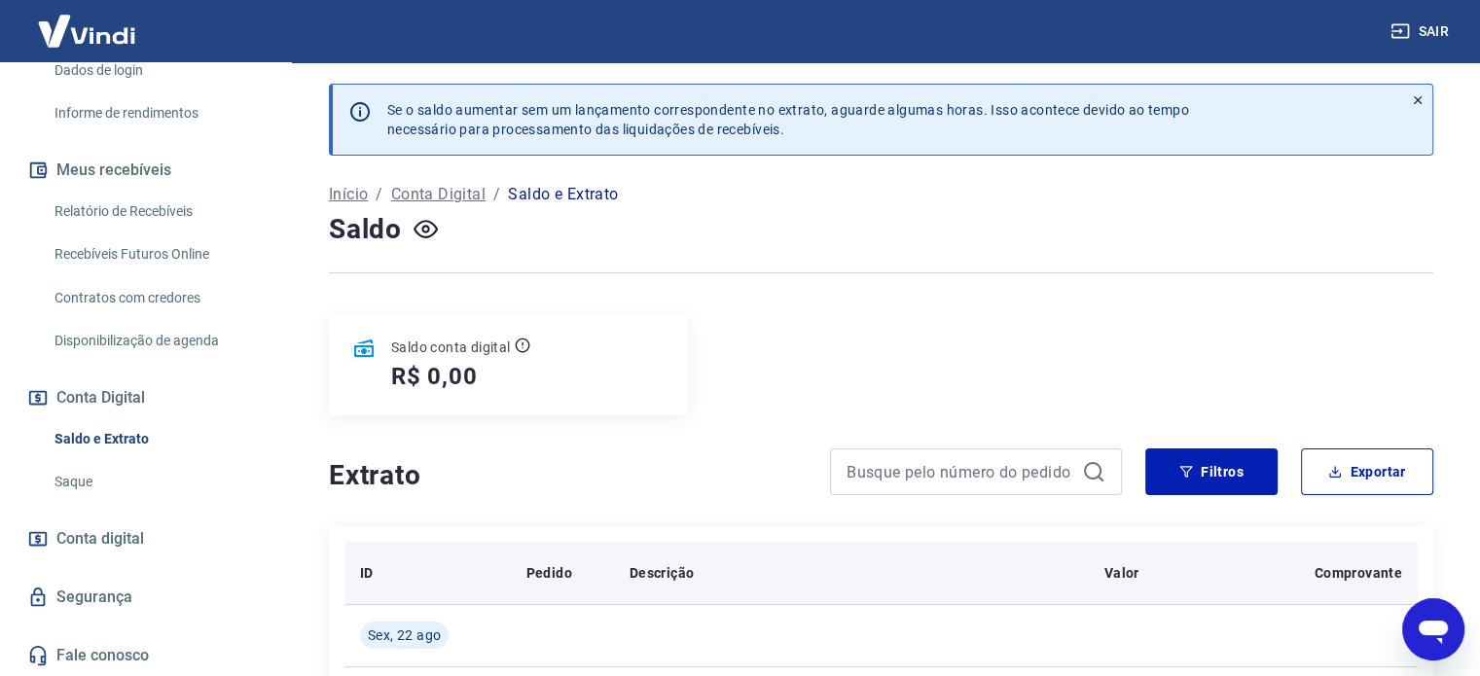
scroll to position [0, 0]
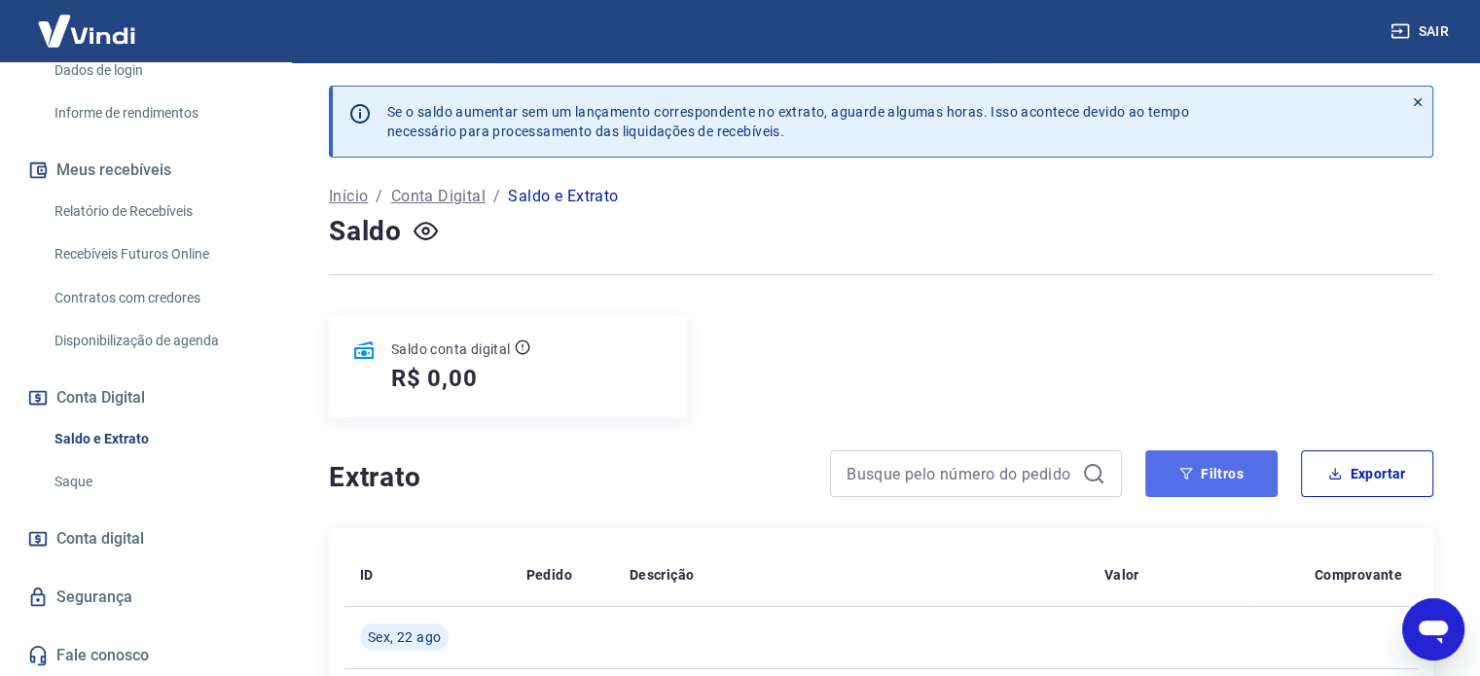
click at [1215, 482] on button "Filtros" at bounding box center [1211, 473] width 132 height 47
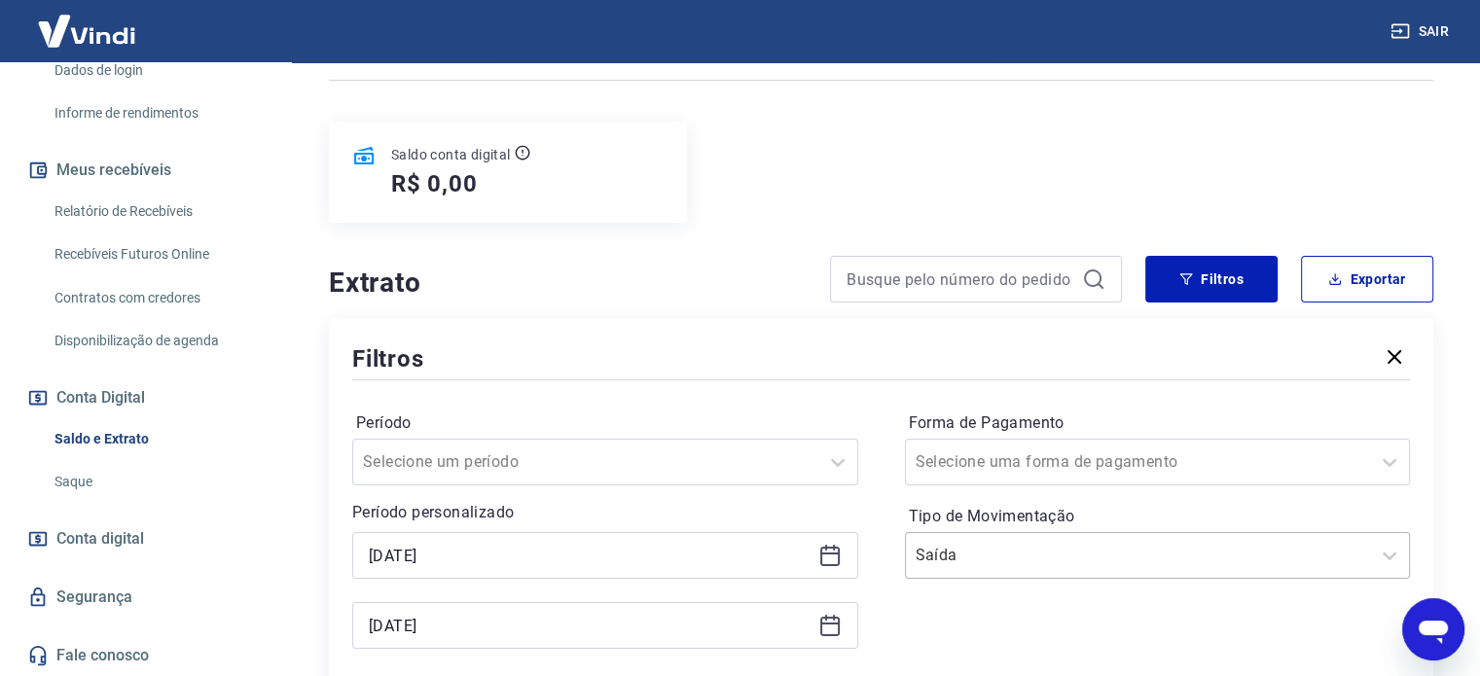
click at [1005, 557] on div "Saída" at bounding box center [1158, 555] width 506 height 47
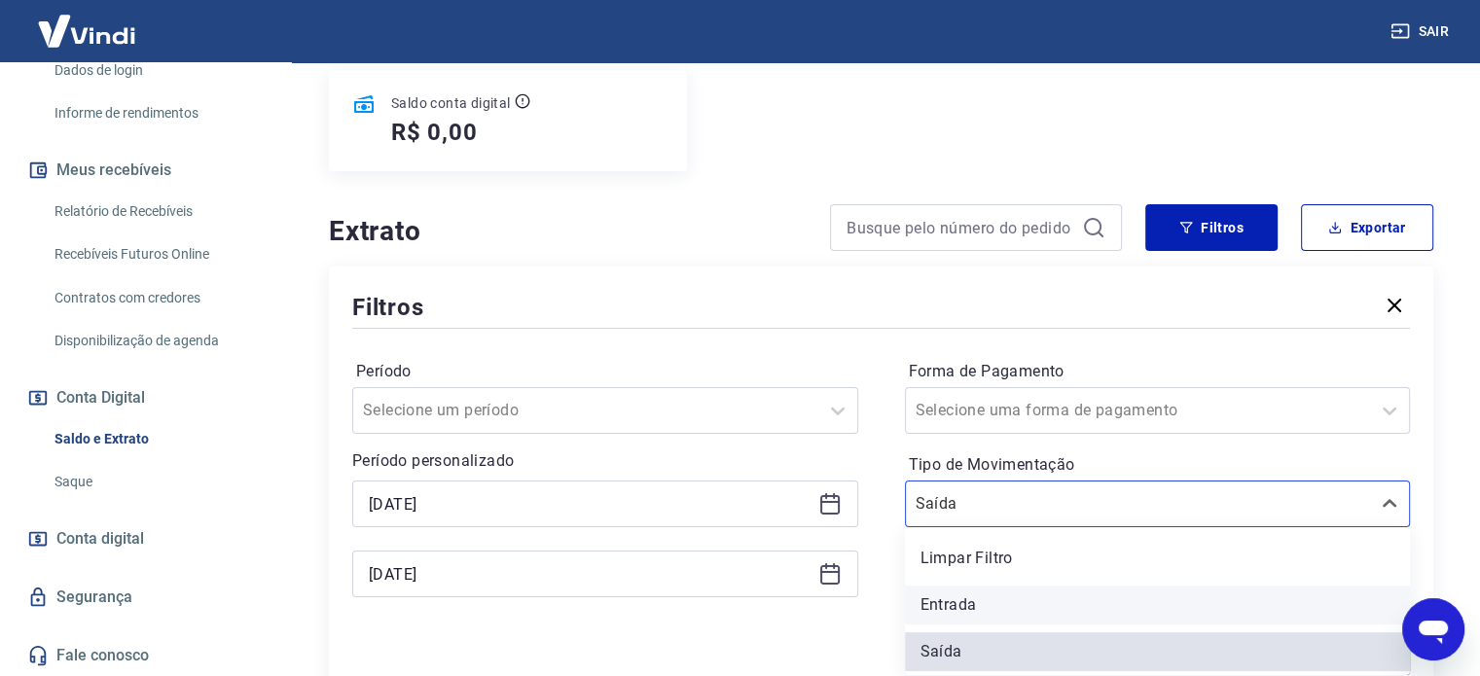
click at [973, 605] on div "Entrada" at bounding box center [1158, 605] width 506 height 39
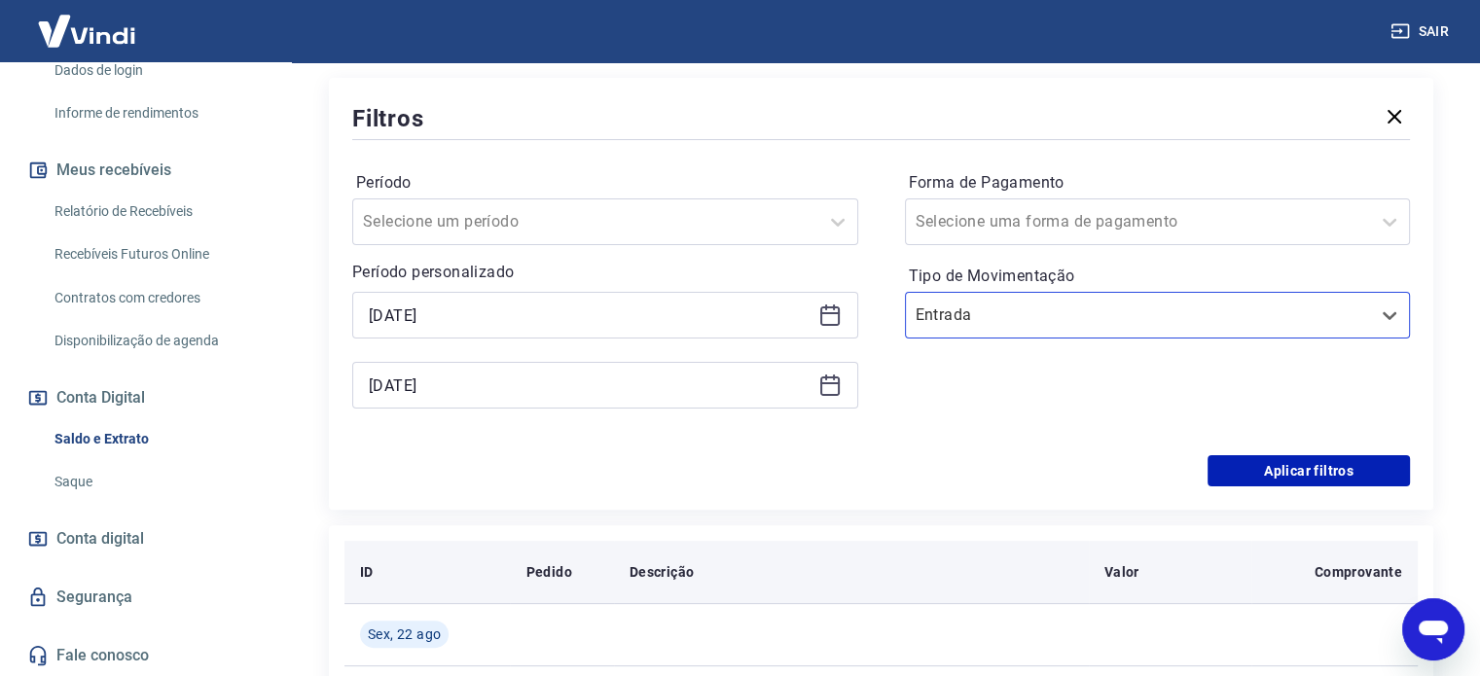
scroll to position [441, 0]
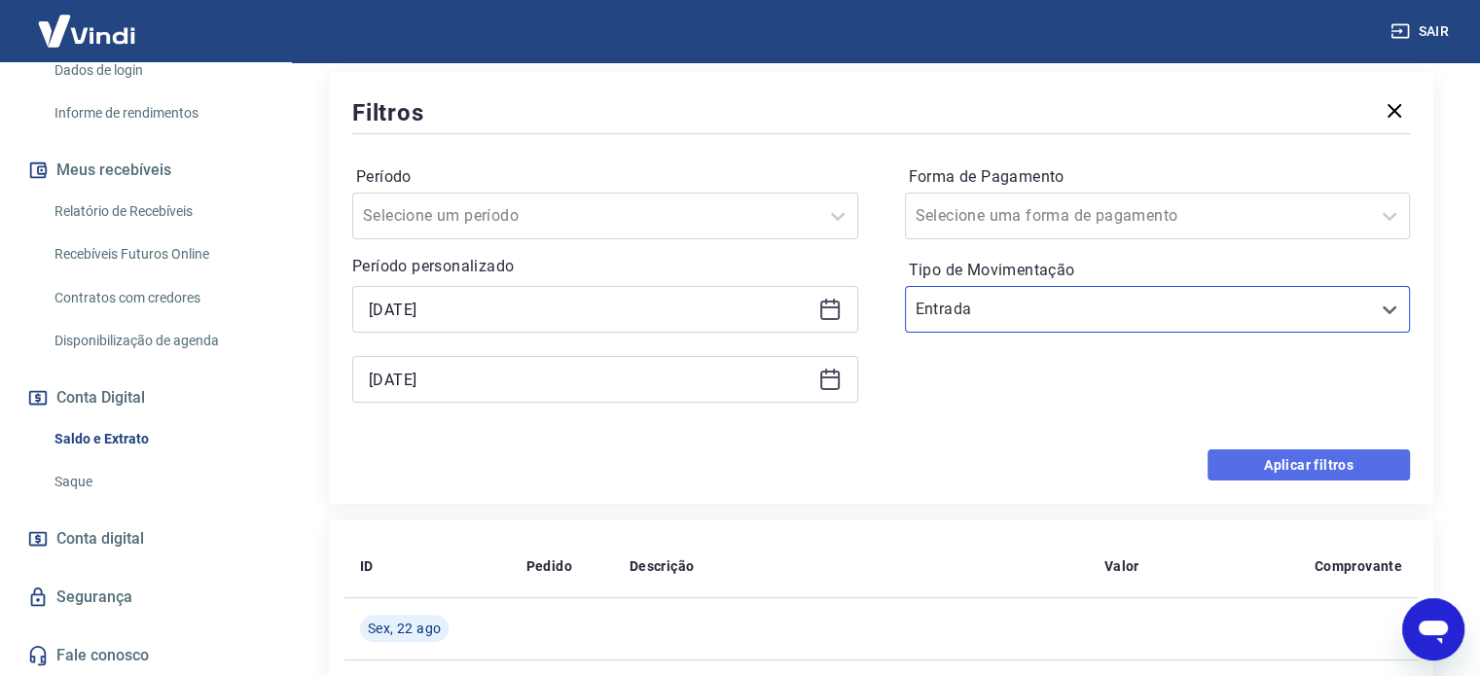
click at [1339, 459] on button "Aplicar filtros" at bounding box center [1308, 464] width 202 height 31
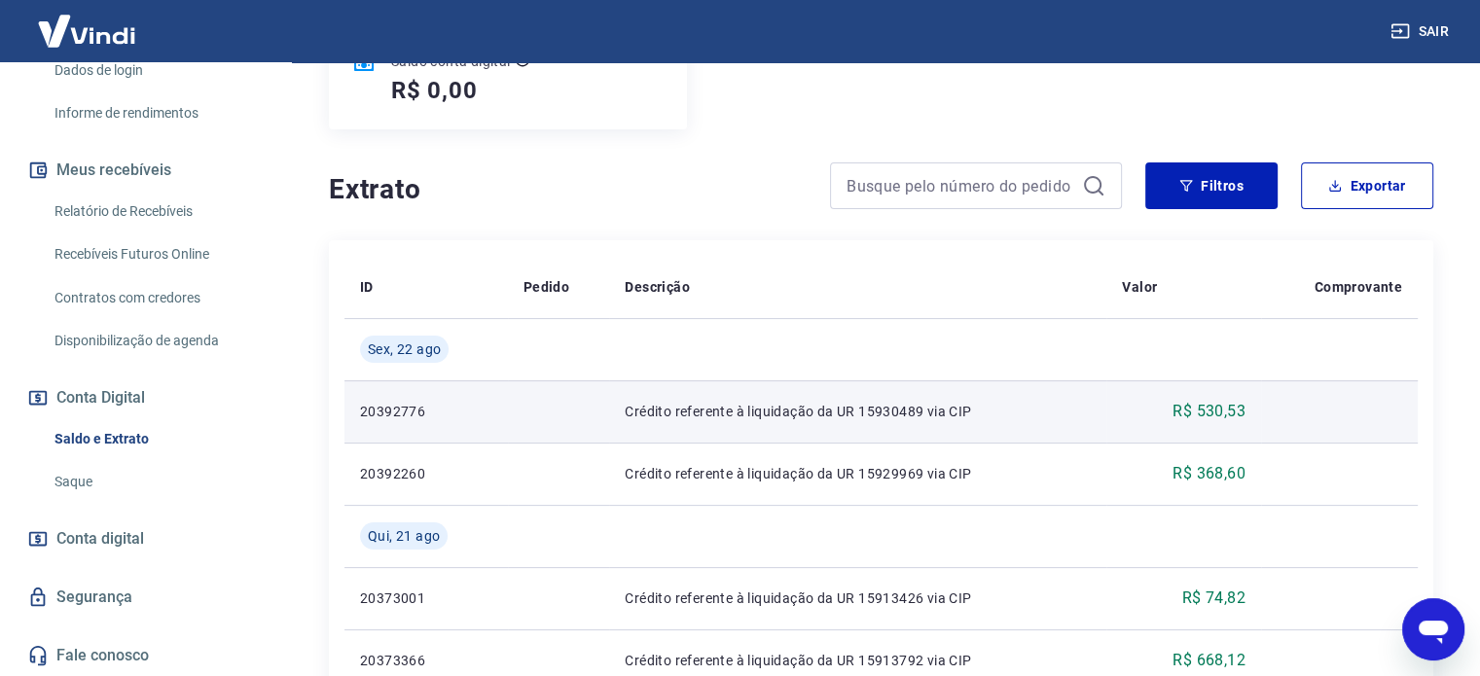
scroll to position [292, 0]
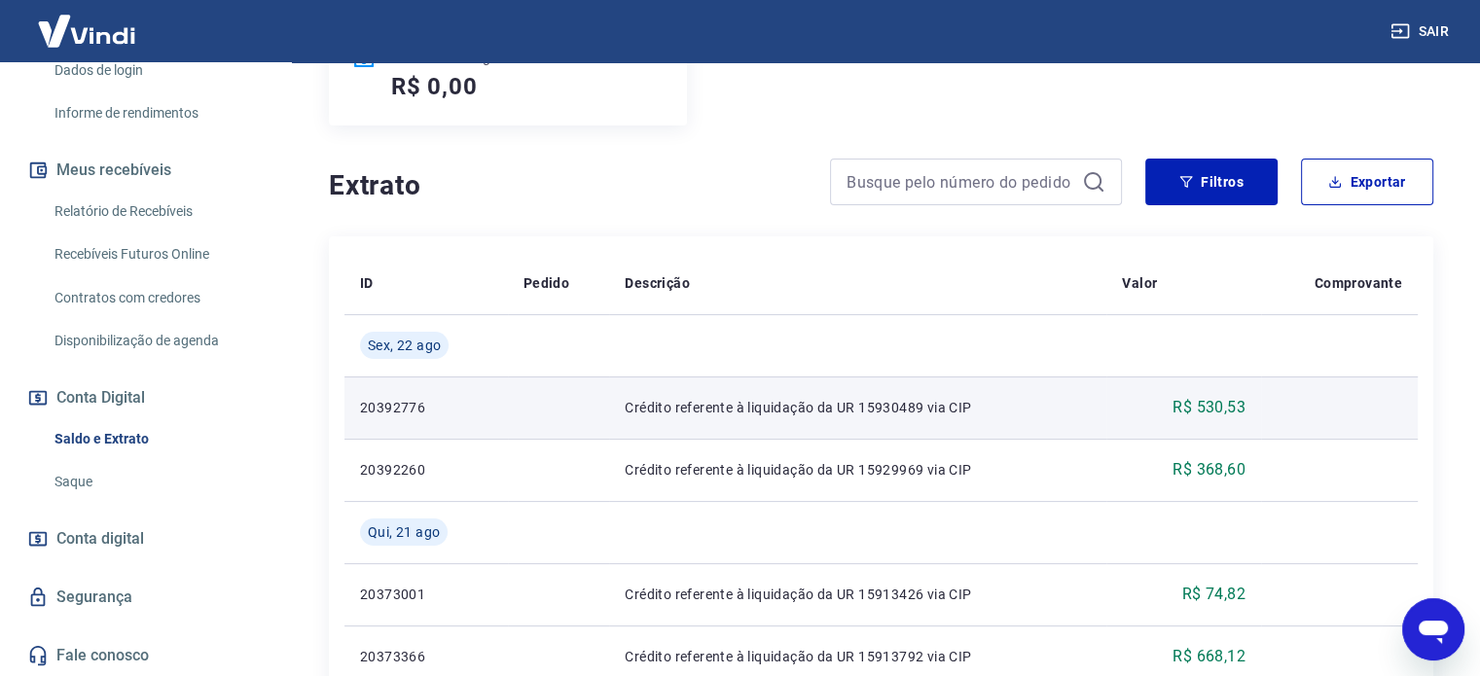
click at [1218, 397] on p "R$ 530,53" at bounding box center [1208, 407] width 73 height 23
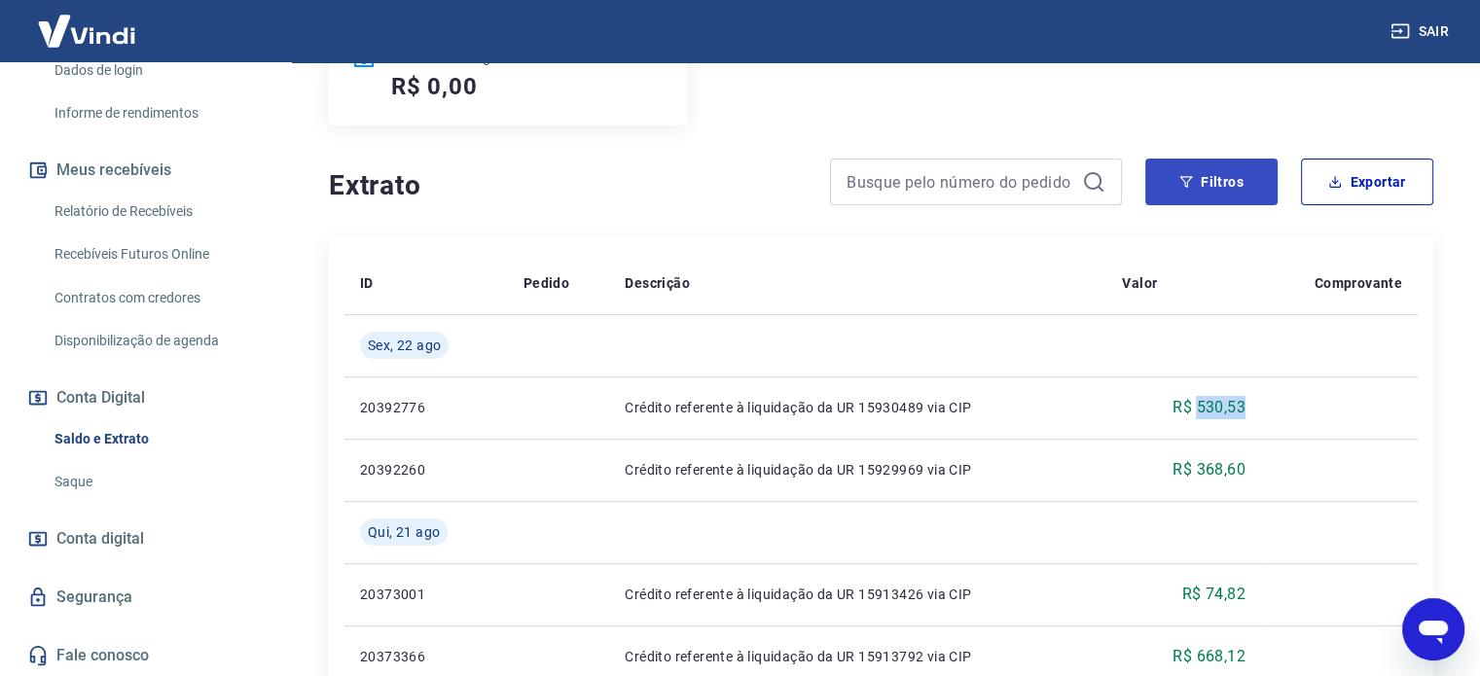
copy p "530,53"
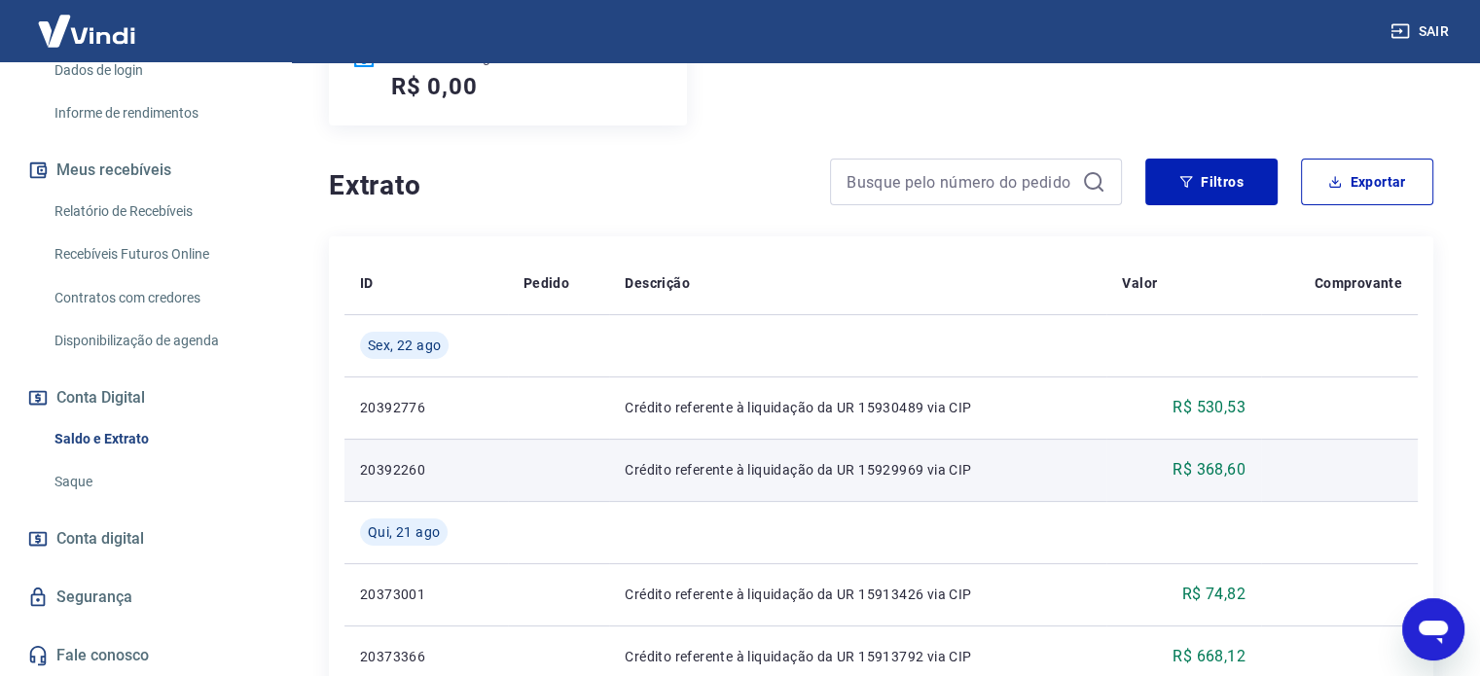
click at [1218, 459] on p "R$ 368,60" at bounding box center [1208, 469] width 73 height 23
click at [1218, 458] on p "R$ 368,60" at bounding box center [1208, 469] width 73 height 23
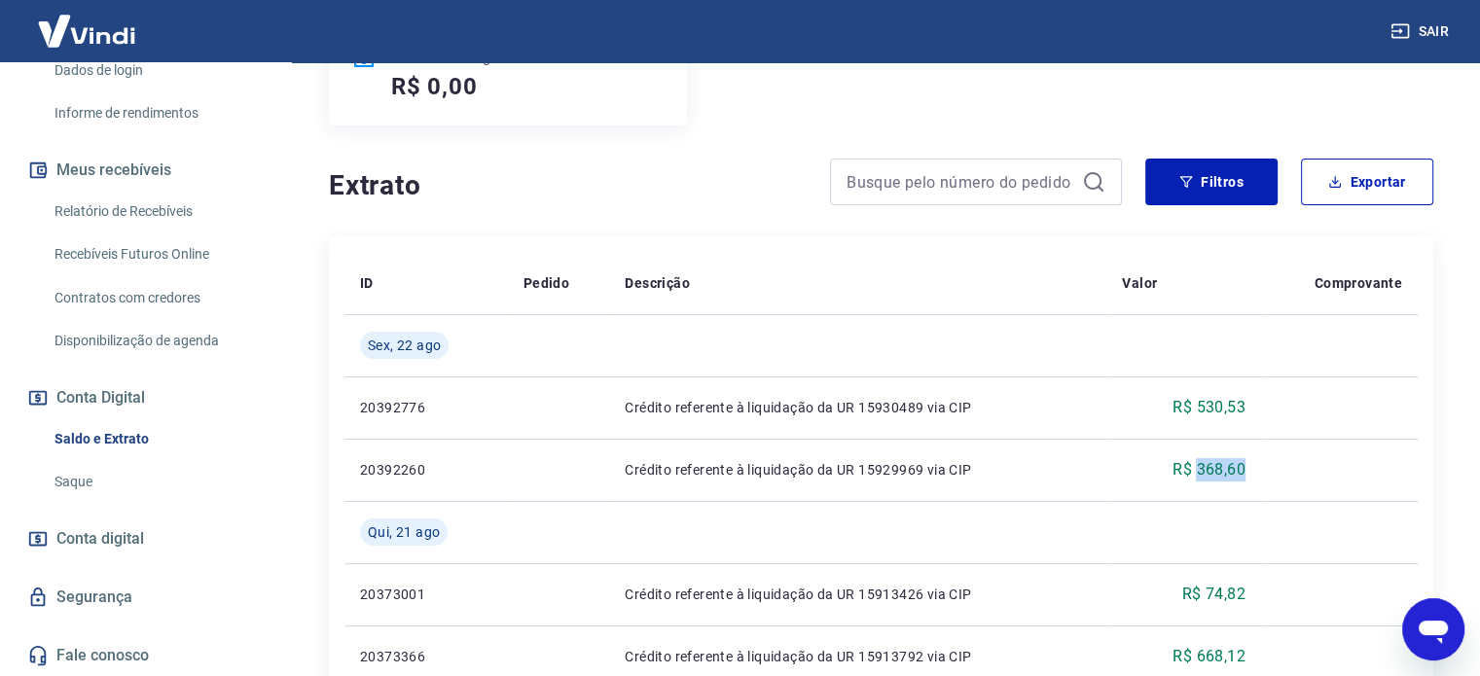
copy p "368,60"
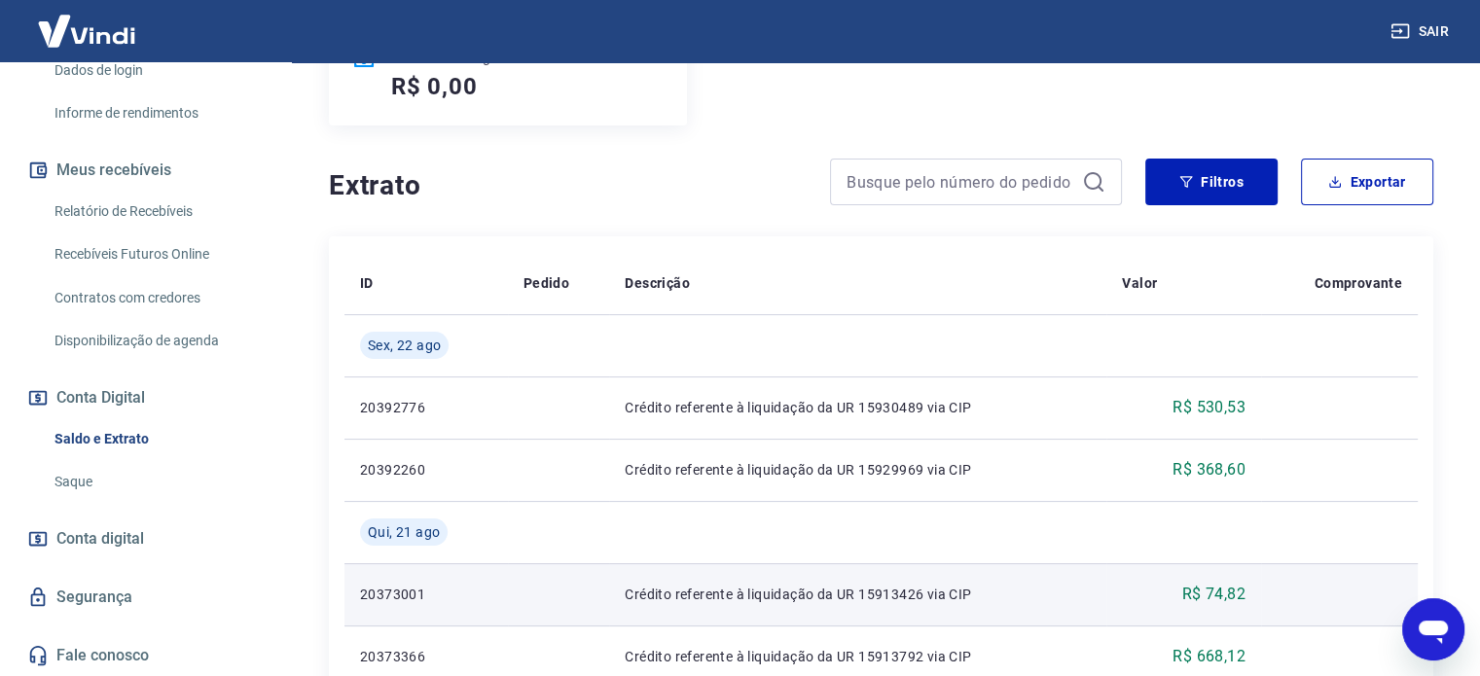
click at [1230, 590] on p "R$ 74,82" at bounding box center [1213, 594] width 63 height 23
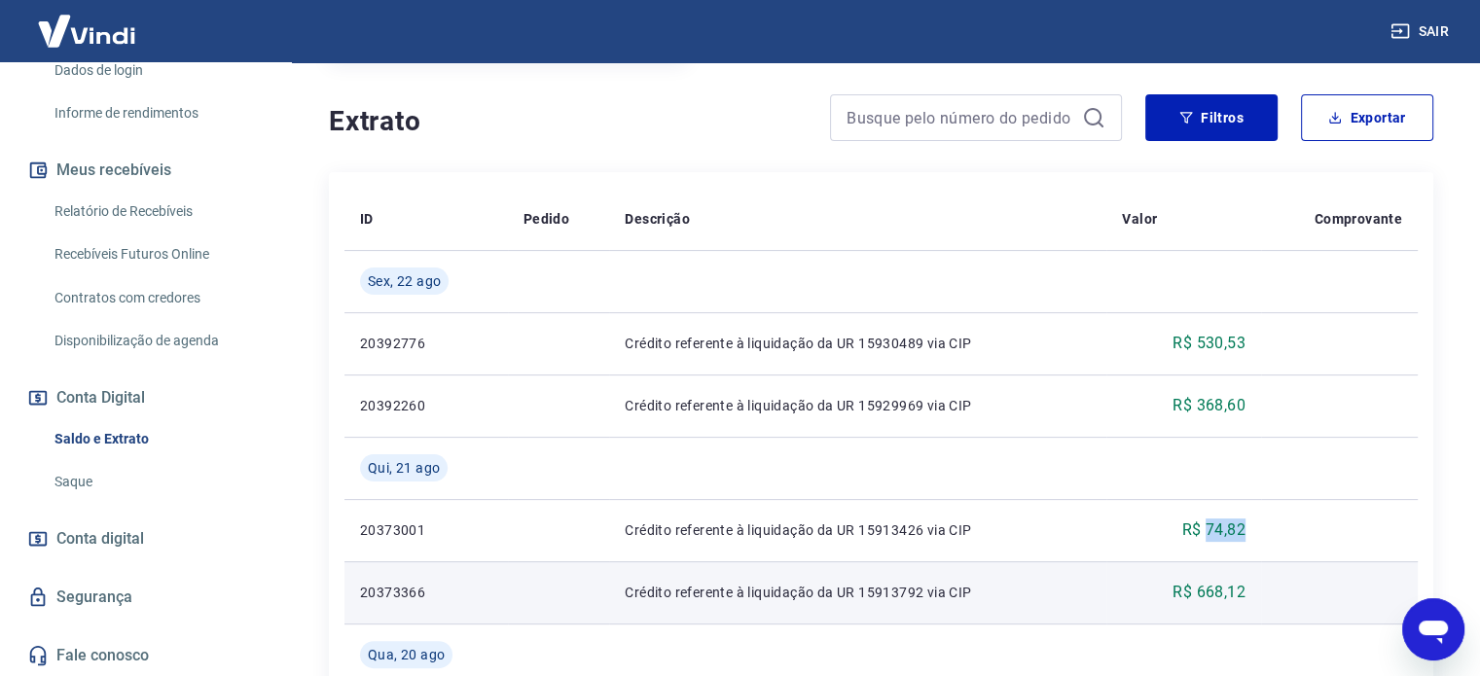
scroll to position [486, 0]
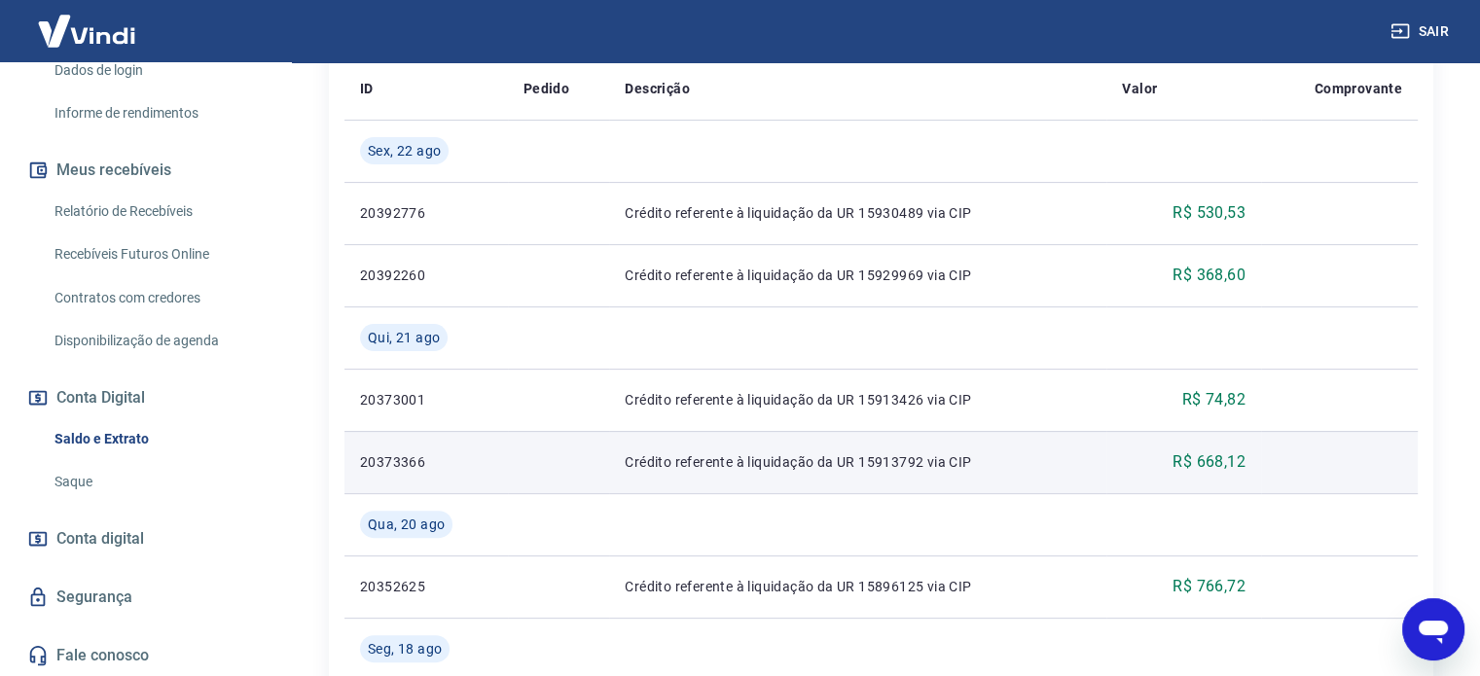
click at [1202, 440] on td "R$ 668,12" at bounding box center [1183, 462] width 155 height 62
click at [1220, 472] on p "R$ 668,12" at bounding box center [1208, 461] width 73 height 23
click at [1224, 454] on p "R$ 668,12" at bounding box center [1208, 461] width 73 height 23
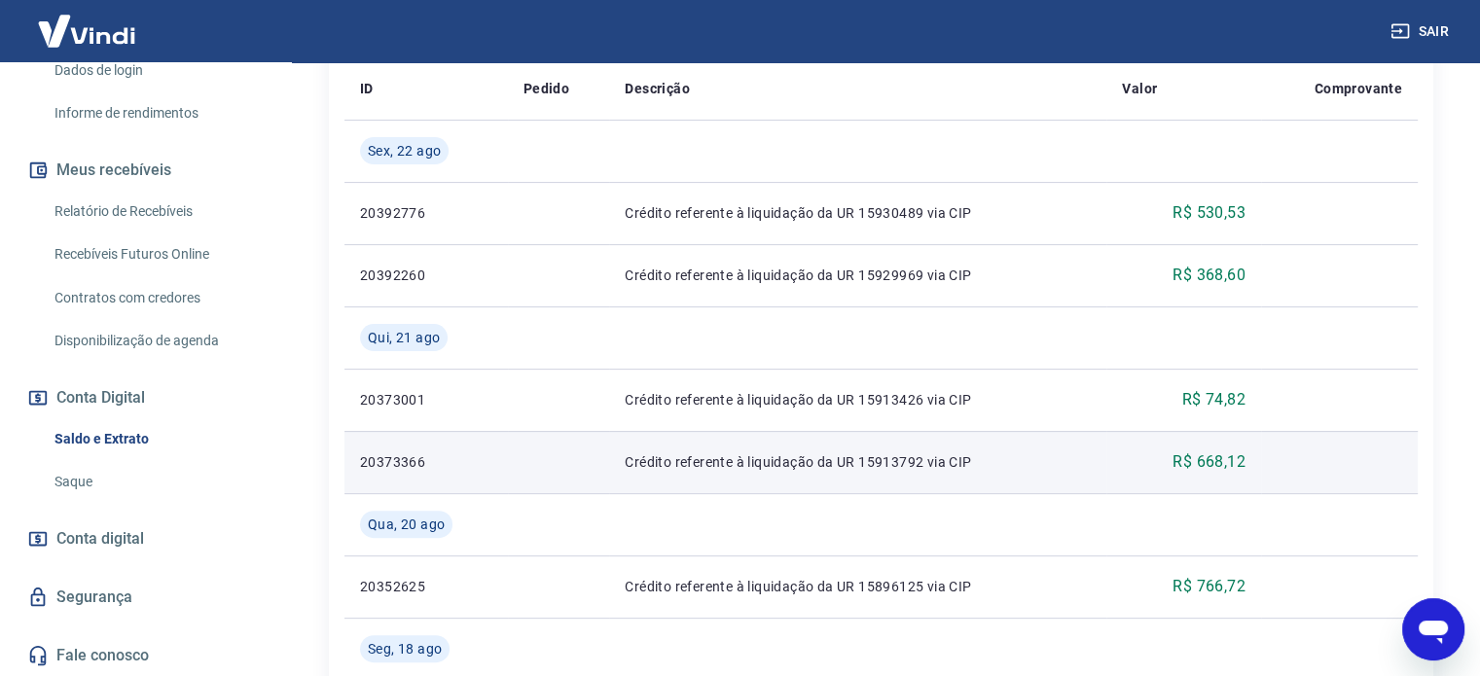
click at [1198, 462] on p "R$ 668,12" at bounding box center [1208, 461] width 73 height 23
click at [1198, 461] on p "R$ 668,12" at bounding box center [1208, 461] width 73 height 23
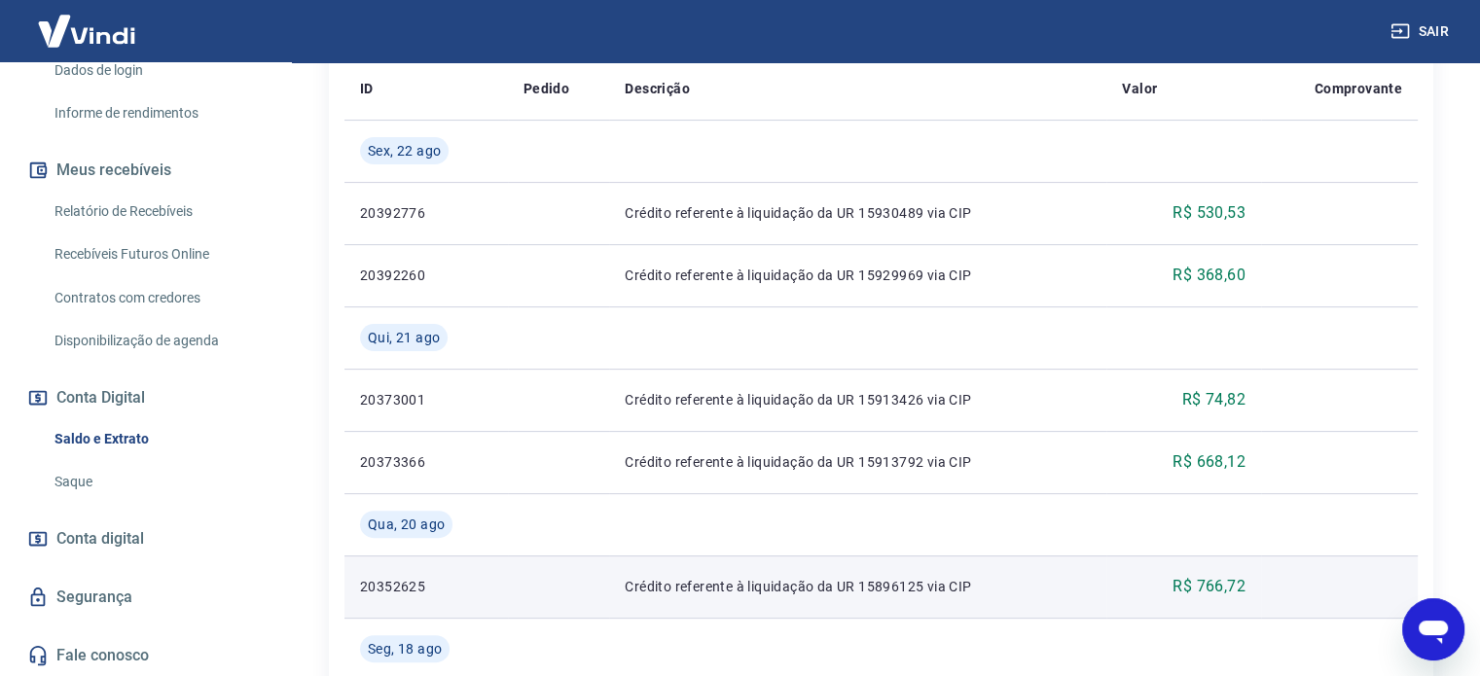
click at [1226, 589] on p "R$ 766,72" at bounding box center [1208, 586] width 73 height 23
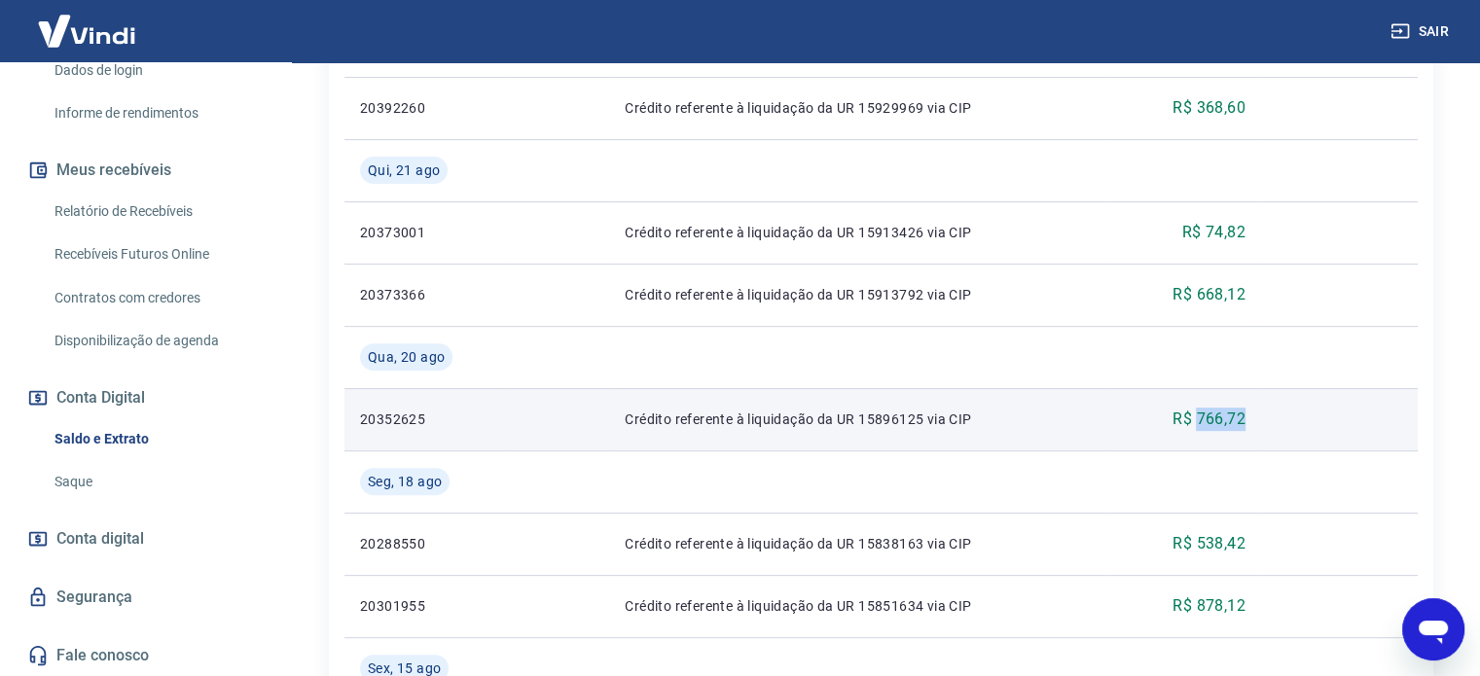
scroll to position [681, 0]
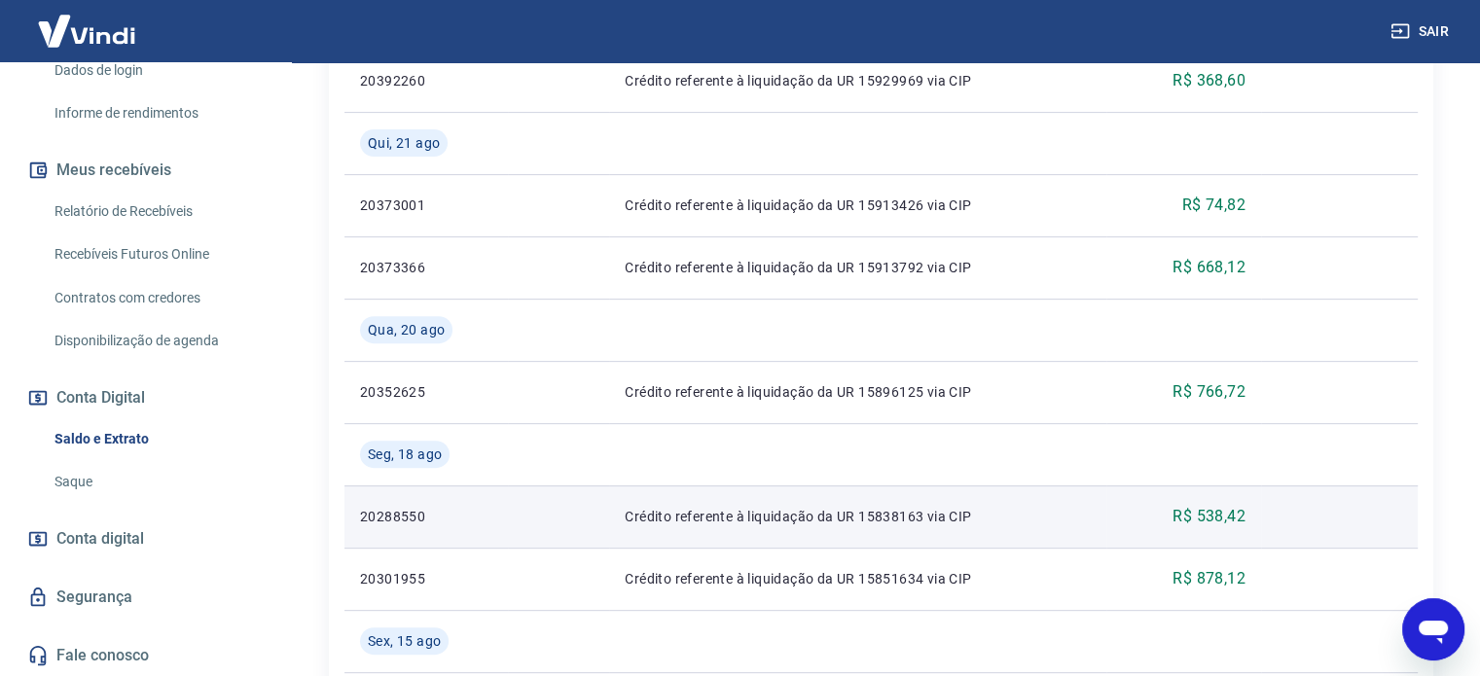
click at [1218, 508] on p "R$ 538,42" at bounding box center [1208, 516] width 73 height 23
click at [1218, 507] on p "R$ 538,42" at bounding box center [1208, 516] width 73 height 23
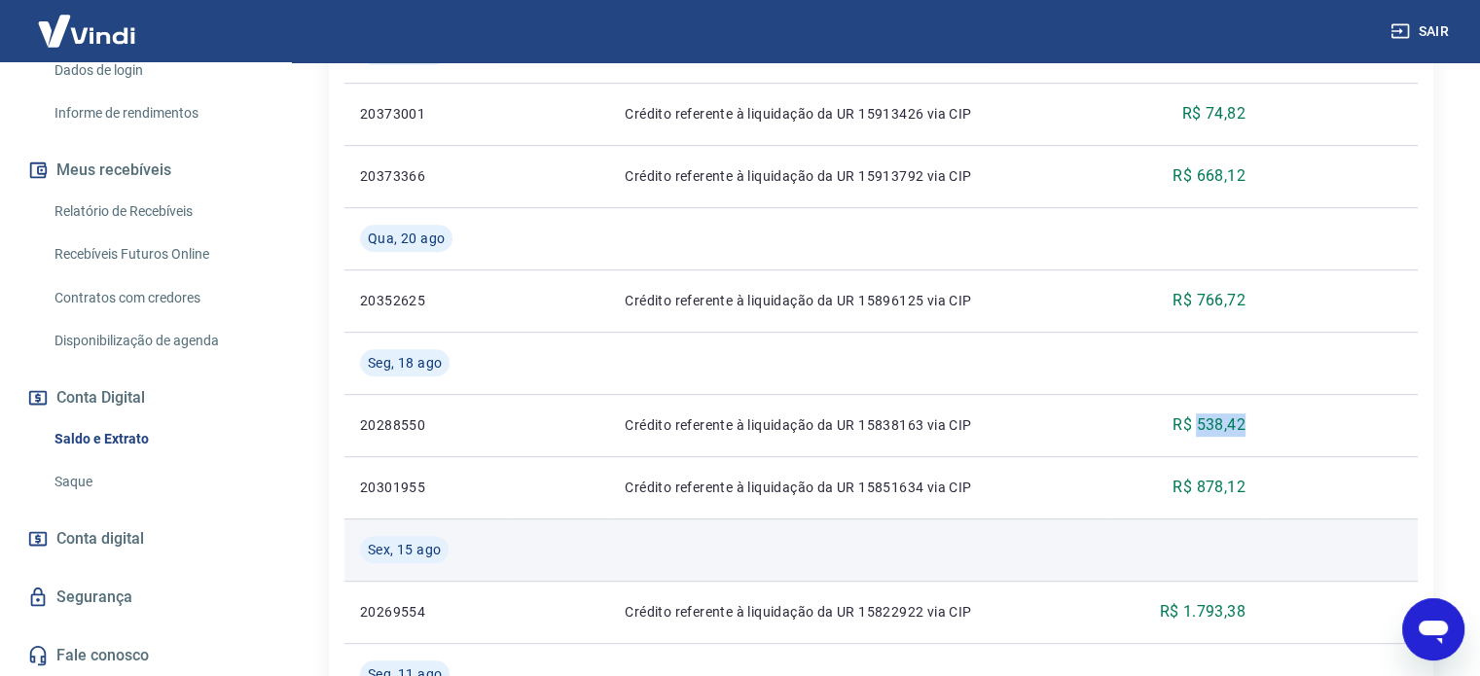
scroll to position [875, 0]
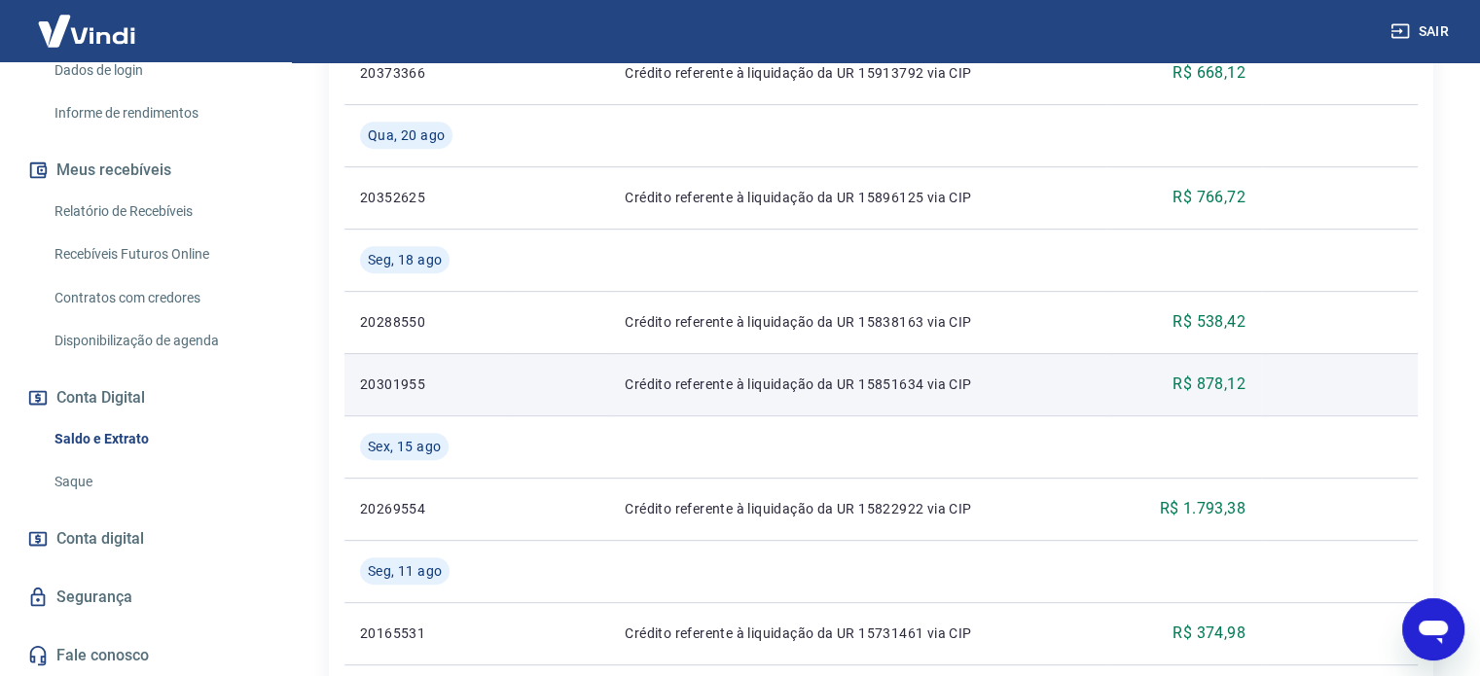
click at [1239, 382] on p "R$ 878,12" at bounding box center [1208, 384] width 73 height 23
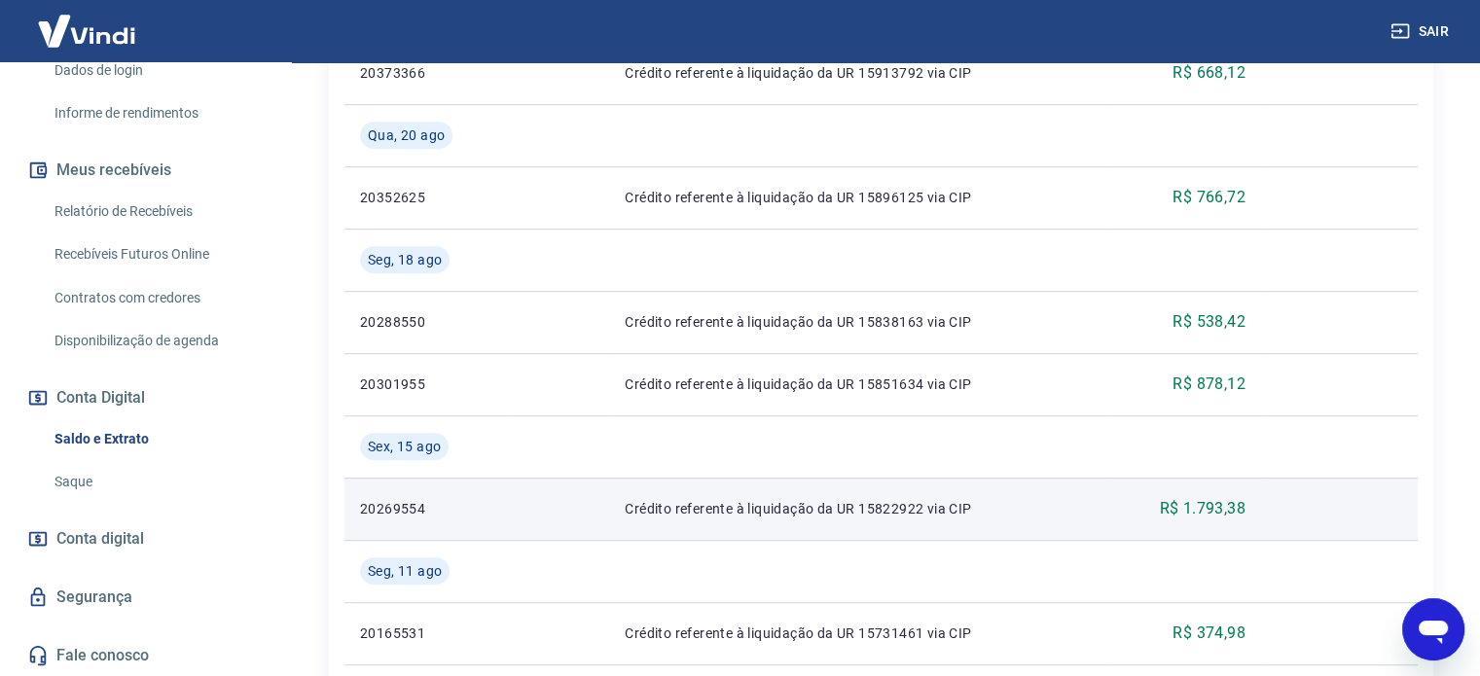
click at [1225, 510] on p "R$ 1.793,38" at bounding box center [1202, 508] width 86 height 23
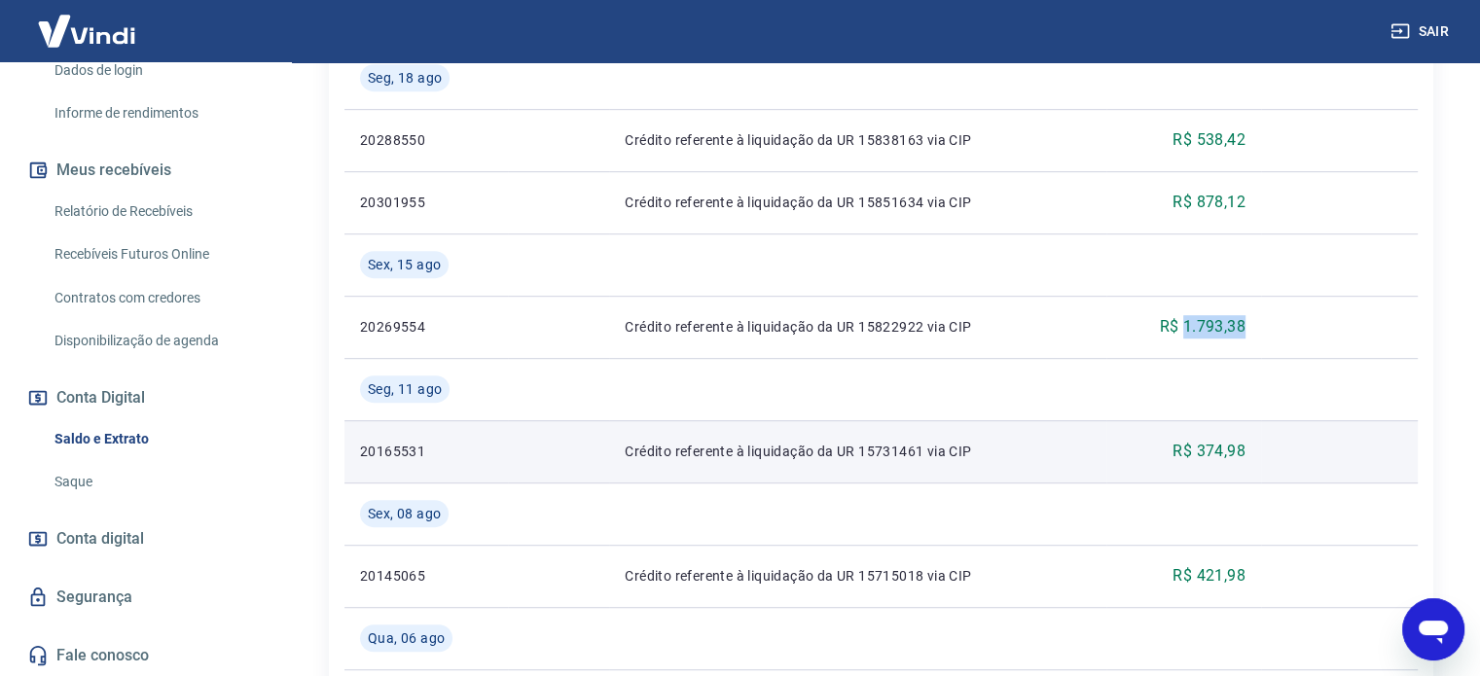
scroll to position [1070, 0]
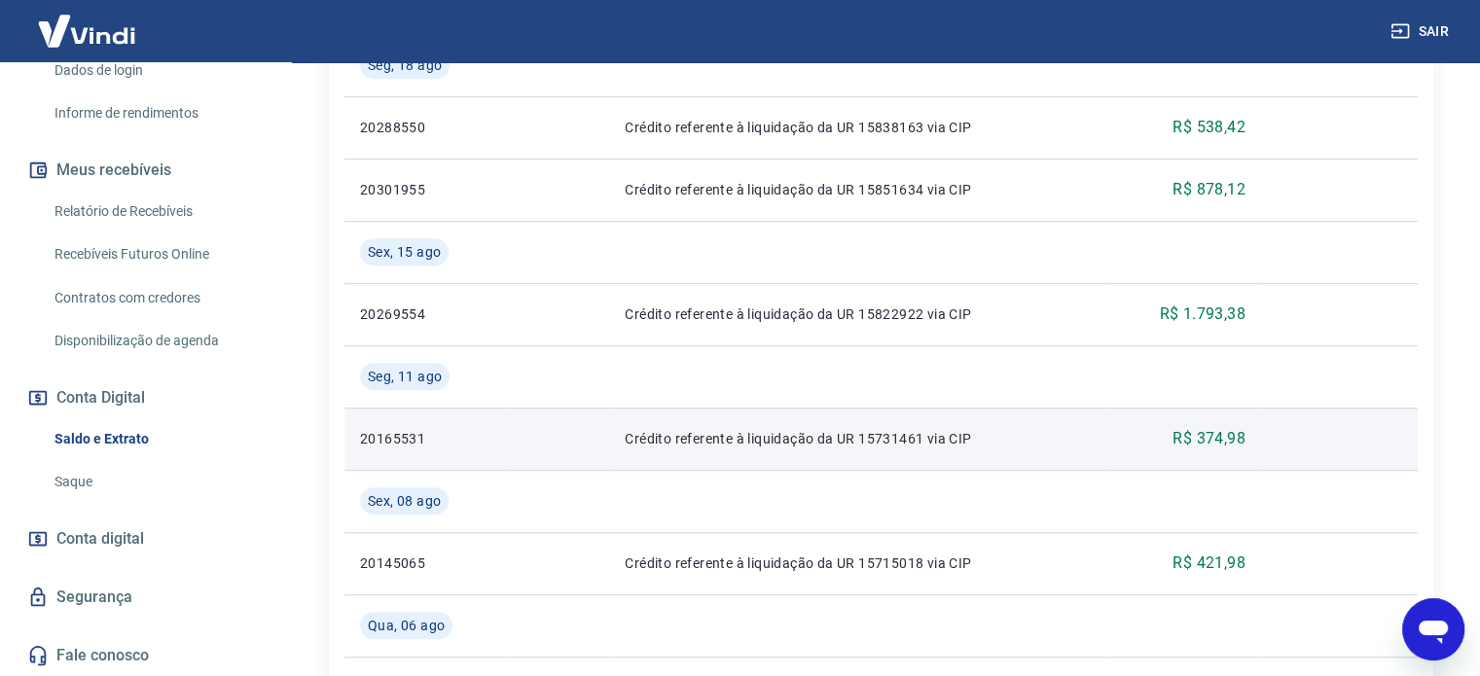
click at [1233, 441] on p "R$ 374,98" at bounding box center [1208, 438] width 73 height 23
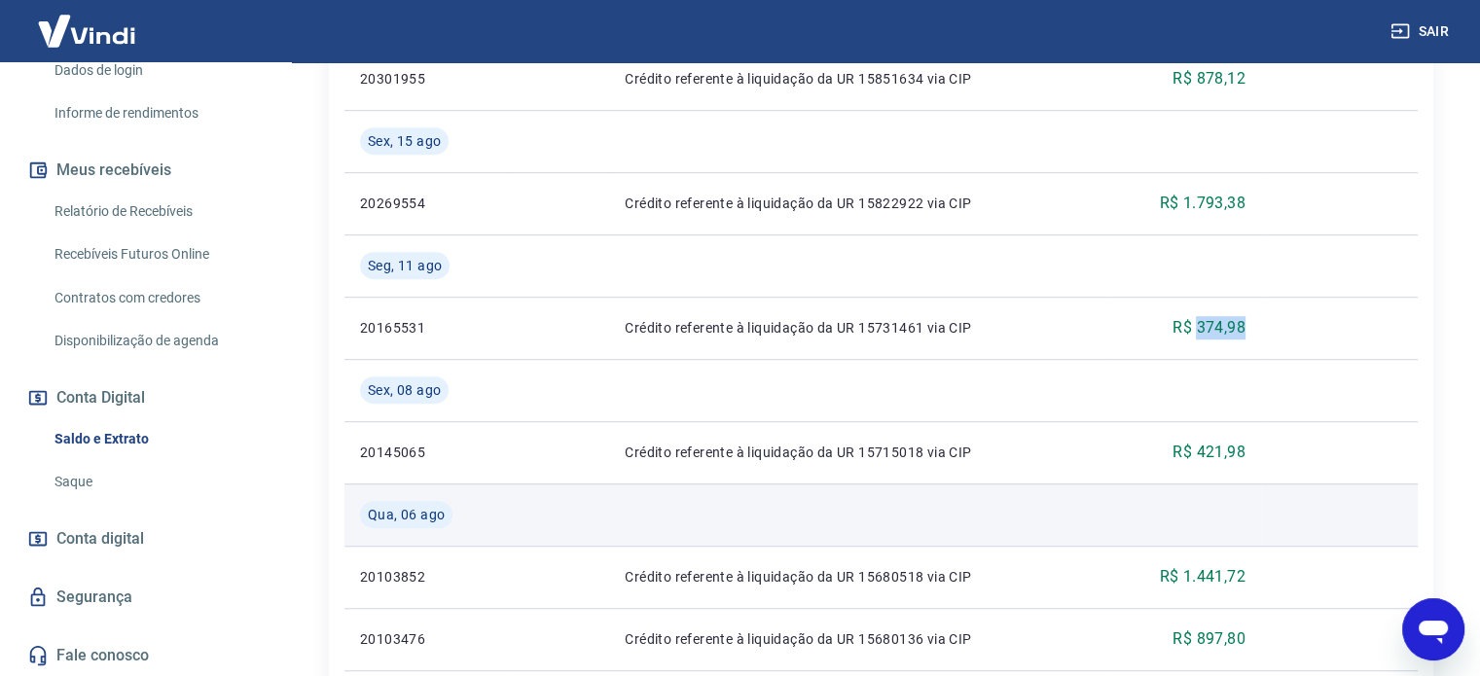
scroll to position [1362, 0]
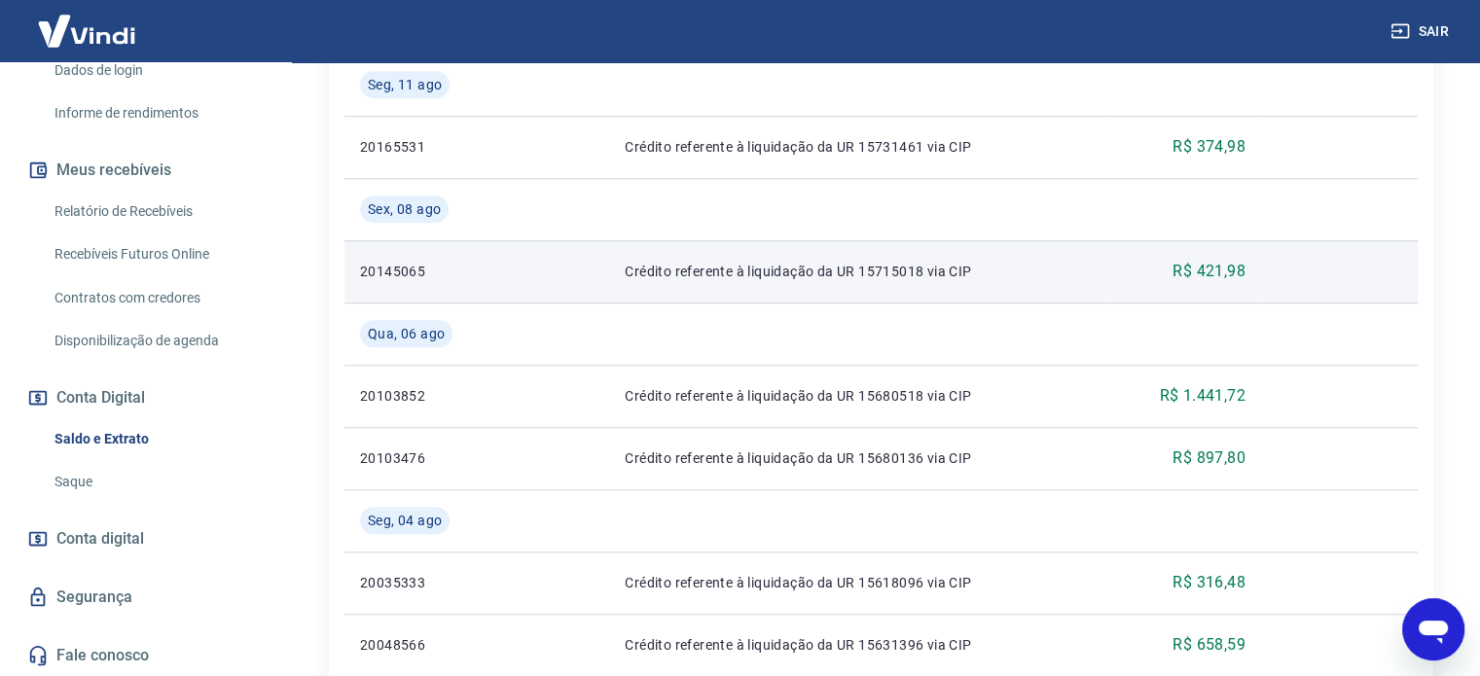
click at [1209, 272] on p "R$ 421,98" at bounding box center [1208, 271] width 73 height 23
click at [1208, 272] on p "R$ 421,98" at bounding box center [1208, 271] width 73 height 23
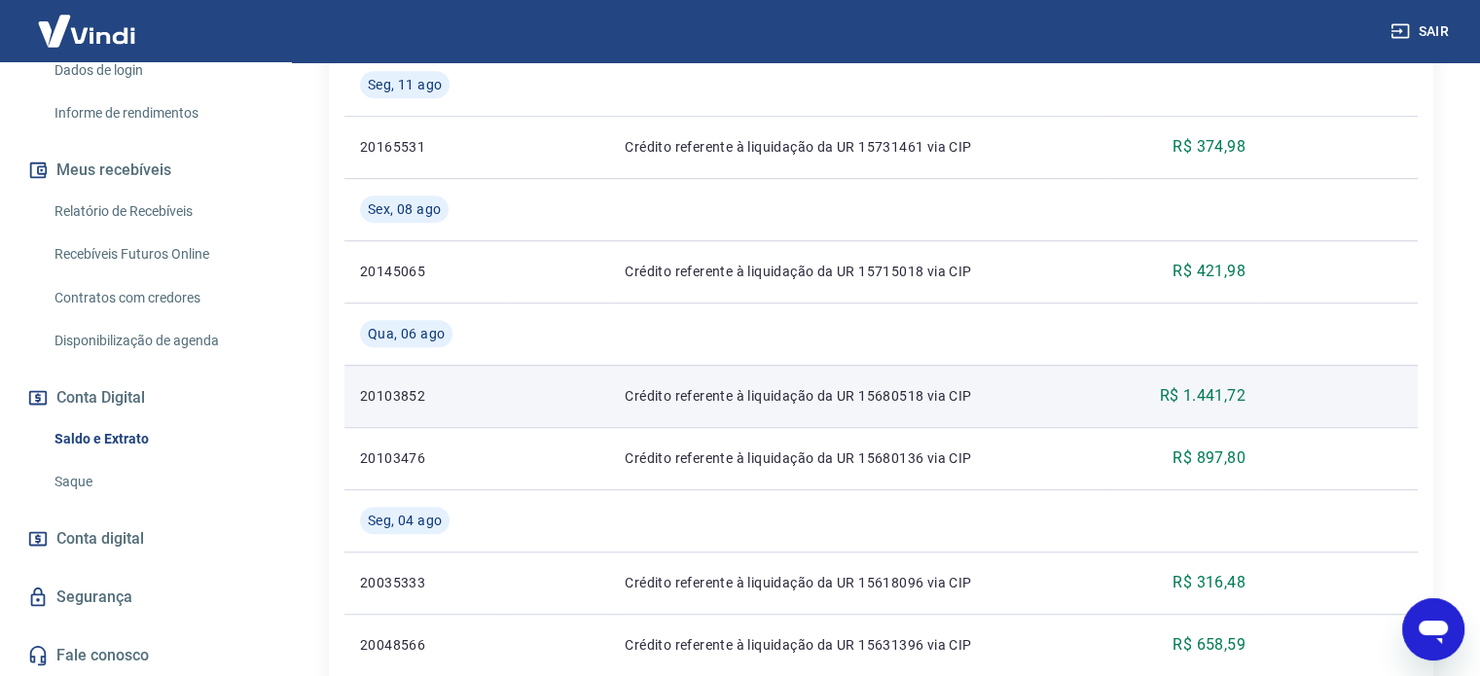
click at [1216, 388] on p "R$ 1.441,72" at bounding box center [1202, 395] width 86 height 23
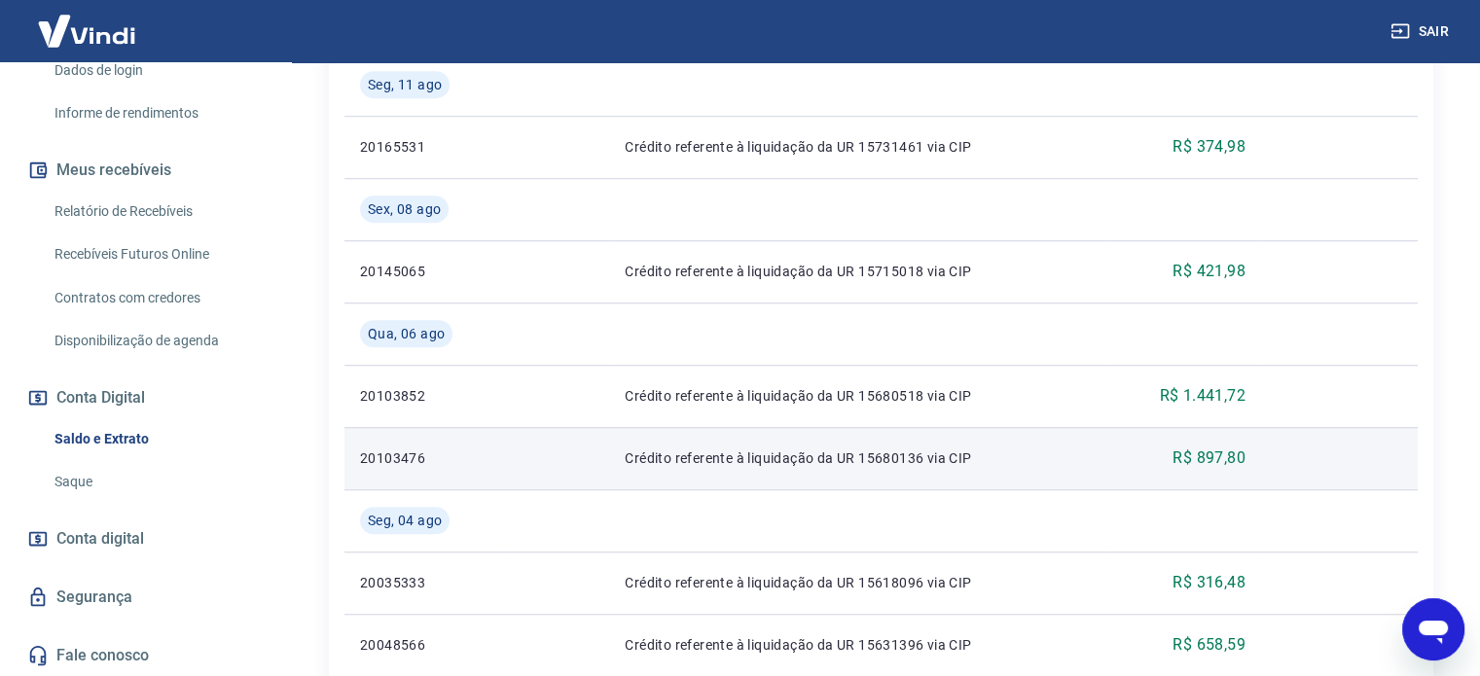
click at [1210, 466] on p "R$ 897,80" at bounding box center [1208, 458] width 73 height 23
click at [1209, 466] on p "R$ 897,80" at bounding box center [1208, 458] width 73 height 23
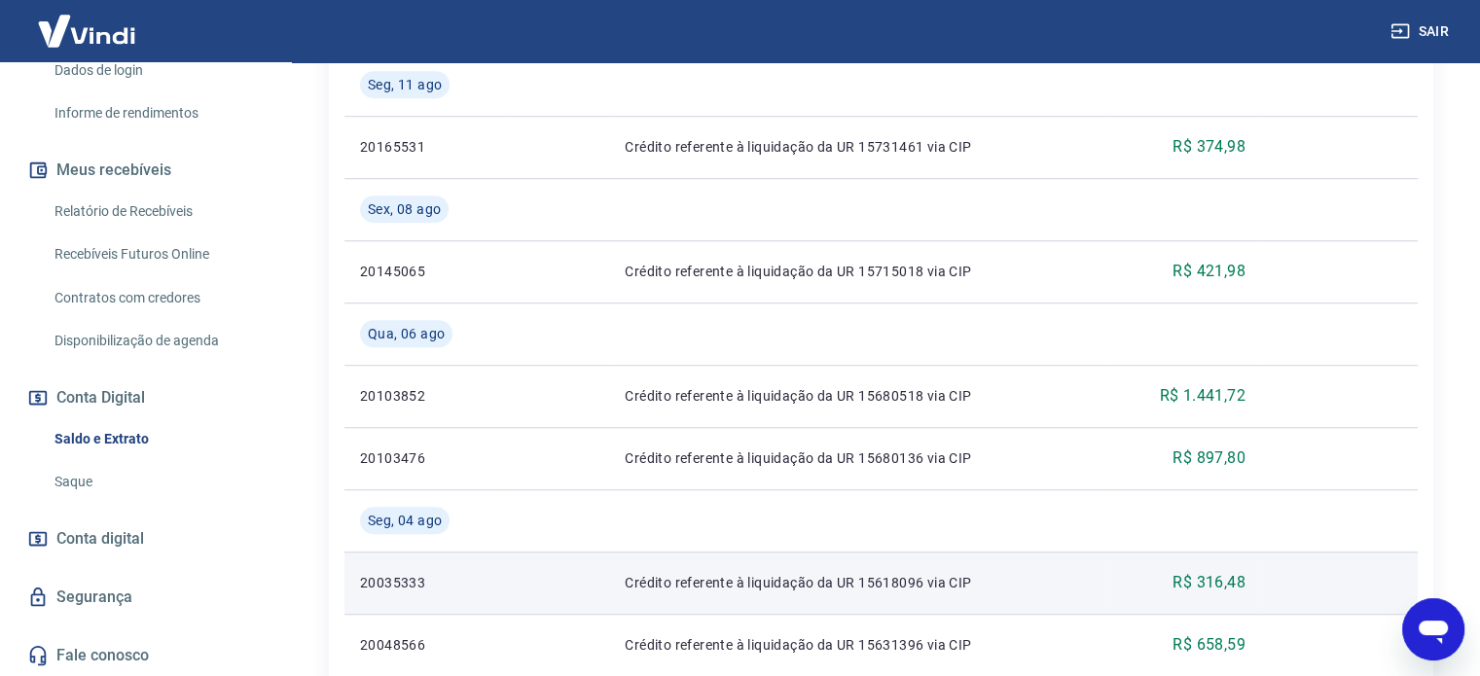
click at [1214, 586] on p "R$ 316,48" at bounding box center [1208, 582] width 73 height 23
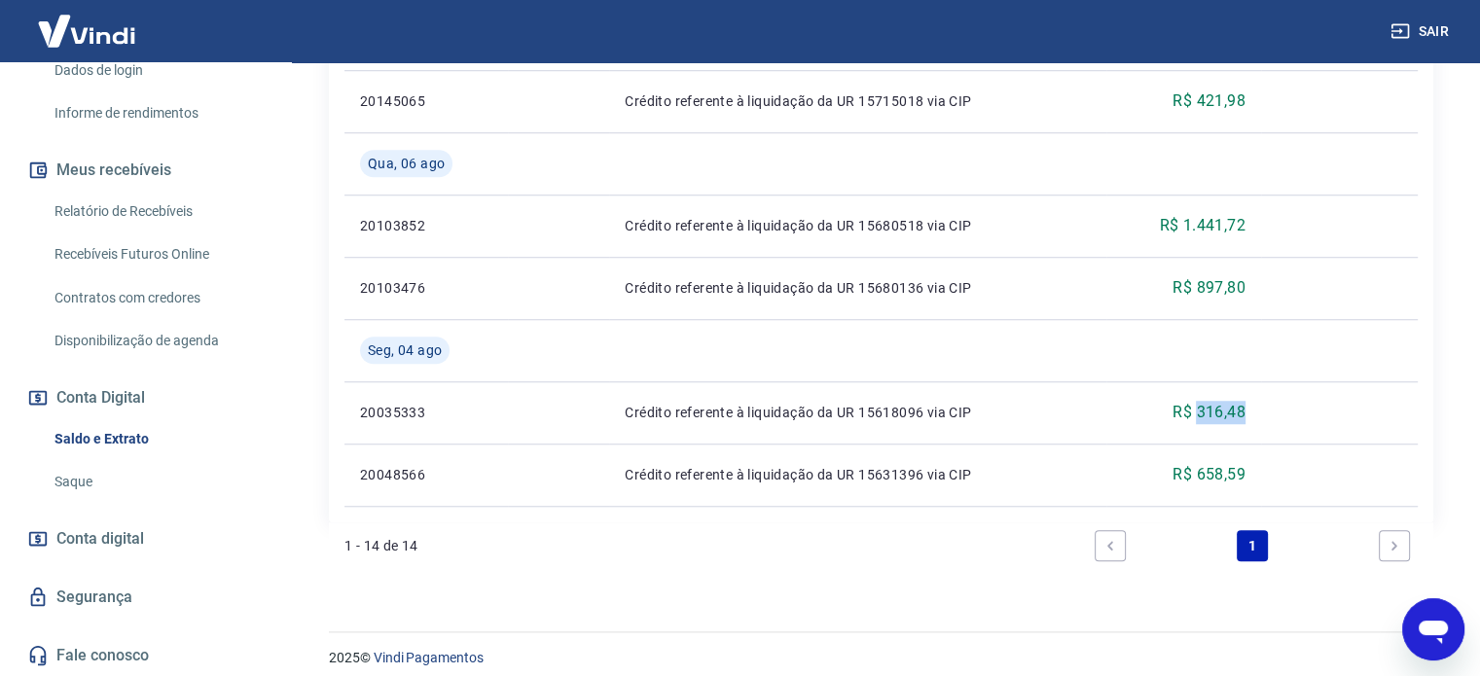
scroll to position [1547, 0]
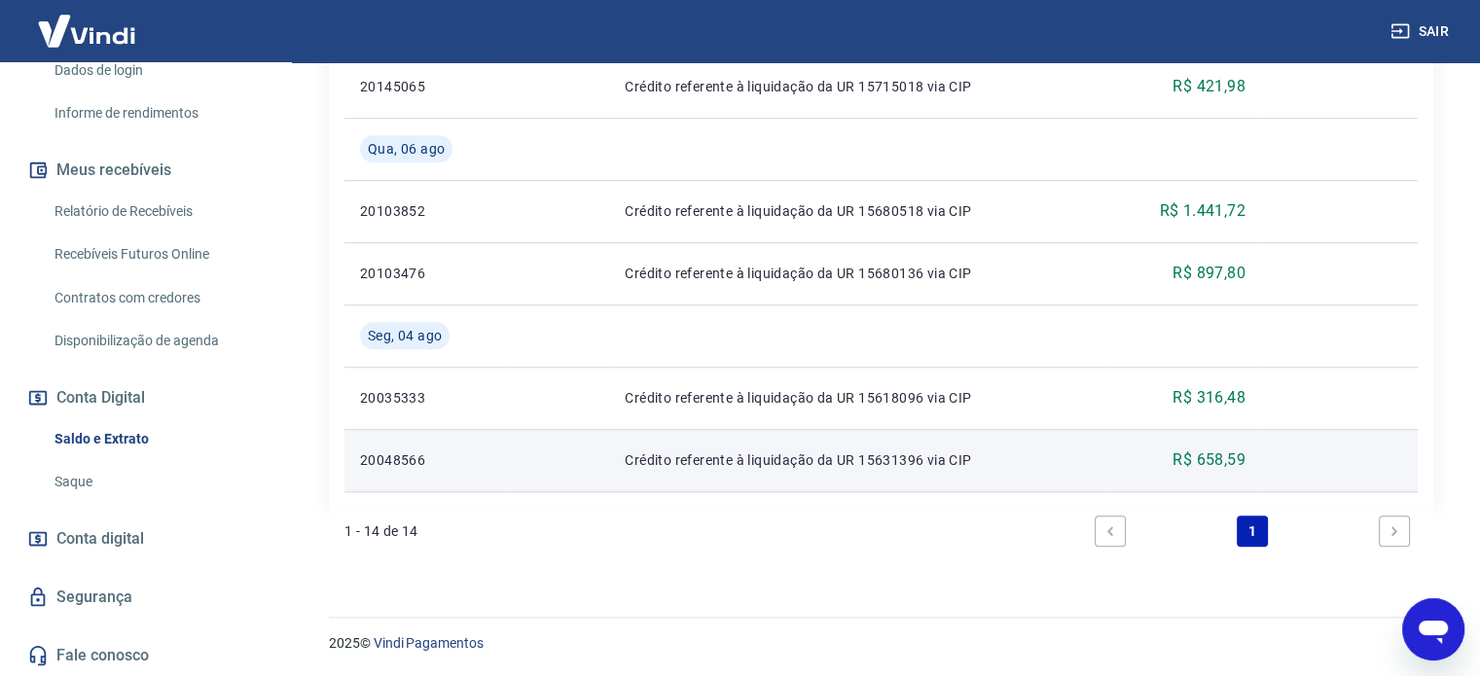
click at [1202, 465] on p "R$ 658,59" at bounding box center [1208, 459] width 73 height 23
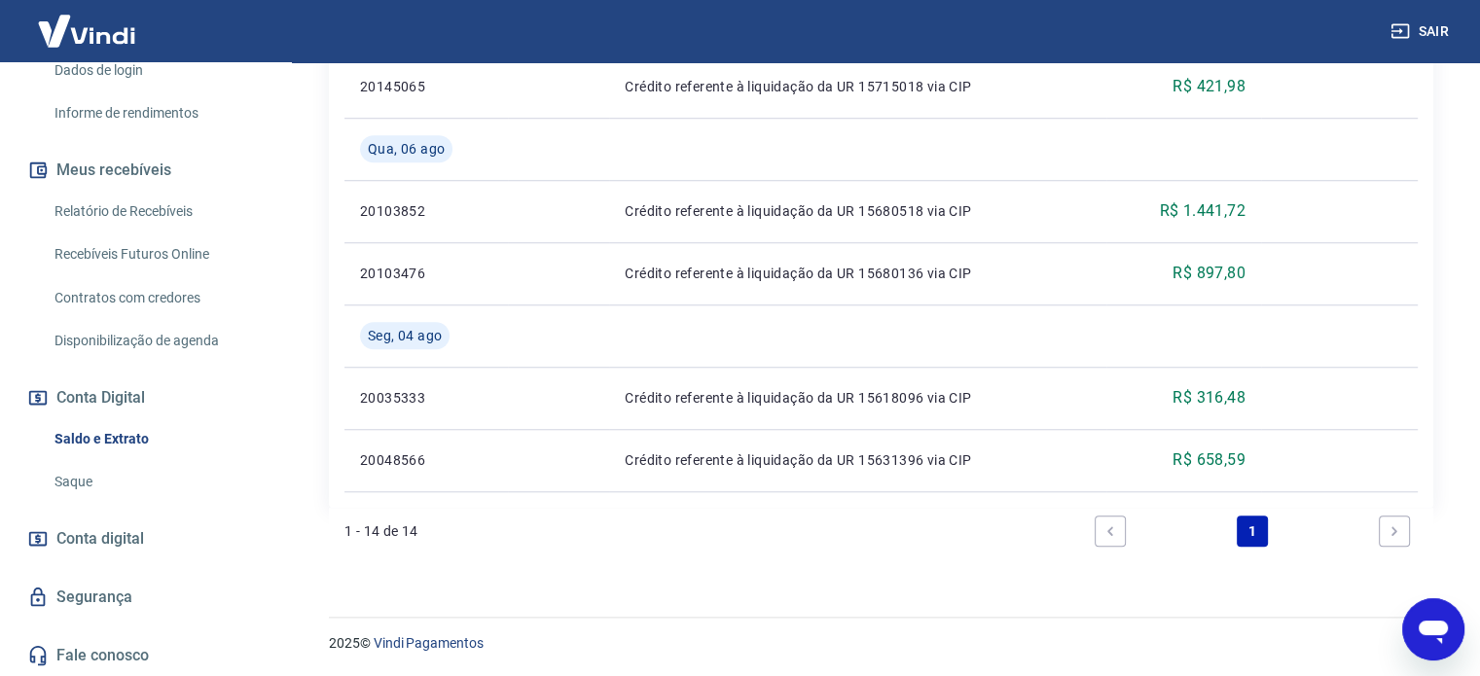
click at [1029, 606] on div "2025 © Vindi Pagamentos" at bounding box center [880, 635] width 1151 height 84
click at [1458, 616] on div "Abrir janela de mensagens, 2 mensagens não lidas" at bounding box center [1433, 629] width 58 height 58
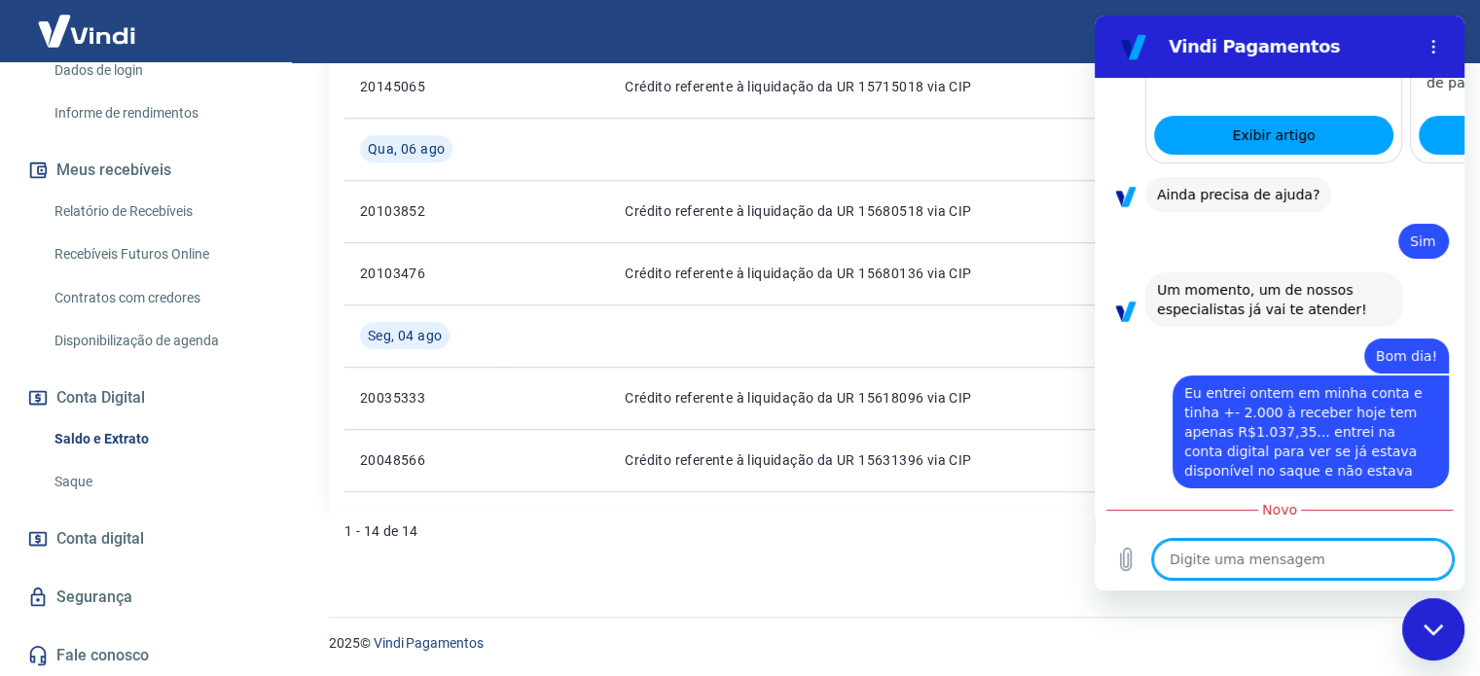
scroll to position [3471, 0]
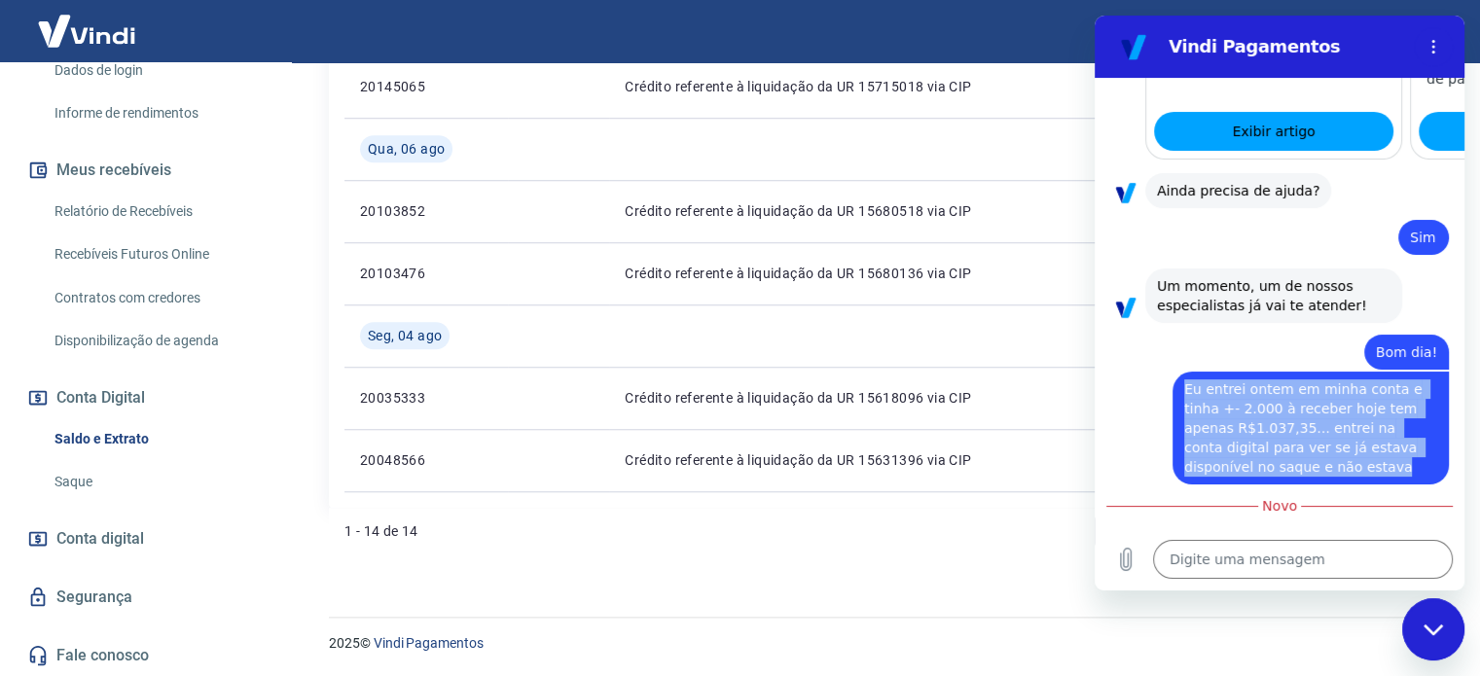
drag, startPoint x: 1183, startPoint y: 146, endPoint x: 1339, endPoint y: 226, distance: 174.9
click at [1339, 372] on div "diz: Eu entrei ontem em minha conta e tinha +- 2.000 à receber hoje tem apenas …" at bounding box center [1310, 428] width 276 height 113
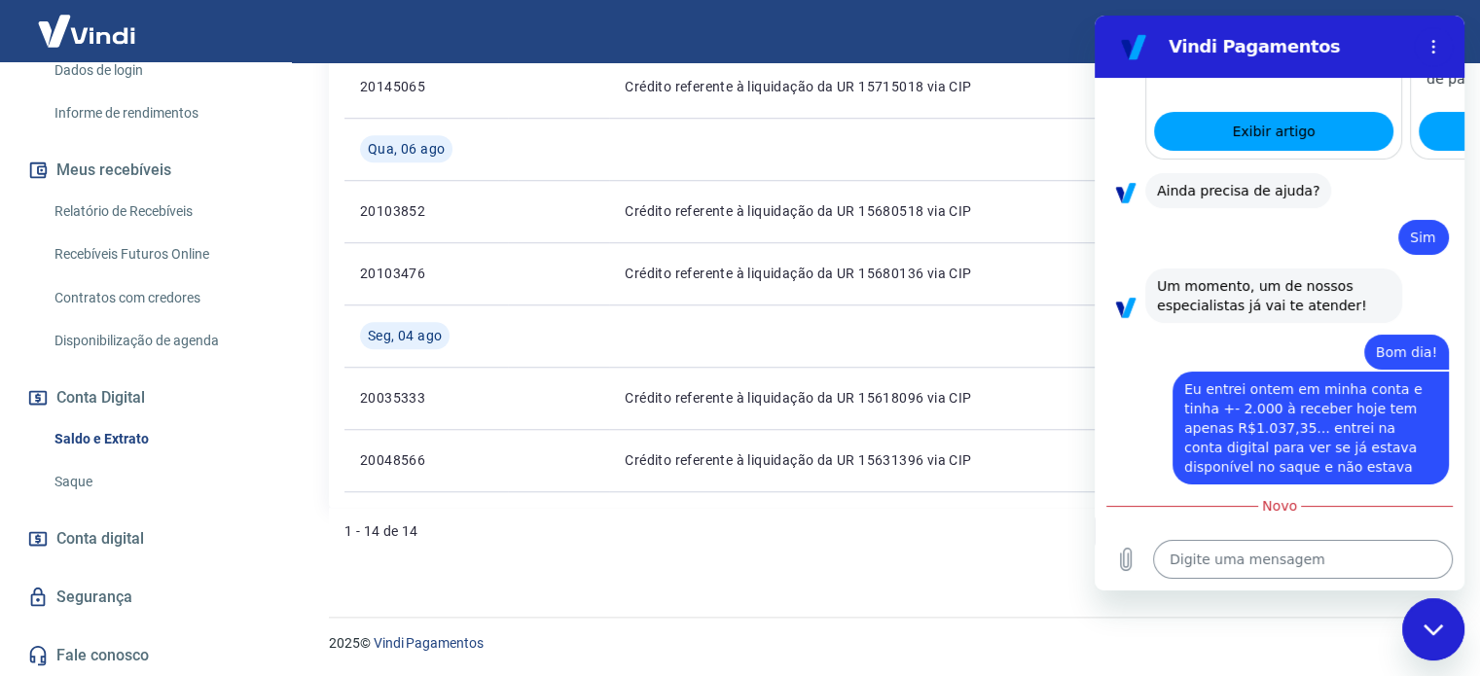
click at [1220, 548] on textarea at bounding box center [1303, 559] width 300 height 39
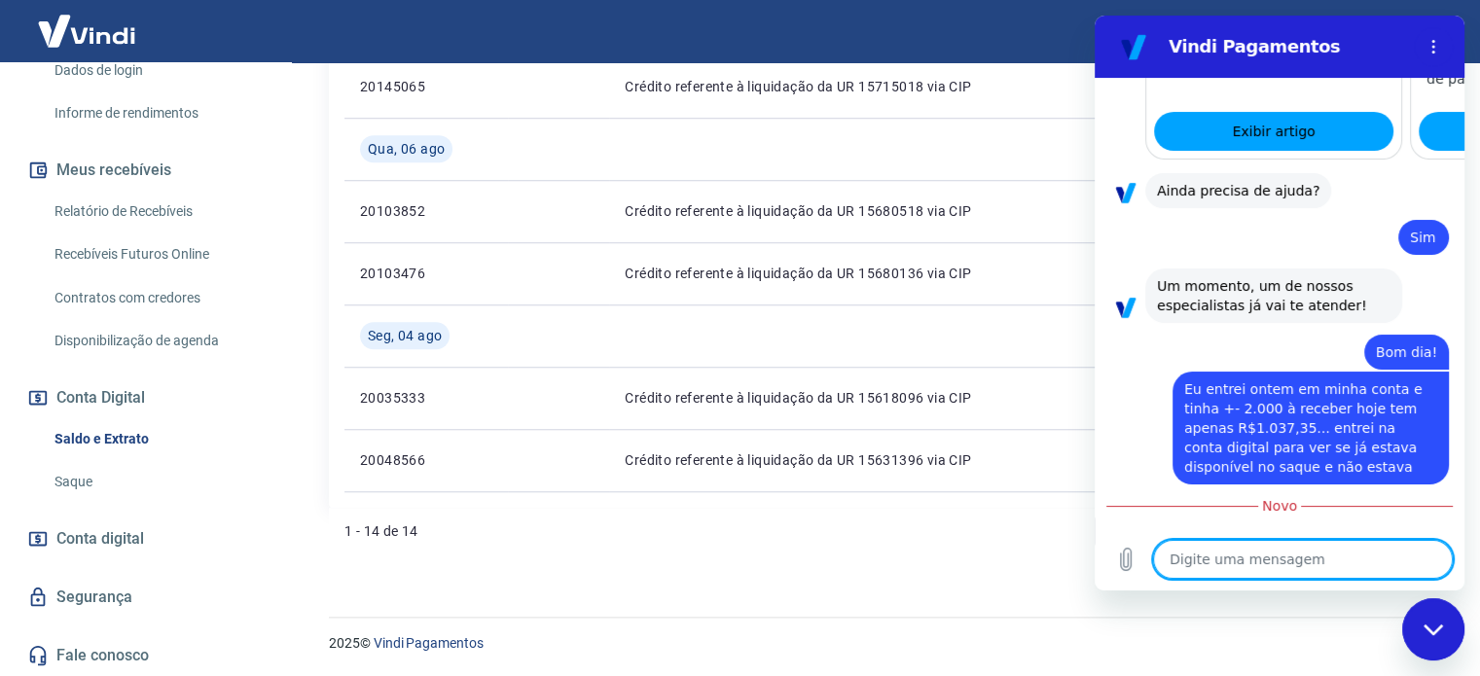
paste textarea "Eu entrei ontem em minha conta e tinha +- 2.000 à receber hoje tem apenas R$1.0…"
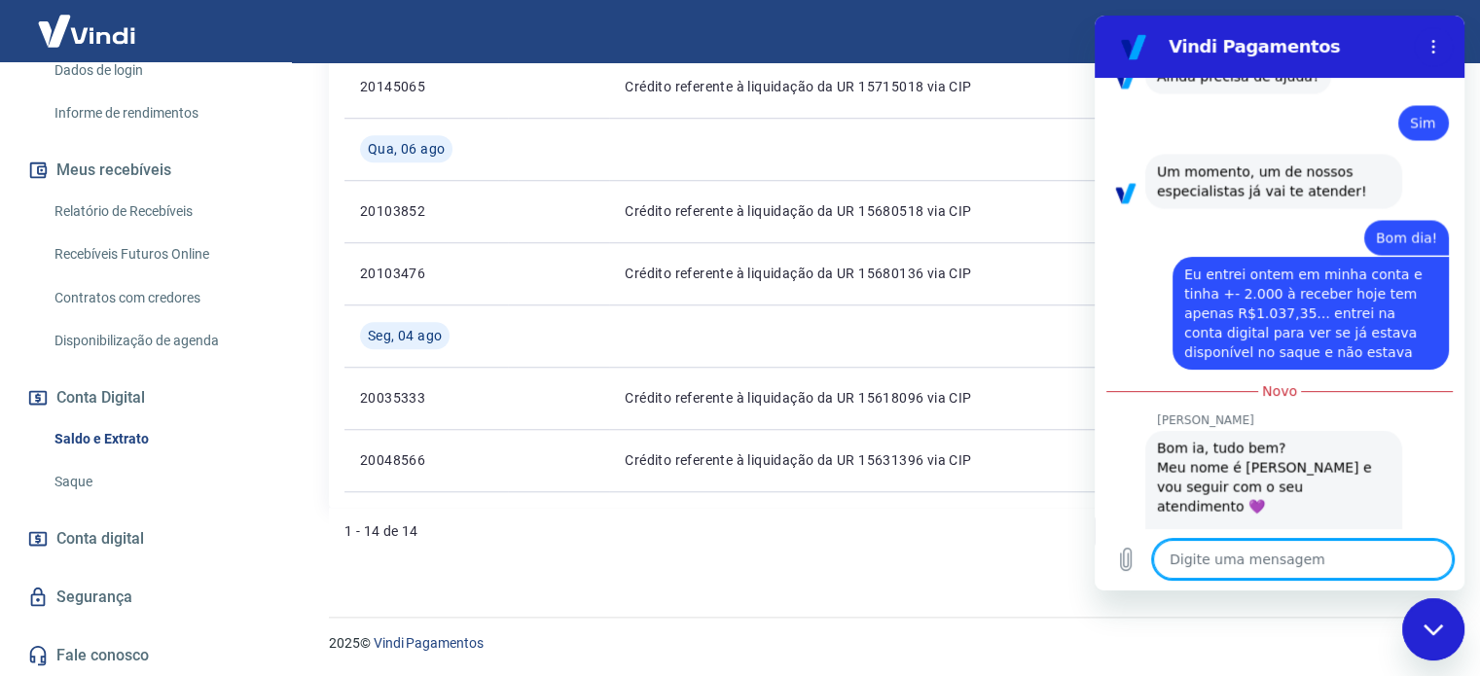
scroll to position [3660, 0]
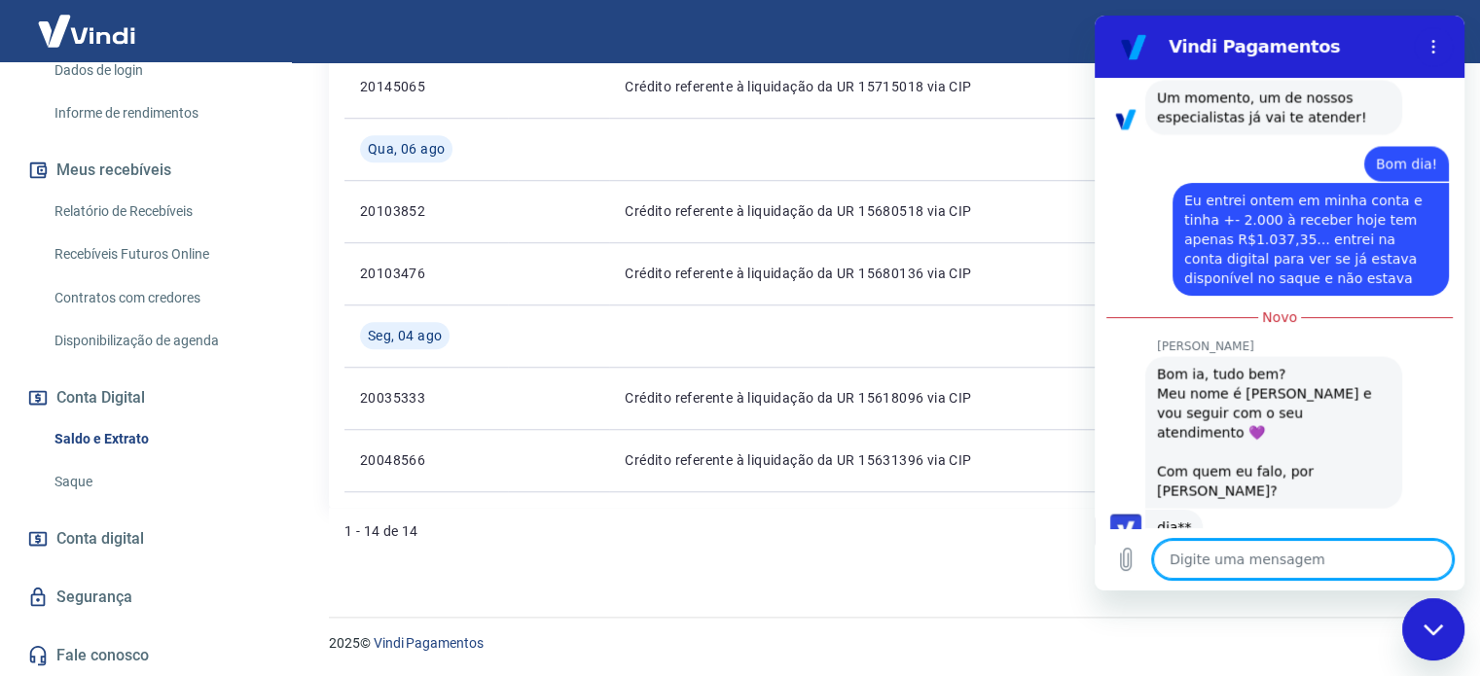
click at [1223, 568] on textarea at bounding box center [1303, 559] width 300 height 39
drag, startPoint x: 1209, startPoint y: 567, endPoint x: 1202, endPoint y: 577, distance: 11.9
click at [1210, 567] on textarea at bounding box center [1303, 559] width 300 height 39
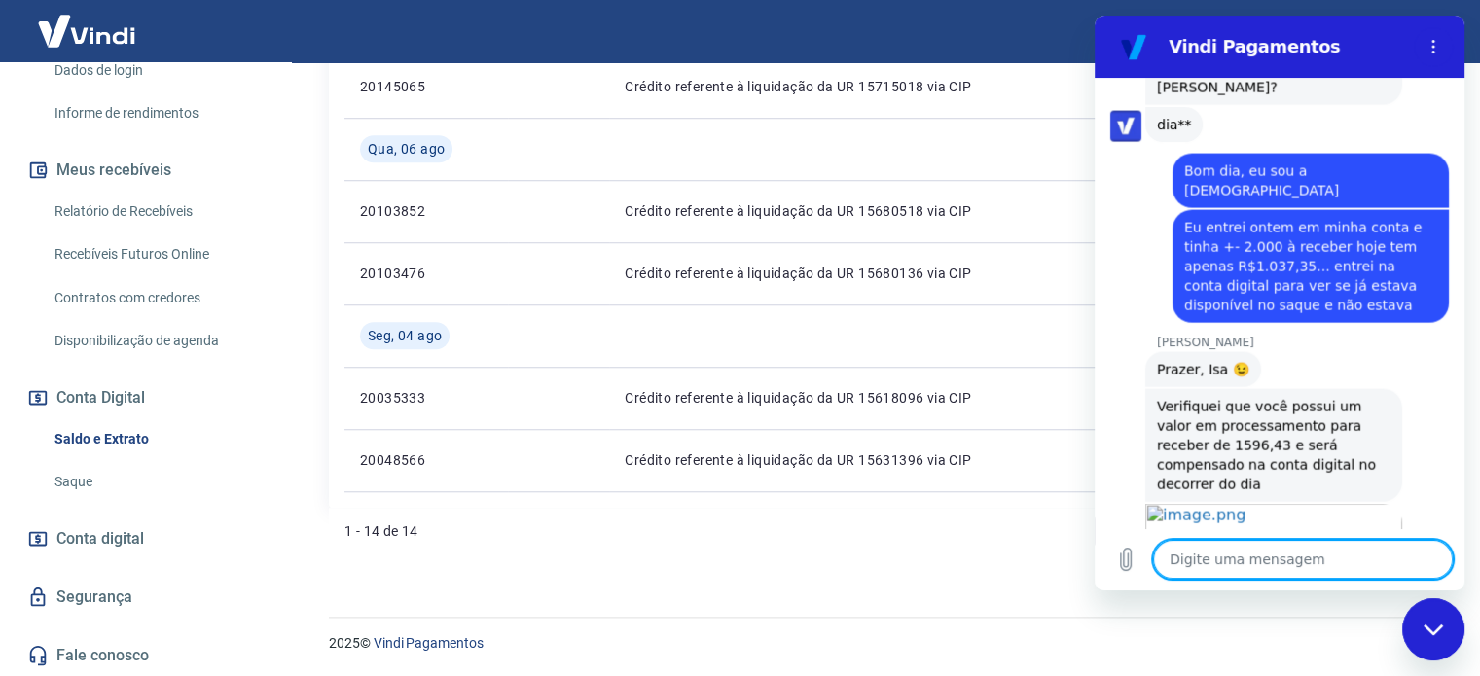
scroll to position [4066, 0]
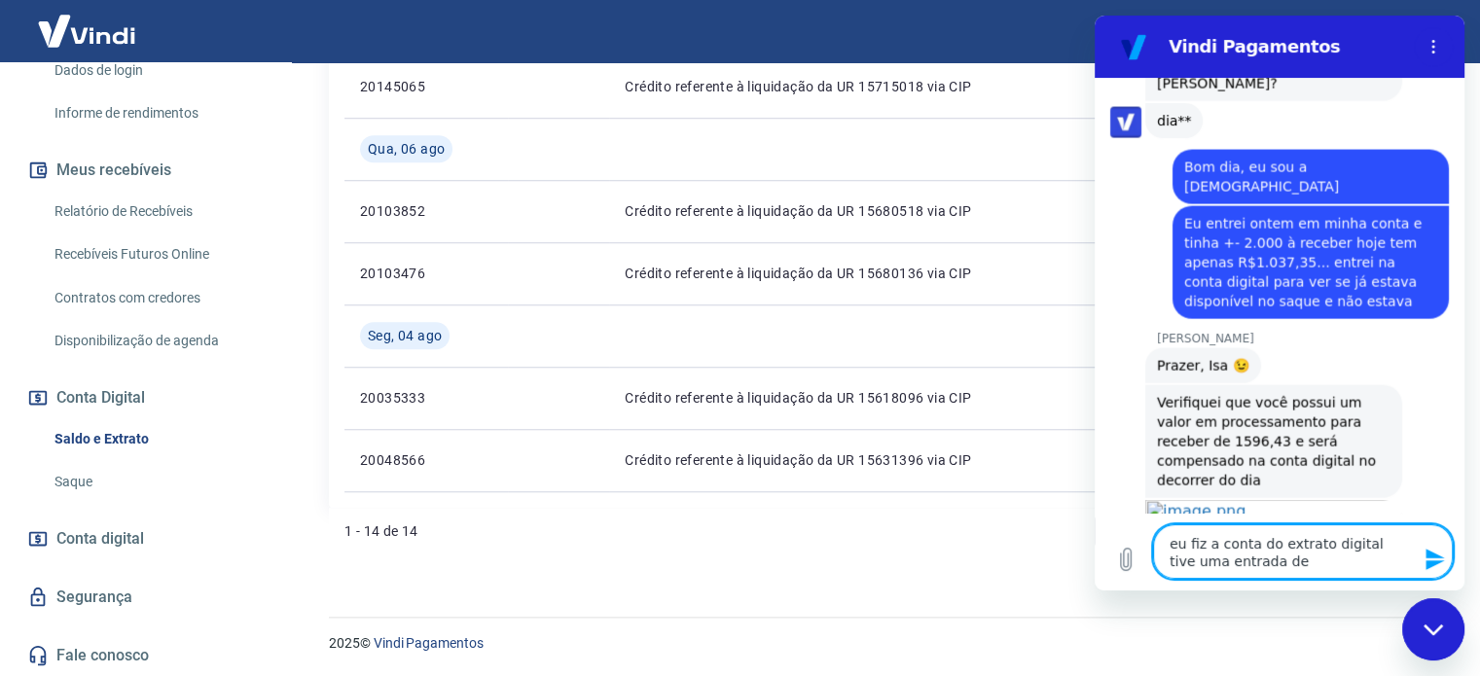
paste textarea "9730,26"
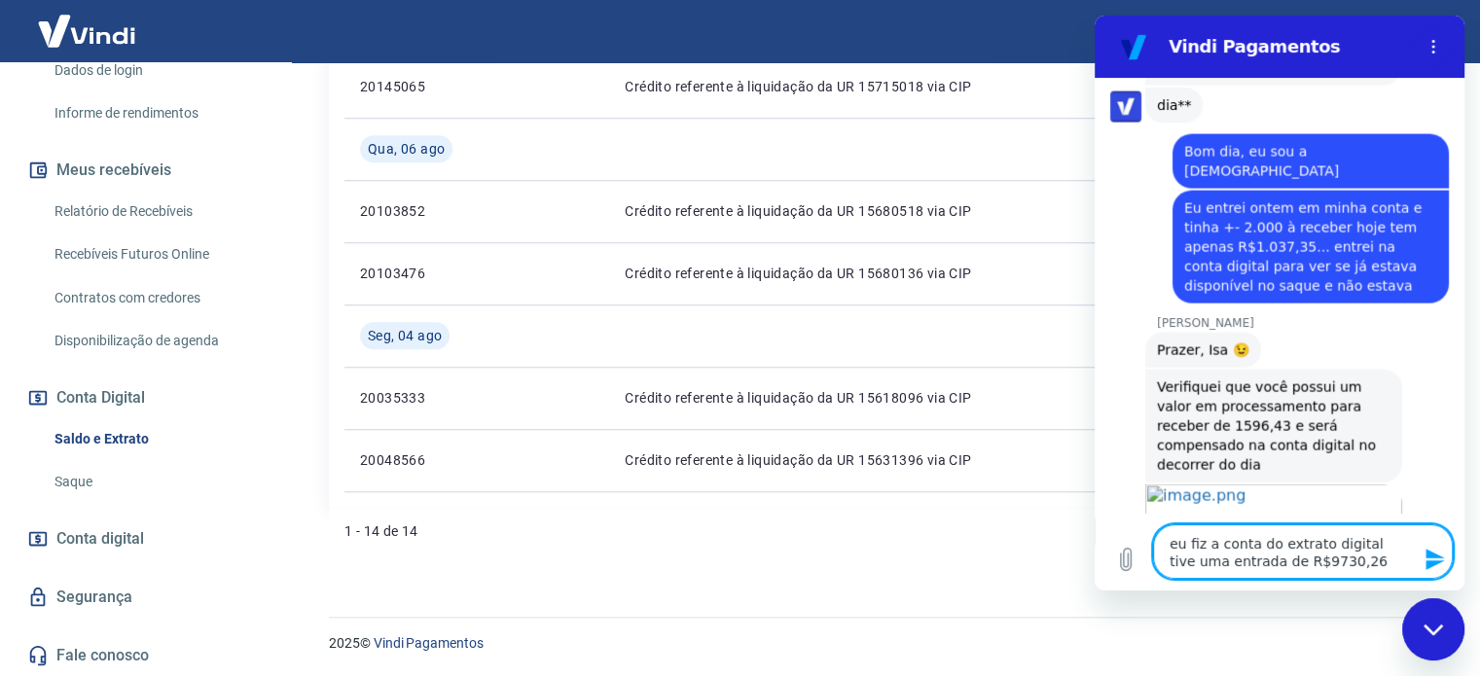
click at [1320, 567] on textarea "eu fiz a conta do extrato digital tive uma entrada de R$9730,26" at bounding box center [1303, 551] width 300 height 54
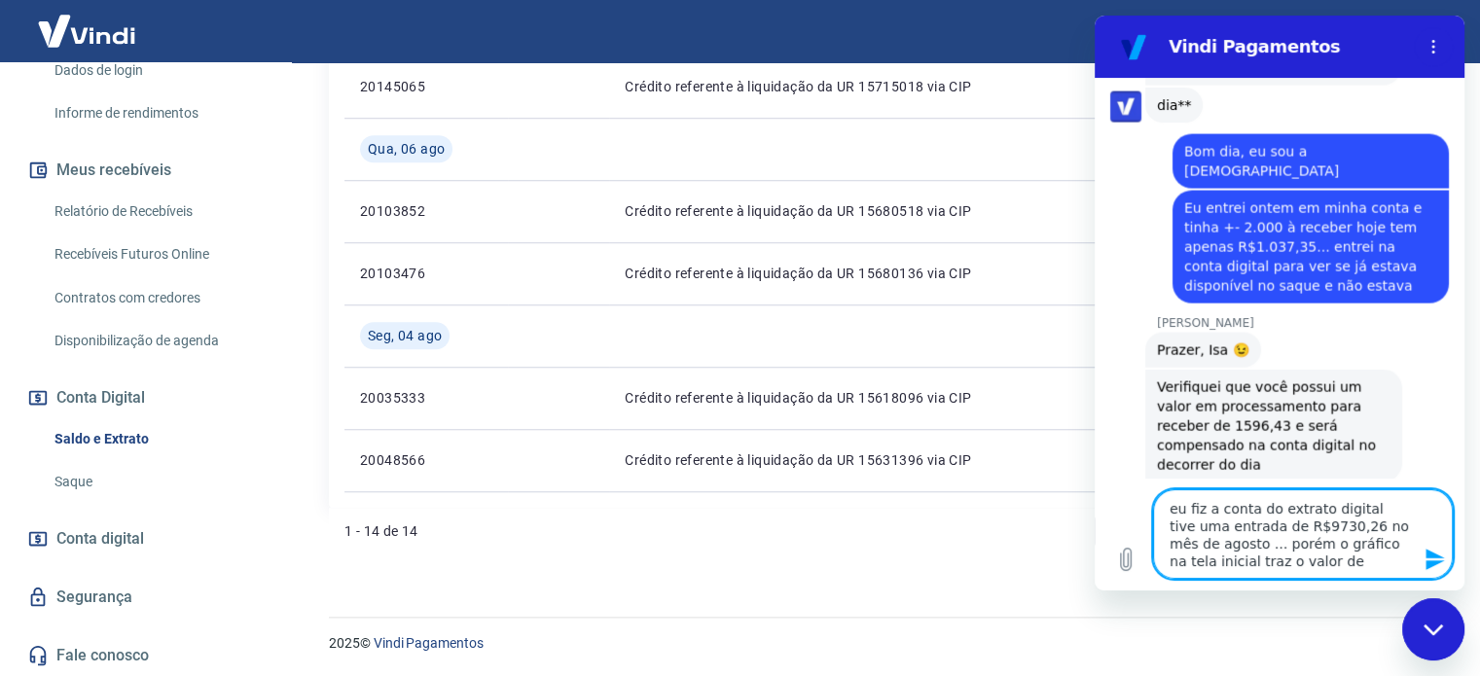
scroll to position [4117, 0]
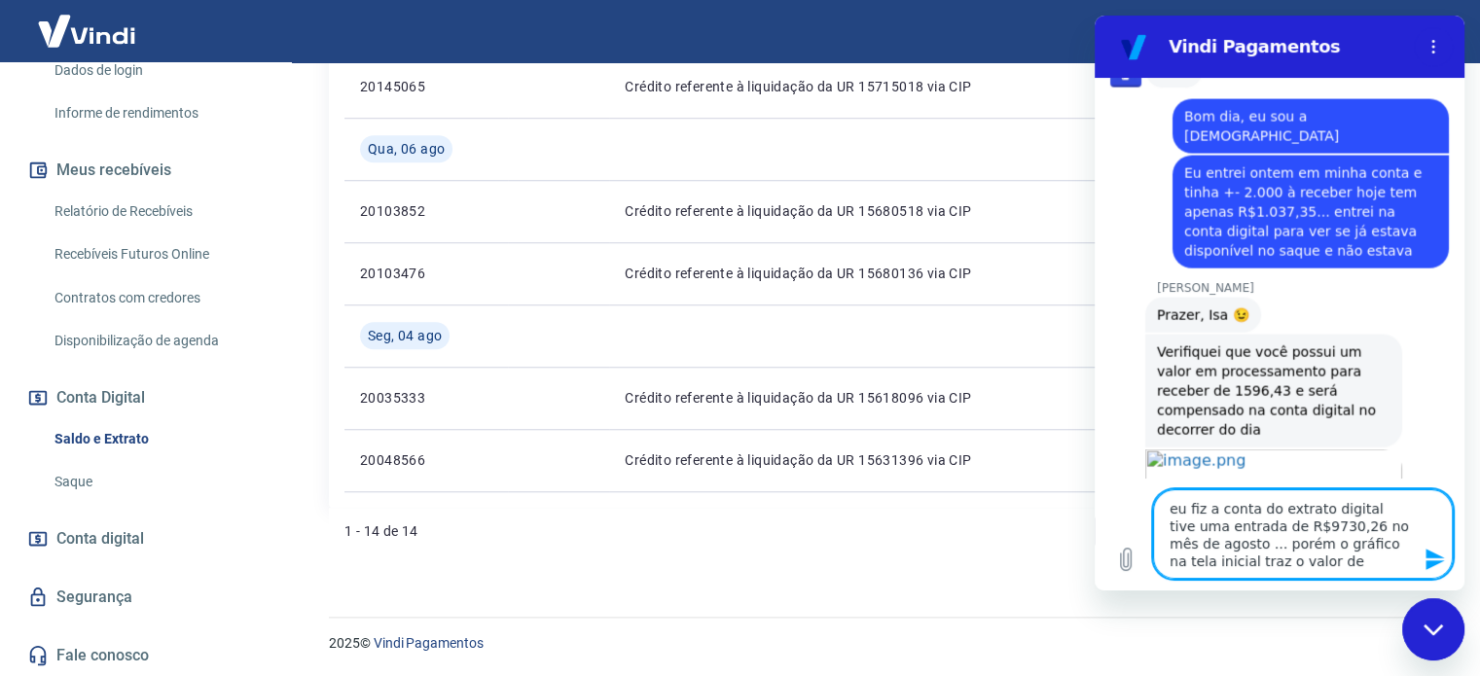
click at [1254, 565] on textarea "eu fiz a conta do extrato digital tive uma entrada de R$9730,26 no mês de agost…" at bounding box center [1303, 533] width 300 height 89
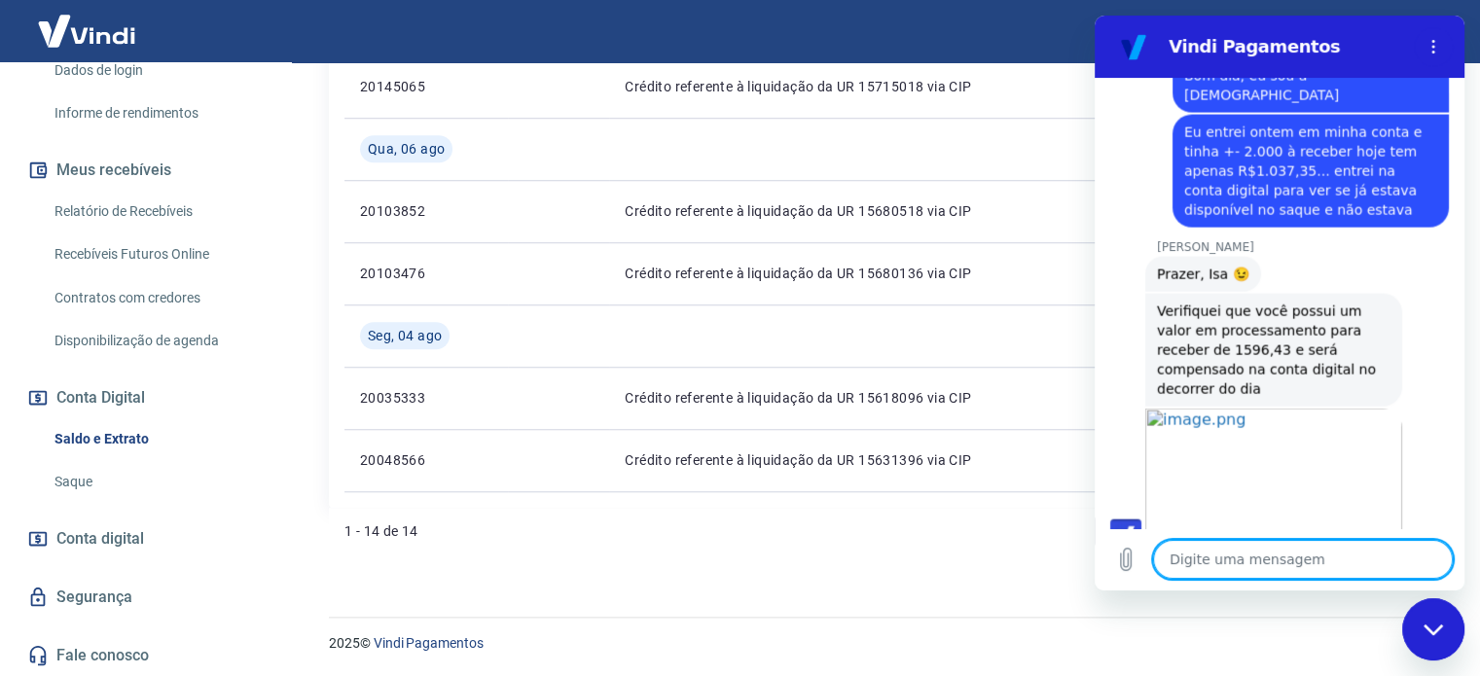
scroll to position [4162, 0]
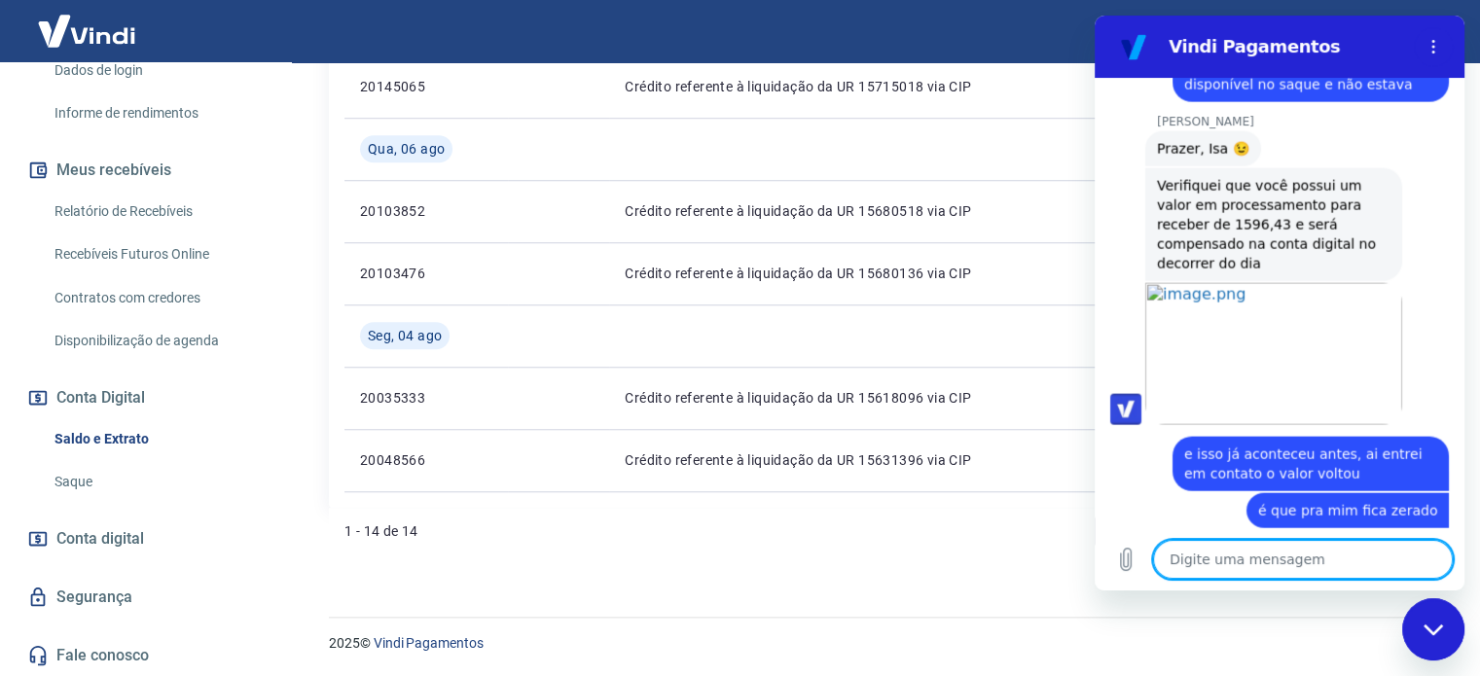
scroll to position [4302, 0]
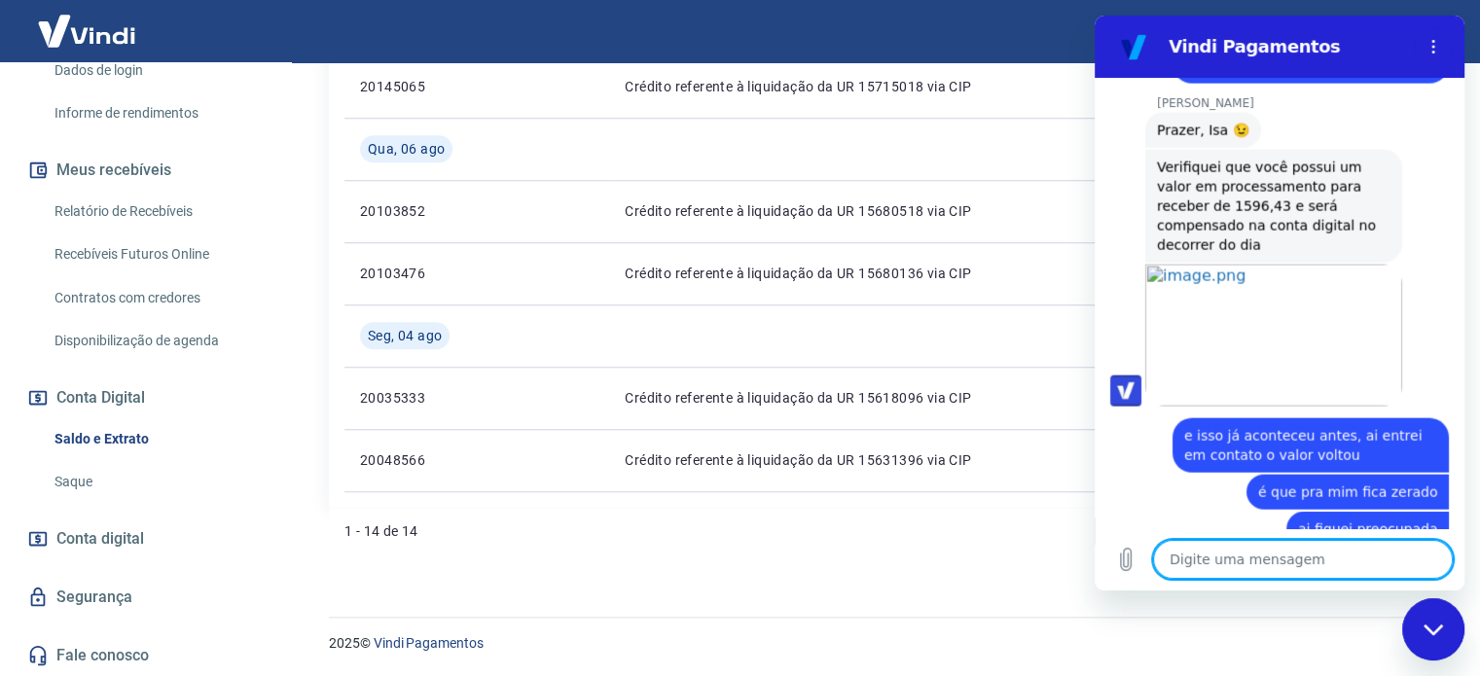
click at [1232, 559] on textarea at bounding box center [1303, 559] width 300 height 39
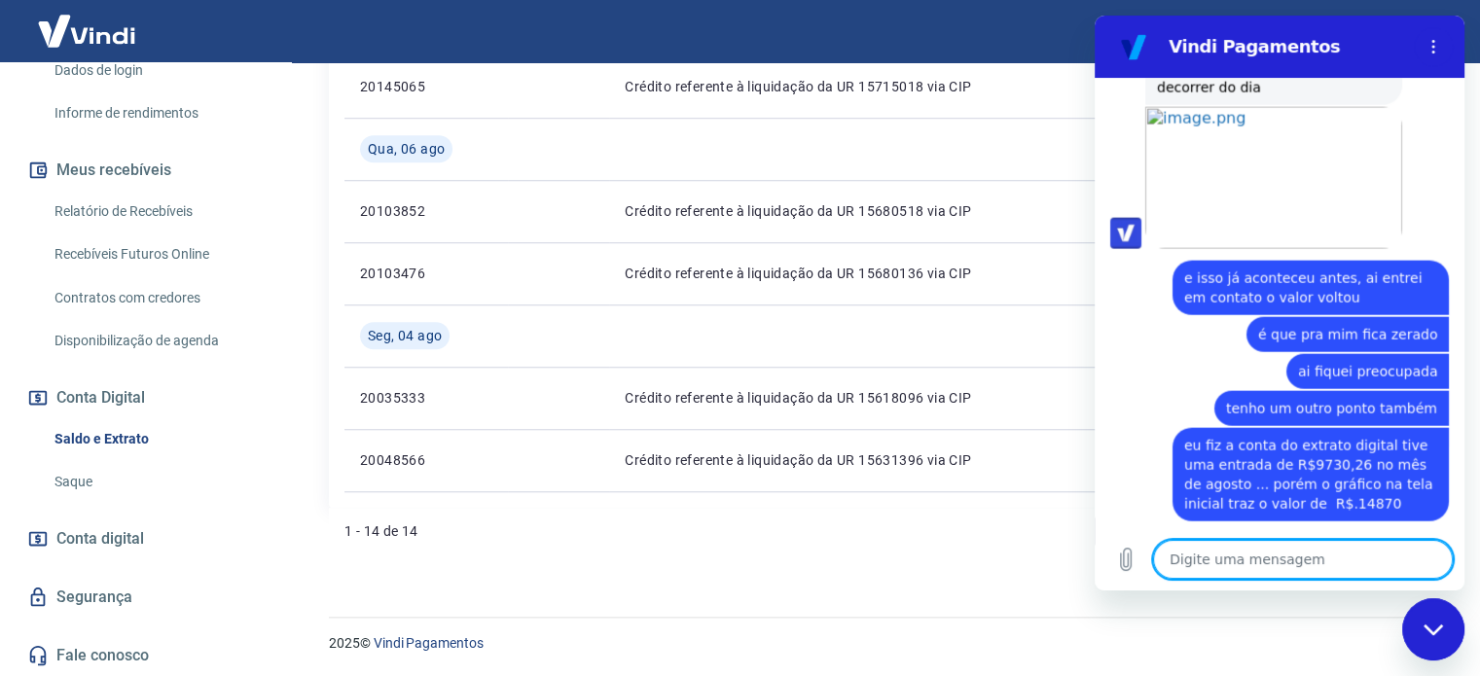
scroll to position [4463, 0]
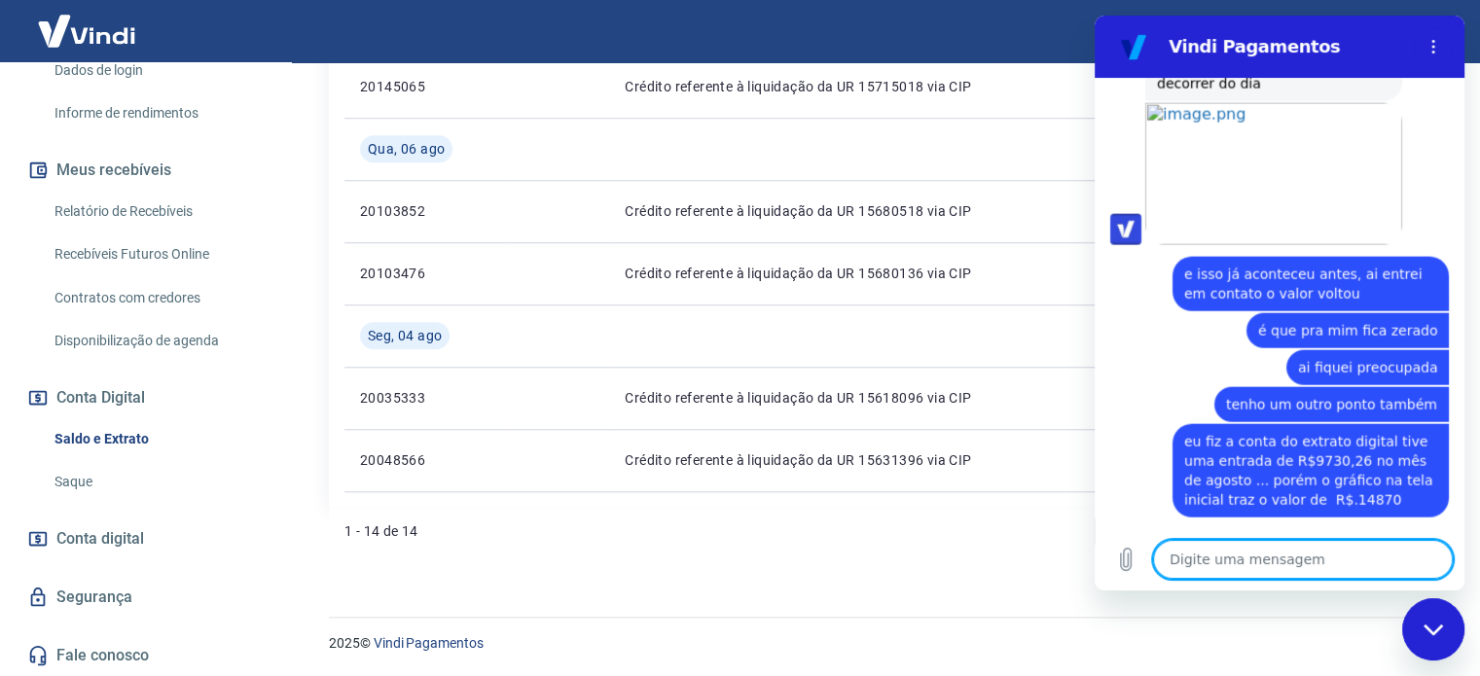
click at [1328, 424] on div "diz: eu fiz a conta do extrato digital tive uma entrada de R$9730,26 no mês de …" at bounding box center [1310, 470] width 276 height 93
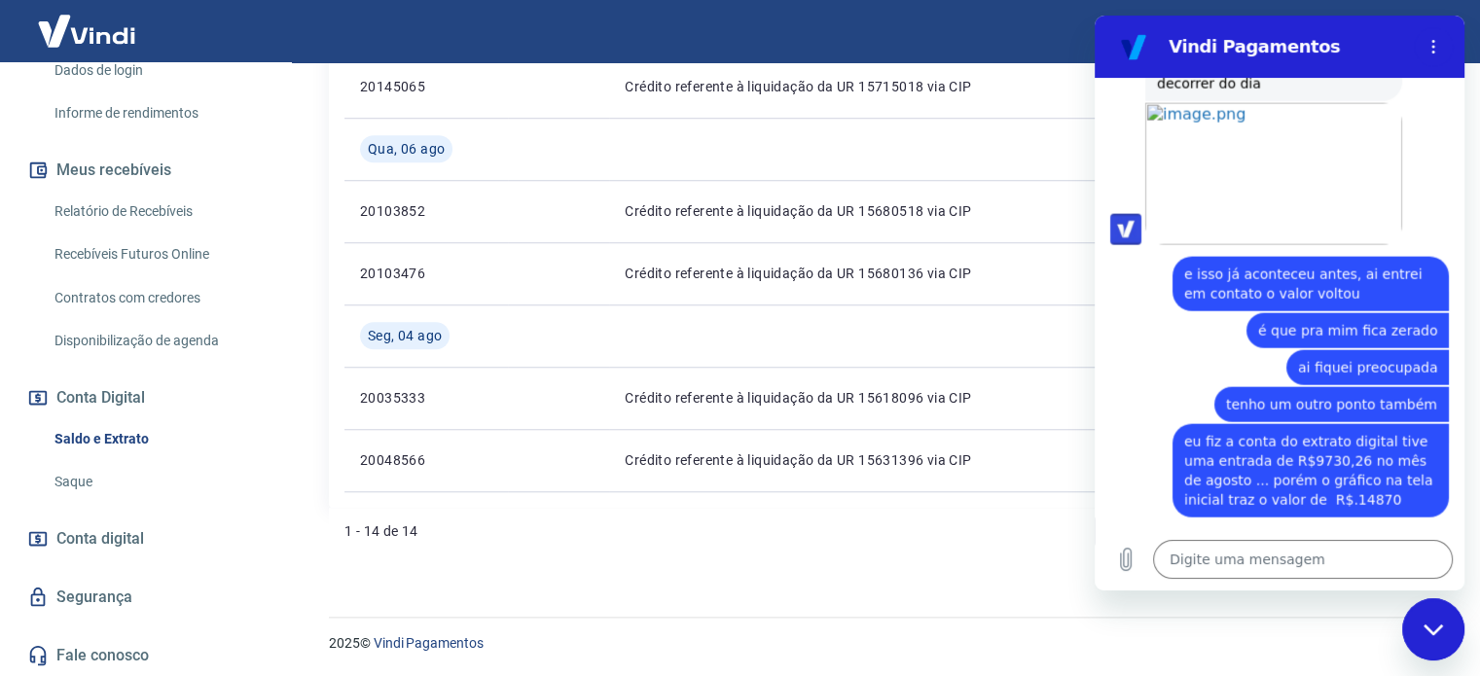
click at [1323, 434] on span "eu fiz a conta do extrato digital tive uma entrada de R$9730,26 no mês de agost…" at bounding box center [1310, 471] width 253 height 74
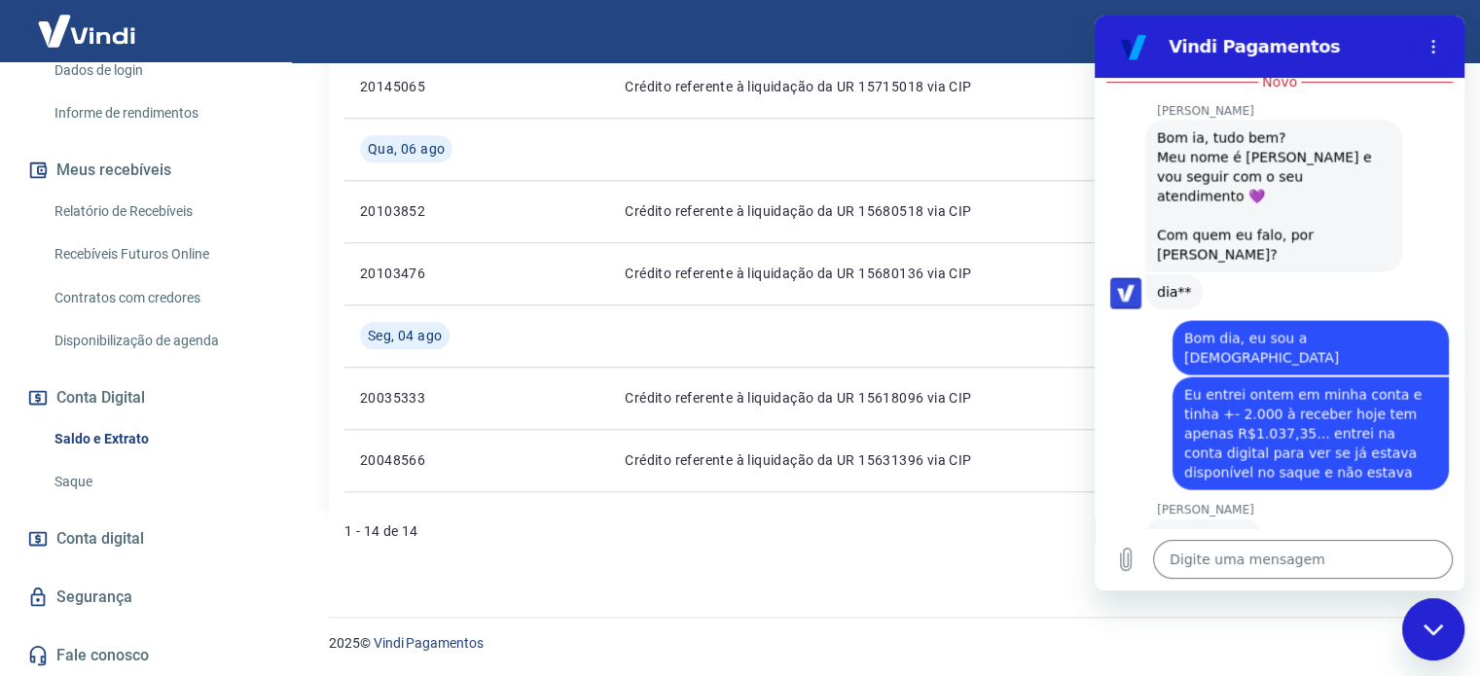
scroll to position [3879, 0]
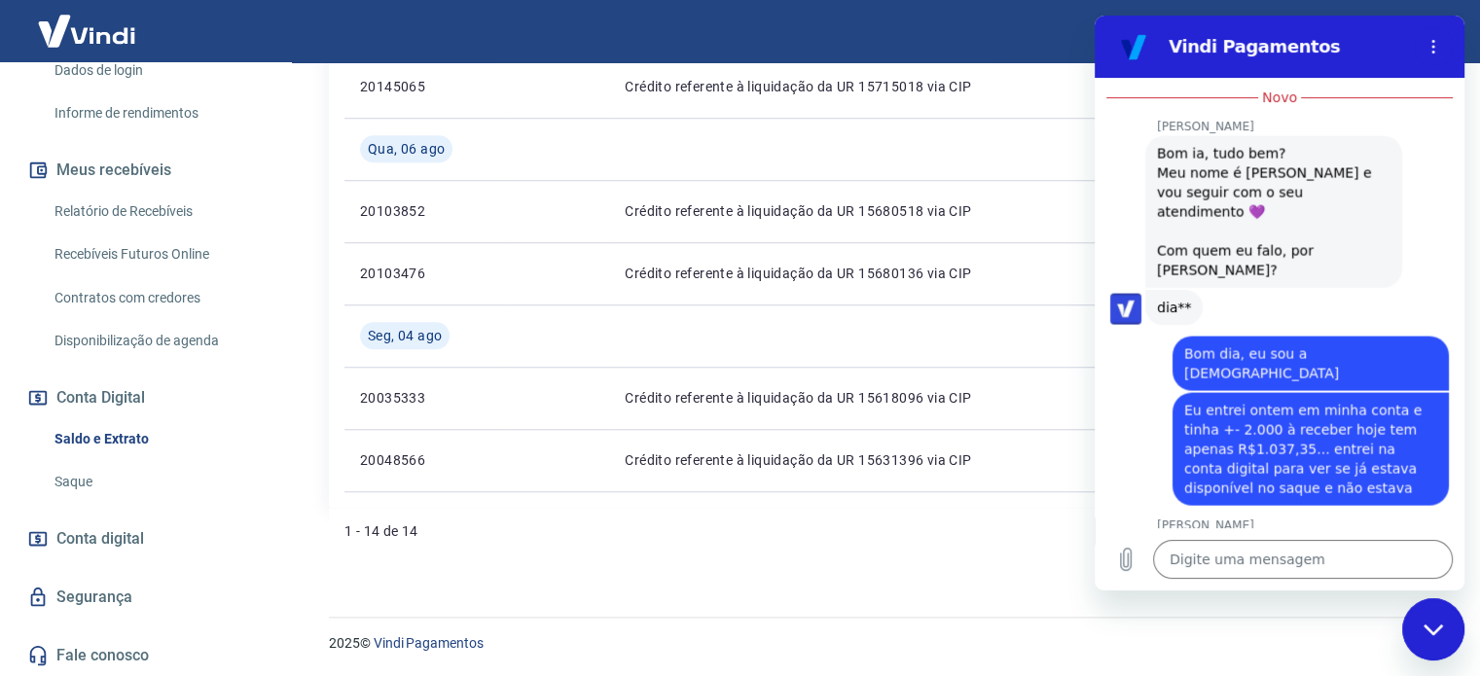
click at [1176, 582] on span "Verifiquei que você possui um valor em processamento para receber de 1596,43 e …" at bounding box center [1268, 628] width 223 height 93
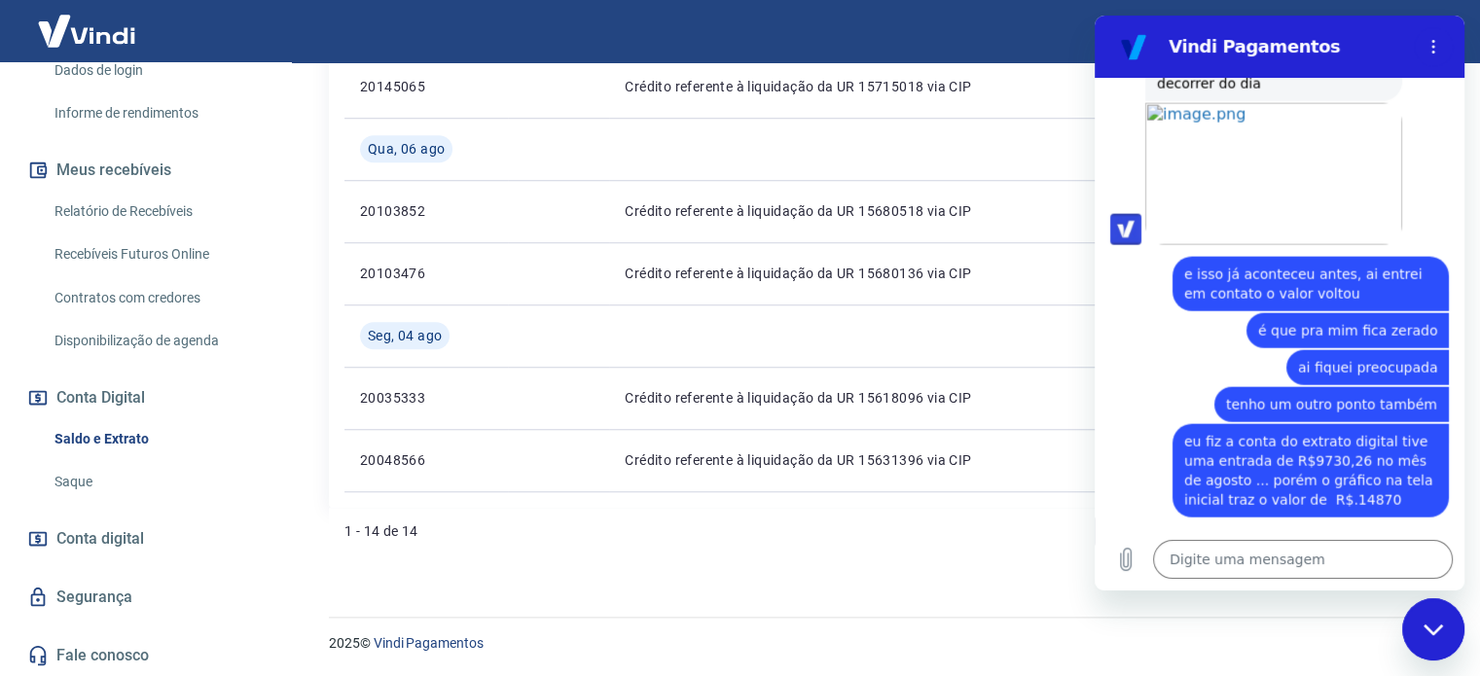
scroll to position [4366, 0]
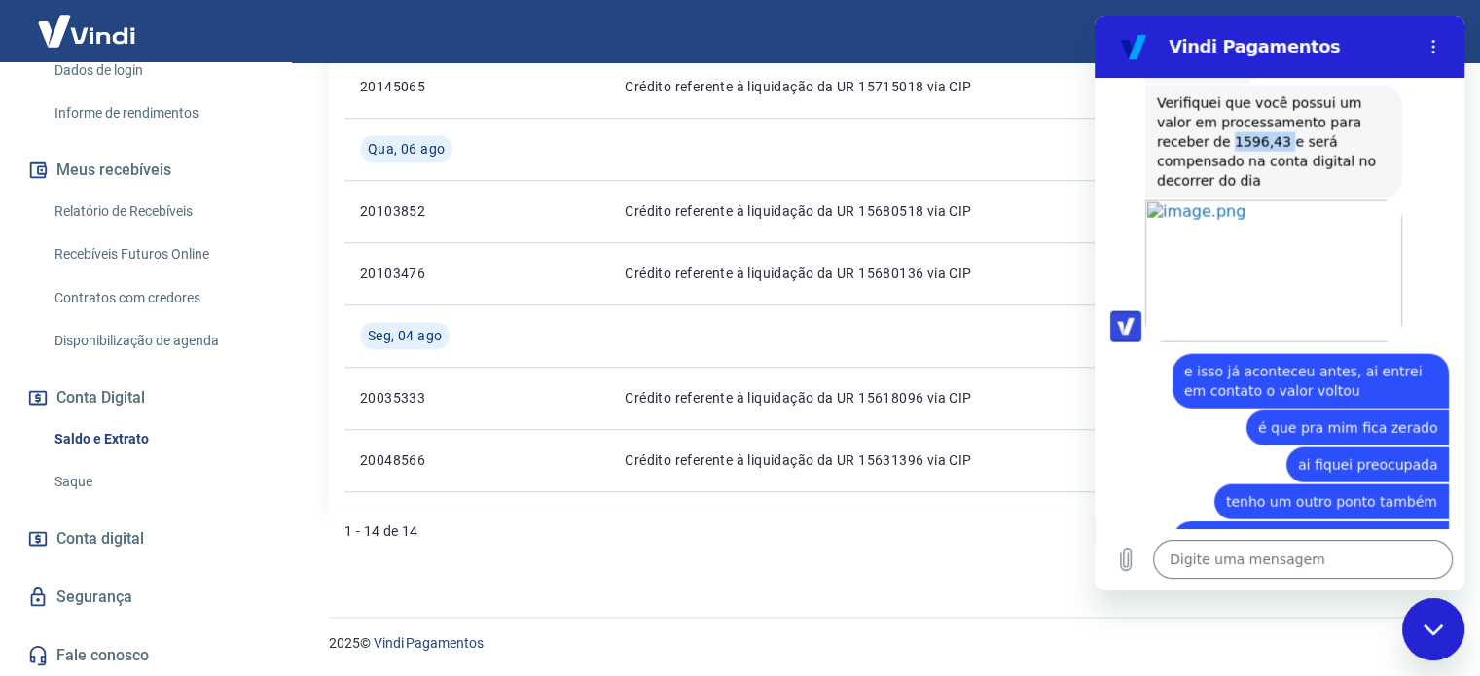
click at [1307, 531] on span "eu fiz a conta do extrato digital tive uma entrada de R$9730,26 no mês de agost…" at bounding box center [1310, 568] width 253 height 74
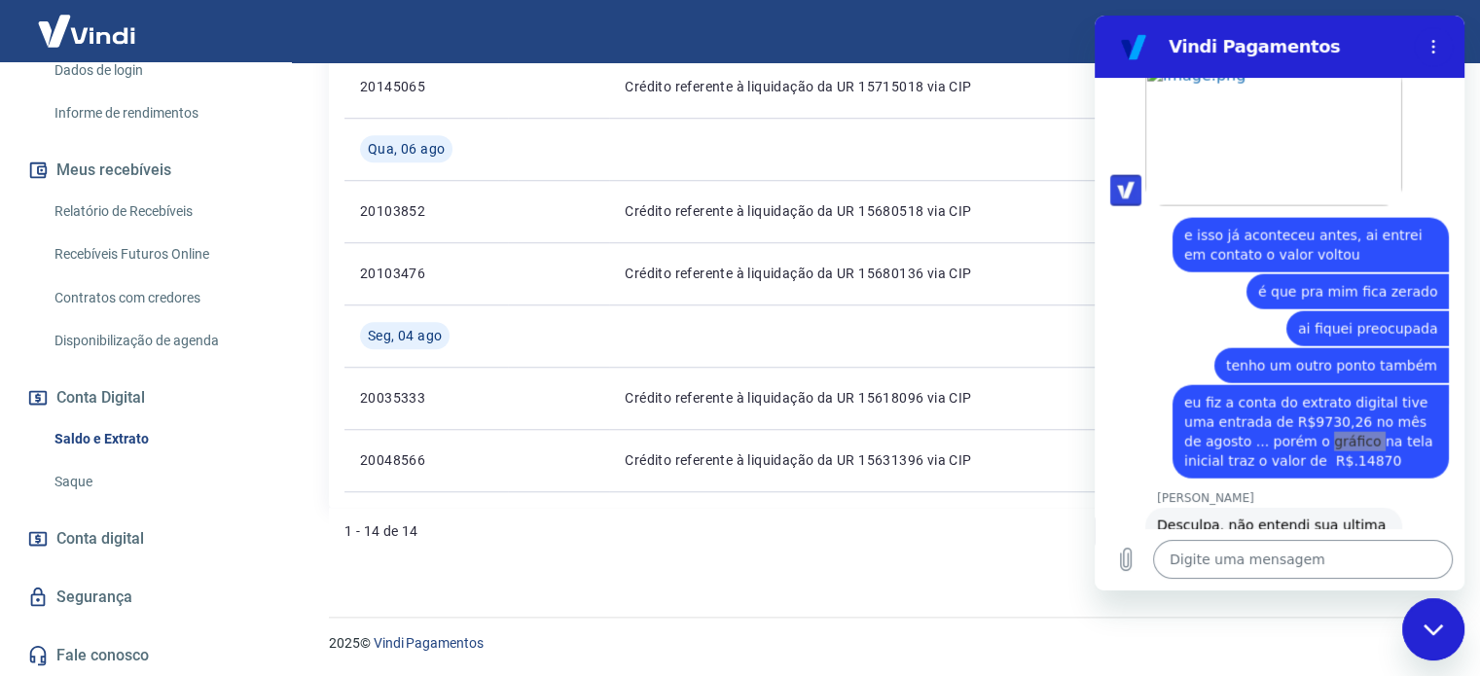
scroll to position [4500, 0]
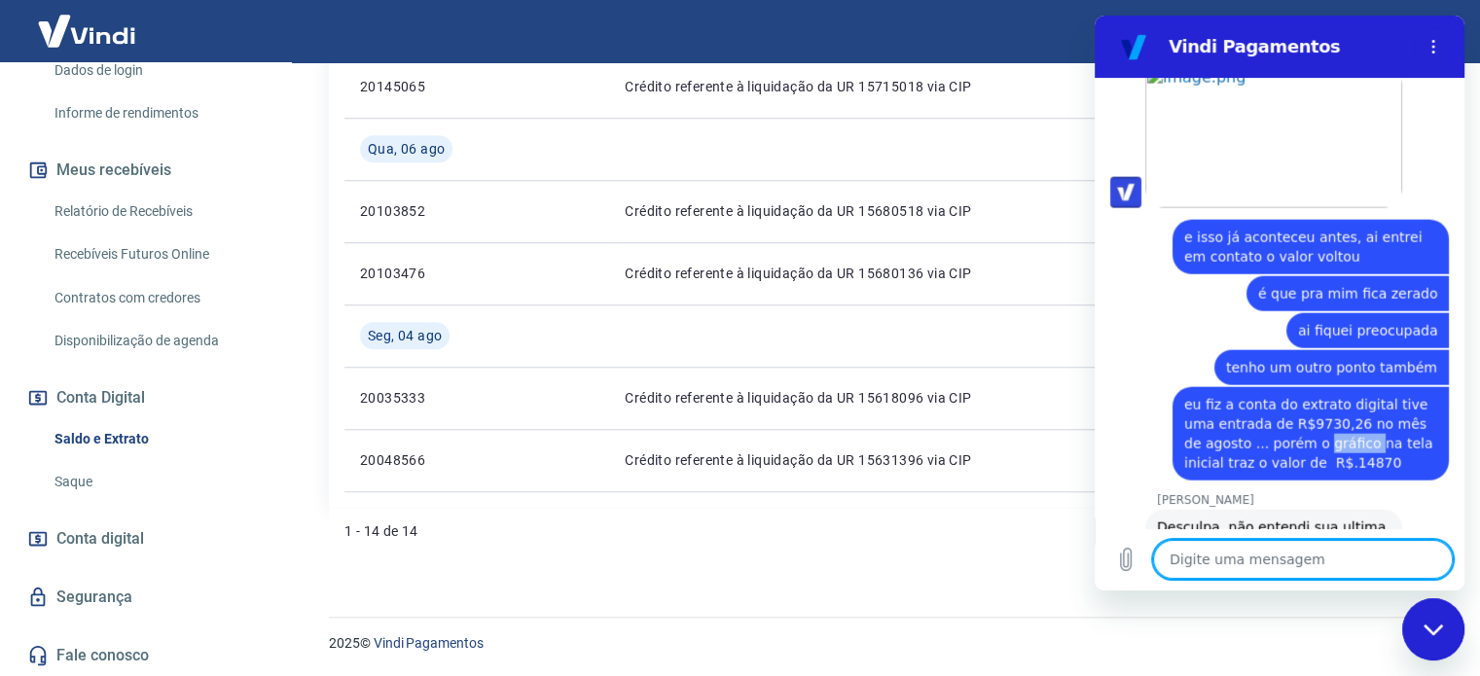
click at [1244, 543] on textarea at bounding box center [1303, 559] width 300 height 39
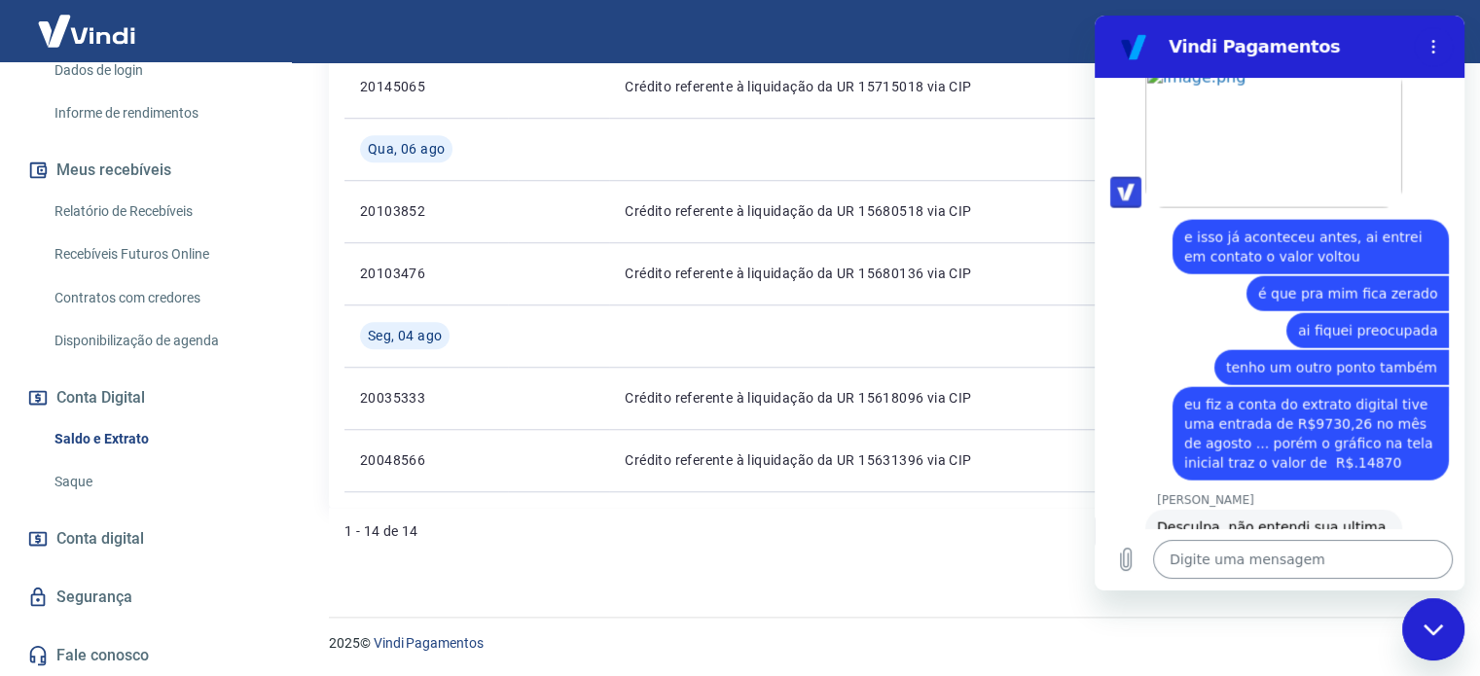
click at [1238, 539] on div "Digite uma mensagem x" at bounding box center [1279, 559] width 370 height 62
click at [1233, 559] on textarea at bounding box center [1303, 559] width 300 height 39
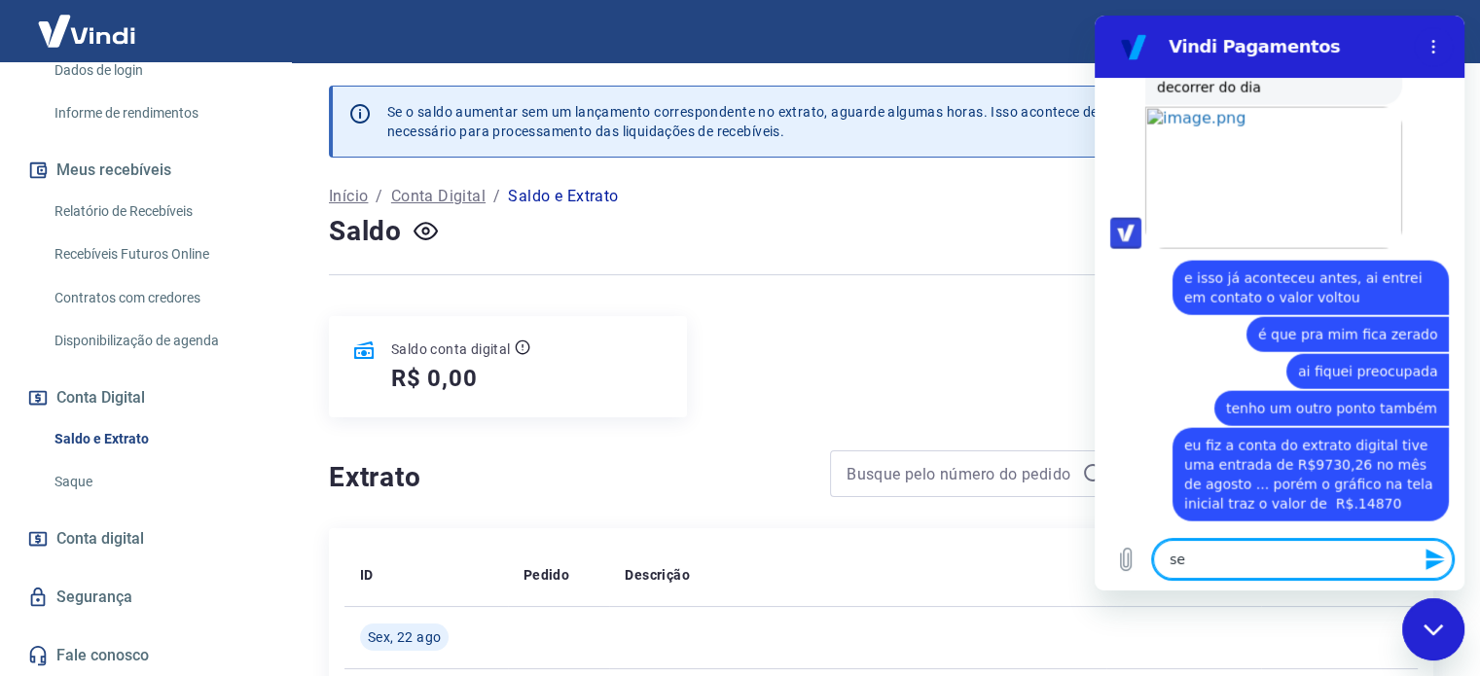
scroll to position [4463, 0]
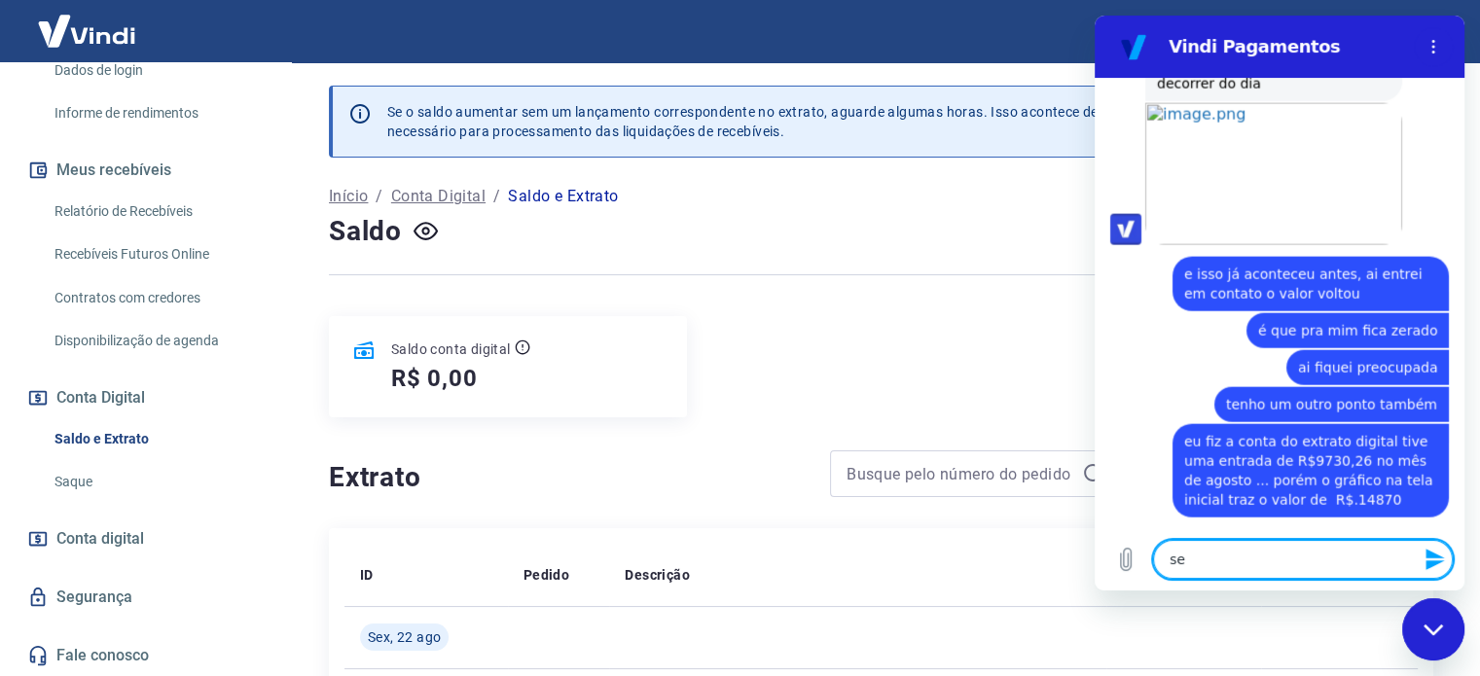
click at [927, 393] on div "Saldo conta digital R$ 0,00" at bounding box center [881, 366] width 1104 height 101
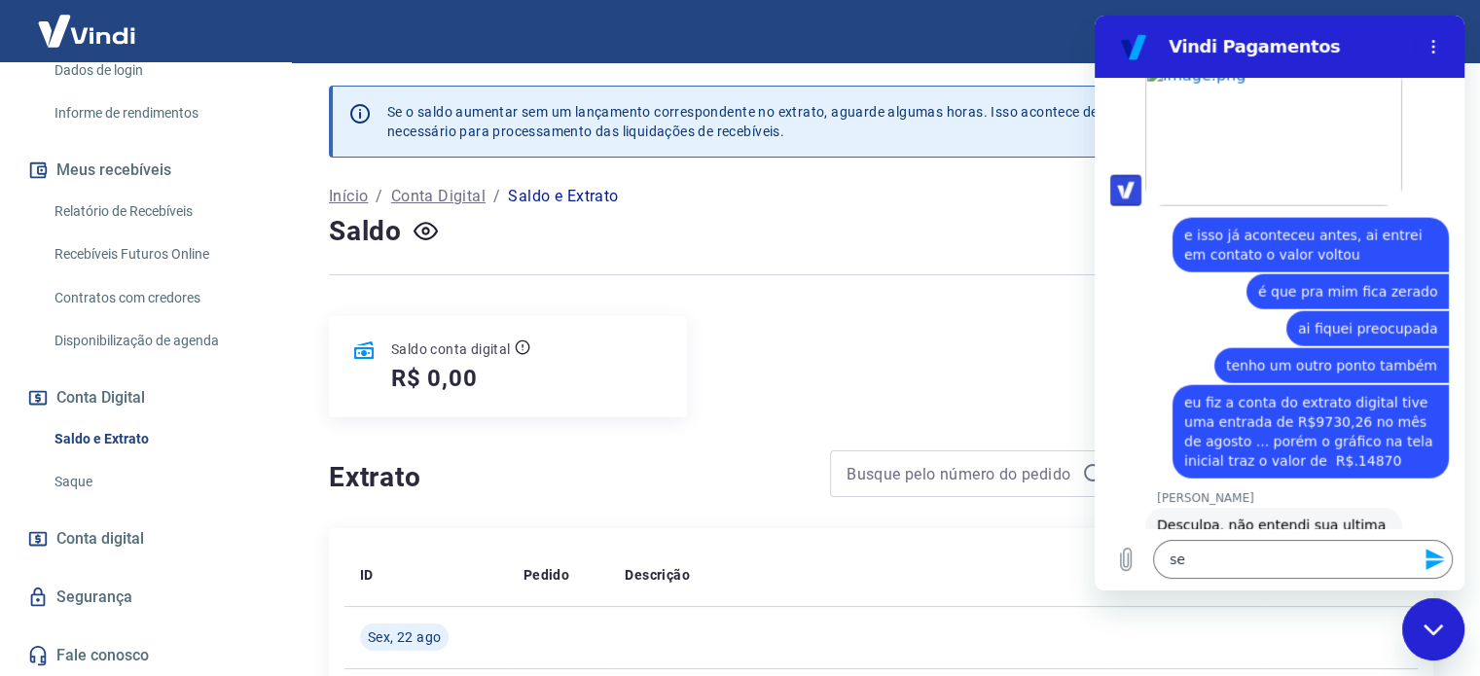
scroll to position [4500, 0]
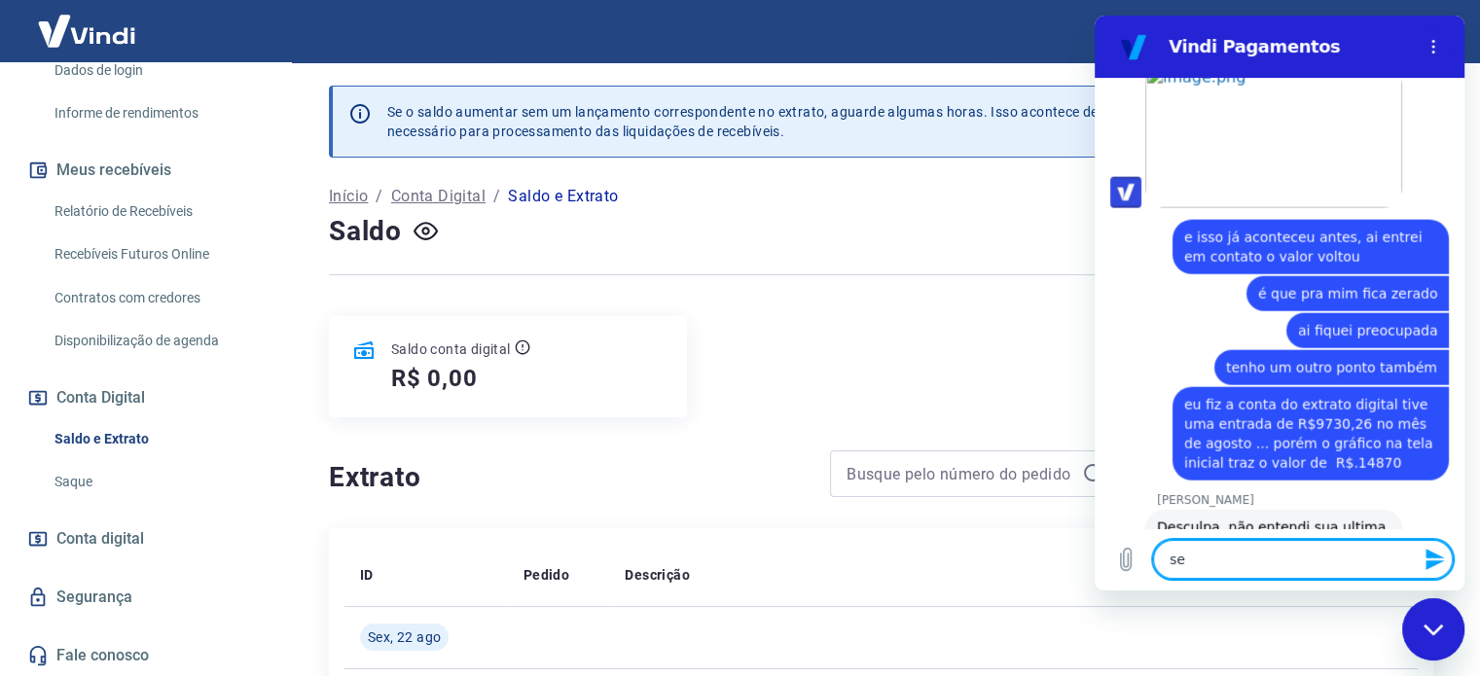
drag, startPoint x: 1203, startPoint y: 558, endPoint x: 959, endPoint y: 500, distance: 251.0
click html "Vindi Pagamentos 09:53 diz: ola Enviado · 09:53 Vindi Vindi diz: Olá, Isabela D…"
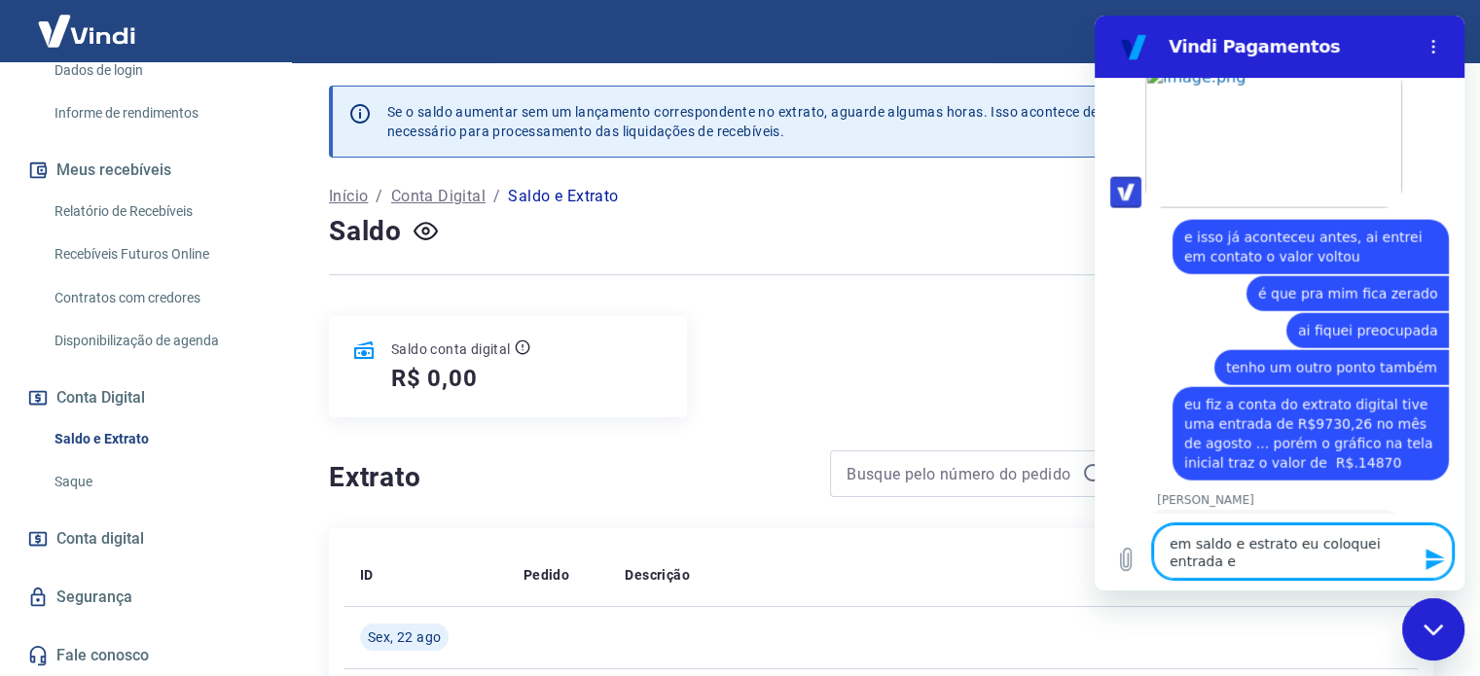
scroll to position [4502, 0]
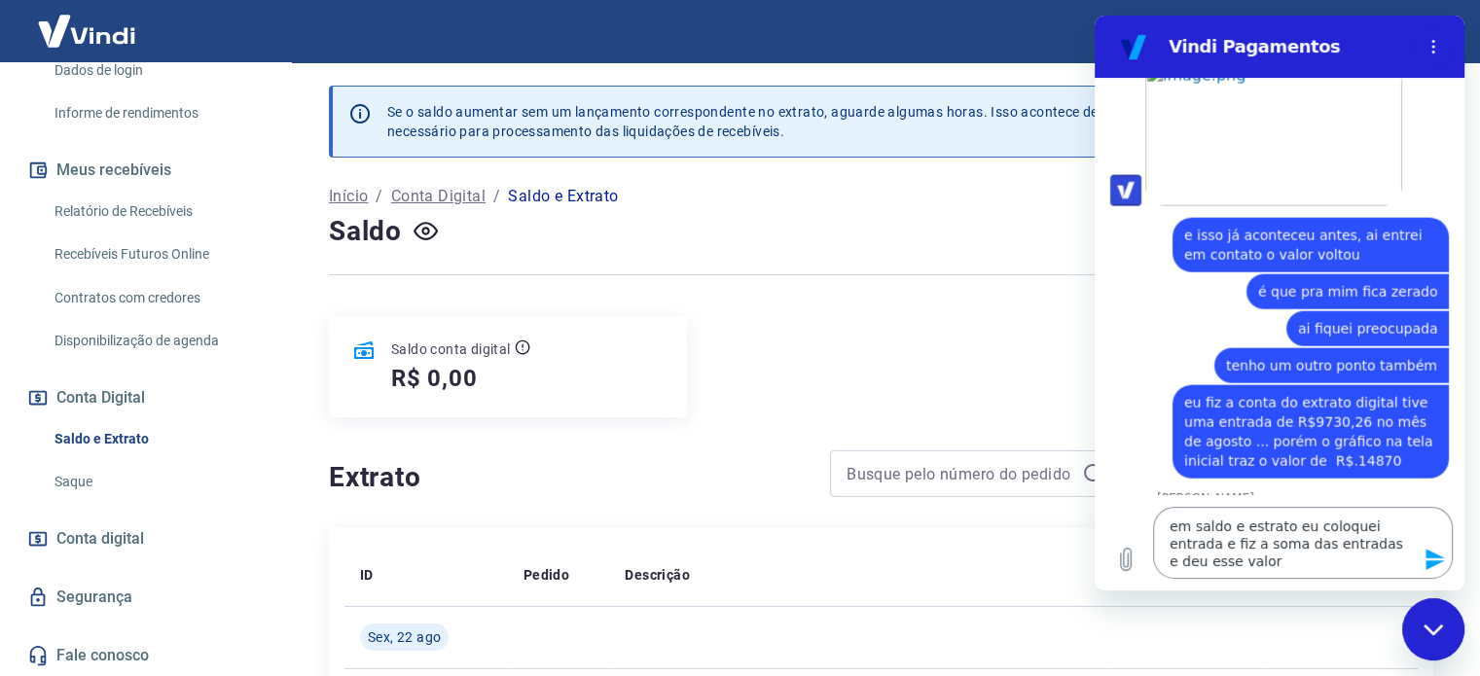
click at [1212, 567] on textarea "em saldo e estrato eu coloquei entrada e fiz a soma das entradas e deu esse val…" at bounding box center [1303, 543] width 300 height 72
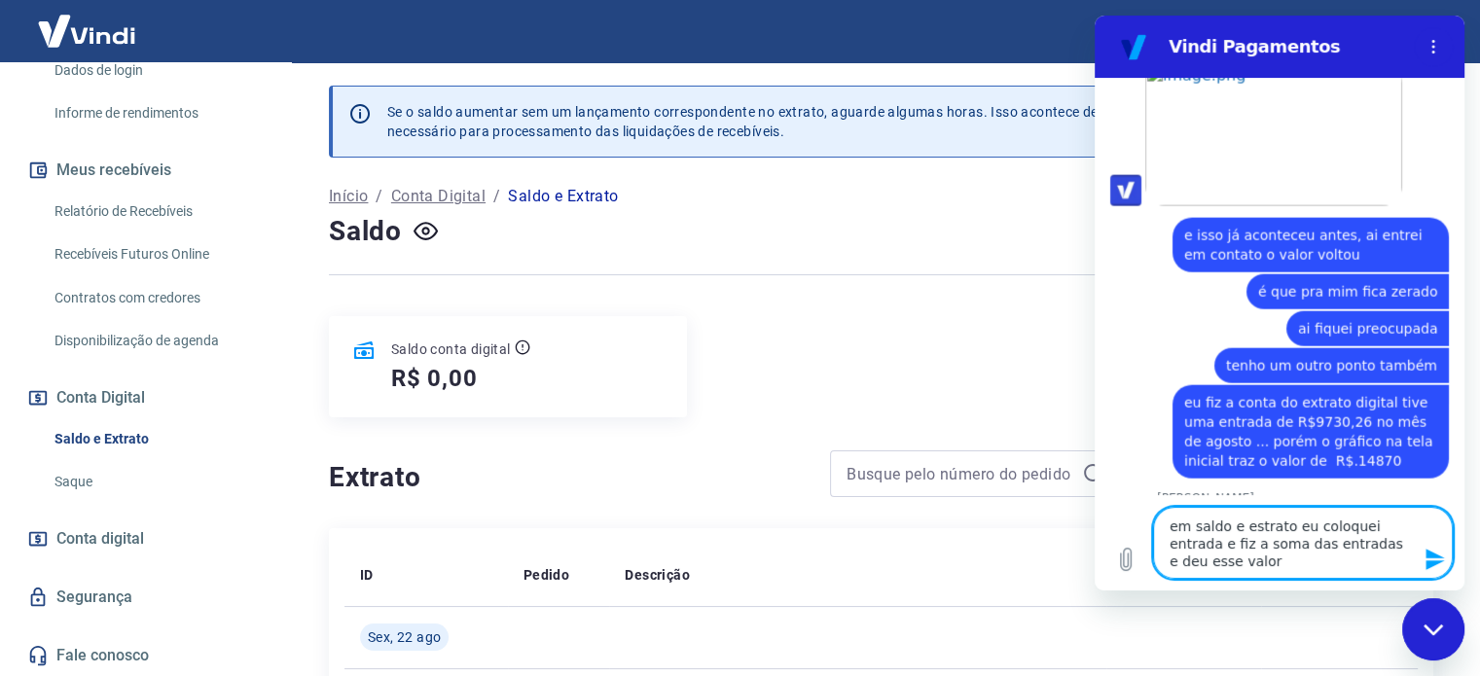
paste textarea "9730,26"
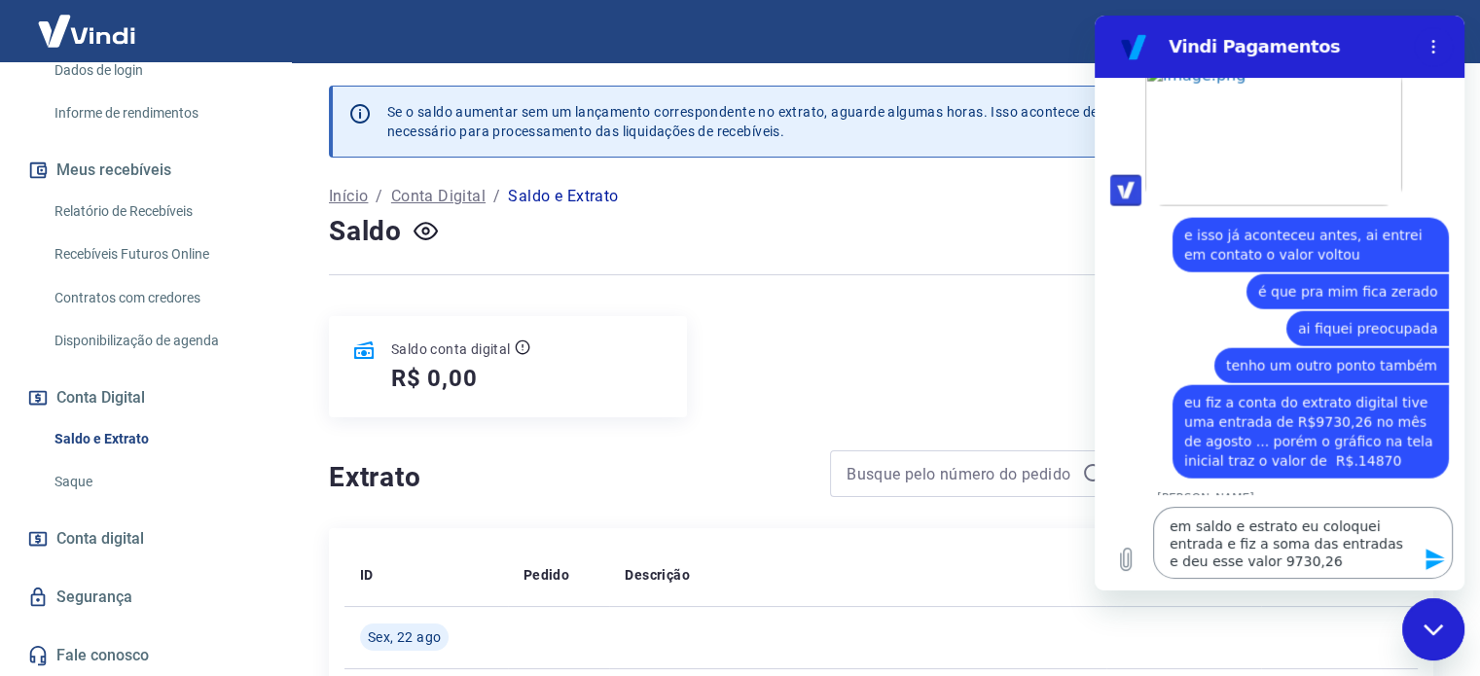
click at [1268, 563] on textarea "em saldo e estrato eu coloquei entrada e fiz a soma das entradas e deu esse val…" at bounding box center [1303, 543] width 300 height 72
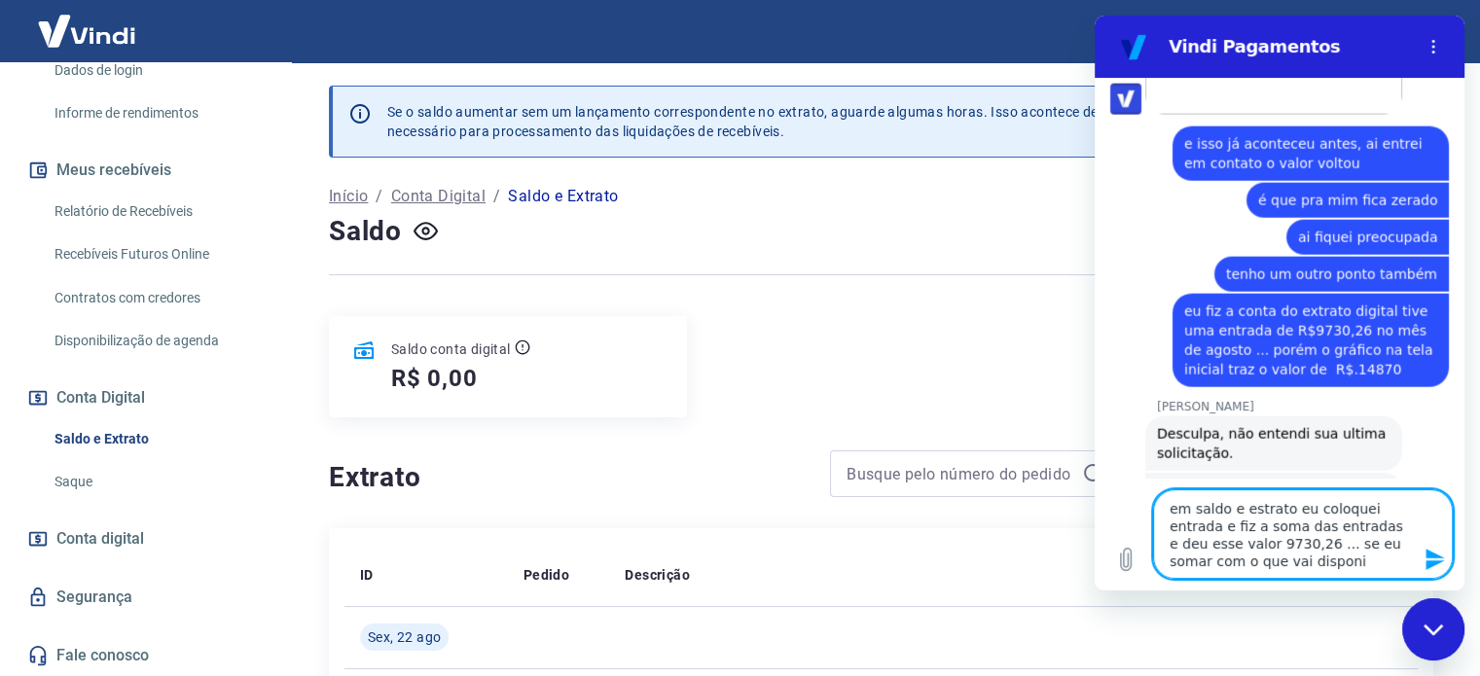
scroll to position [4597, 0]
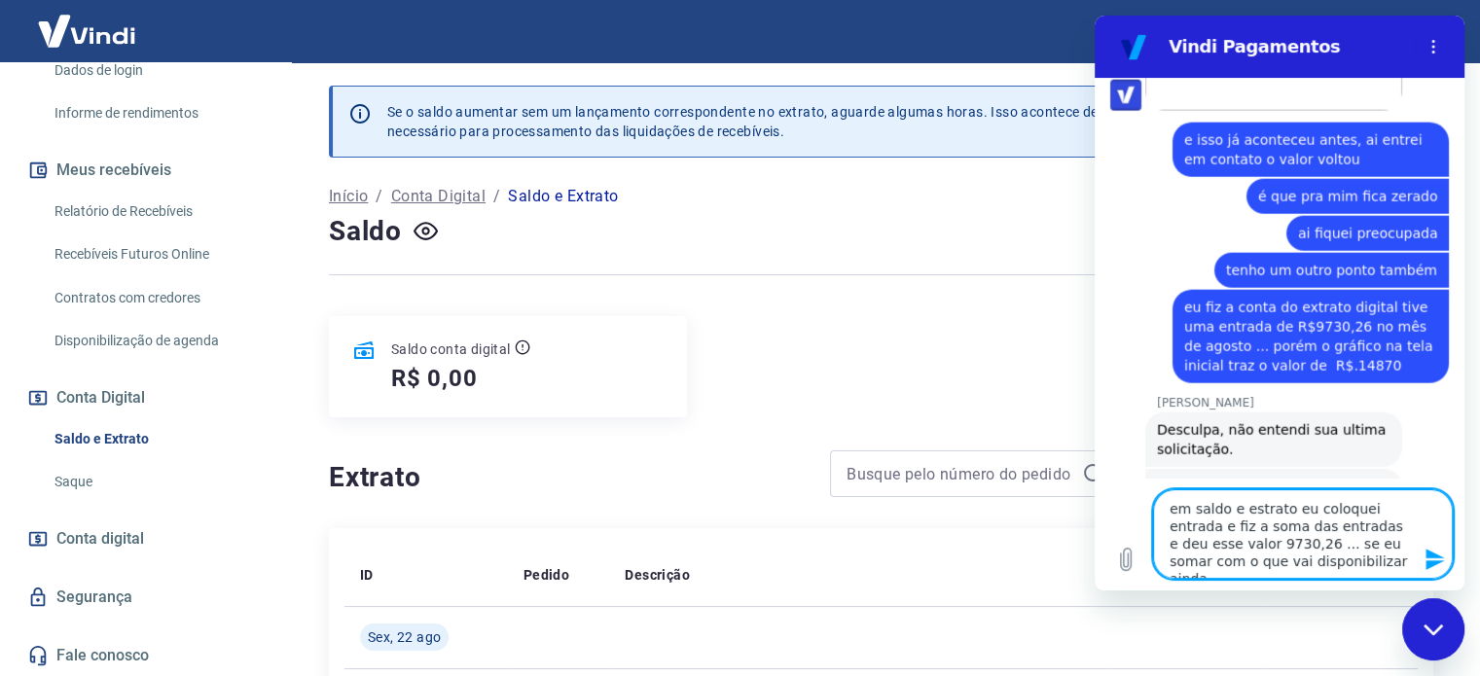
paste textarea "1596,43"
click at [1308, 559] on textarea "em saldo e estrato eu coloquei entrada e fiz a soma das entradas e deu esse val…" at bounding box center [1303, 533] width 300 height 89
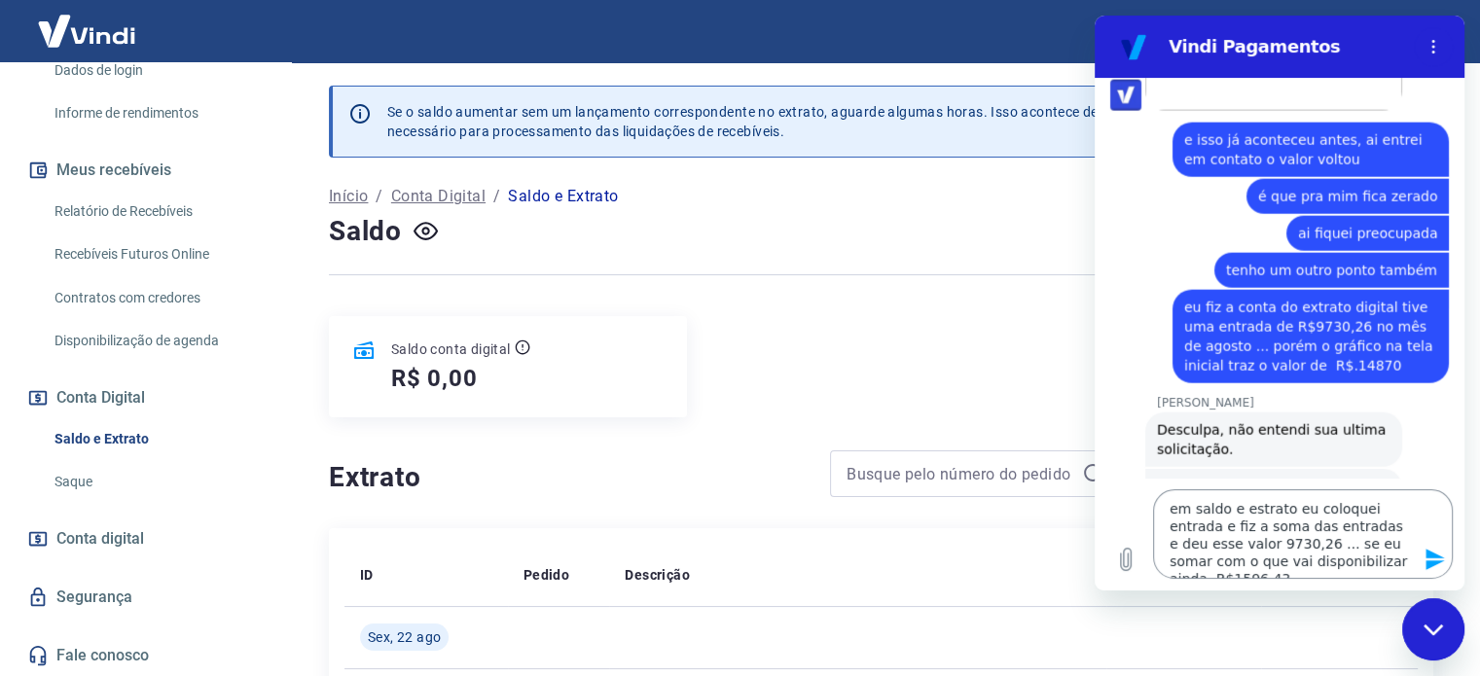
click at [1367, 556] on textarea "em saldo e estrato eu coloquei entrada e fiz a soma das entradas e deu esse val…" at bounding box center [1303, 533] width 300 height 89
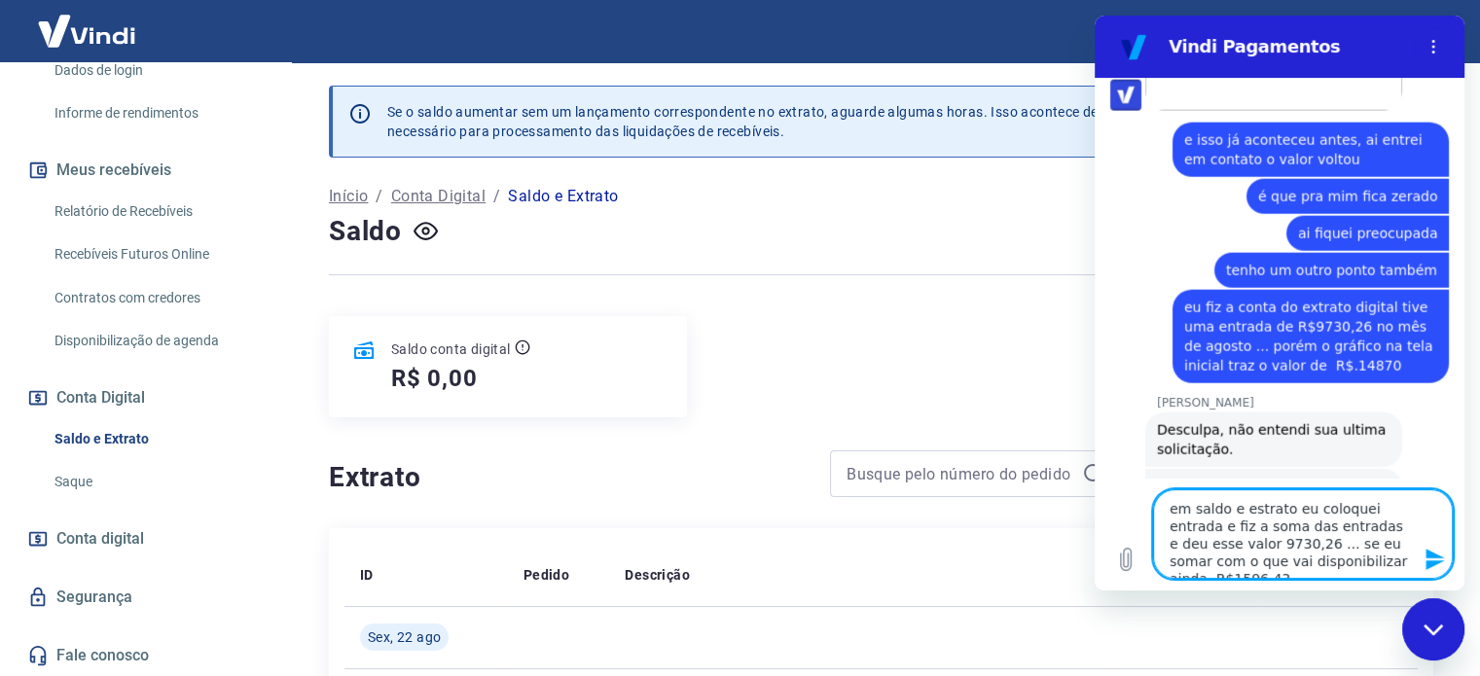
click at [1374, 563] on textarea "em saldo e estrato eu coloquei entrada e fiz a soma das entradas e deu esse val…" at bounding box center [1303, 533] width 300 height 89
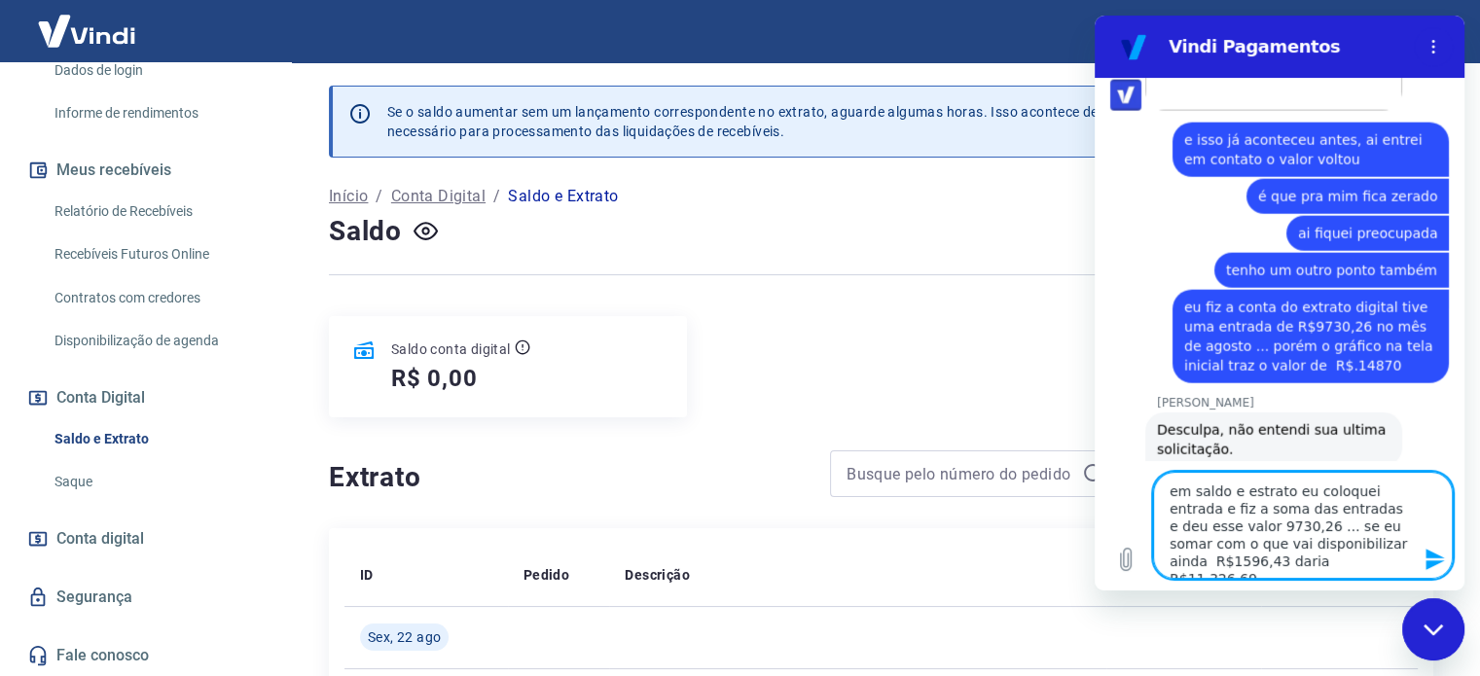
click at [1297, 561] on textarea "em saldo e estrato eu coloquei entrada e fiz a soma das entradas e deu esse val…" at bounding box center [1303, 525] width 300 height 107
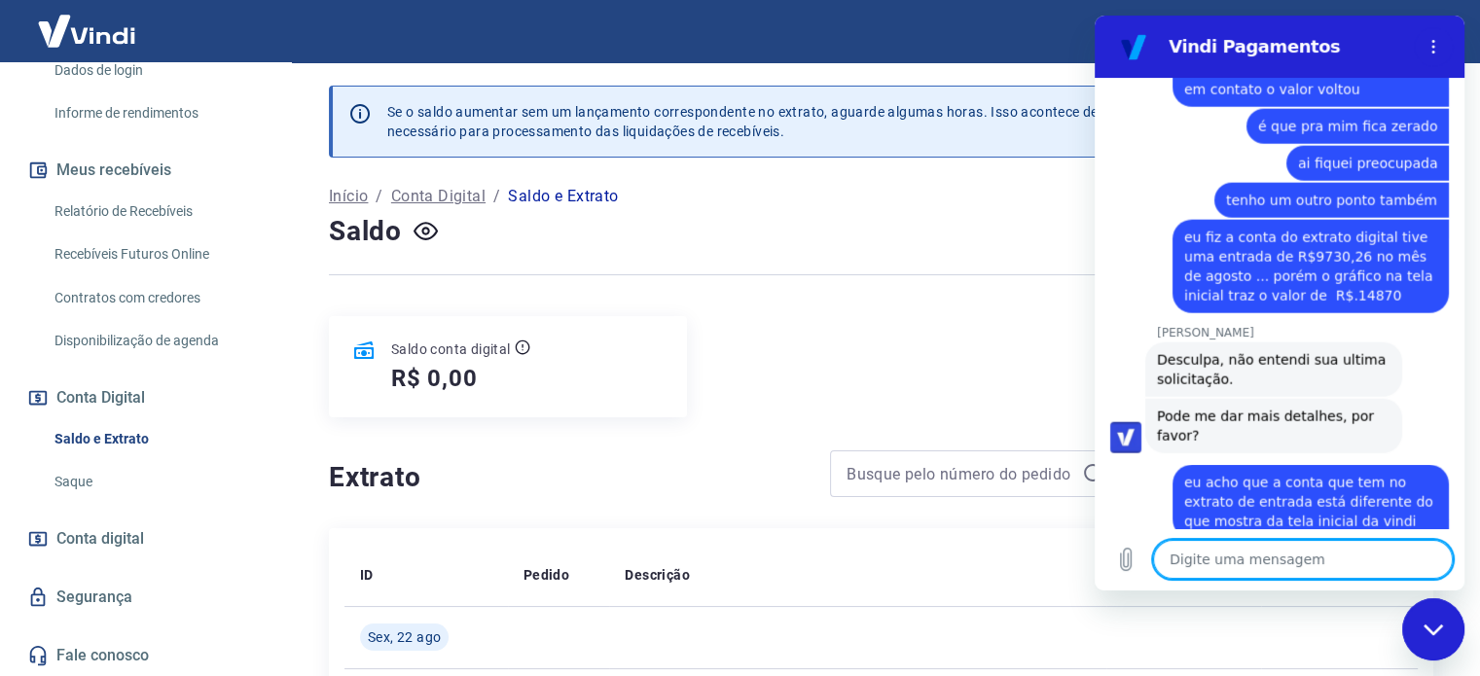
scroll to position [4671, 0]
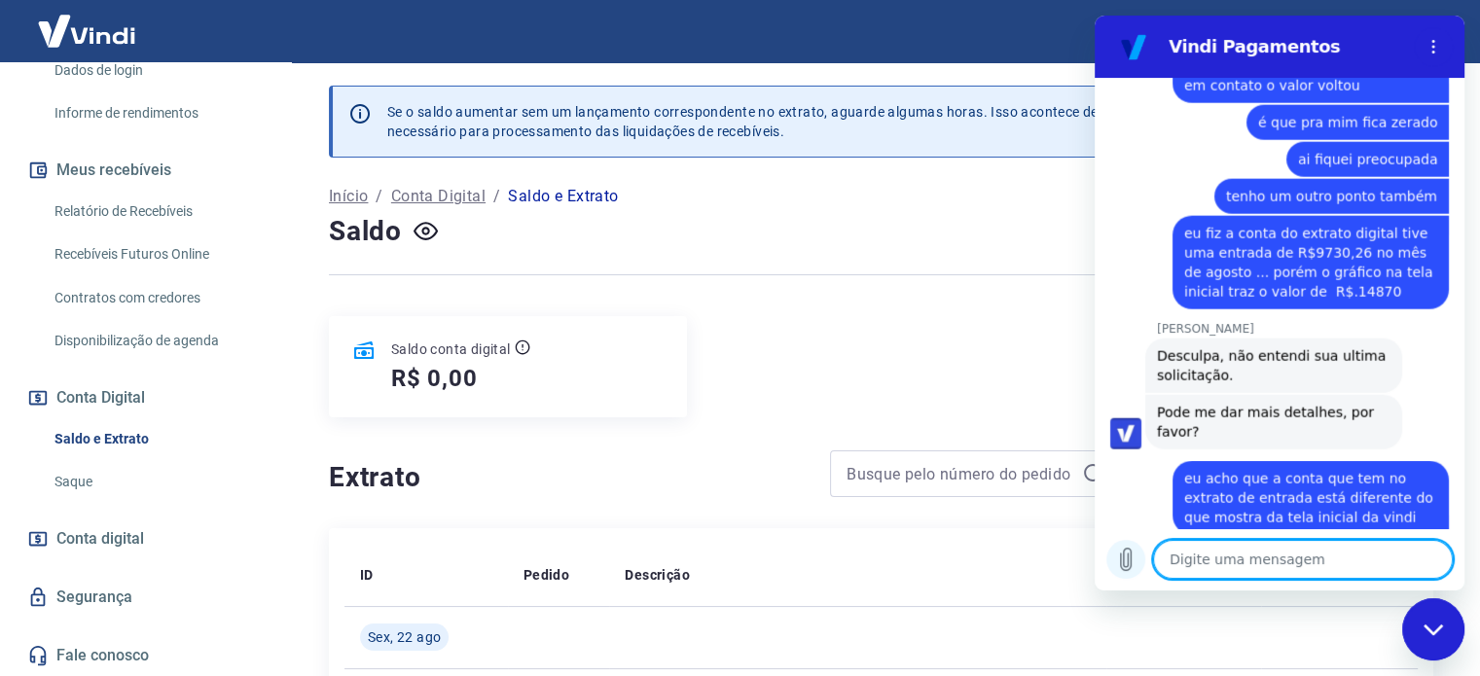
click at [1119, 559] on icon "Carregar arquivo" at bounding box center [1125, 559] width 23 height 23
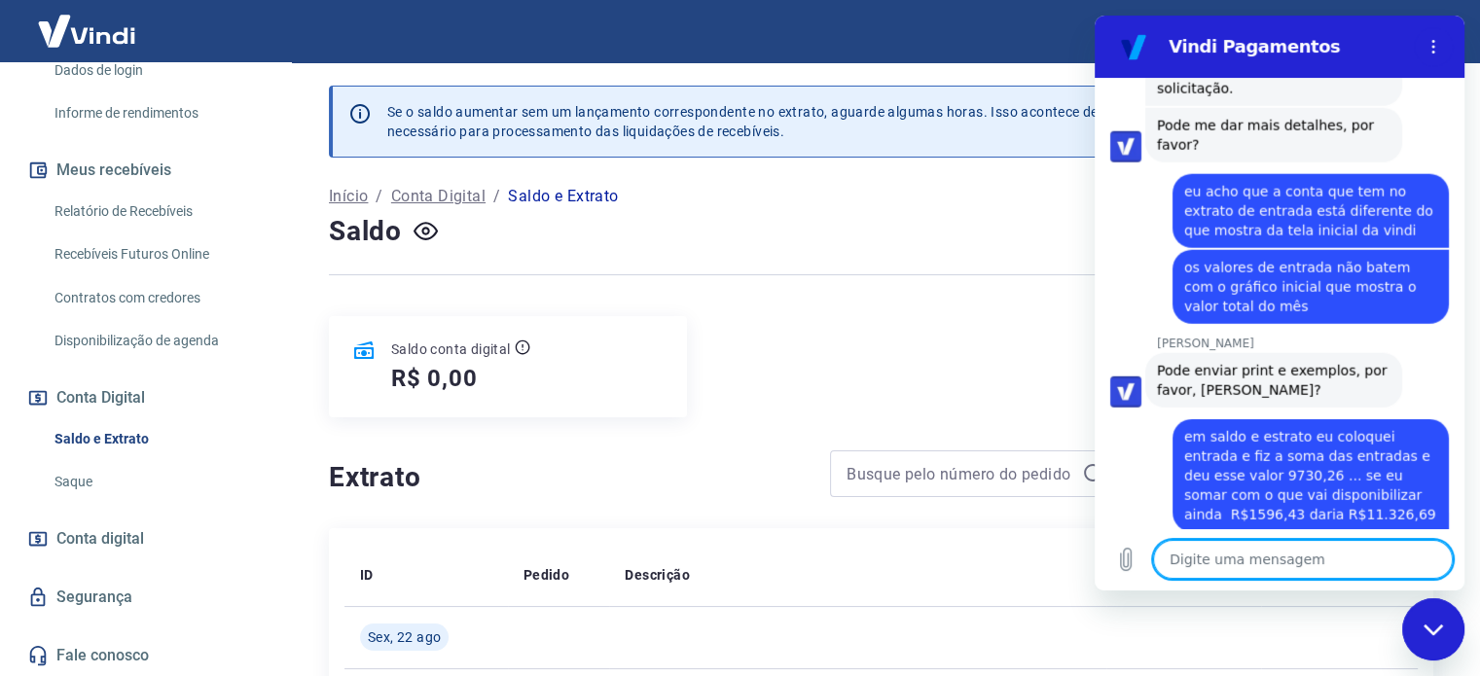
scroll to position [4996, 0]
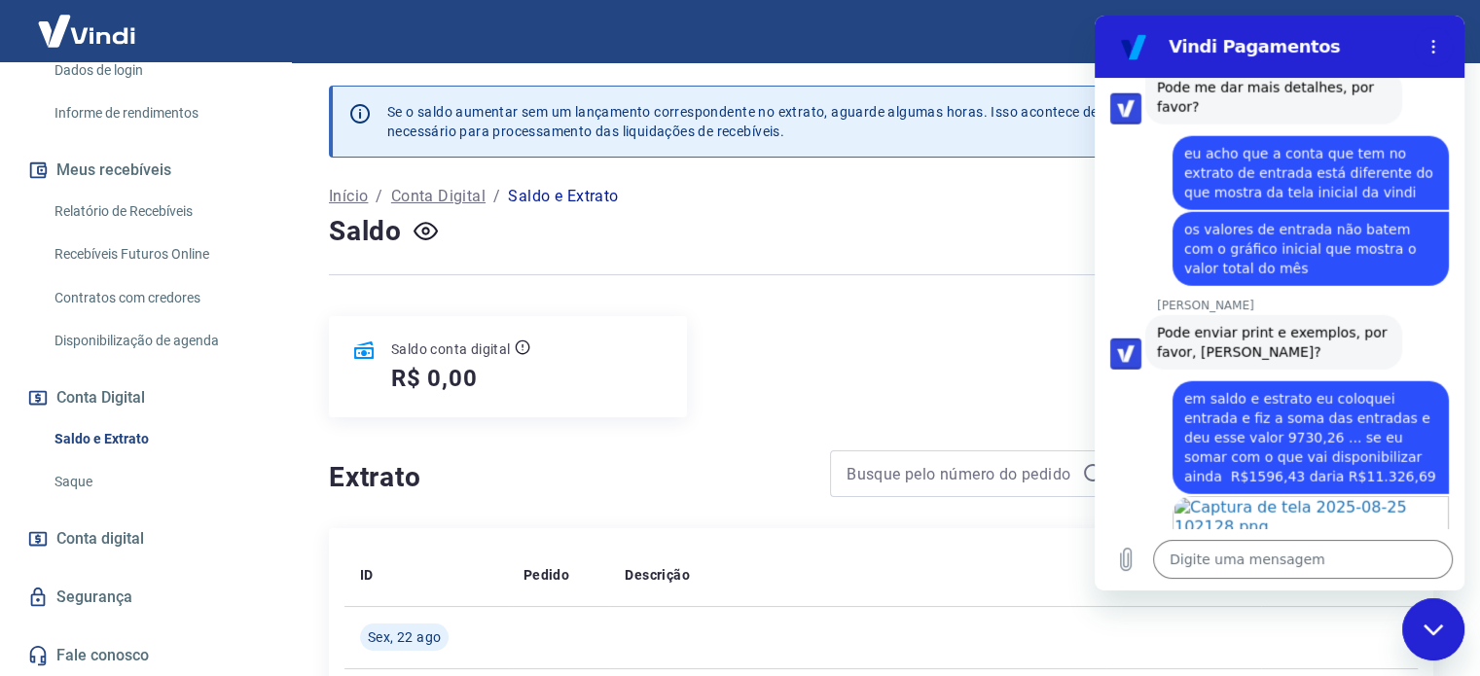
drag, startPoint x: 1178, startPoint y: 407, endPoint x: 1363, endPoint y: 423, distance: 185.6
drag, startPoint x: 1152, startPoint y: 440, endPoint x: 1330, endPoint y: 460, distance: 179.2
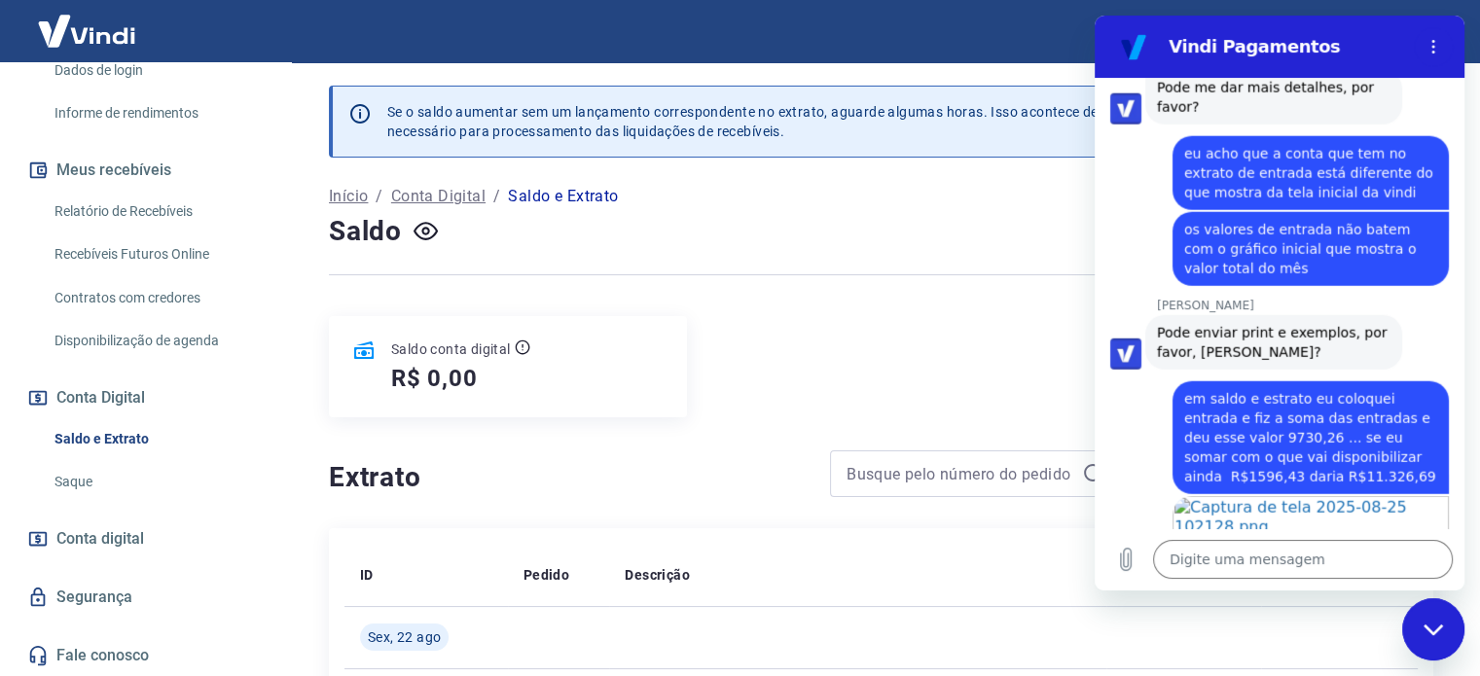
click at [197, 211] on link "Relatório de Recebíveis" at bounding box center [157, 212] width 221 height 40
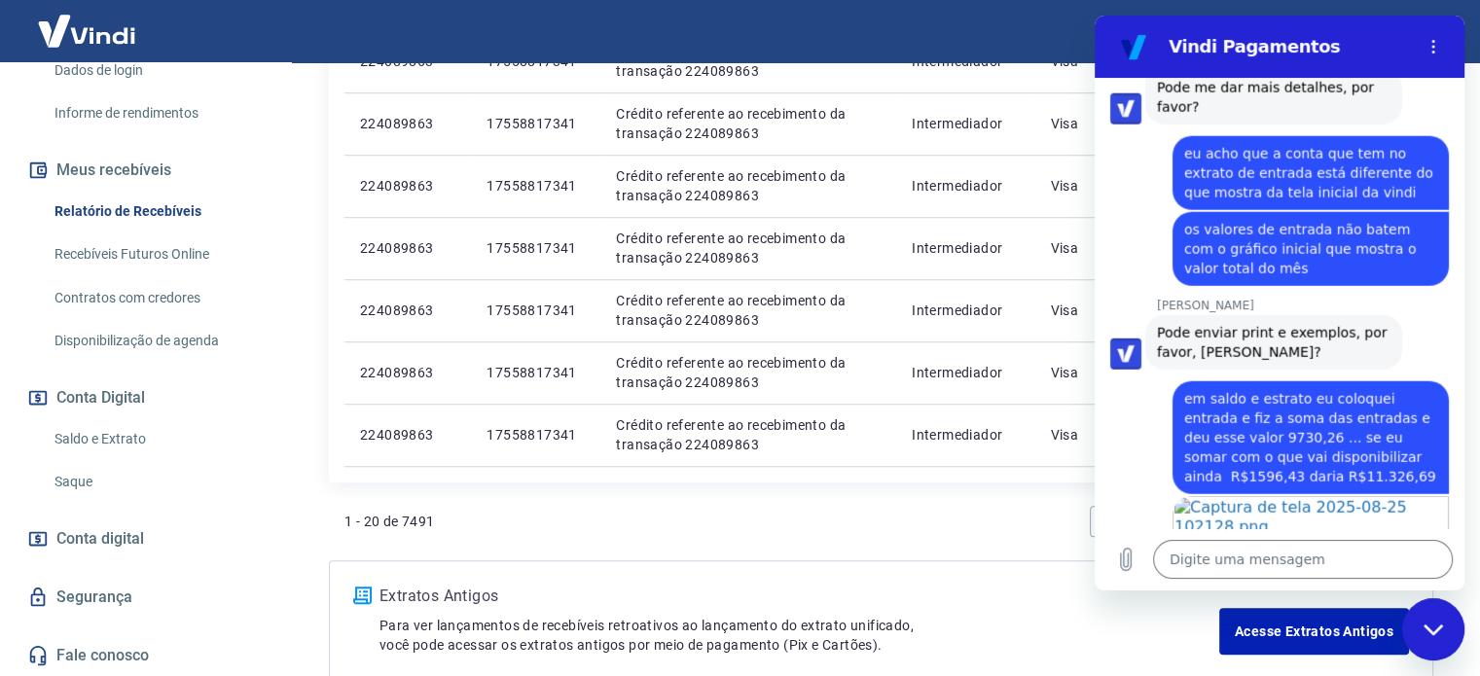
scroll to position [1459, 0]
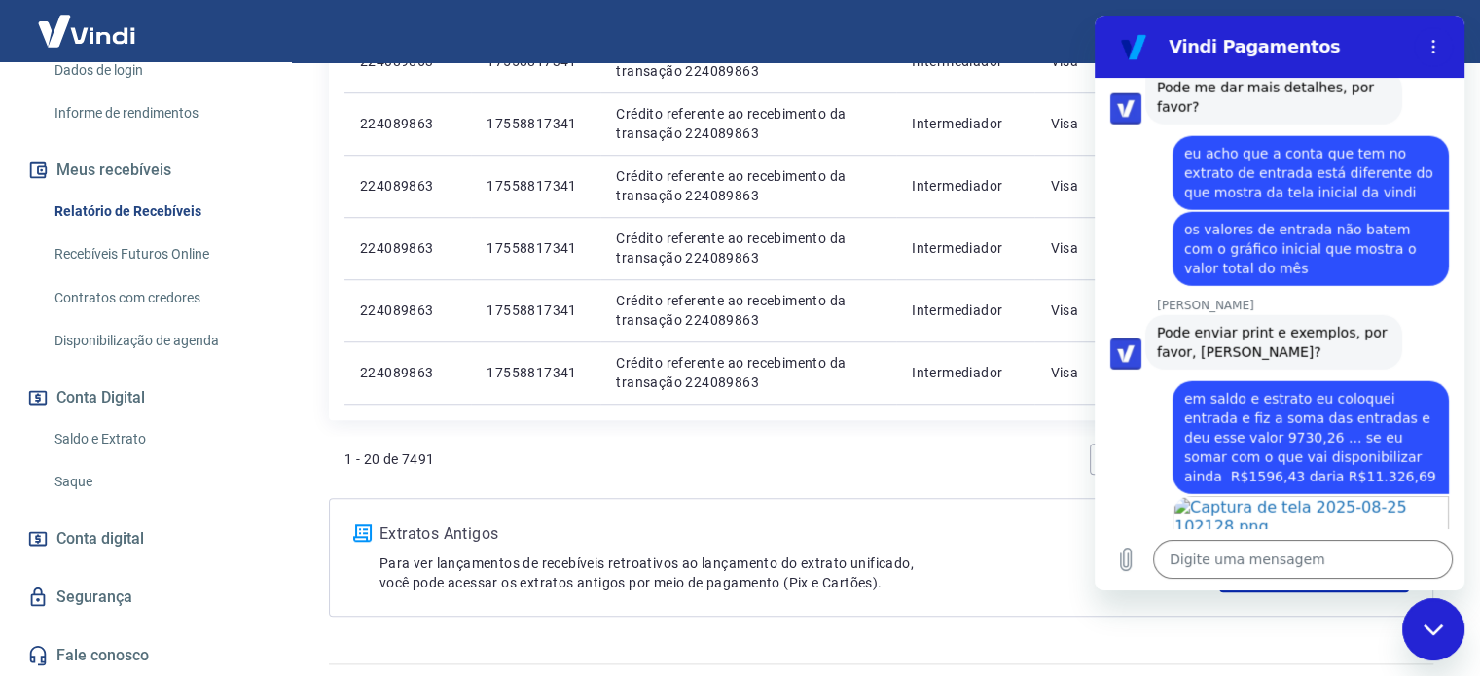
click at [948, 482] on div "1 - 20 de 7491 1 2 3 ... 375" at bounding box center [881, 467] width 1104 height 62
click at [1244, 555] on textarea at bounding box center [1303, 559] width 300 height 39
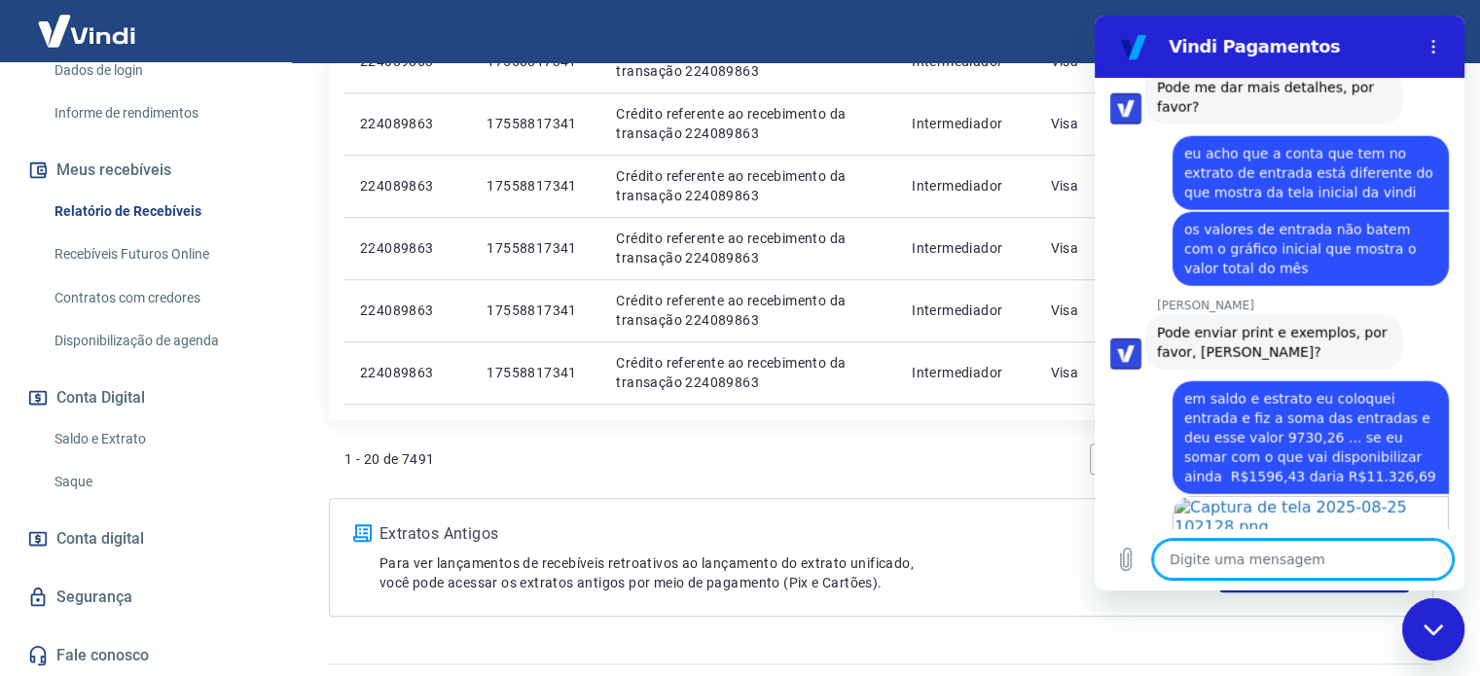
click at [1441, 635] on icon "Fechar janela de mensagens" at bounding box center [1433, 630] width 20 height 13
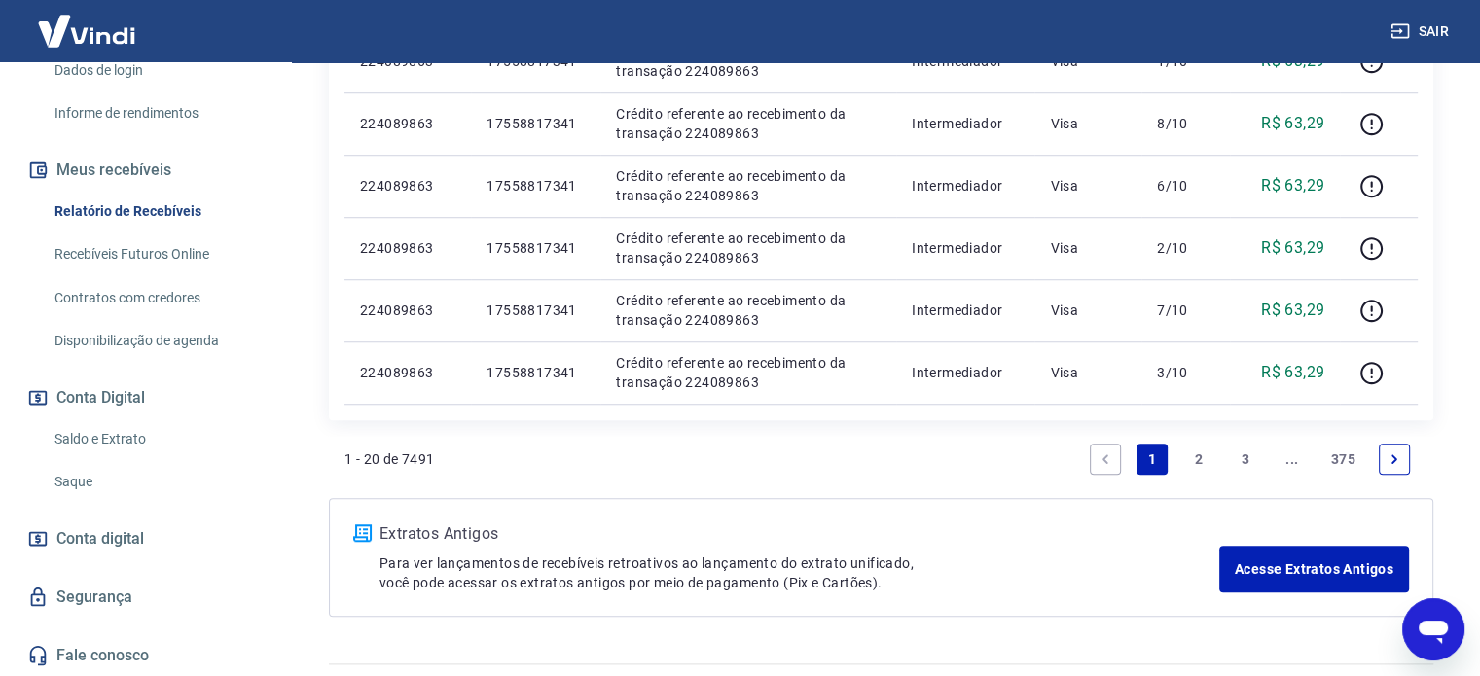
click at [1382, 446] on link "Next page" at bounding box center [1393, 459] width 31 height 31
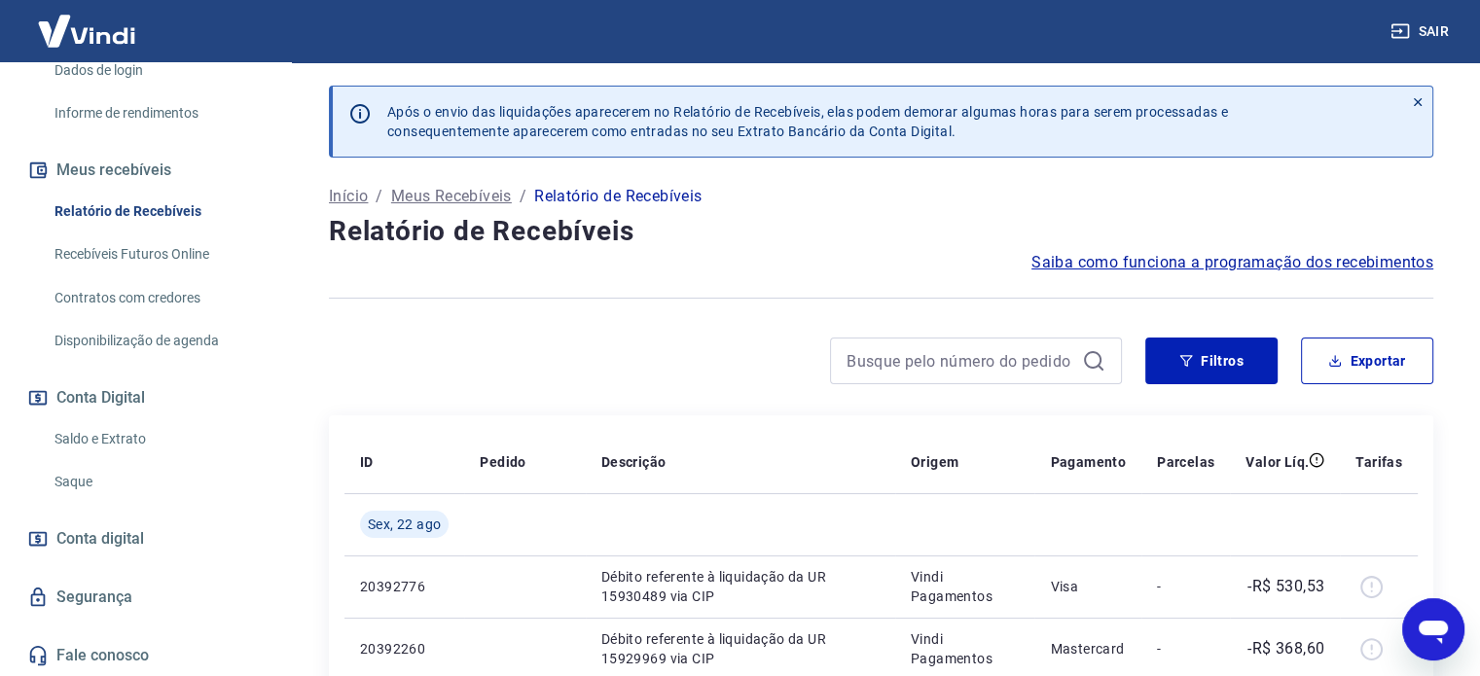
click at [1456, 637] on div "Abrir janela de mensagens" at bounding box center [1433, 629] width 58 height 58
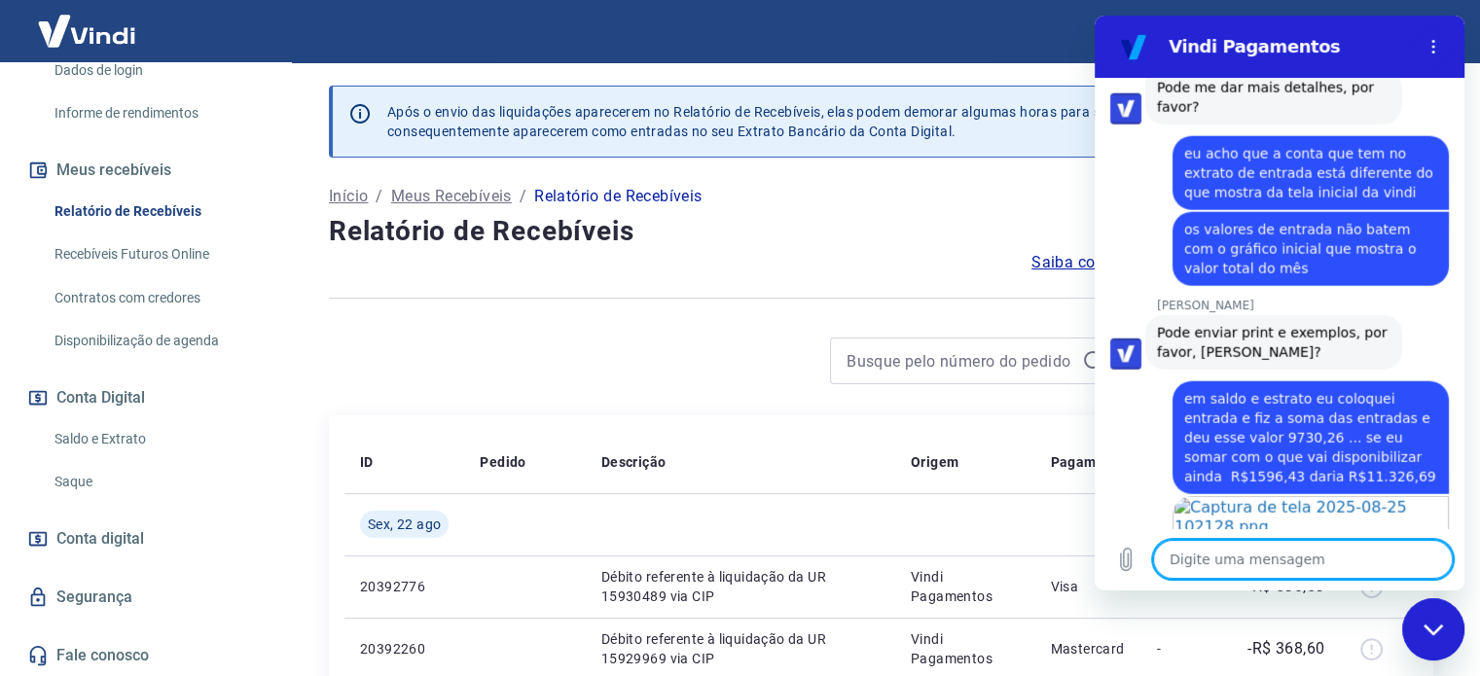
click at [1254, 576] on textarea at bounding box center [1303, 559] width 300 height 39
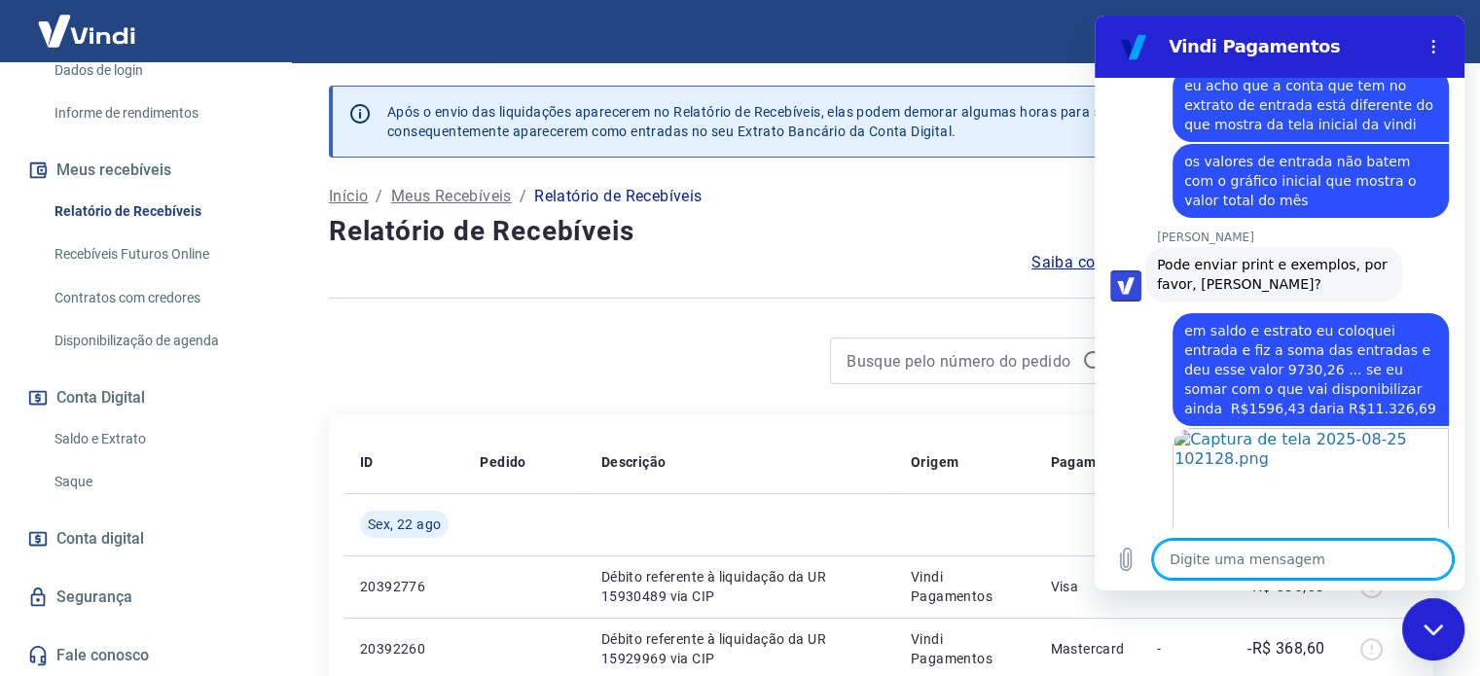
scroll to position [5031, 0]
click at [108, 419] on link "Saldo e Extrato" at bounding box center [157, 439] width 221 height 40
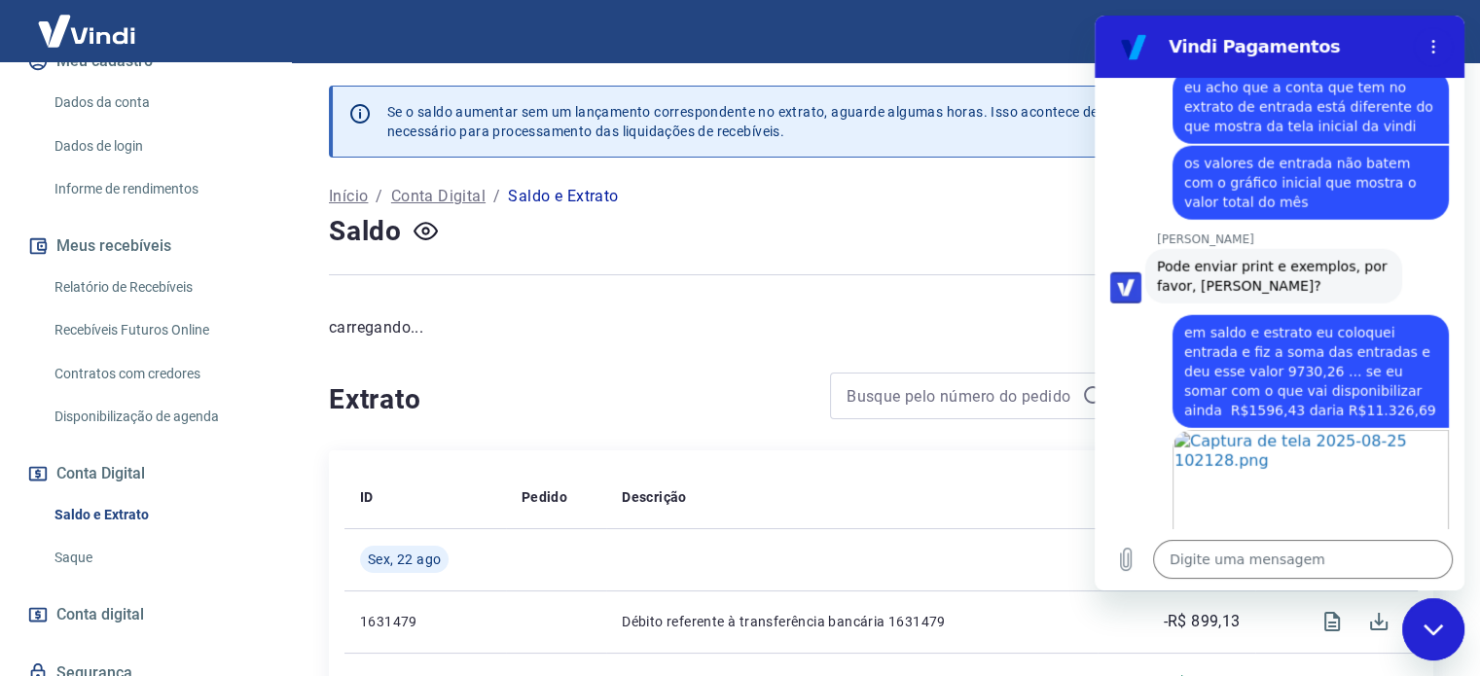
scroll to position [47, 0]
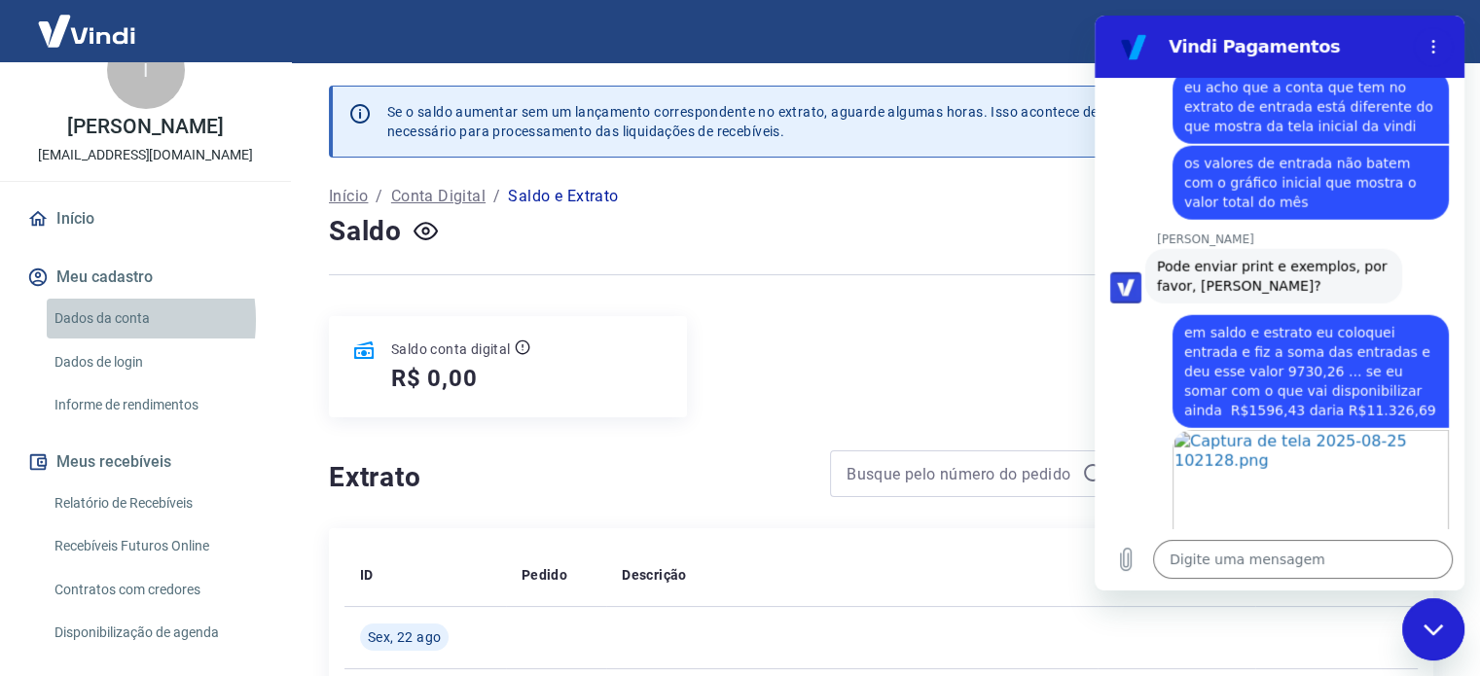
click at [89, 320] on link "Dados da conta" at bounding box center [157, 319] width 221 height 40
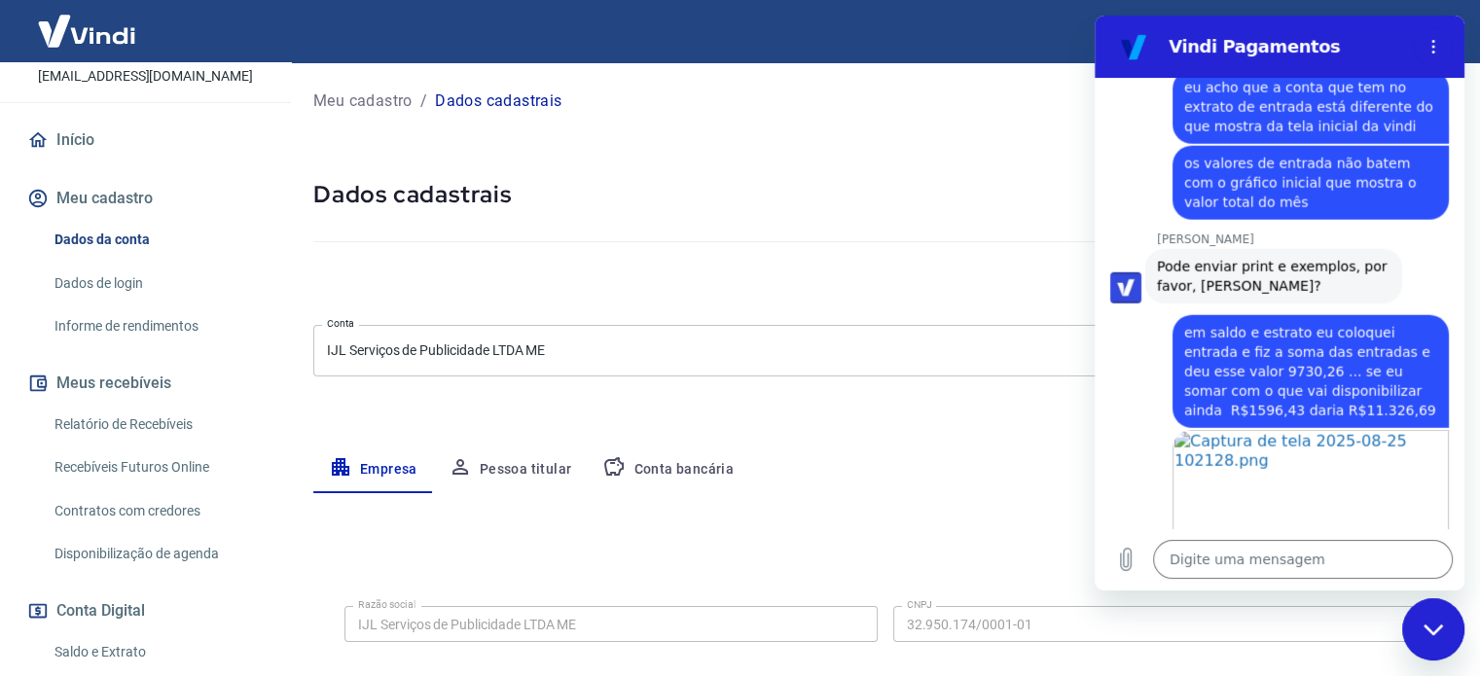
scroll to position [339, 0]
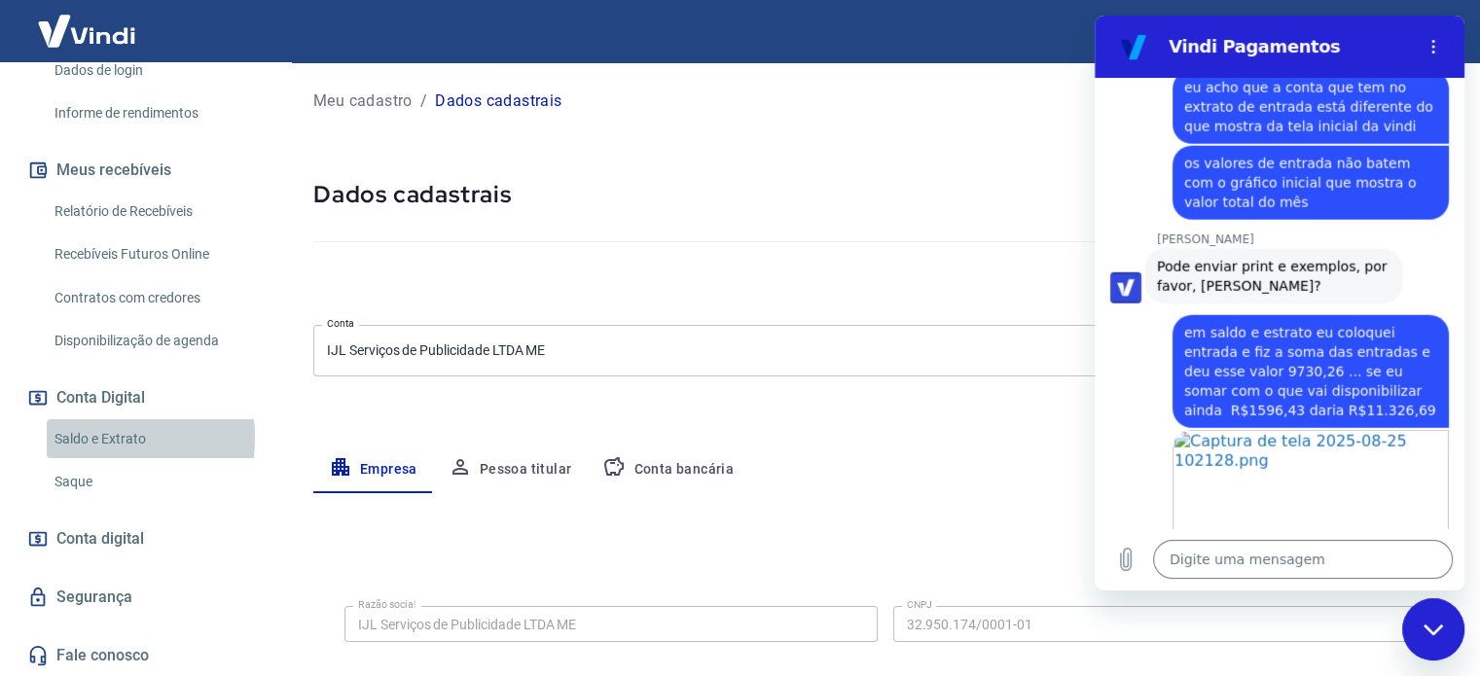
click at [90, 438] on link "Saldo e Extrato" at bounding box center [157, 439] width 221 height 40
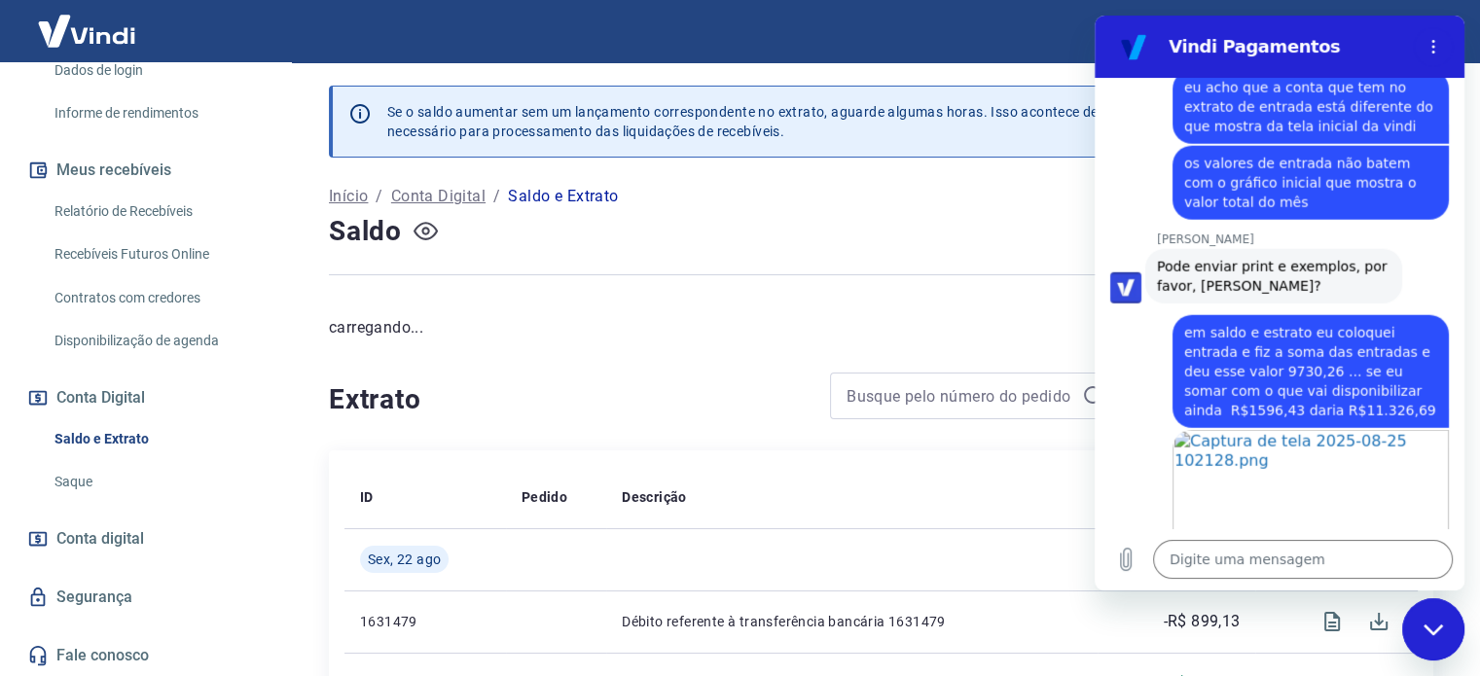
click at [422, 221] on icon "button" at bounding box center [425, 231] width 24 height 24
click at [429, 237] on icon "button" at bounding box center [425, 231] width 24 height 18
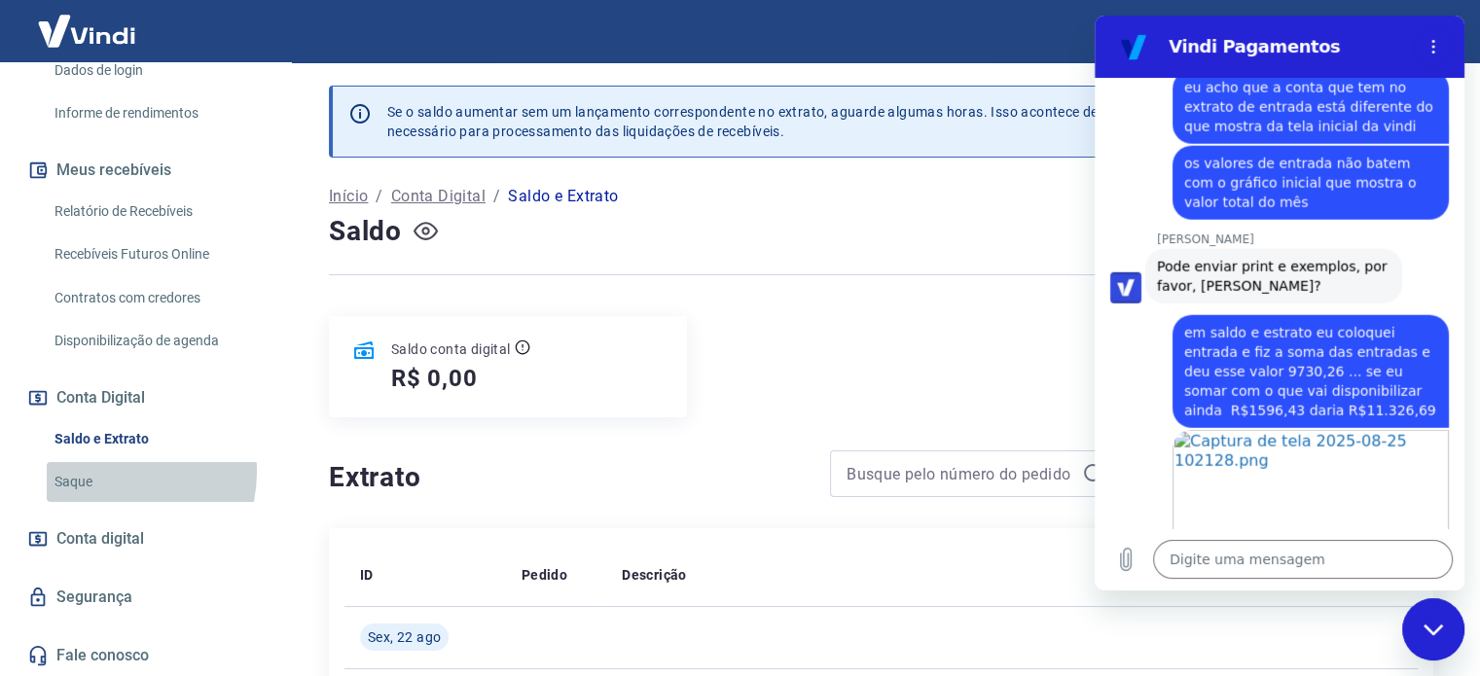
click at [112, 471] on link "Saque" at bounding box center [157, 482] width 221 height 40
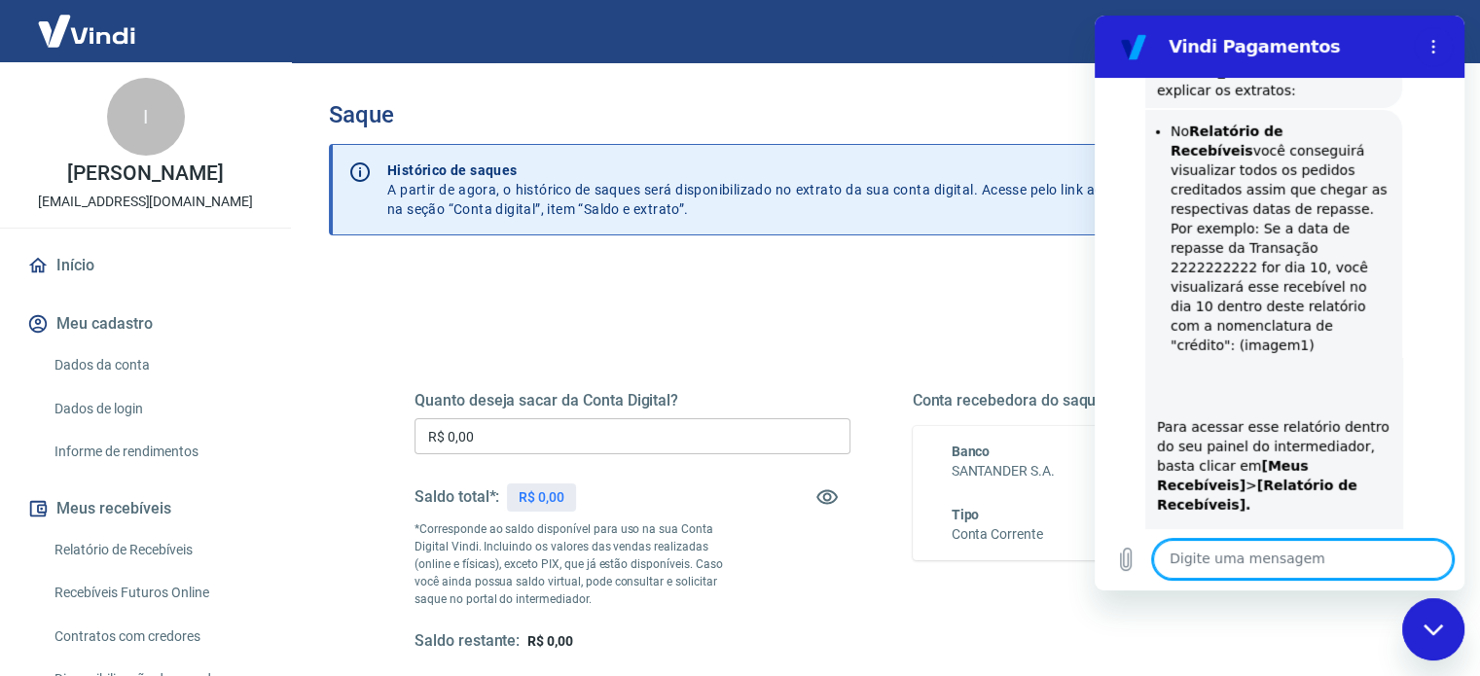
scroll to position [5735, 0]
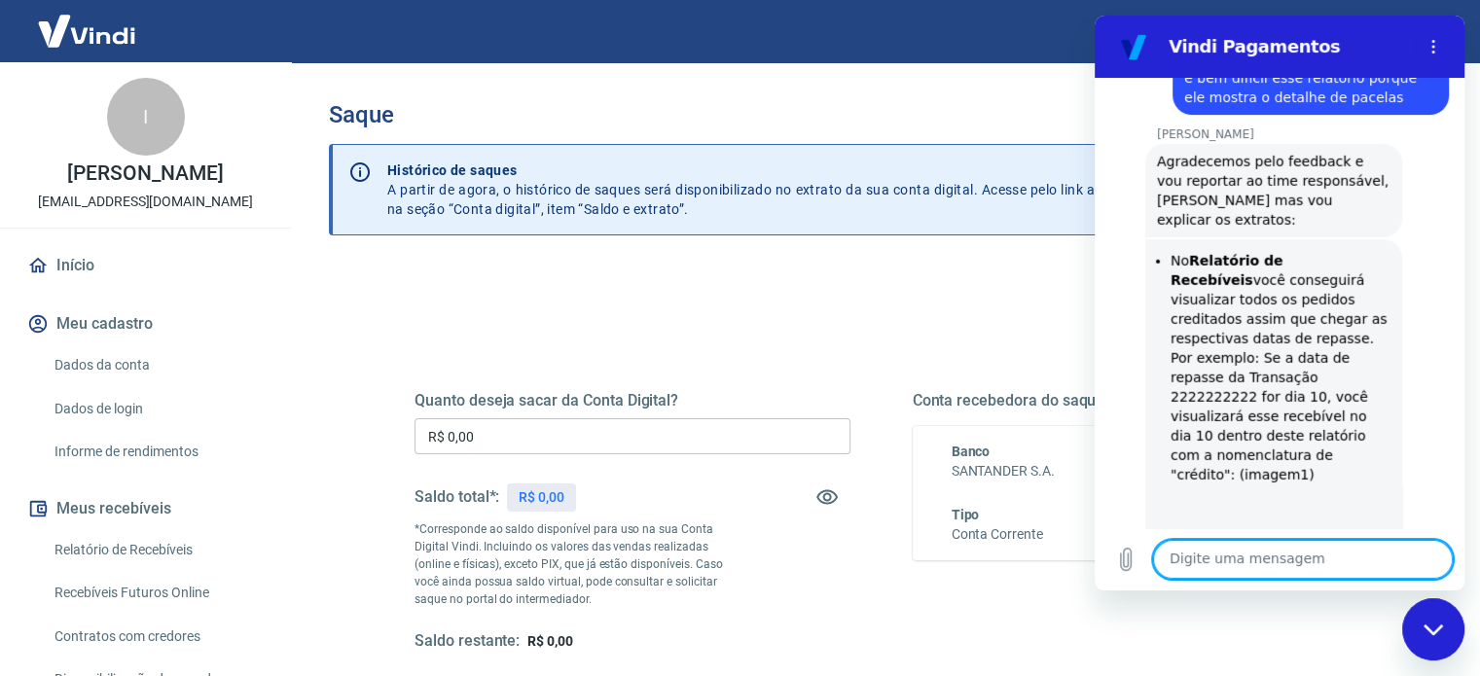
click at [1210, 568] on textarea at bounding box center [1303, 559] width 300 height 39
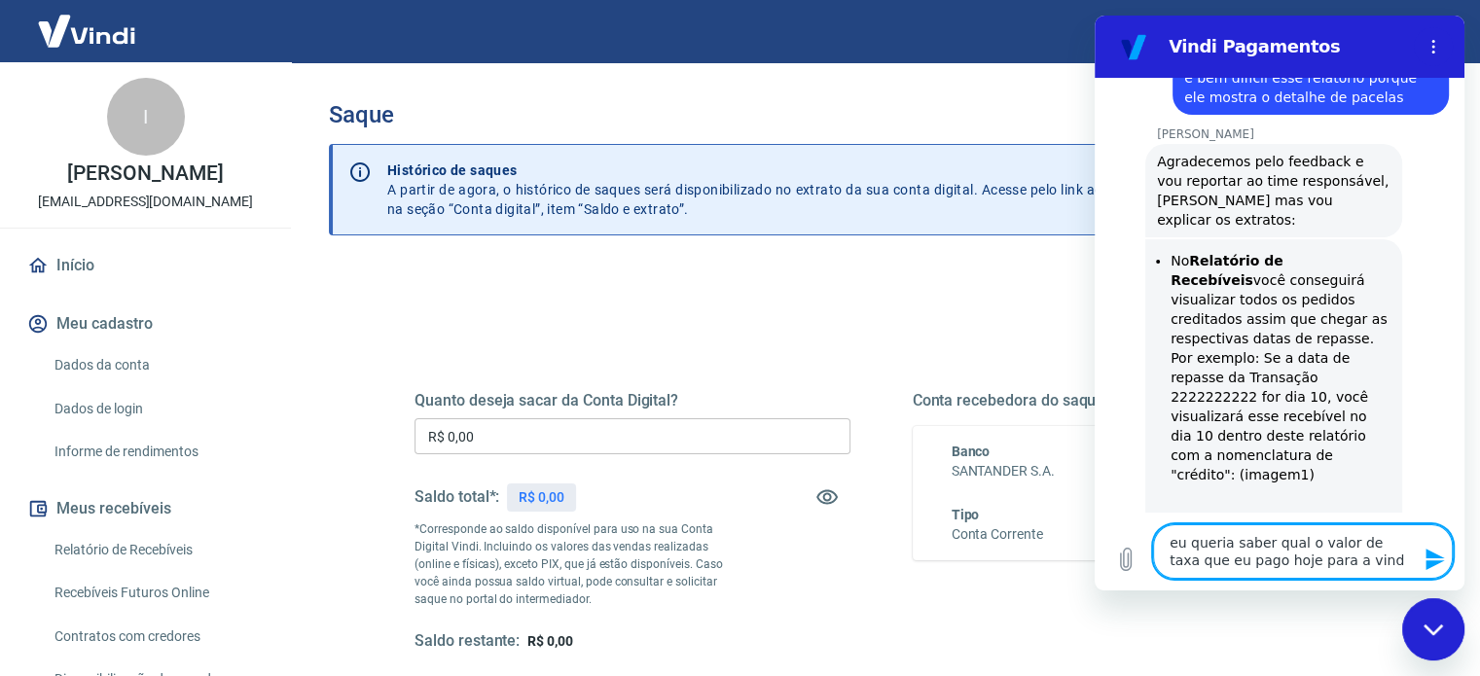
type textarea "eu queria saber qual o valor de taxa que eu pago hoje para a vindi"
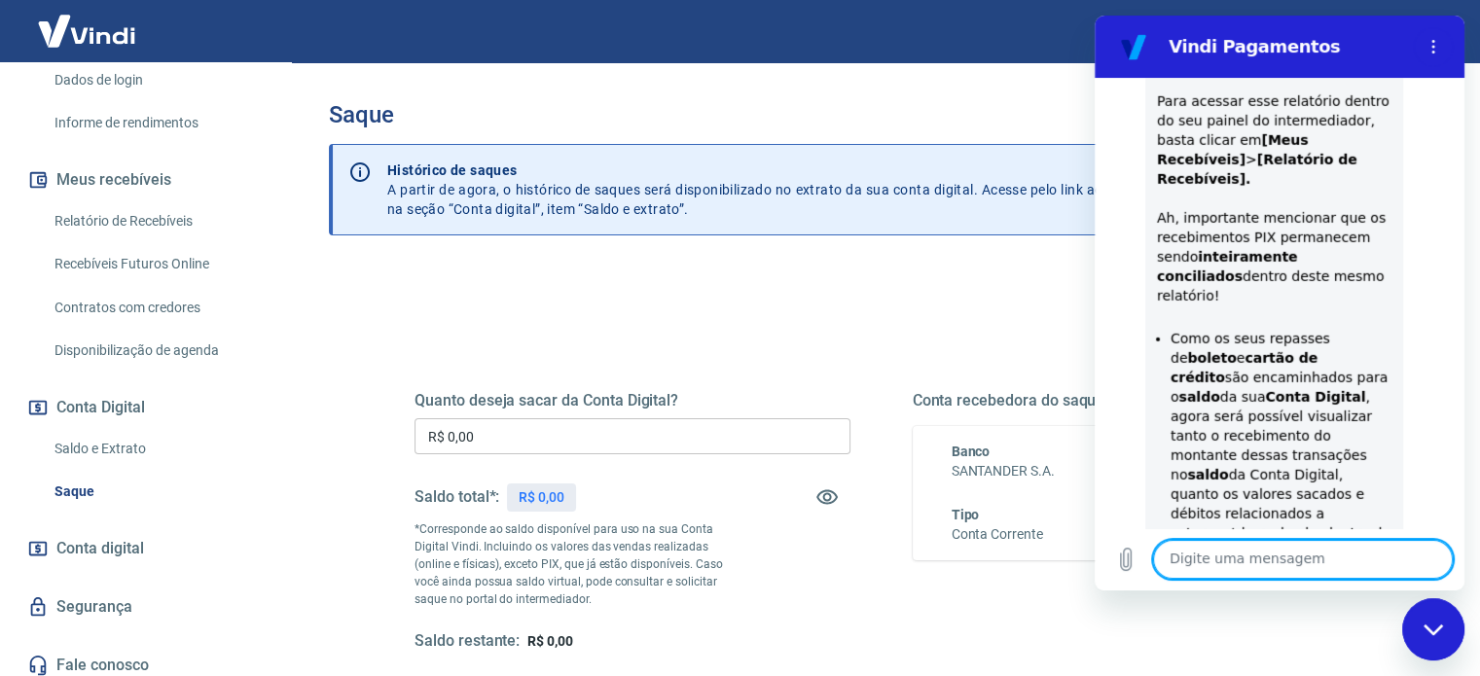
scroll to position [339, 0]
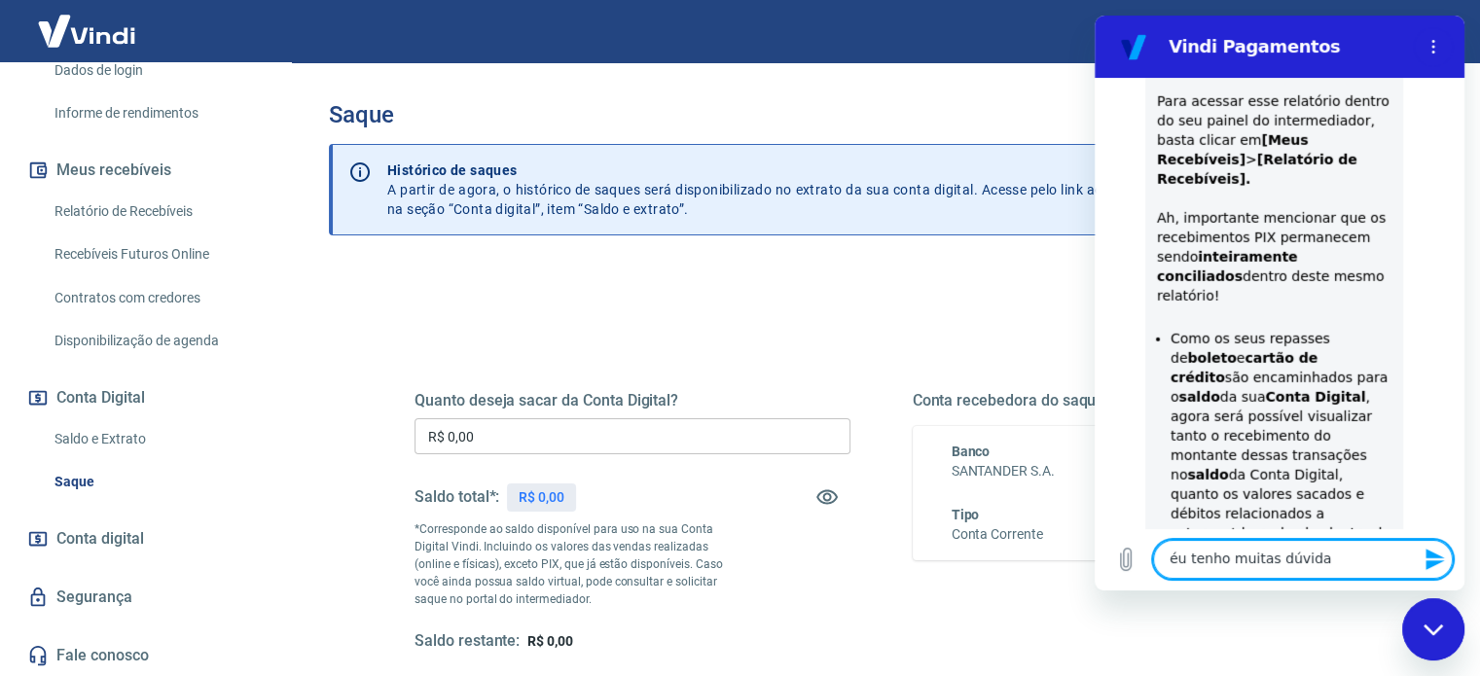
type textarea "éu tenho muitas dúvidas"
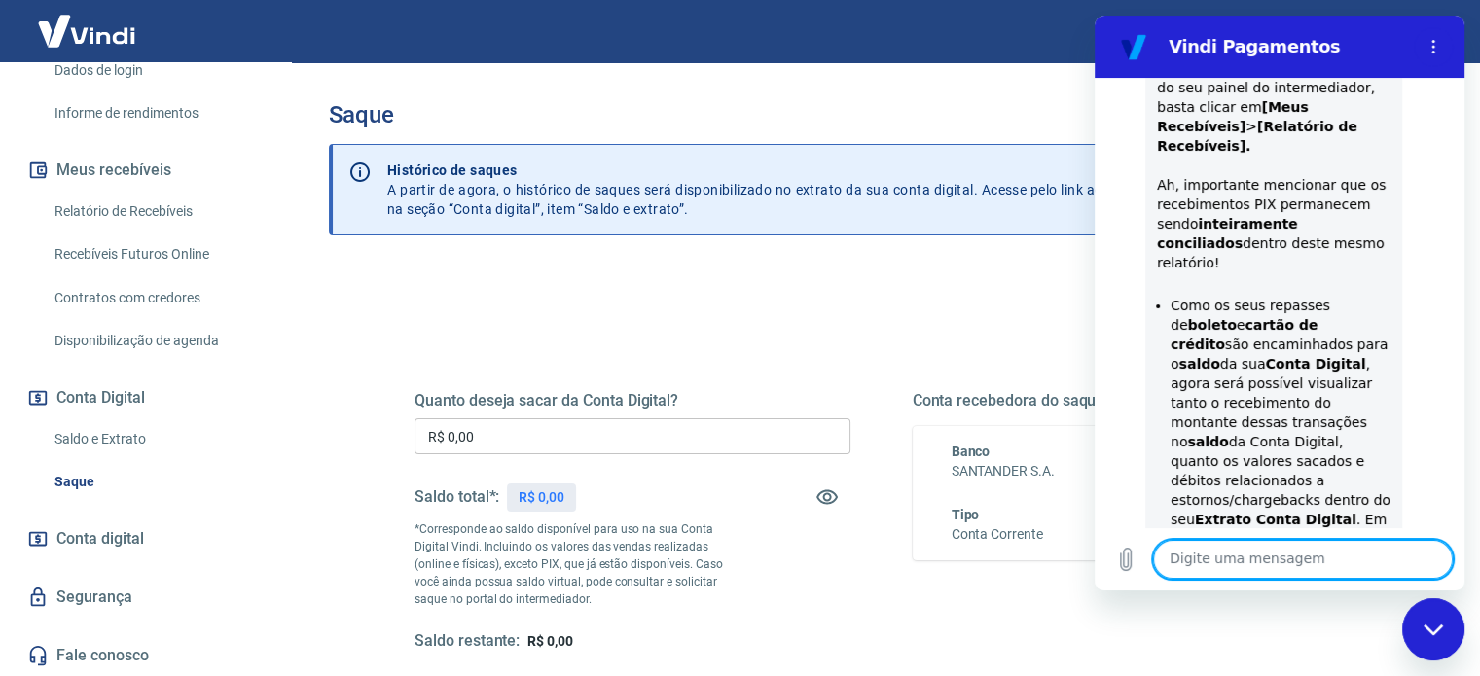
scroll to position [6228, 0]
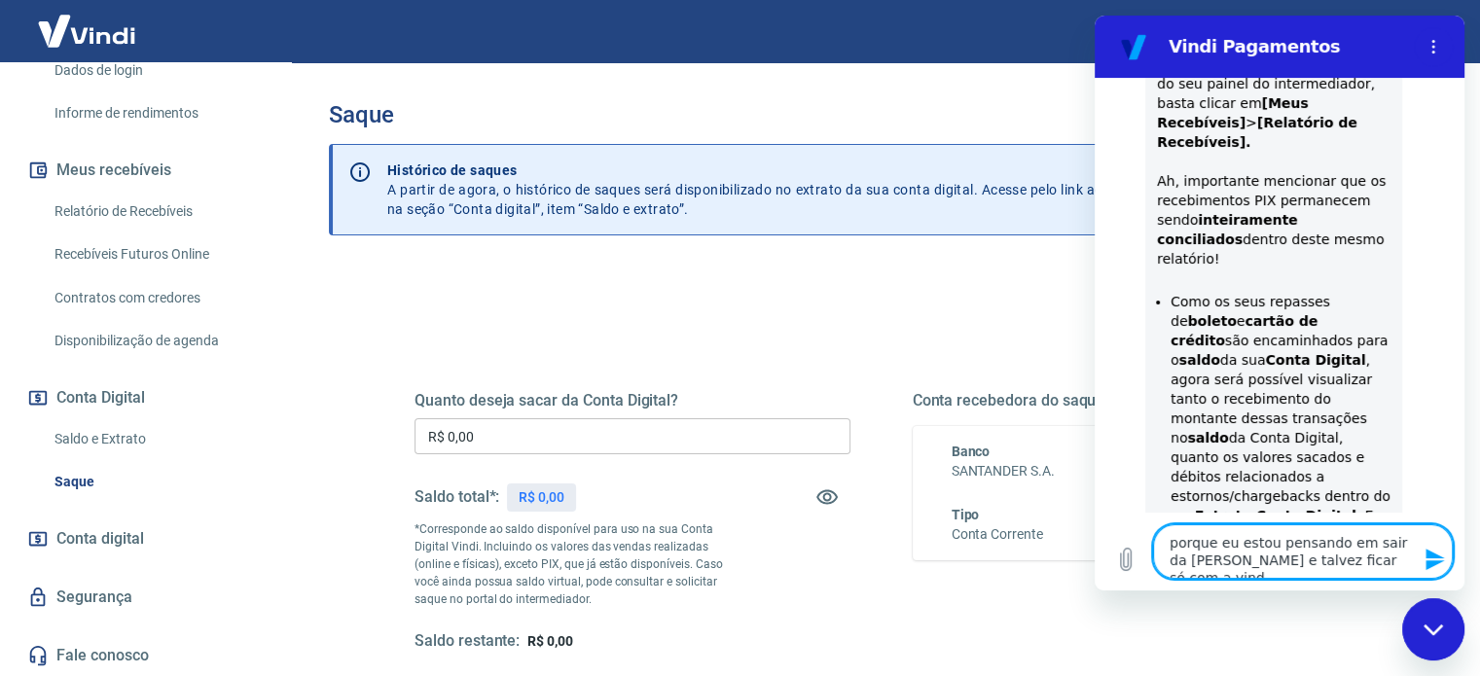
type textarea "porque eu estou pensando em sair da Tray e talvez ficar só com a vindi"
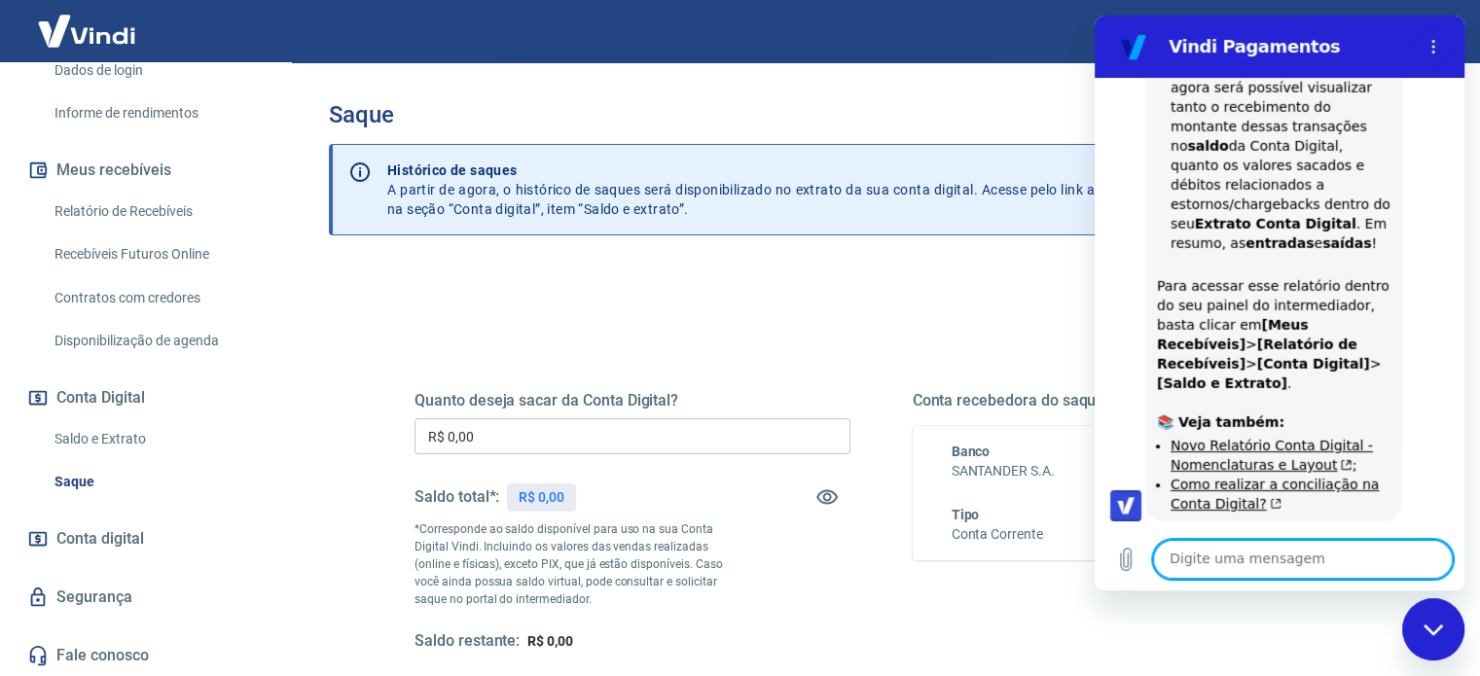
scroll to position [6523, 0]
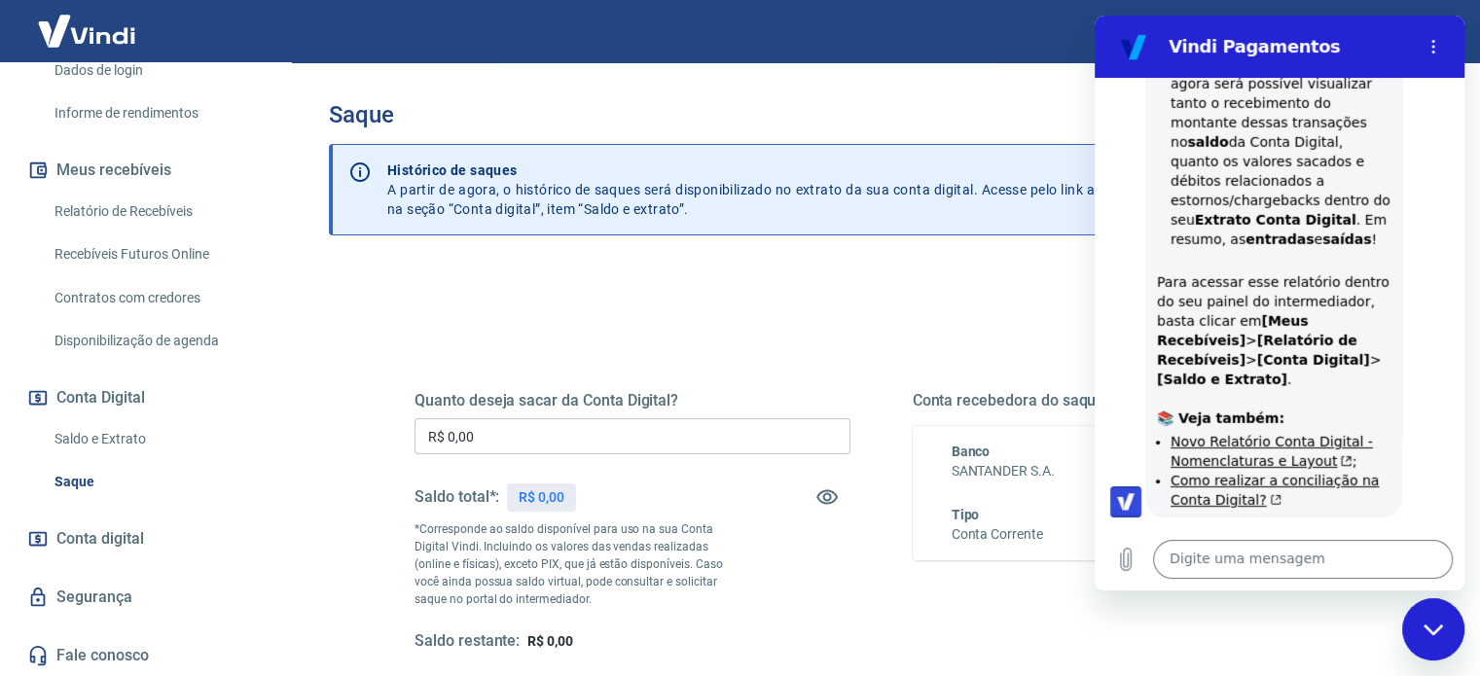
drag, startPoint x: 1162, startPoint y: 260, endPoint x: 1294, endPoint y: 281, distance: 133.1
drag, startPoint x: 1157, startPoint y: 317, endPoint x: 1355, endPoint y: 312, distance: 198.5
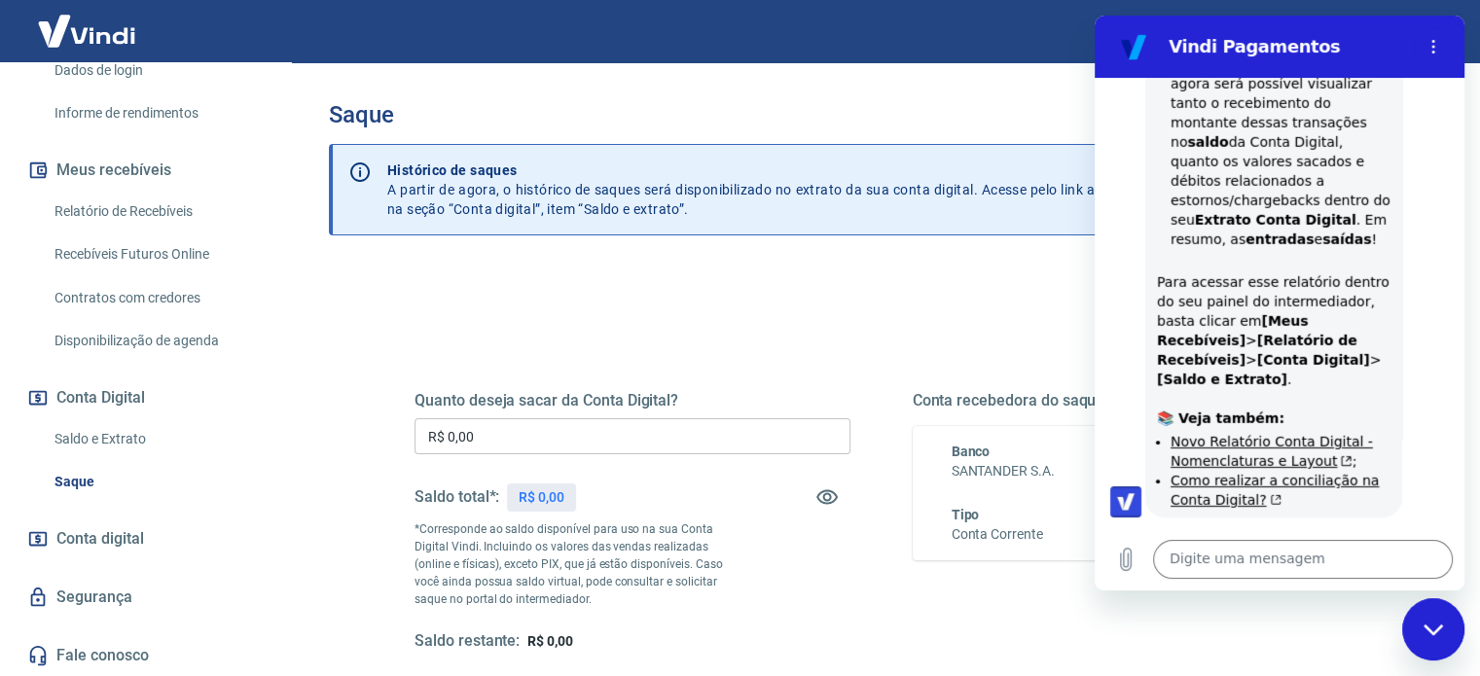
drag, startPoint x: 1144, startPoint y: 396, endPoint x: 1280, endPoint y: 450, distance: 146.7
click at [1286, 561] on textarea at bounding box center [1303, 559] width 300 height 39
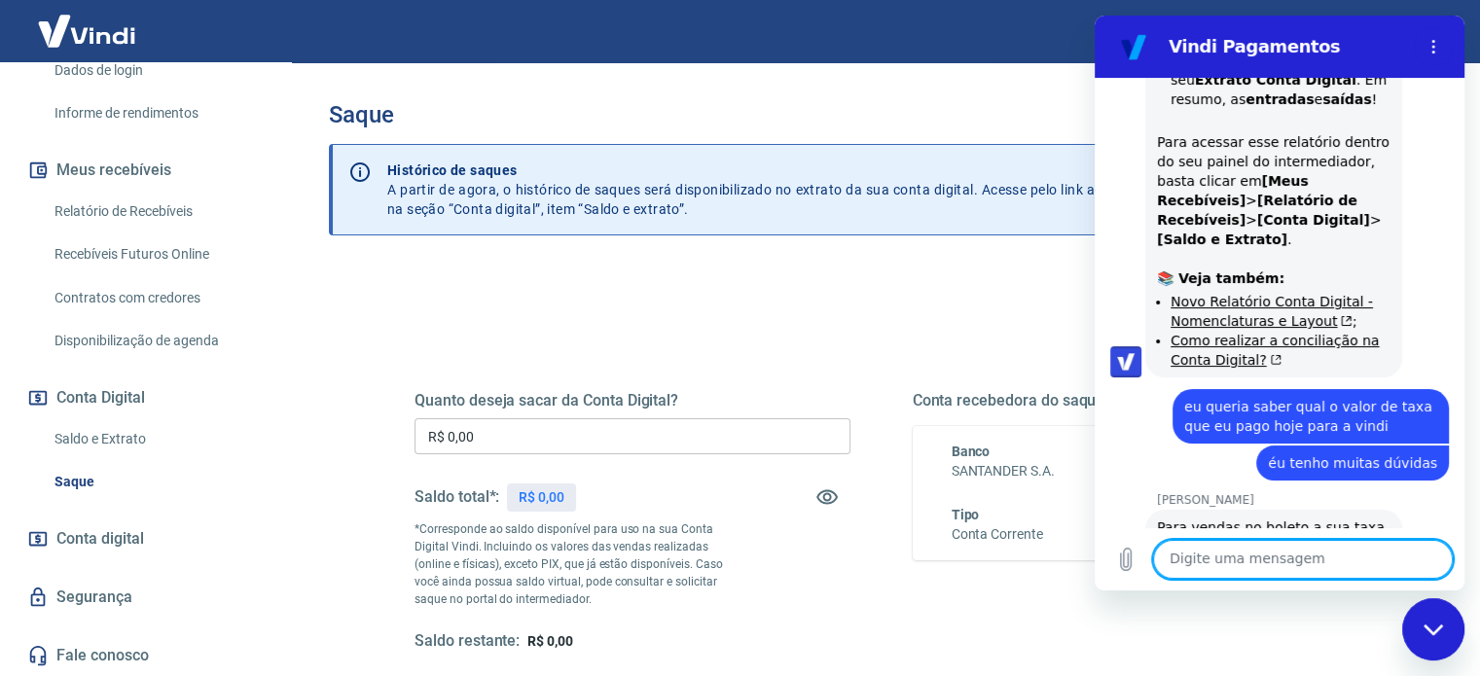
scroll to position [6667, 0]
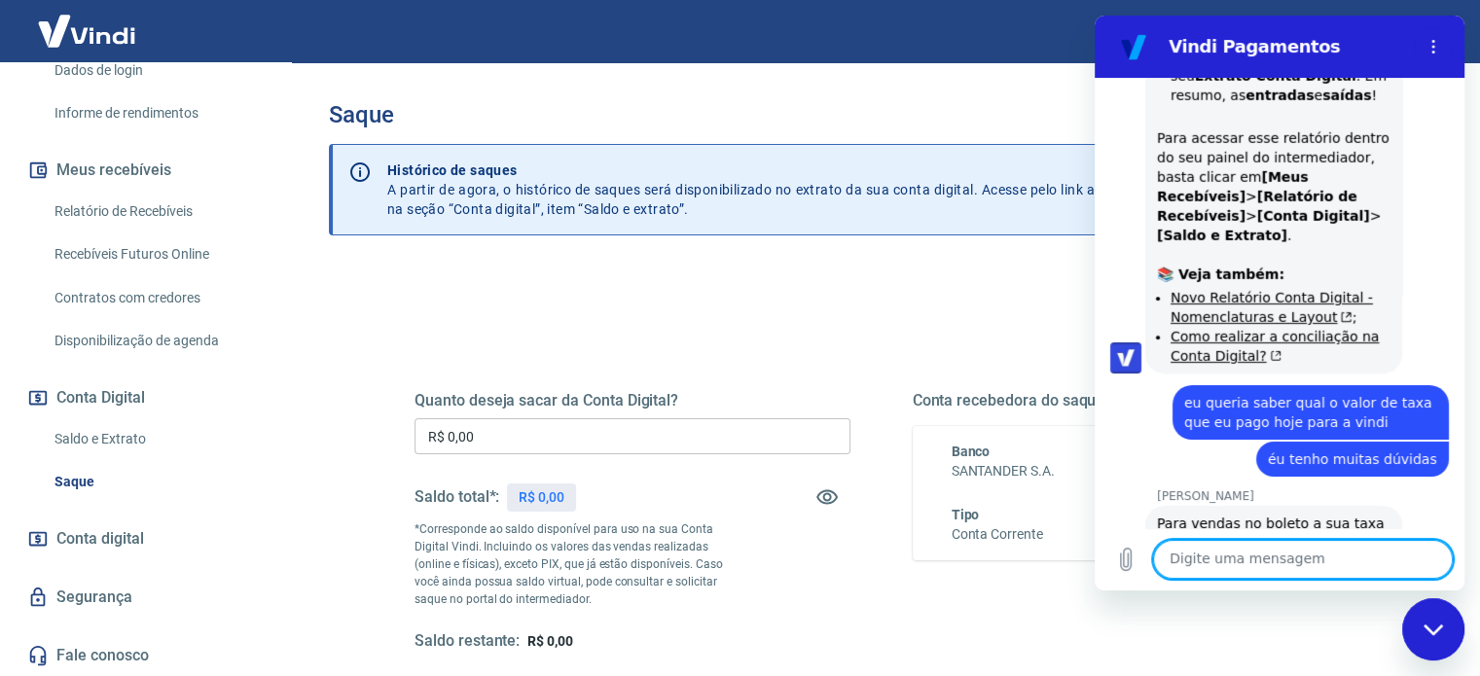
click at [1249, 565] on textarea at bounding box center [1303, 559] width 300 height 39
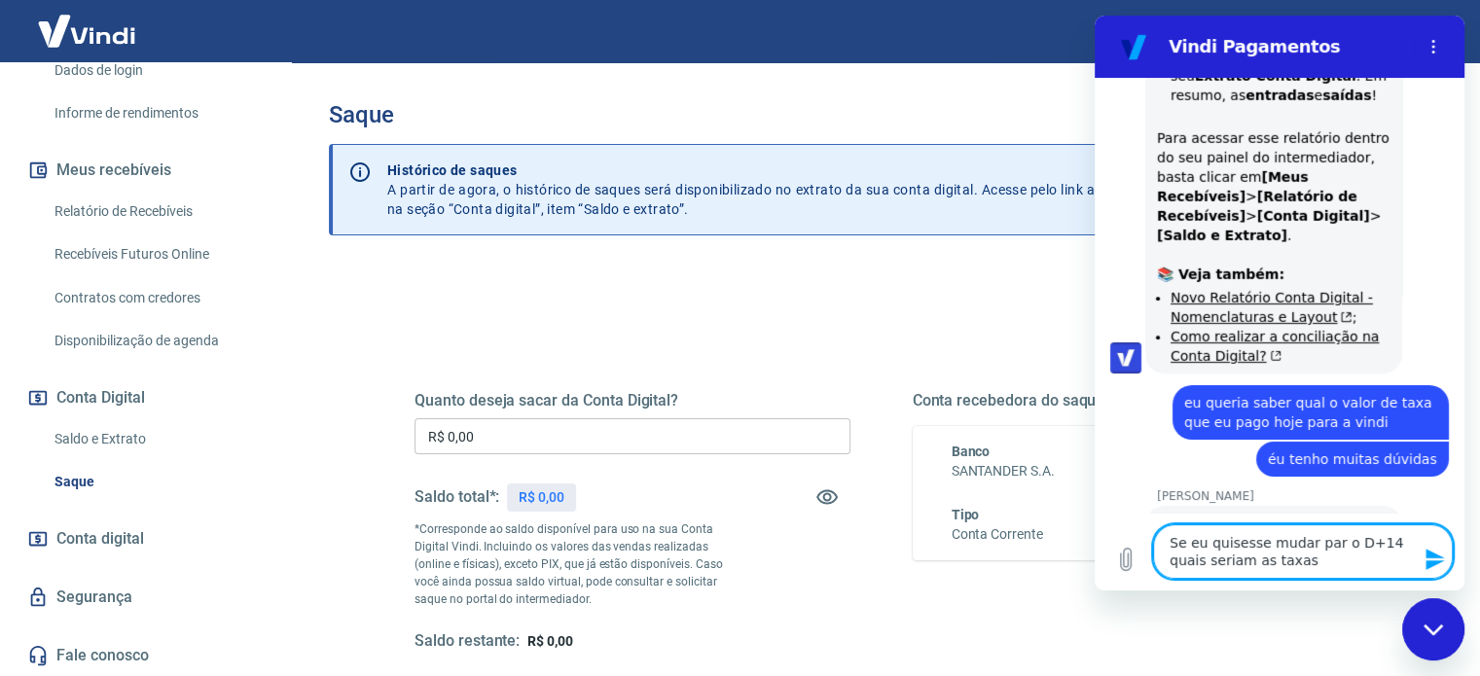
type textarea "Se eu quisesse mudar par o D+14 quais seriam as taxas?"
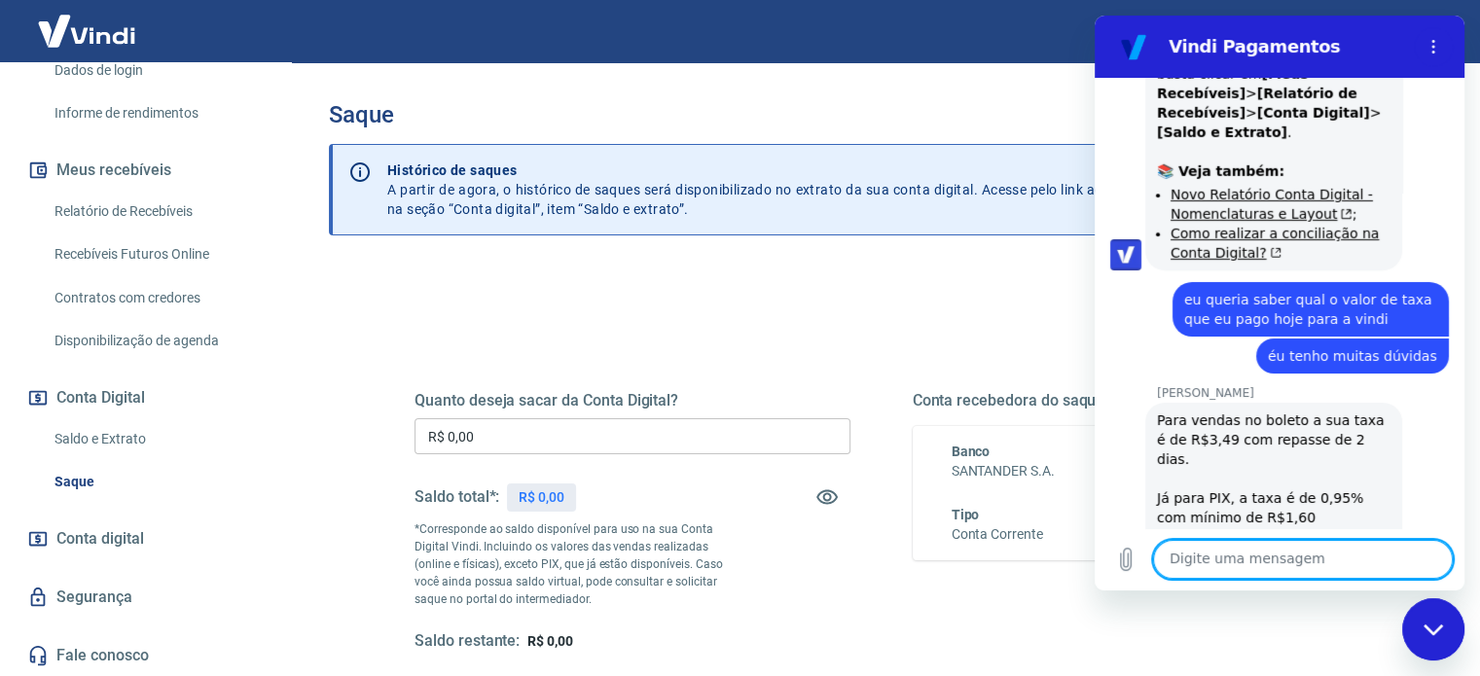
scroll to position [6856, 0]
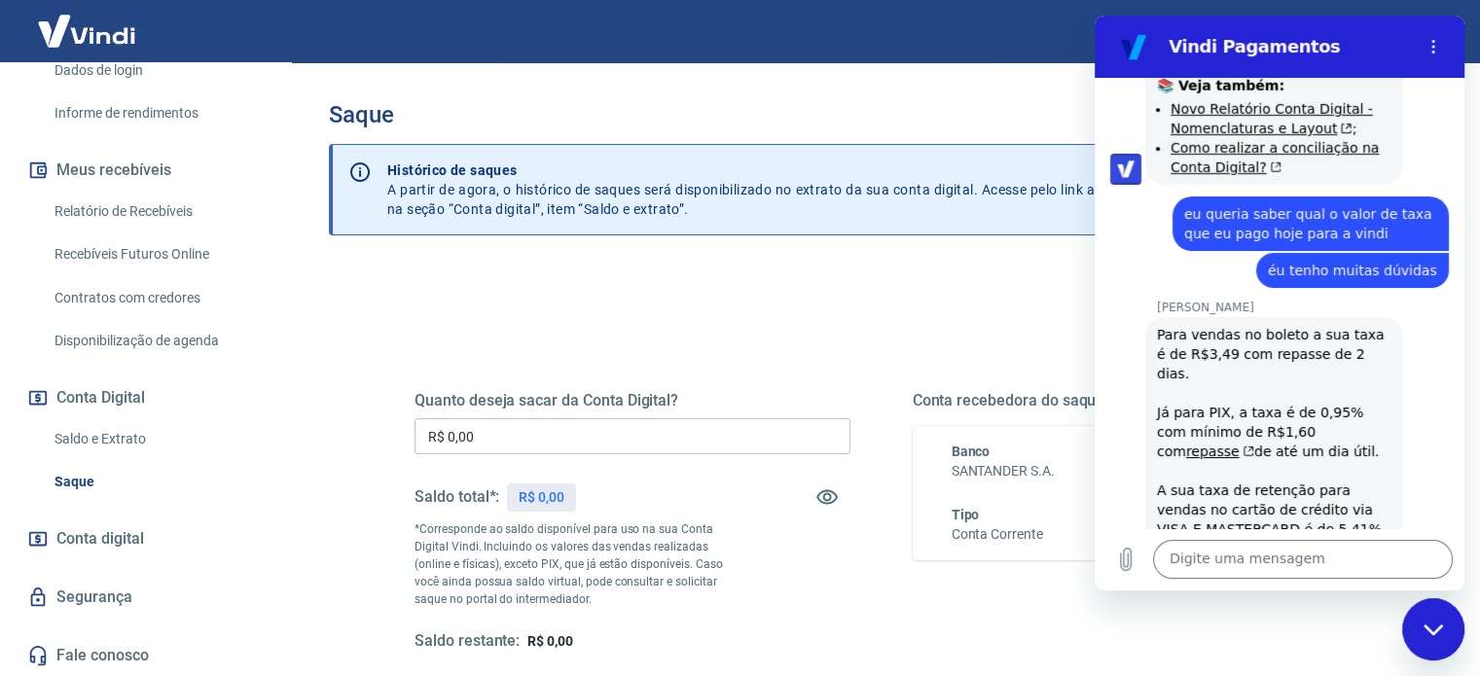
drag, startPoint x: 1149, startPoint y: 423, endPoint x: 1385, endPoint y: 485, distance: 244.4
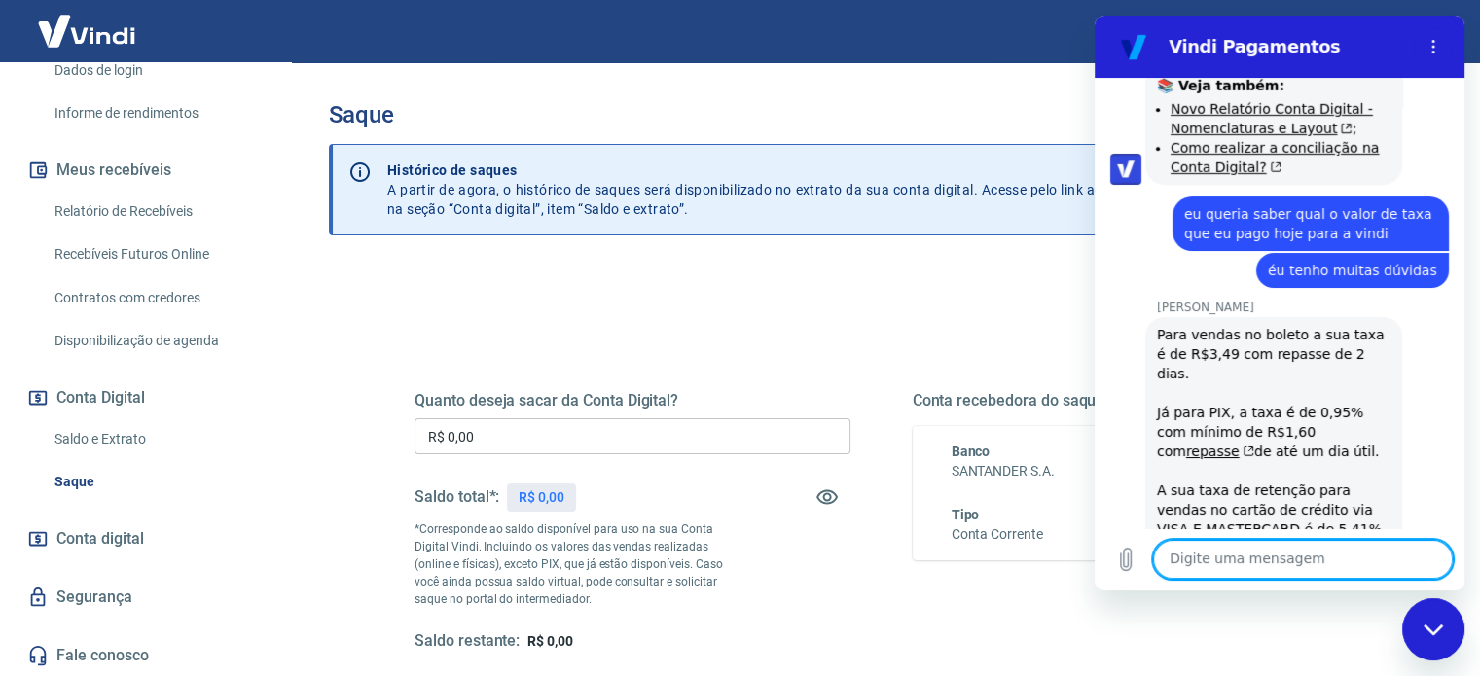
click at [1259, 546] on textarea at bounding box center [1303, 559] width 300 height 39
click at [1256, 563] on textarea at bounding box center [1303, 559] width 300 height 39
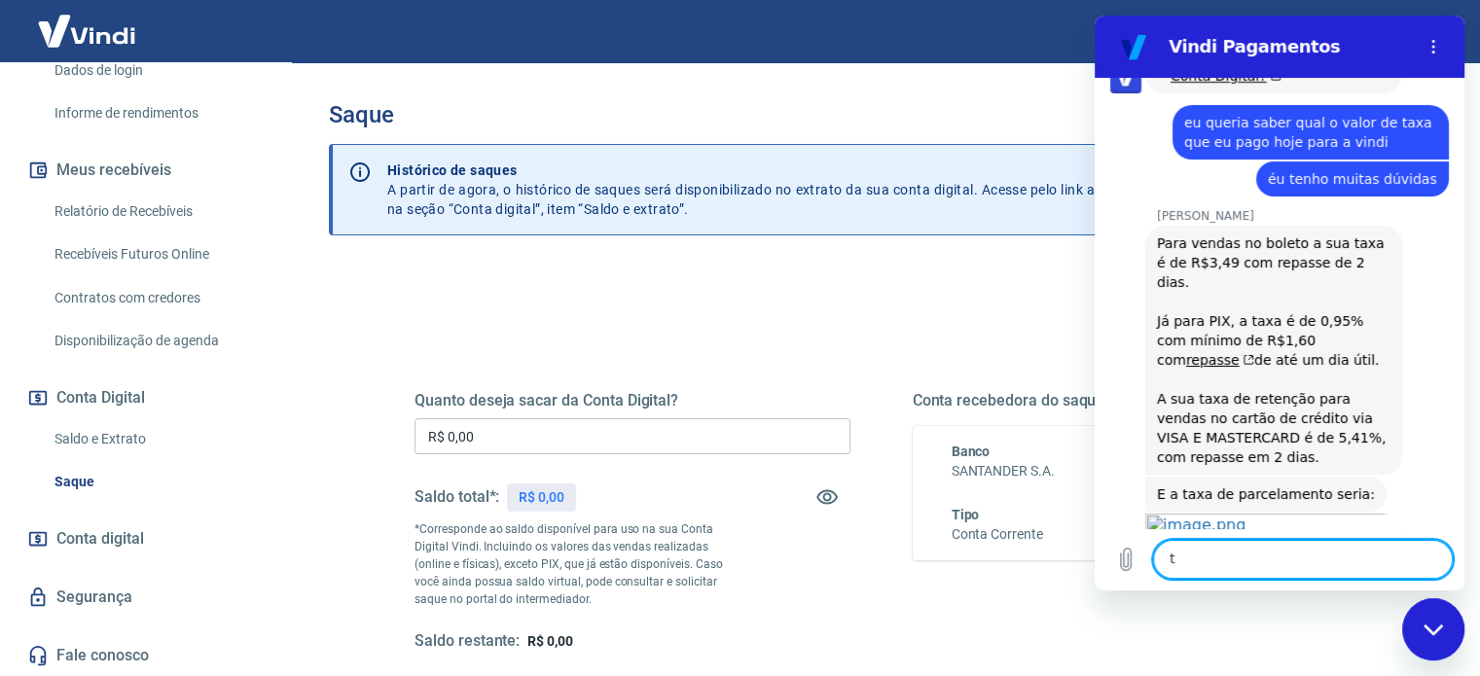
scroll to position [6951, 0]
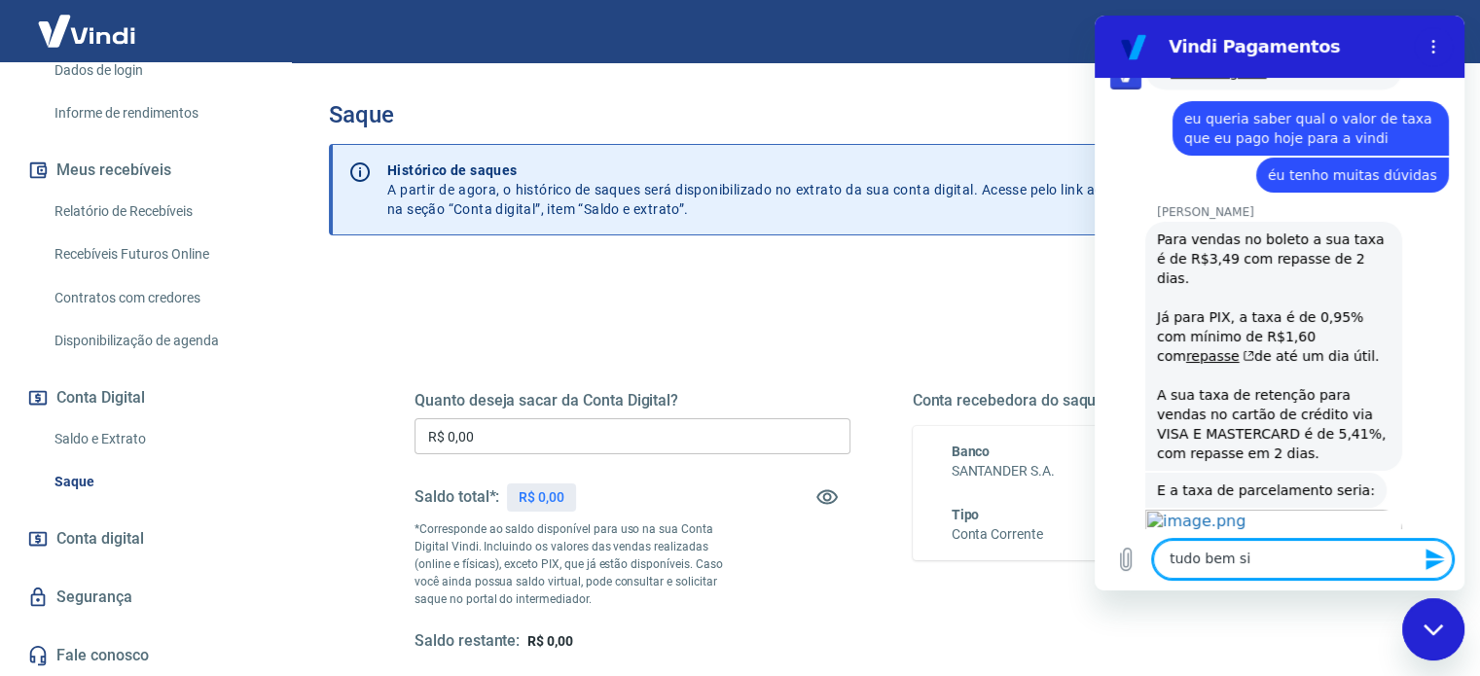
type textarea "tudo bem sim"
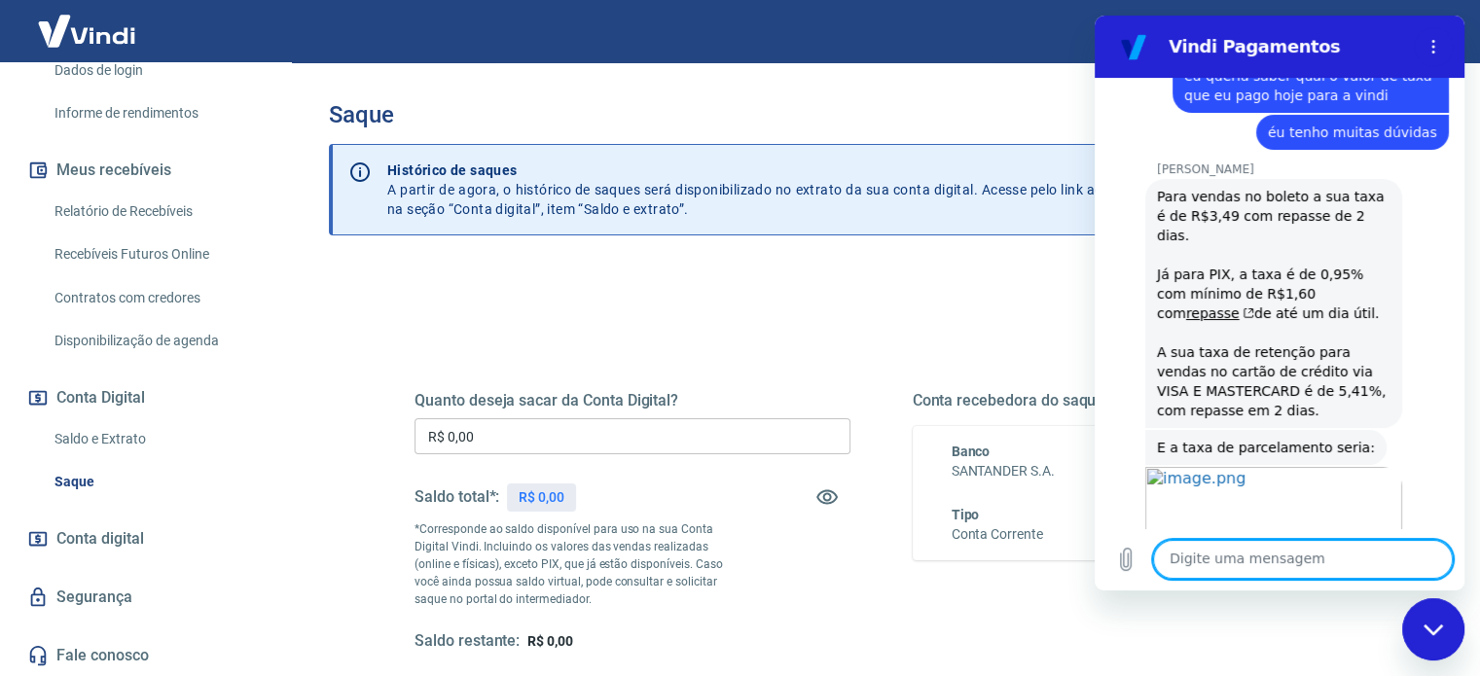
scroll to position [6998, 0]
